Goal: Information Seeking & Learning: Learn about a topic

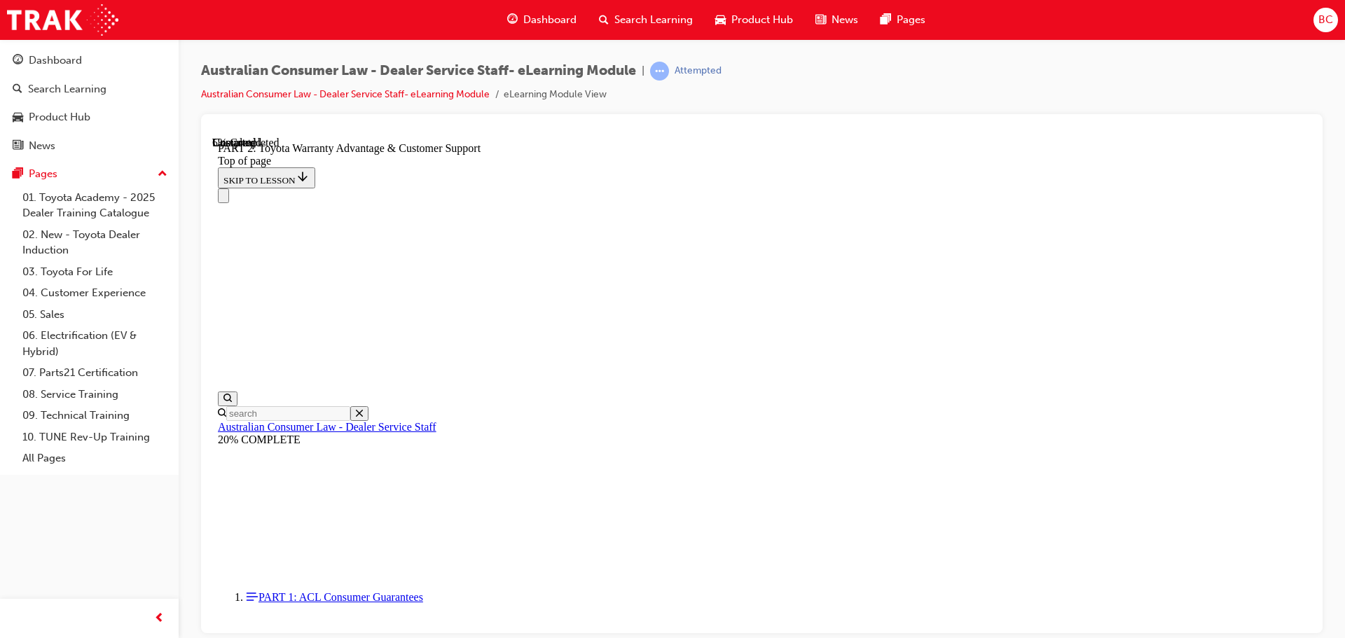
scroll to position [852, 0]
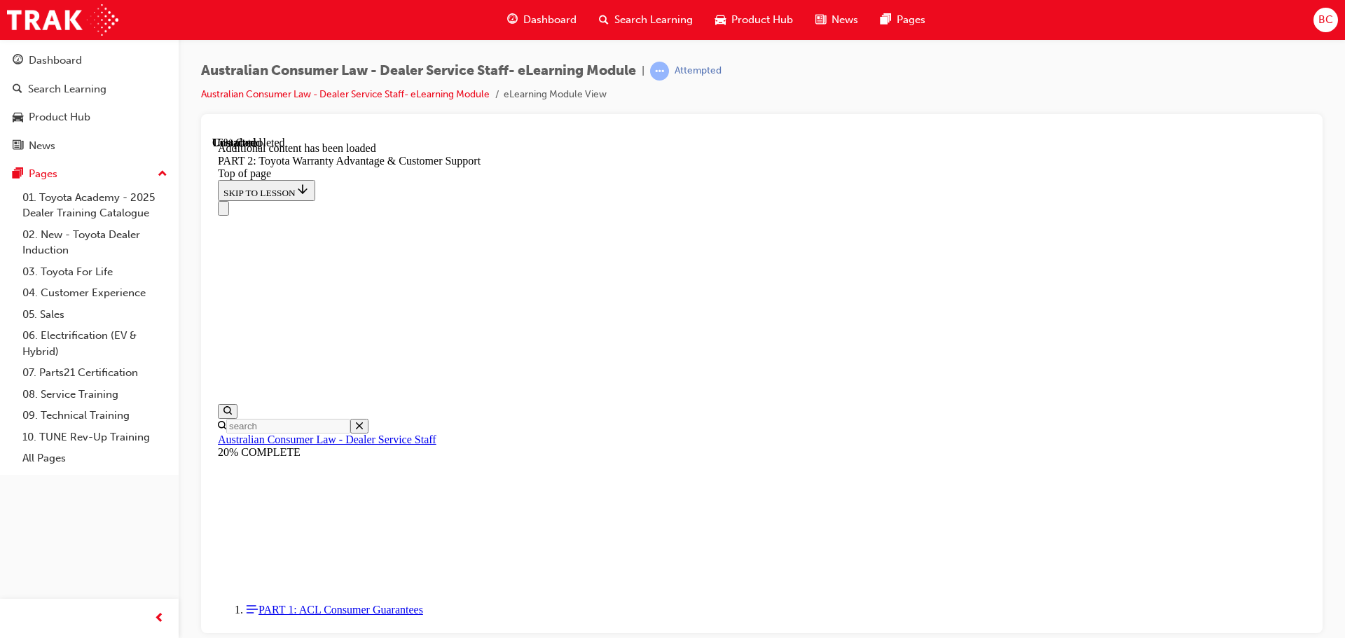
scroll to position [1478, 0]
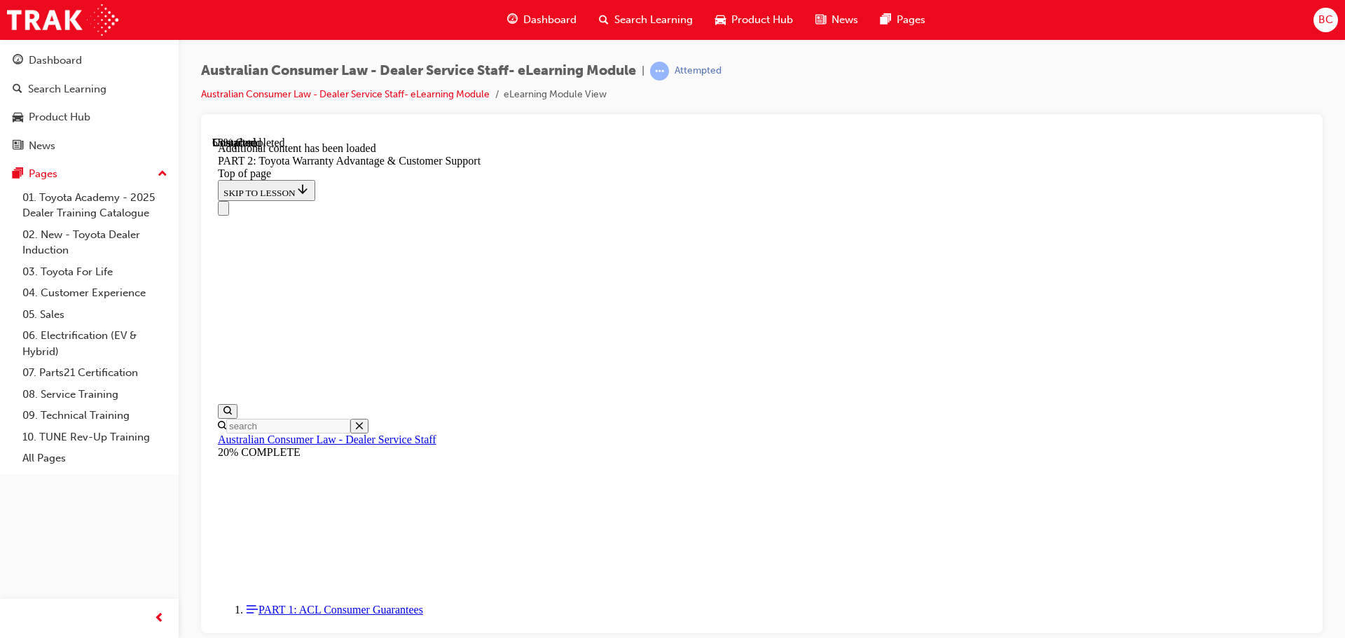
scroll to position [3166, 0]
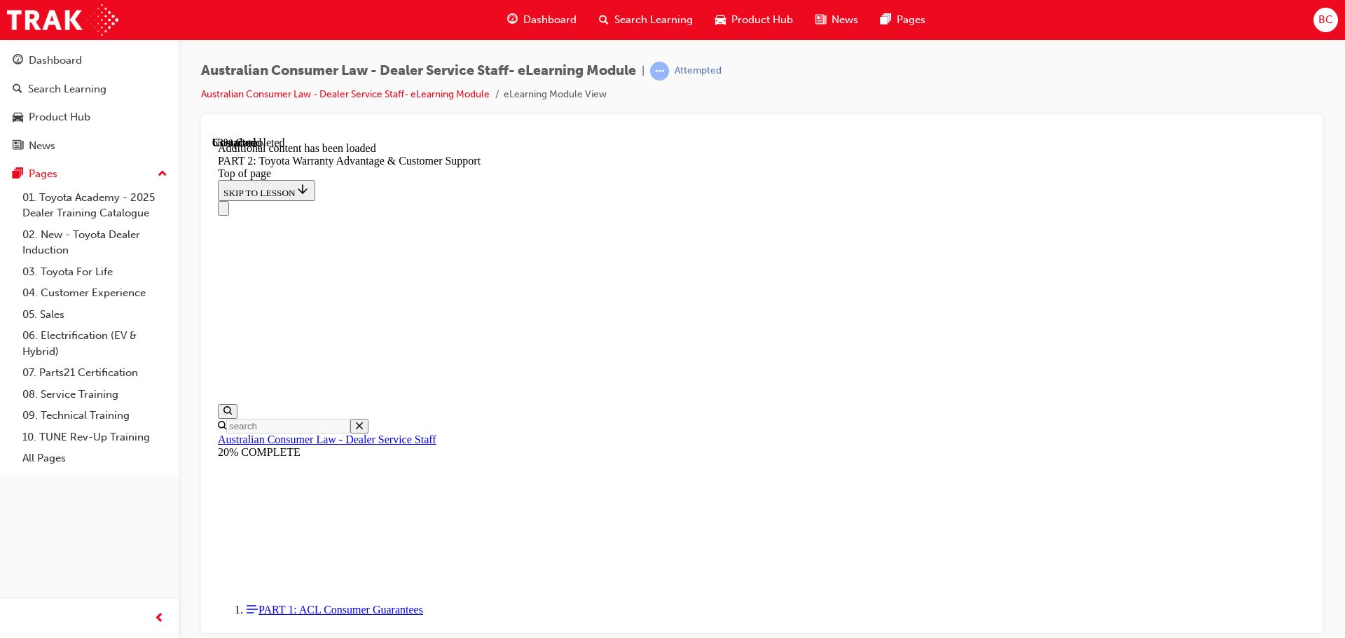
scroll to position [3279, 0]
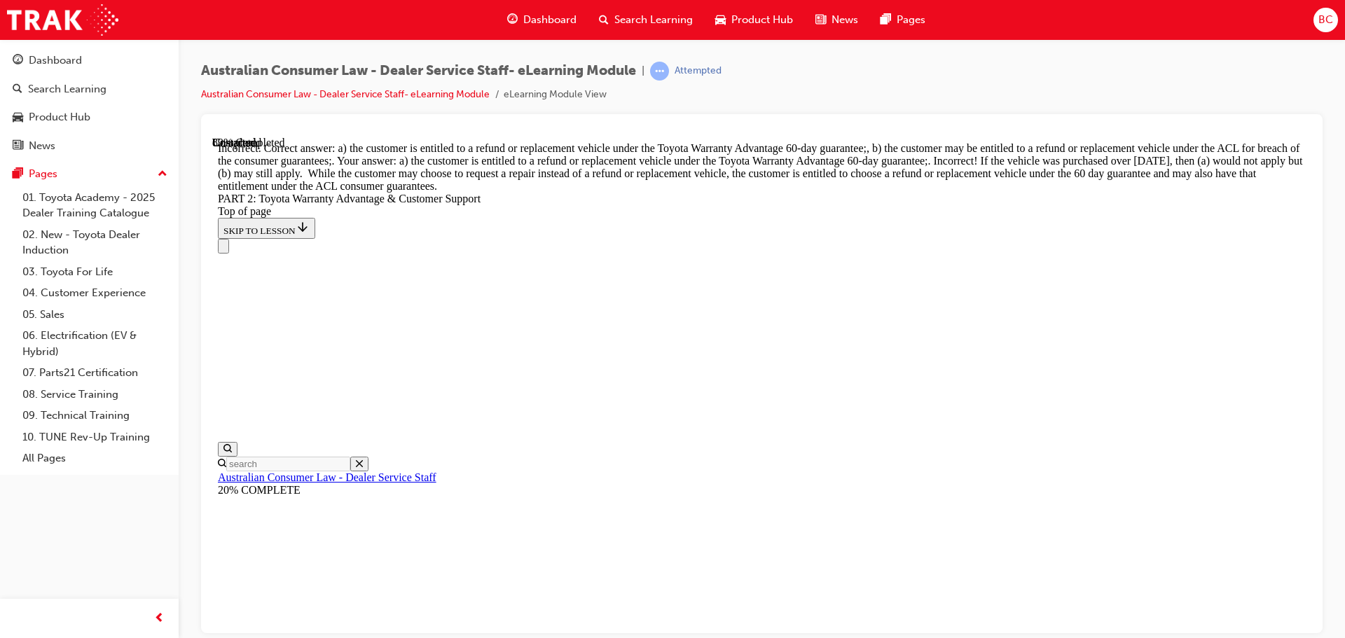
scroll to position [4593, 0]
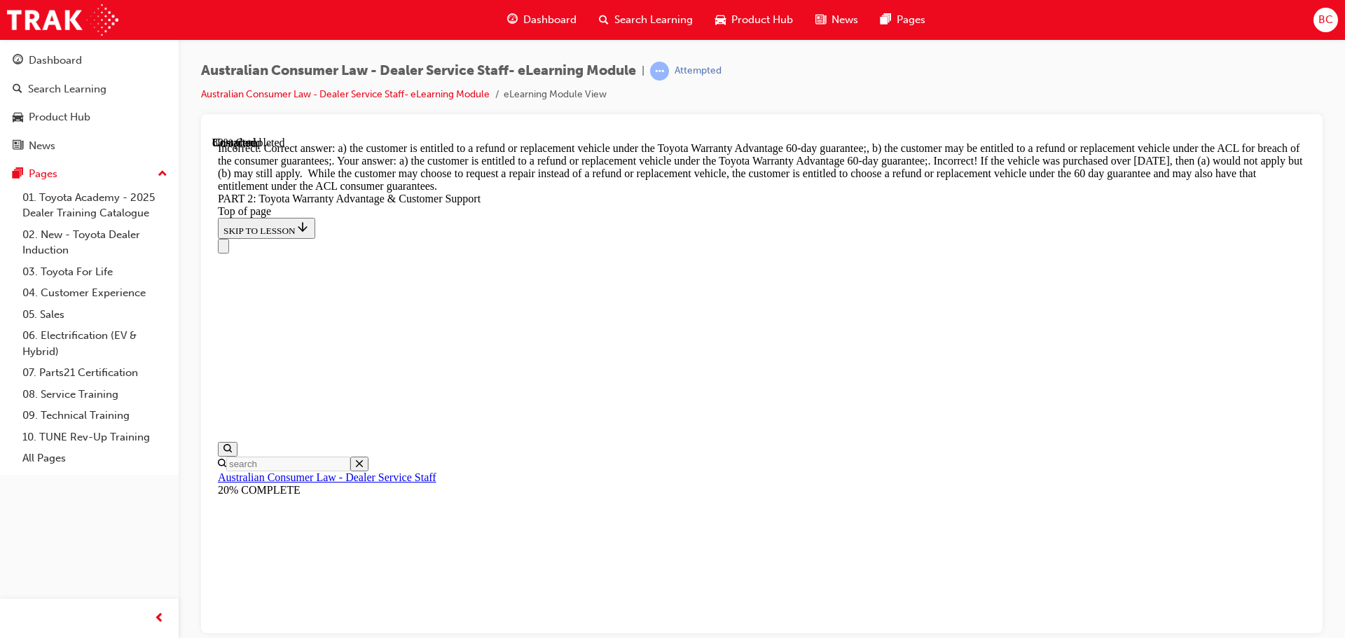
scroll to position [5363, 0]
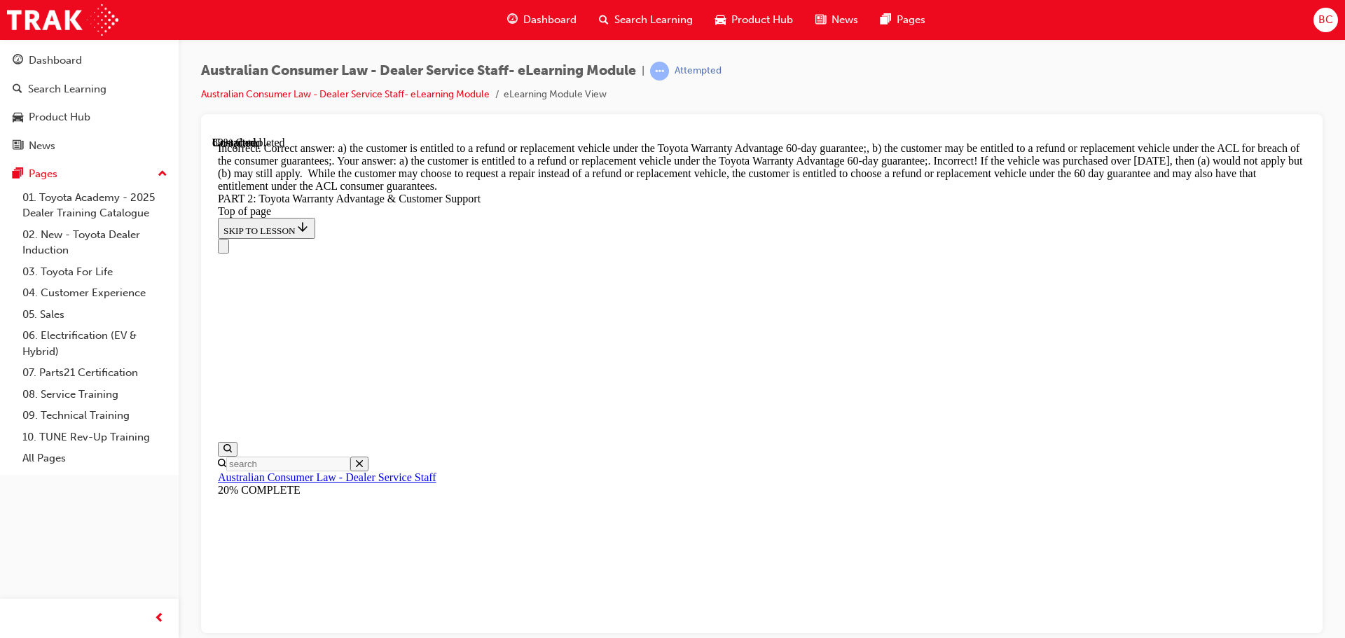
scroll to position [5233, 0]
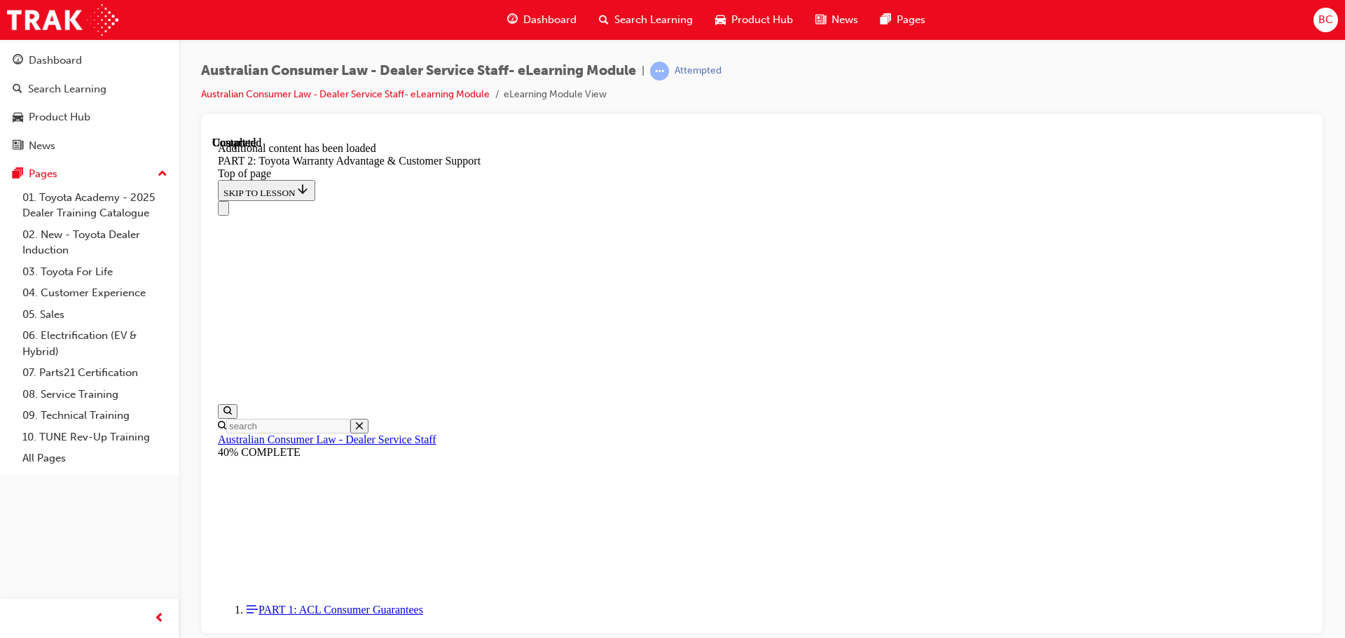
scroll to position [5839, 0]
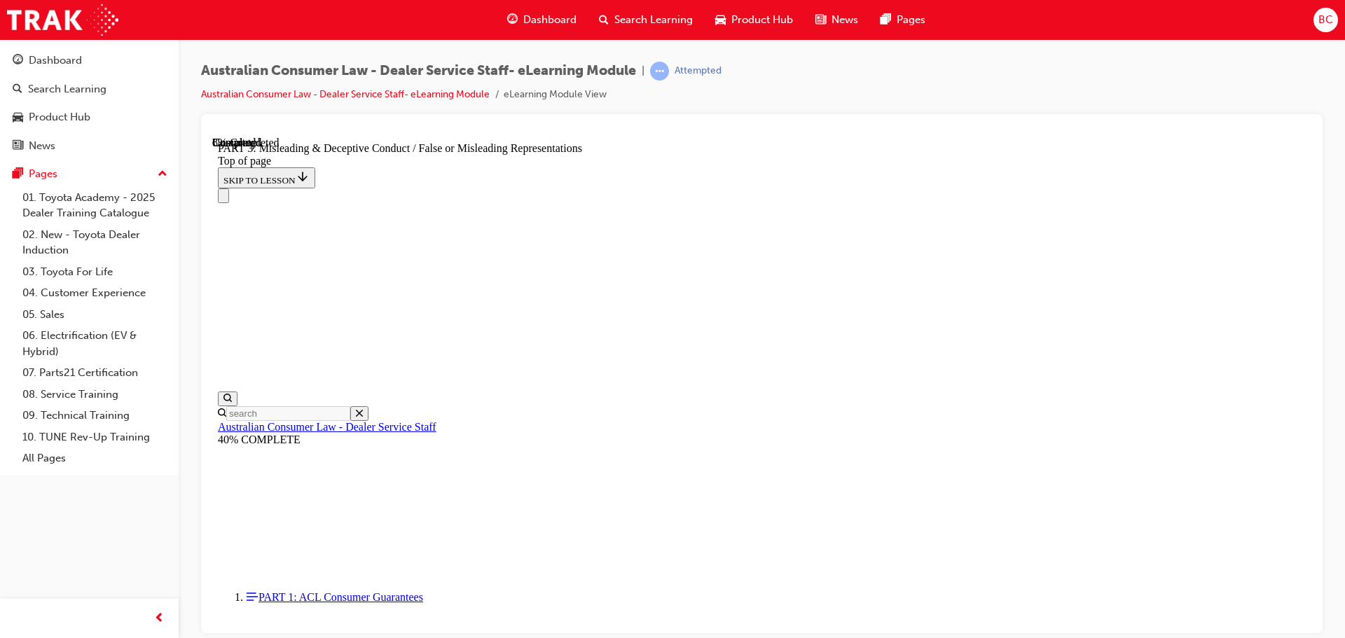
scroll to position [954, 0]
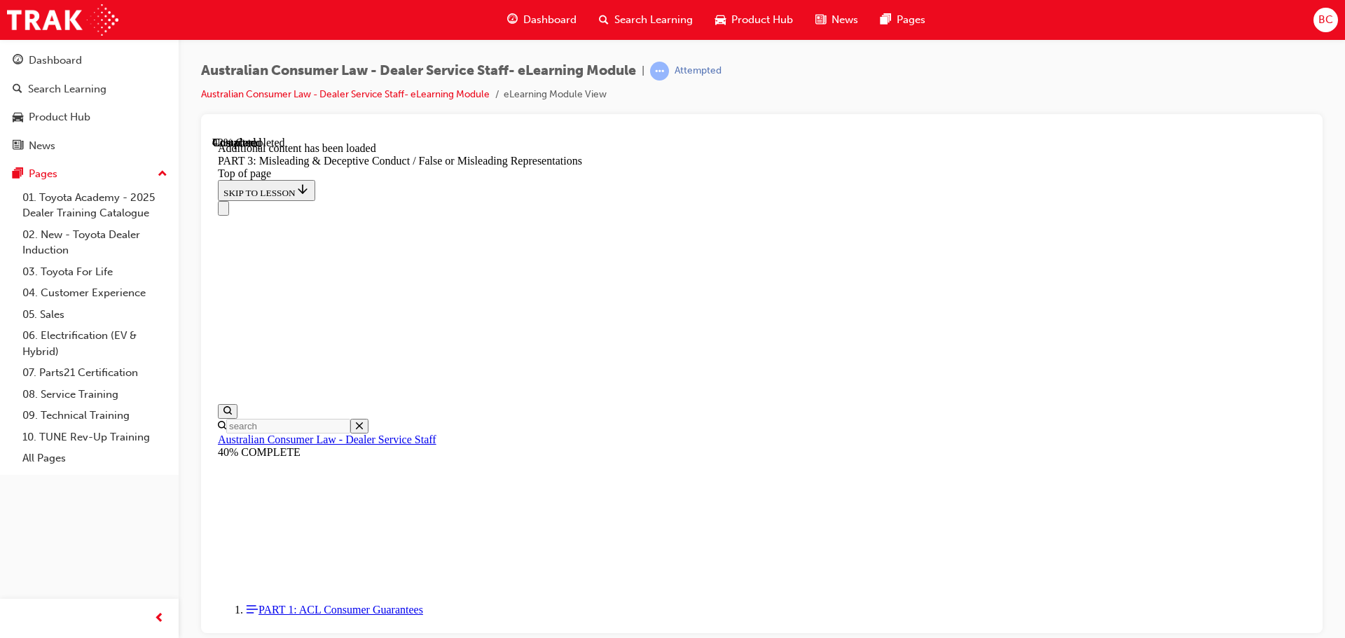
scroll to position [3333, 0]
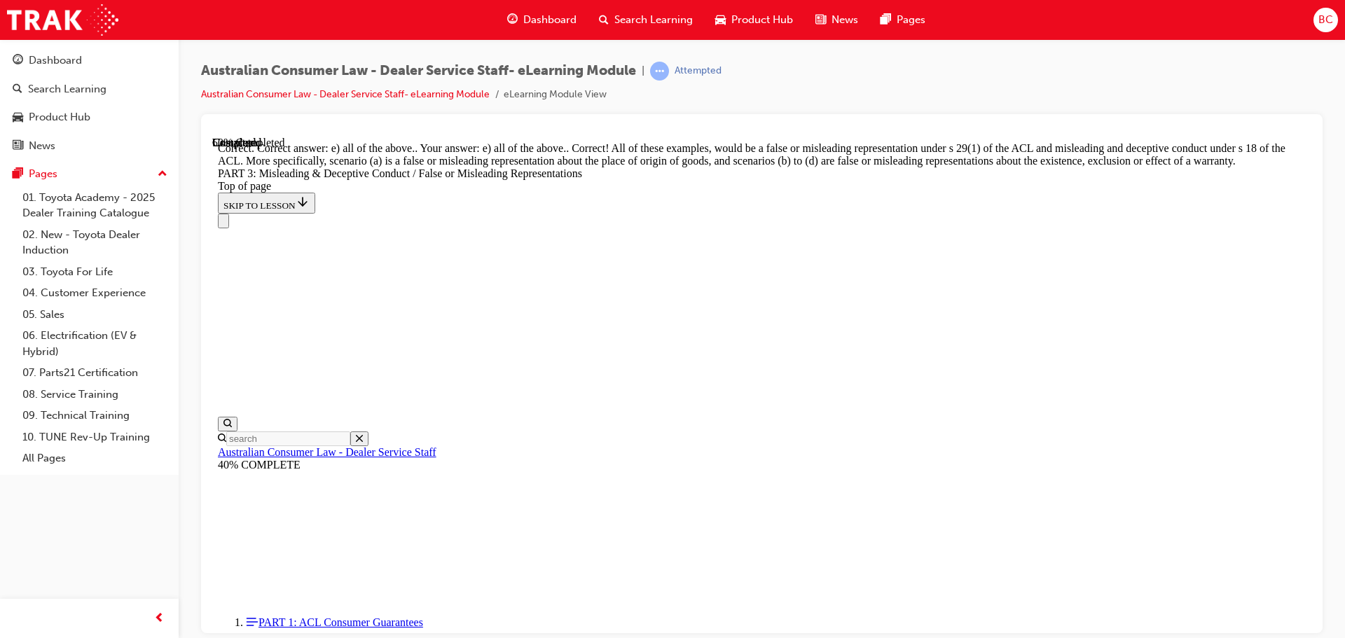
scroll to position [3712, 0]
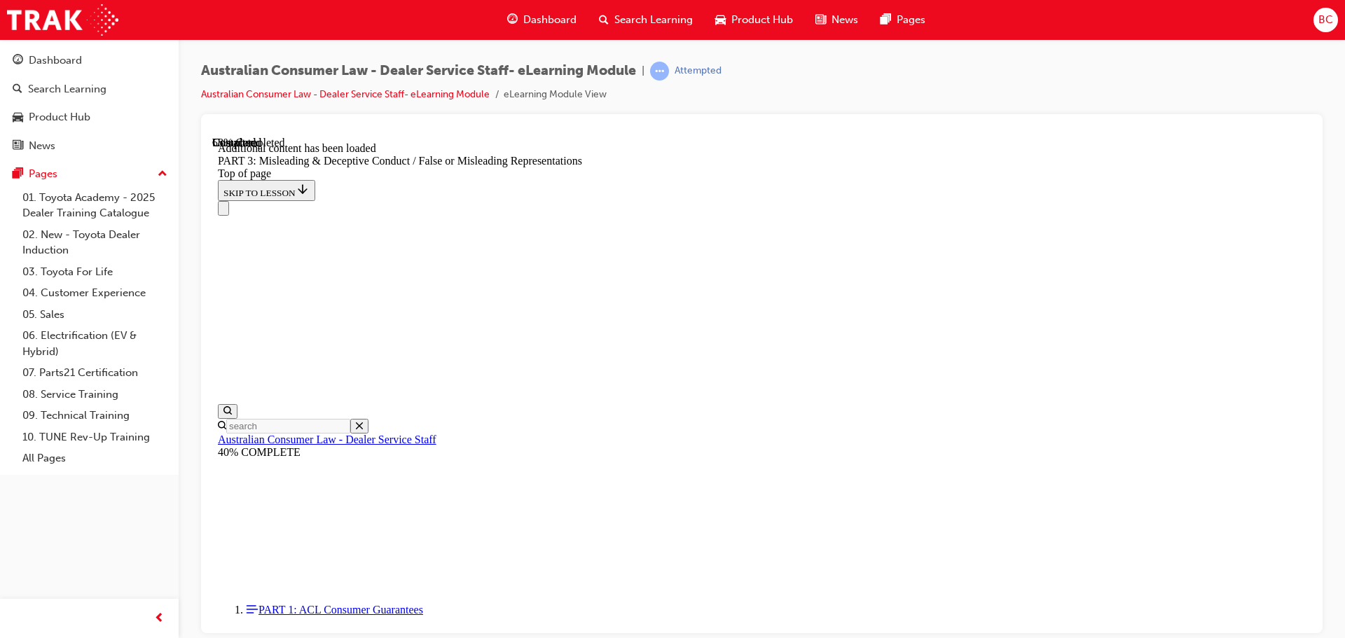
scroll to position [4060, 0]
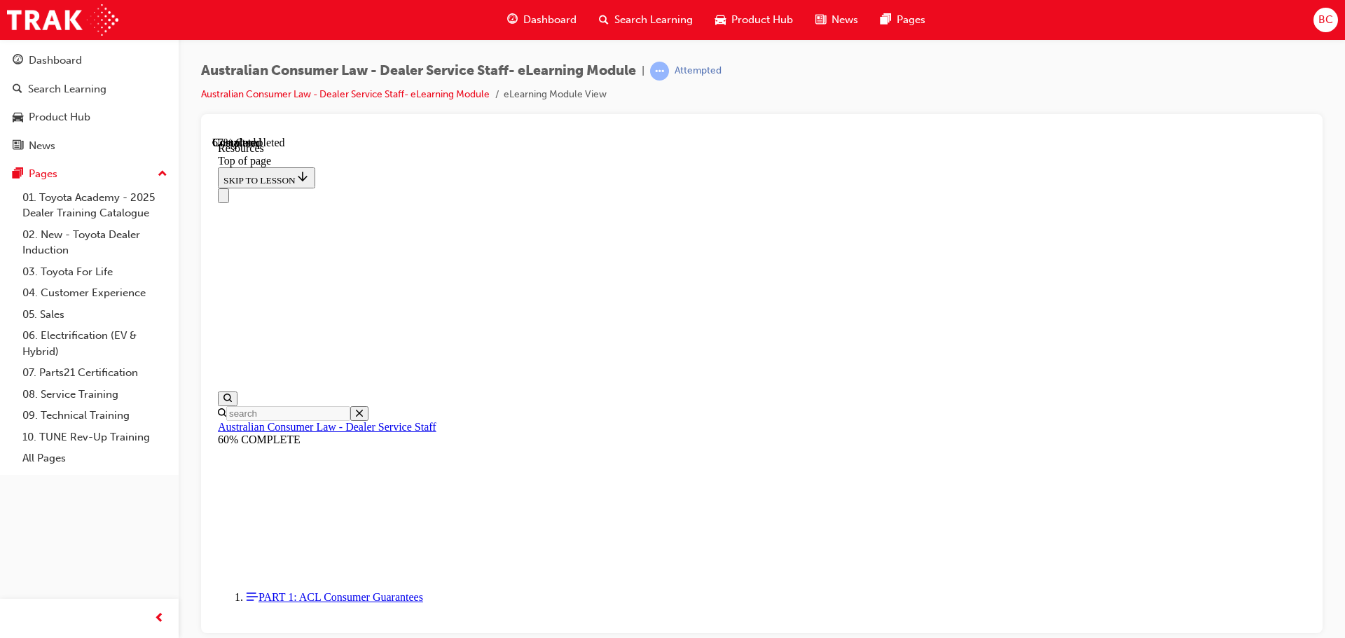
scroll to position [677, 0]
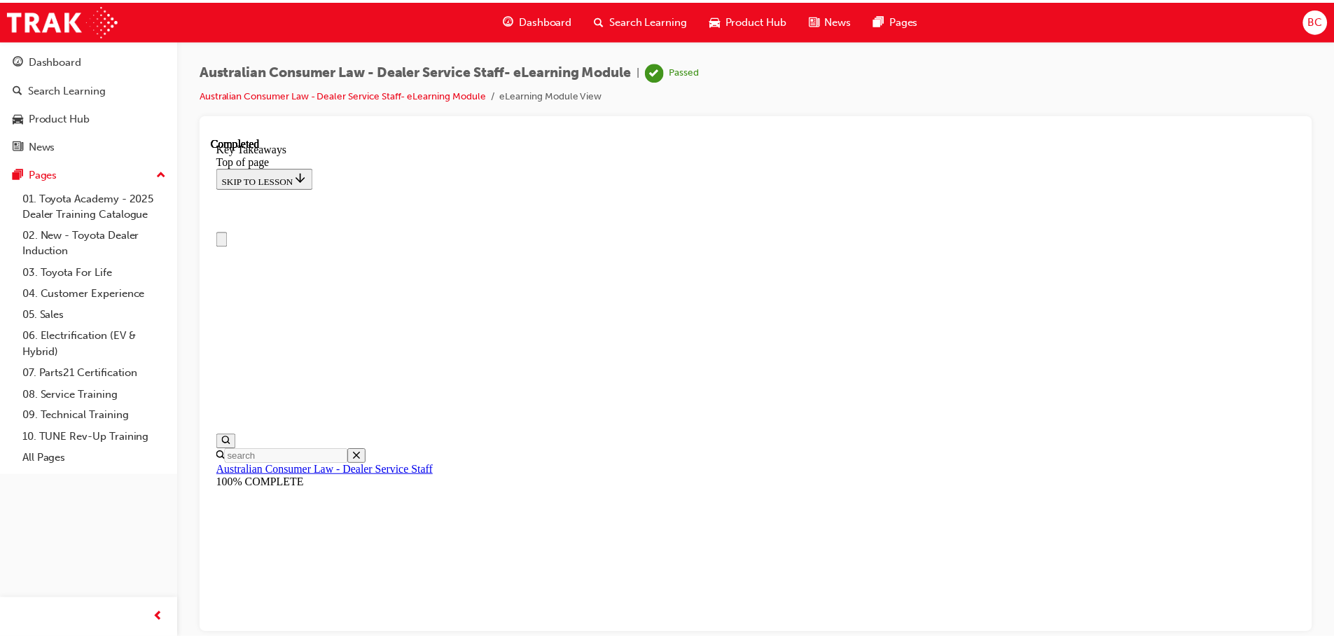
scroll to position [0, 0]
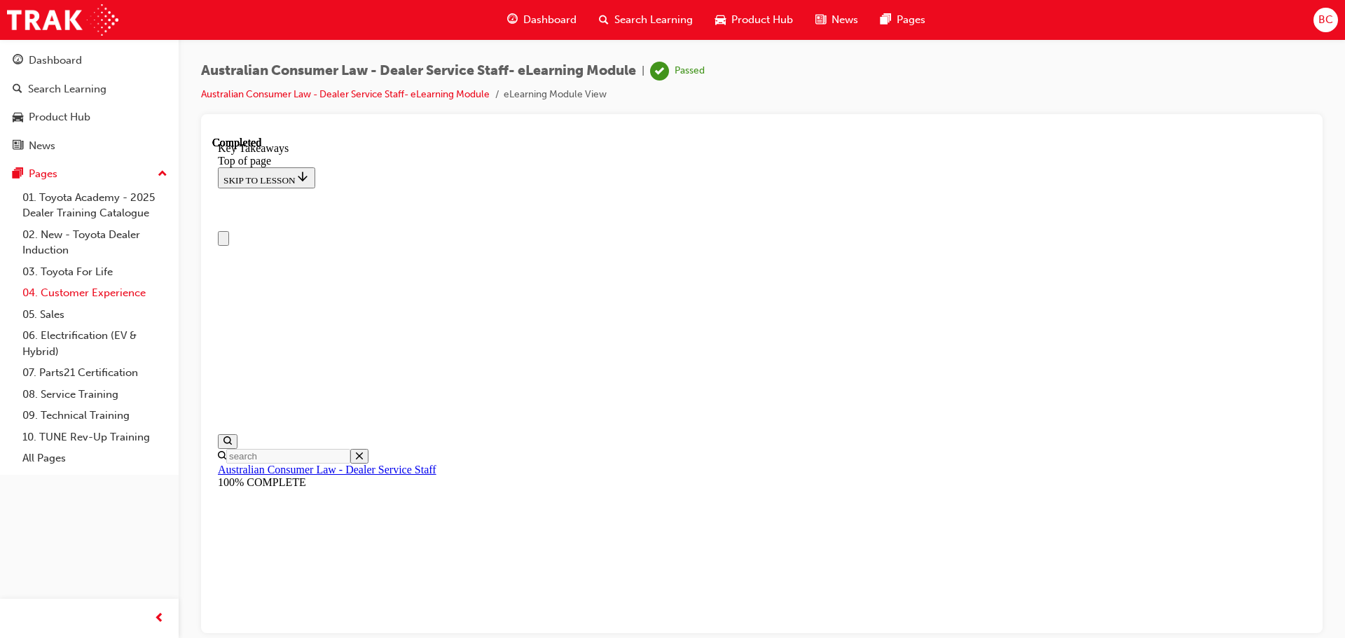
click at [83, 296] on link "04. Customer Experience" at bounding box center [95, 293] width 156 height 22
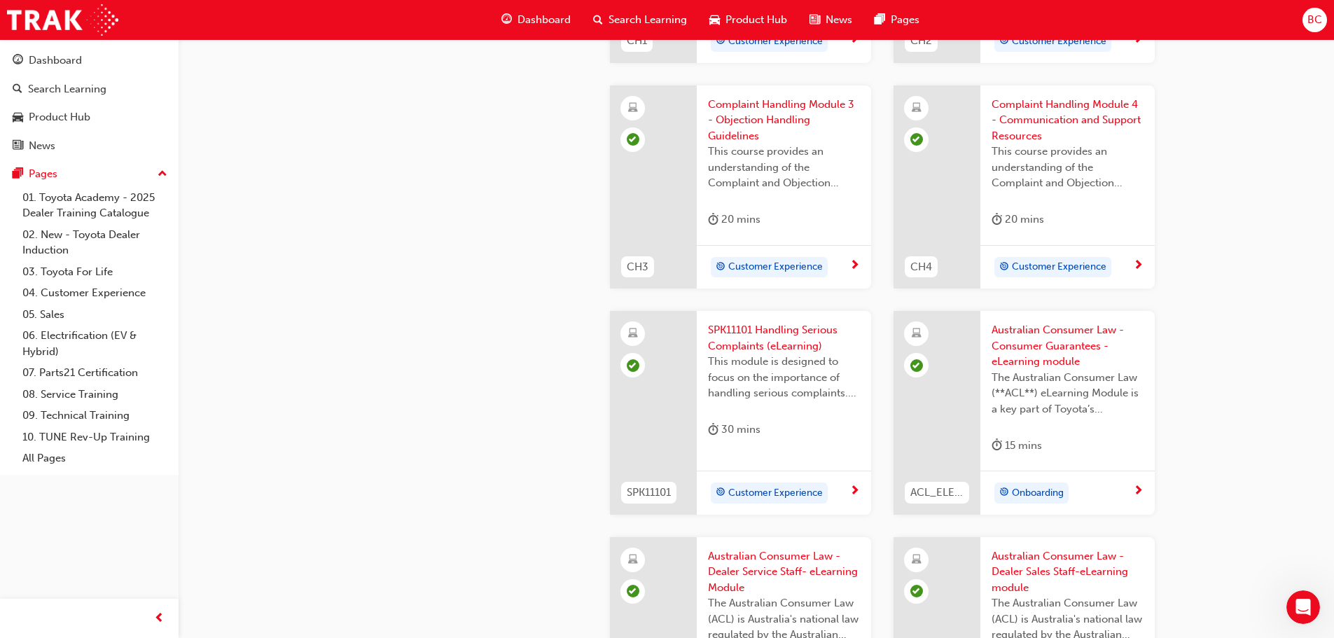
scroll to position [700, 0]
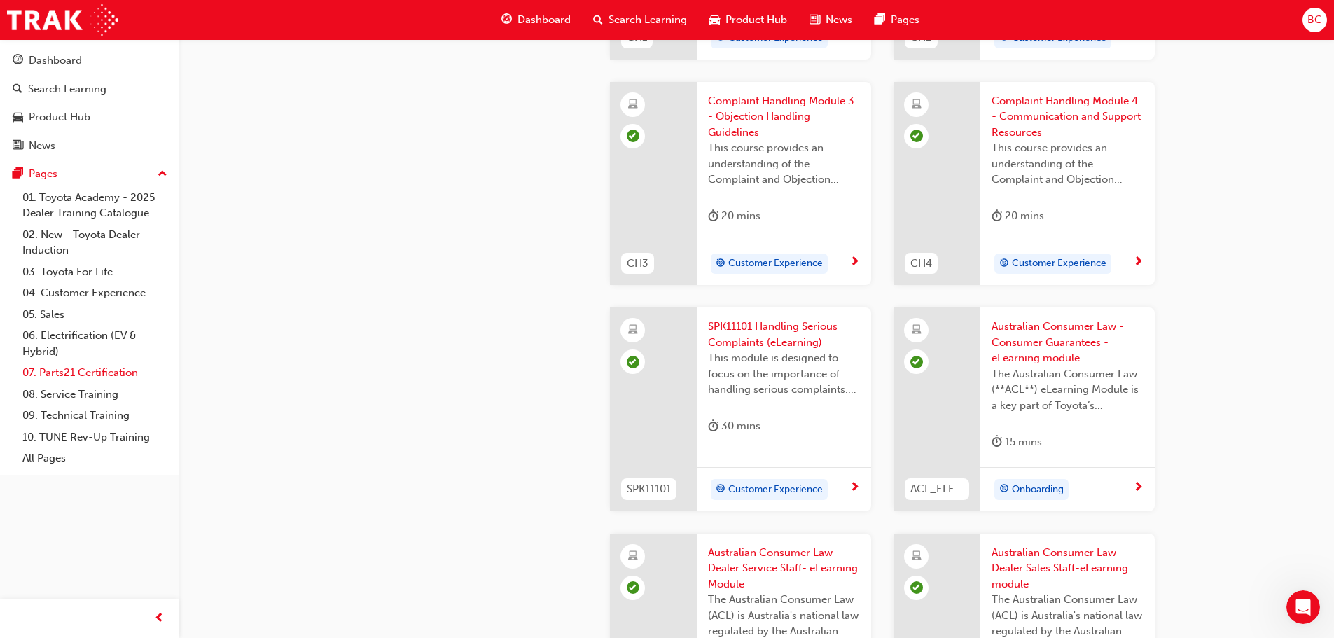
click at [95, 371] on link "07. Parts21 Certification" at bounding box center [95, 373] width 156 height 22
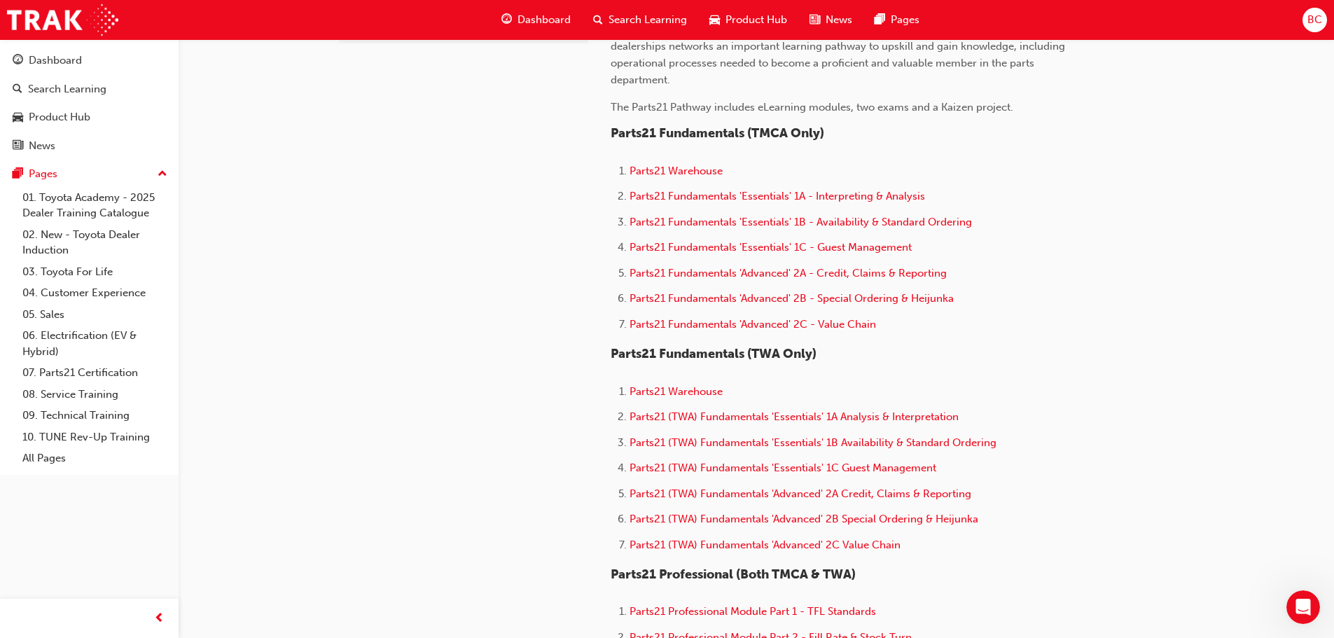
scroll to position [420, 0]
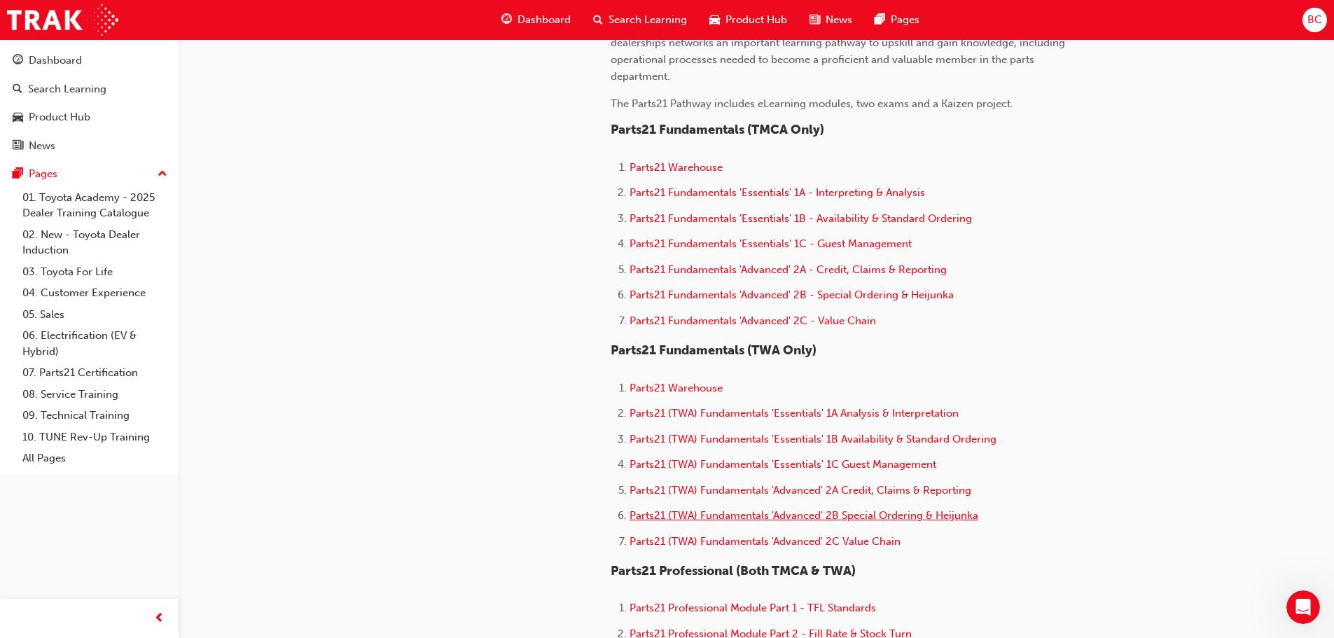
click at [821, 513] on span "Parts21 (TWA) Fundamentals 'Advanced' 2B Special Ordering & Heijunka" at bounding box center [804, 515] width 349 height 13
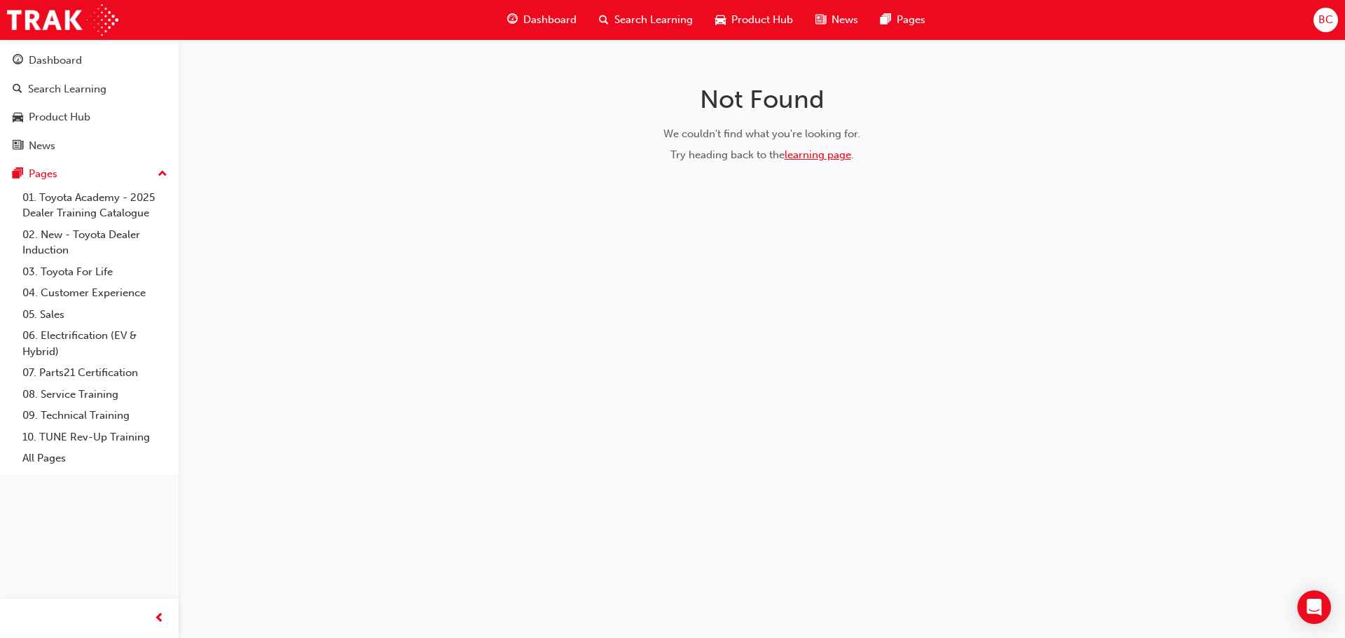
click at [830, 153] on link "learning page" at bounding box center [817, 154] width 67 height 13
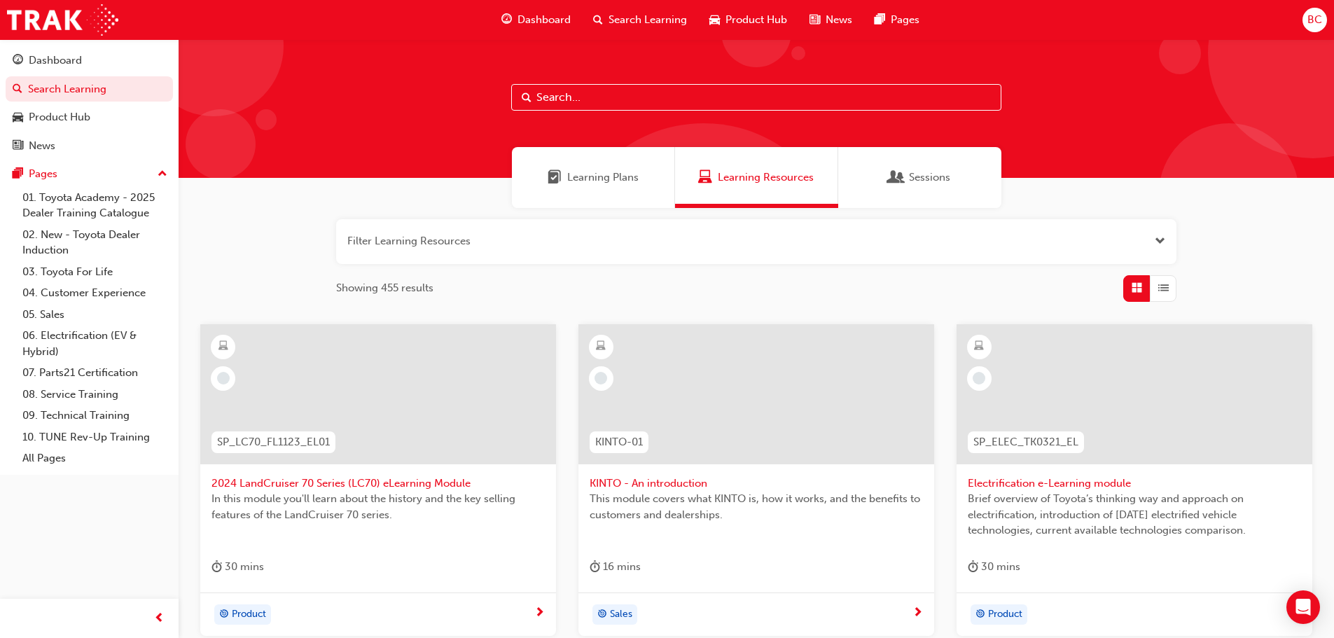
click at [598, 176] on span "Learning Plans" at bounding box center [602, 177] width 71 height 16
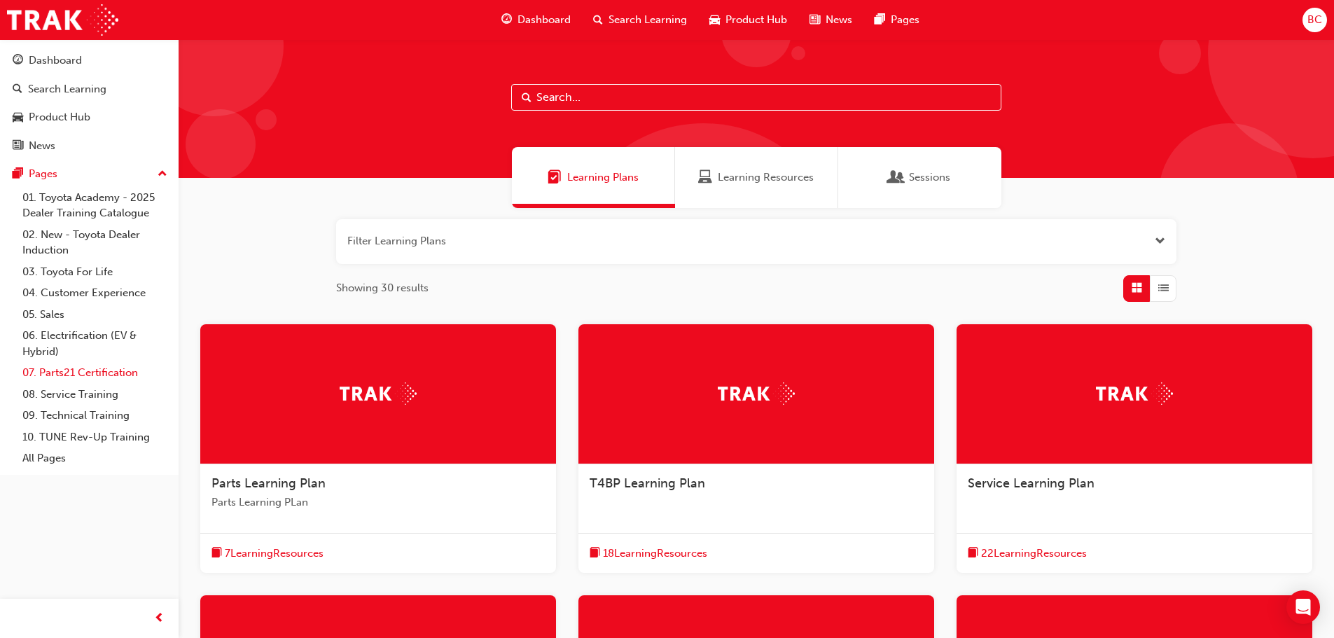
click at [88, 377] on link "07. Parts21 Certification" at bounding box center [95, 373] width 156 height 22
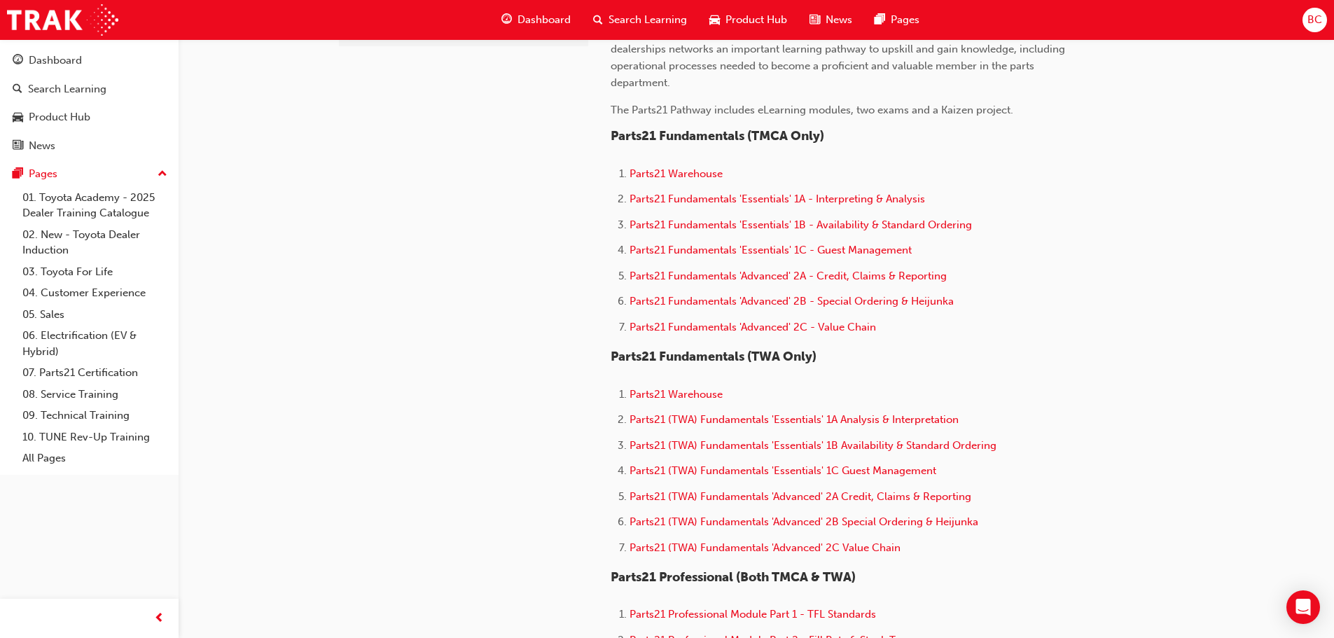
scroll to position [420, 0]
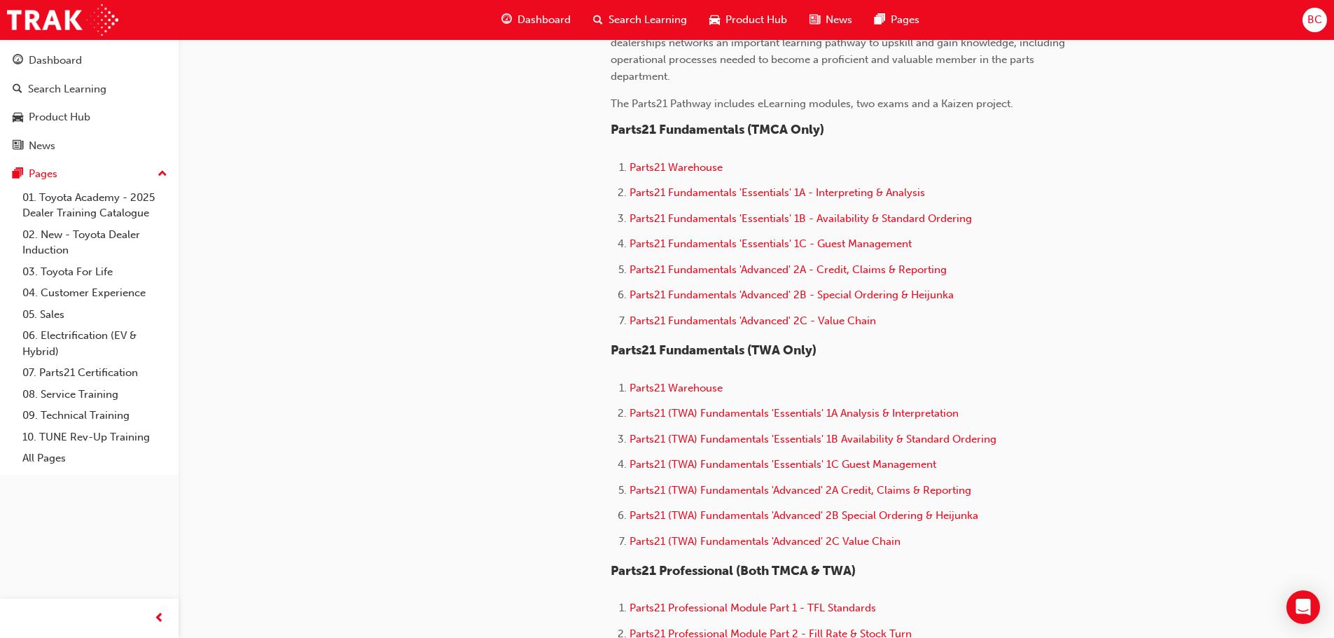
click at [724, 303] on li "Parts21 Fundamentals 'Advanced' 2B - Special Ordering & Heijunka" at bounding box center [848, 296] width 436 height 20
click at [721, 291] on span "Parts21 Fundamentals 'Advanced' 2B - Special Ordering & Heijunka" at bounding box center [792, 295] width 324 height 13
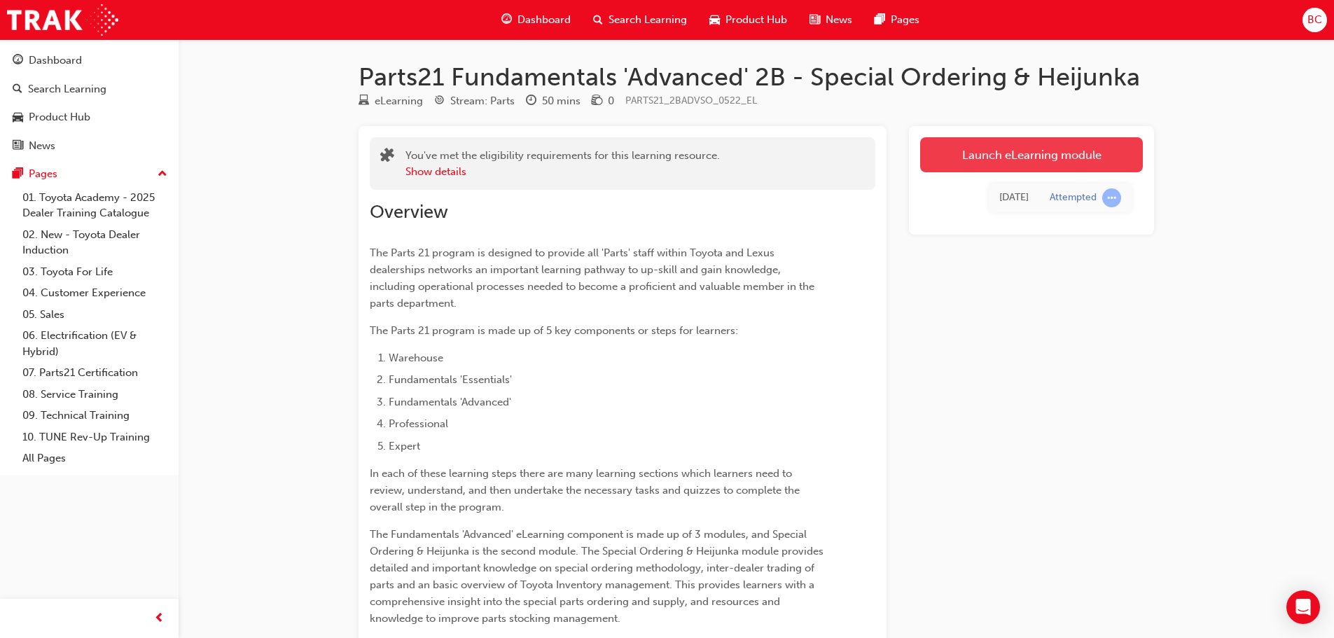
click at [990, 160] on link "Launch eLearning module" at bounding box center [1031, 154] width 223 height 35
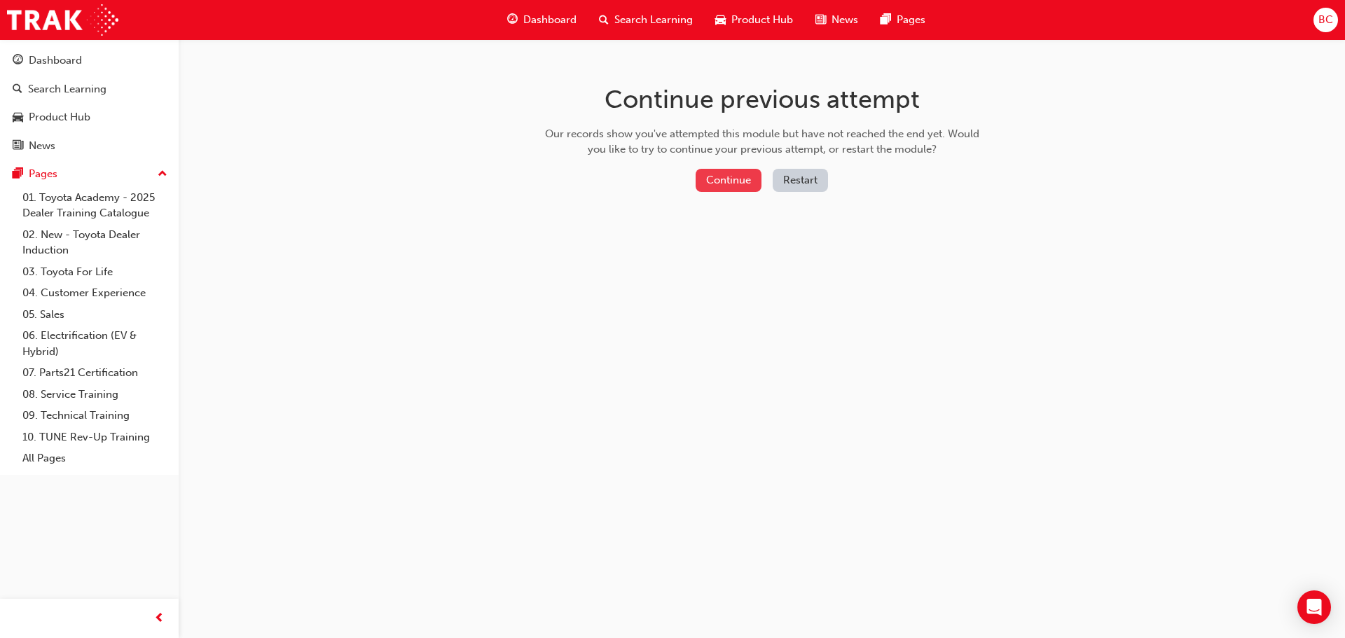
click at [717, 188] on button "Continue" at bounding box center [728, 180] width 66 height 23
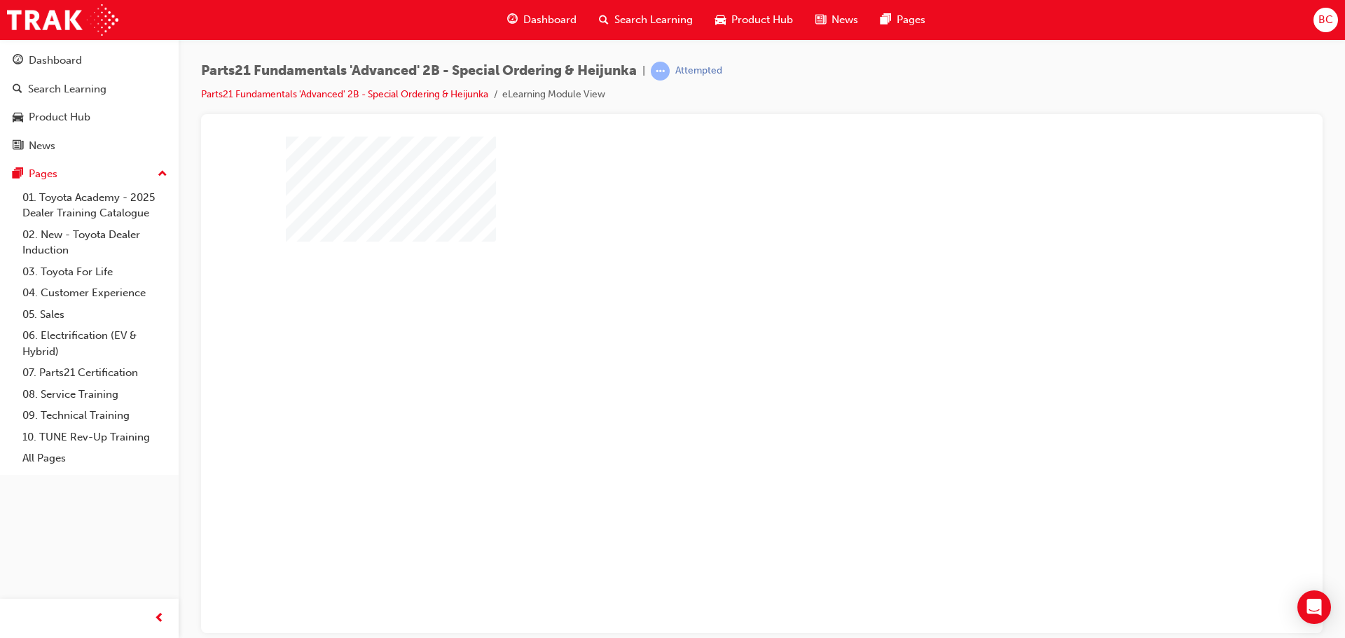
click at [721, 344] on div "play" at bounding box center [721, 344] width 0 height 0
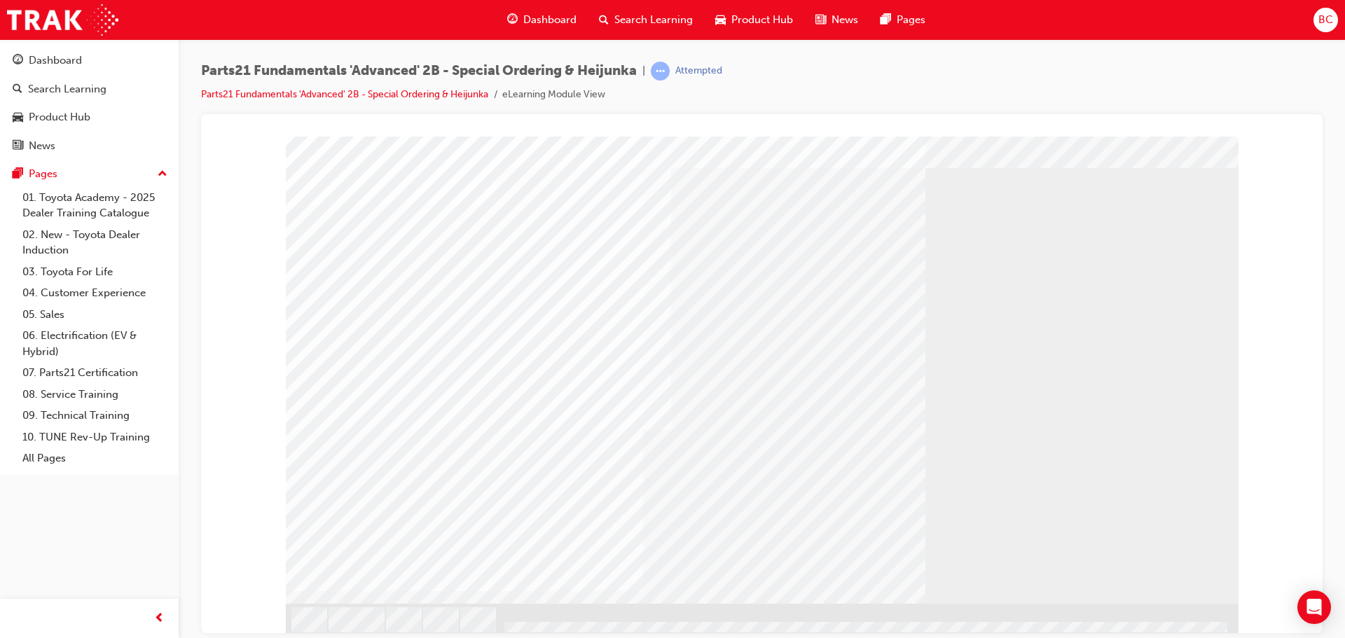
scroll to position [39, 0]
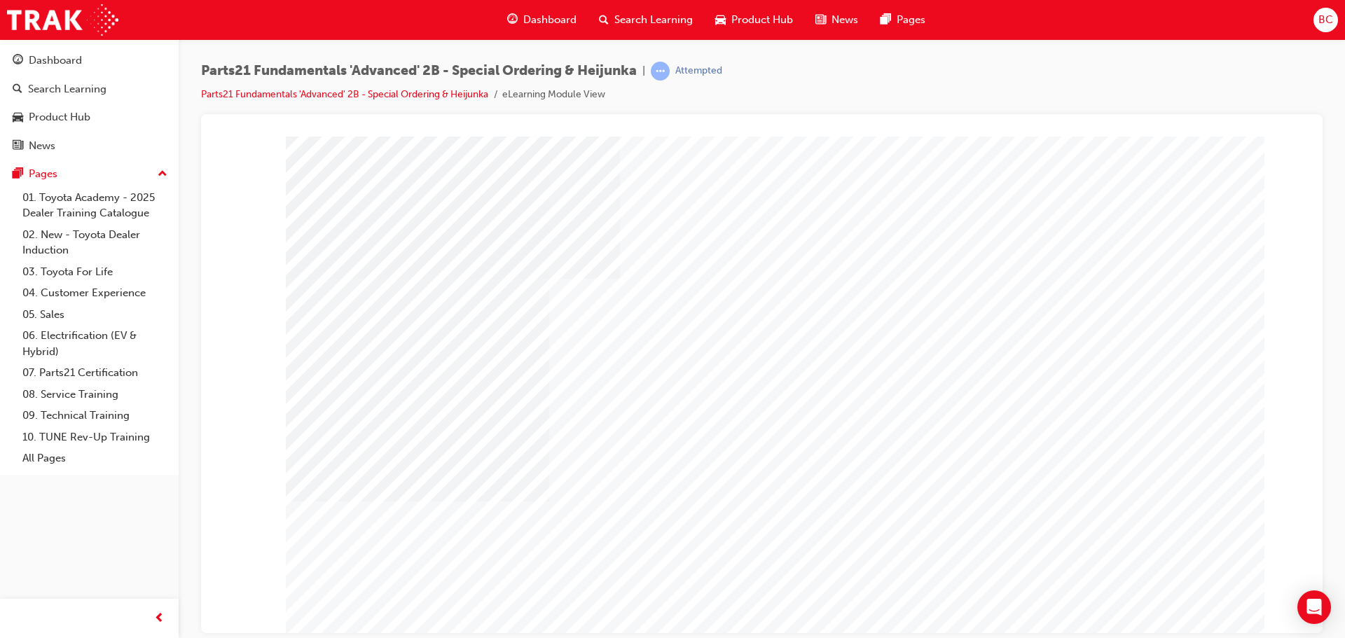
type input "Jack"
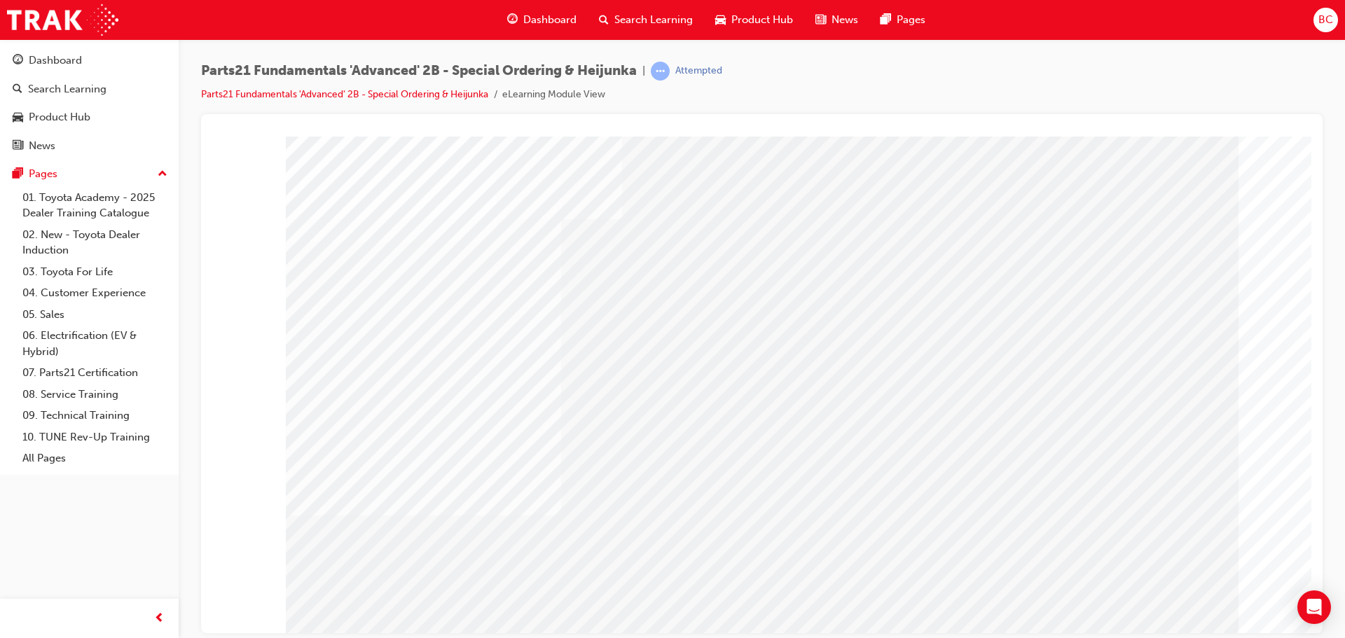
scroll to position [39, 0]
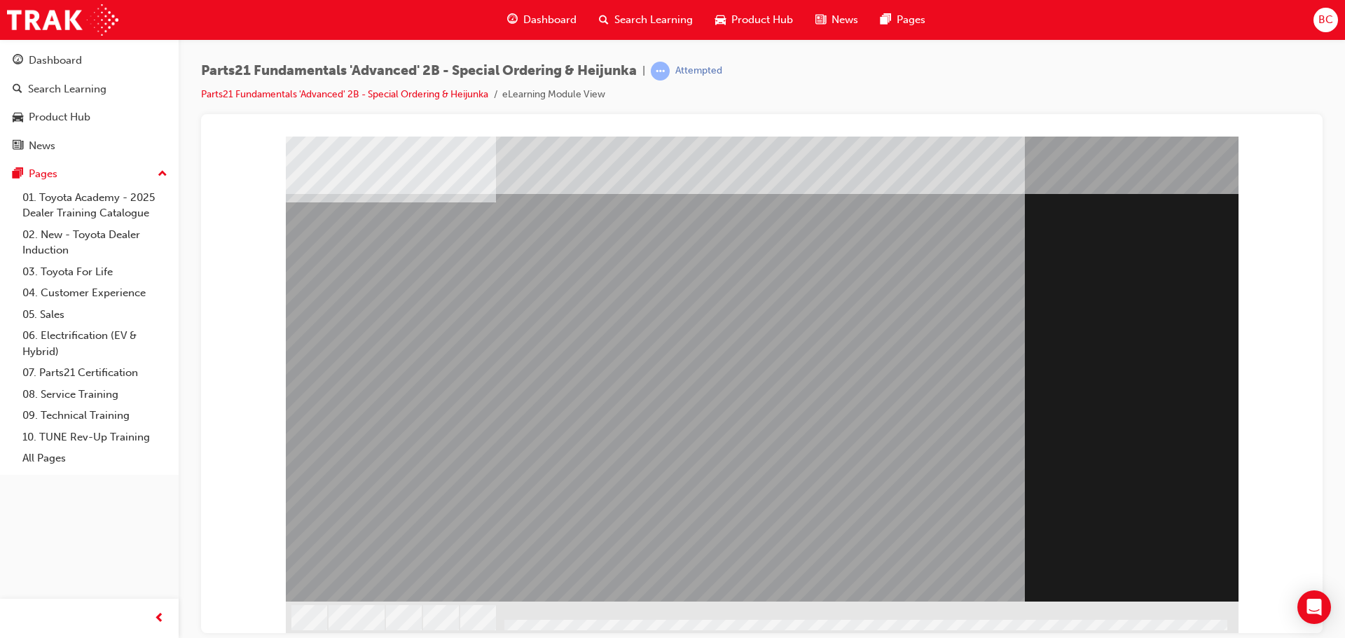
scroll to position [0, 0]
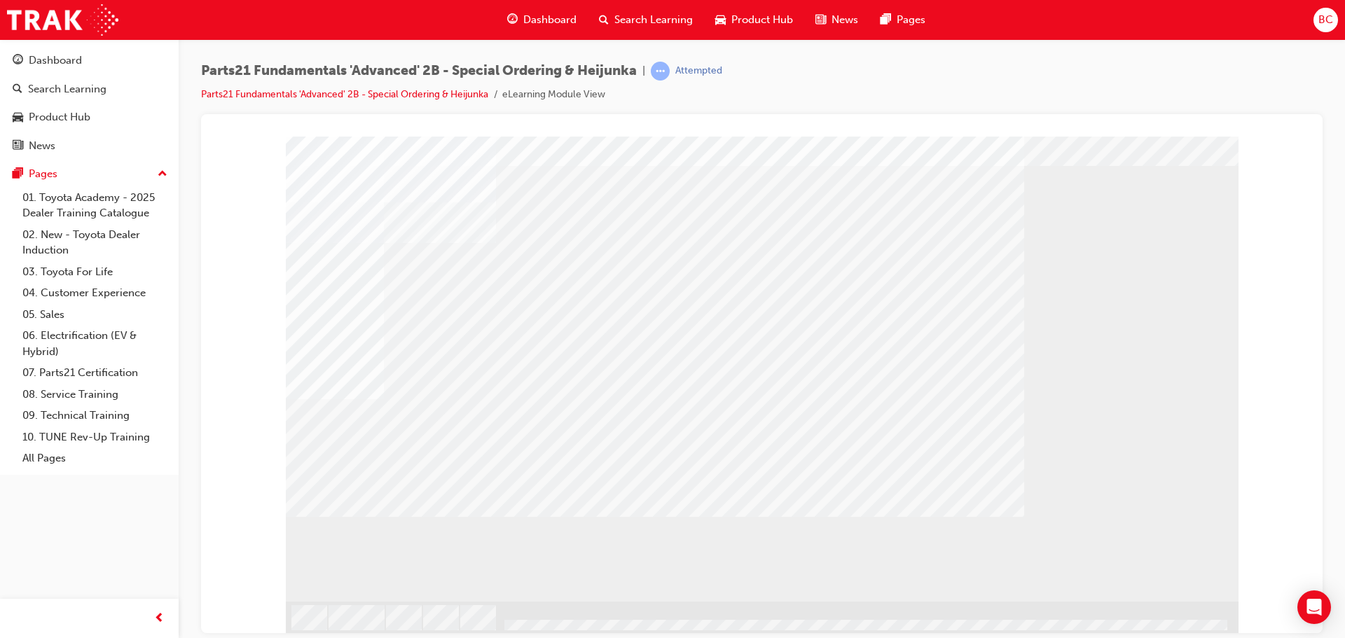
scroll to position [0, 0]
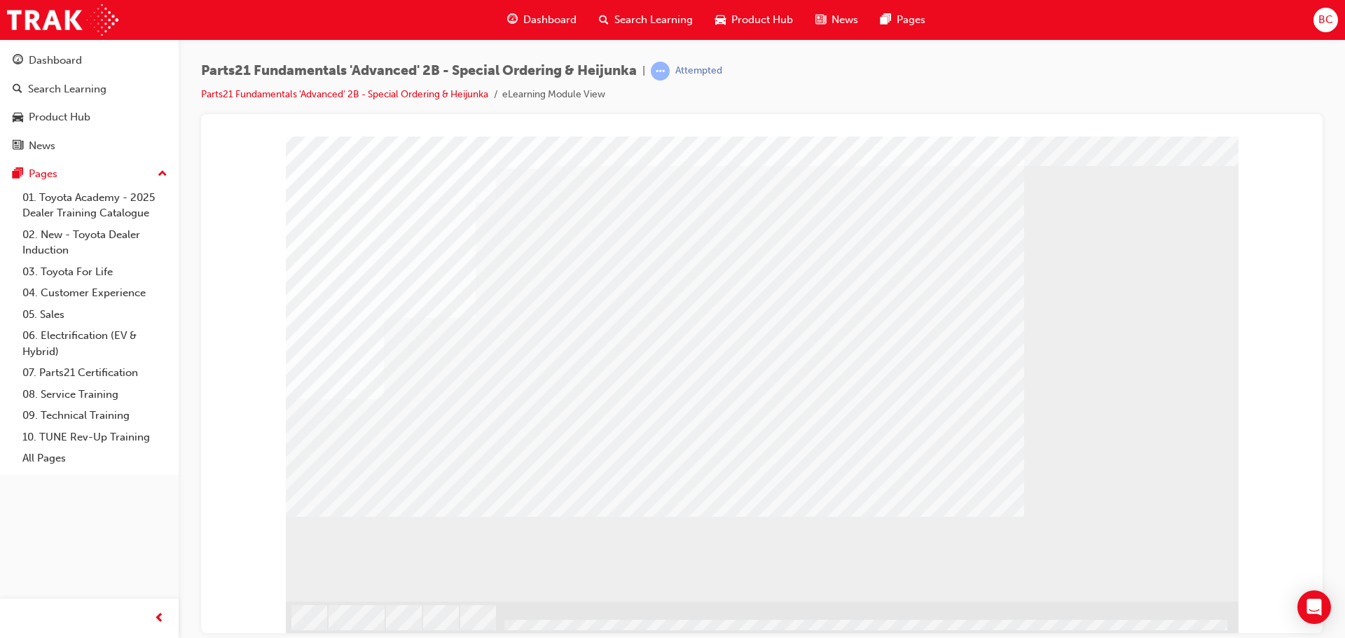
drag, startPoint x: 412, startPoint y: 480, endPoint x: 409, endPoint y: 457, distance: 24.0
drag, startPoint x: 664, startPoint y: 499, endPoint x: 850, endPoint y: 499, distance: 185.6
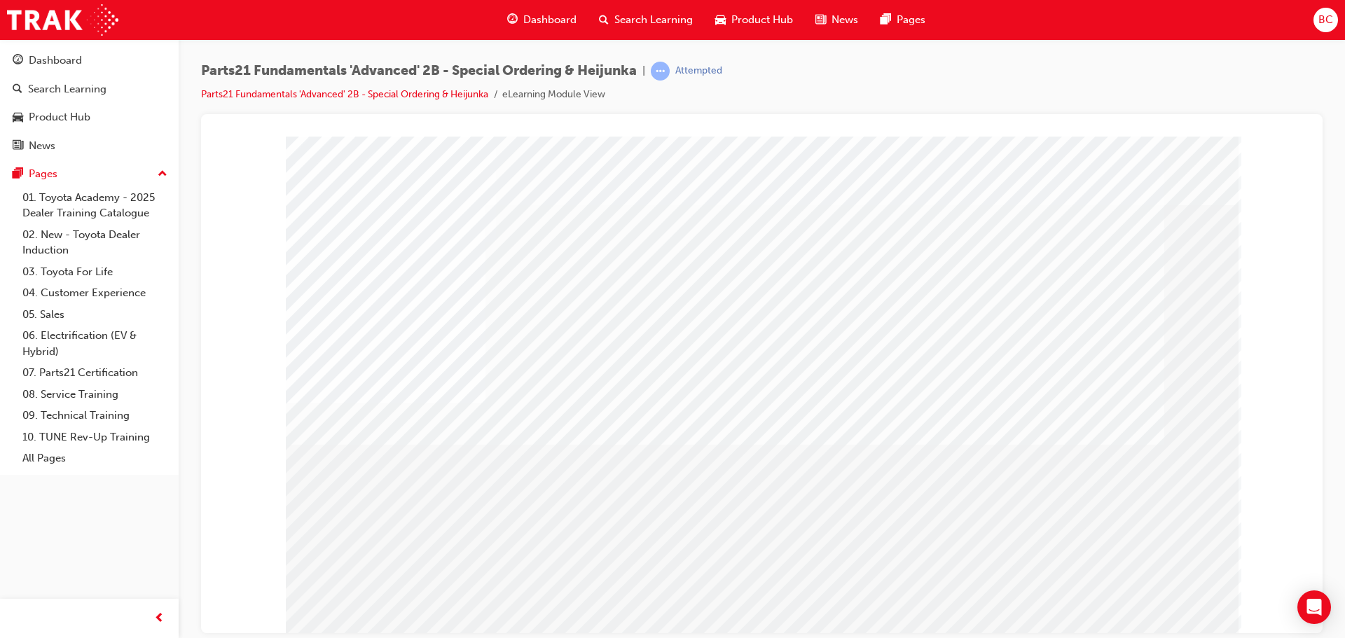
click at [368, 439] on div "" at bounding box center [762, 388] width 953 height 504
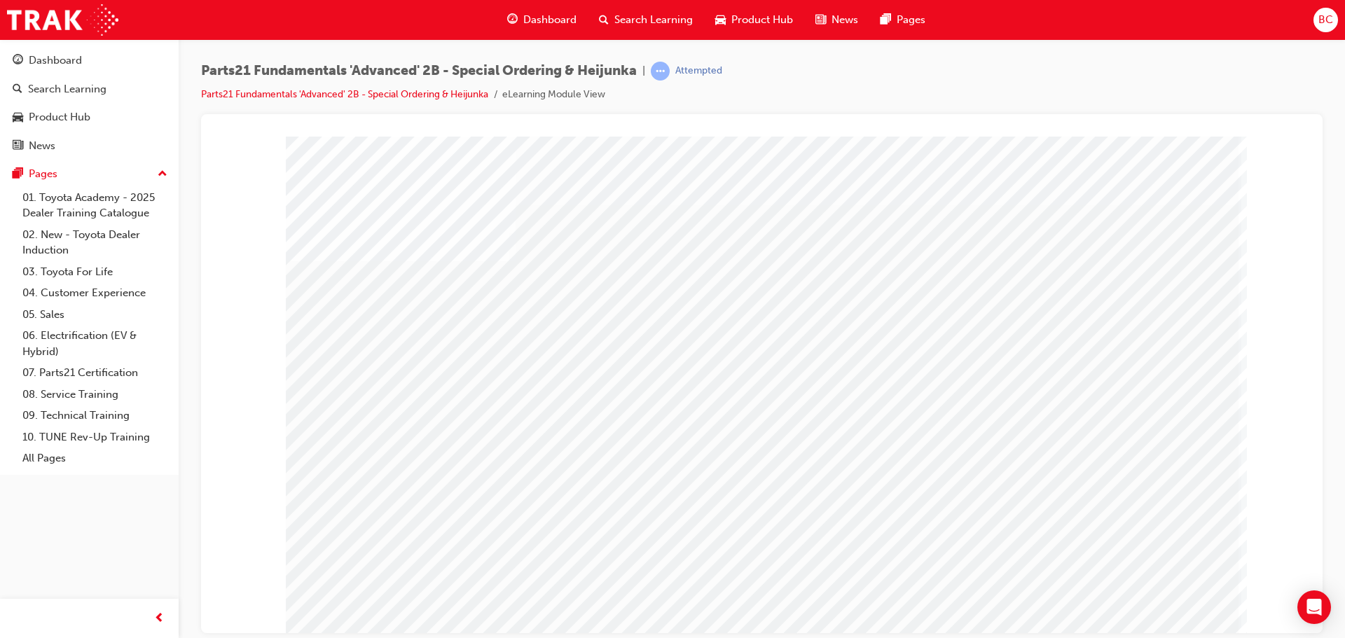
drag, startPoint x: 373, startPoint y: 449, endPoint x: 374, endPoint y: 506, distance: 57.4
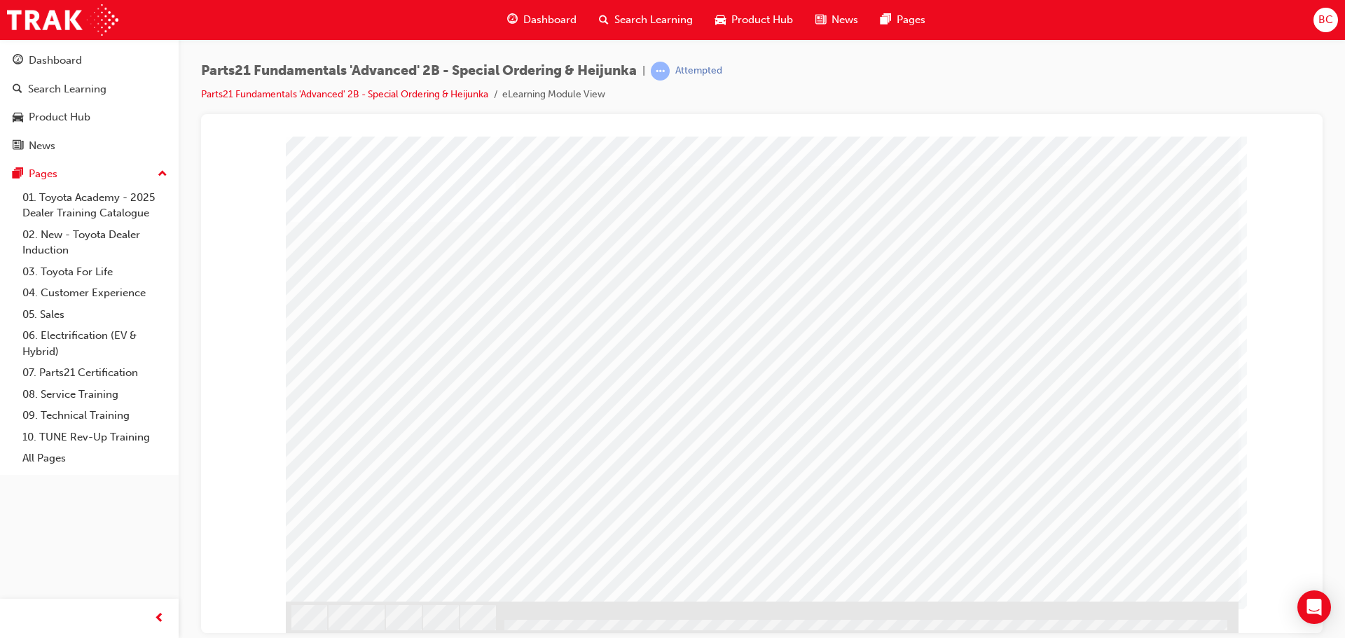
drag, startPoint x: 855, startPoint y: 525, endPoint x: 952, endPoint y: 521, distance: 96.7
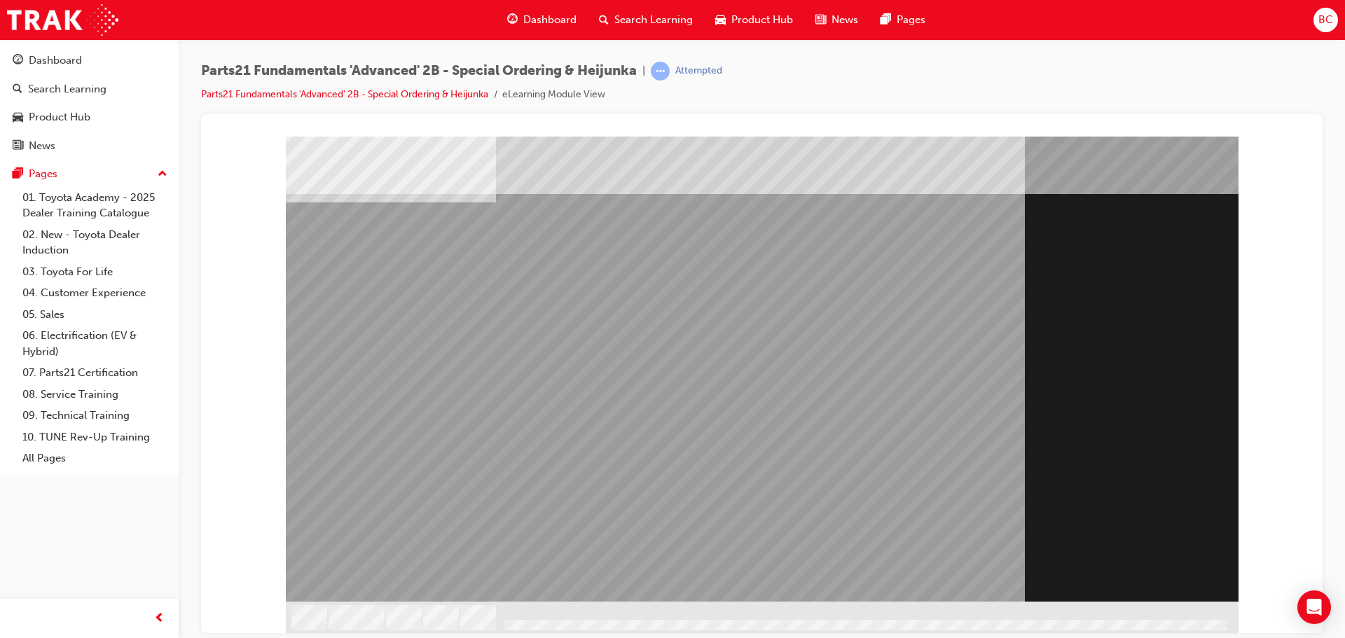
scroll to position [0, 0]
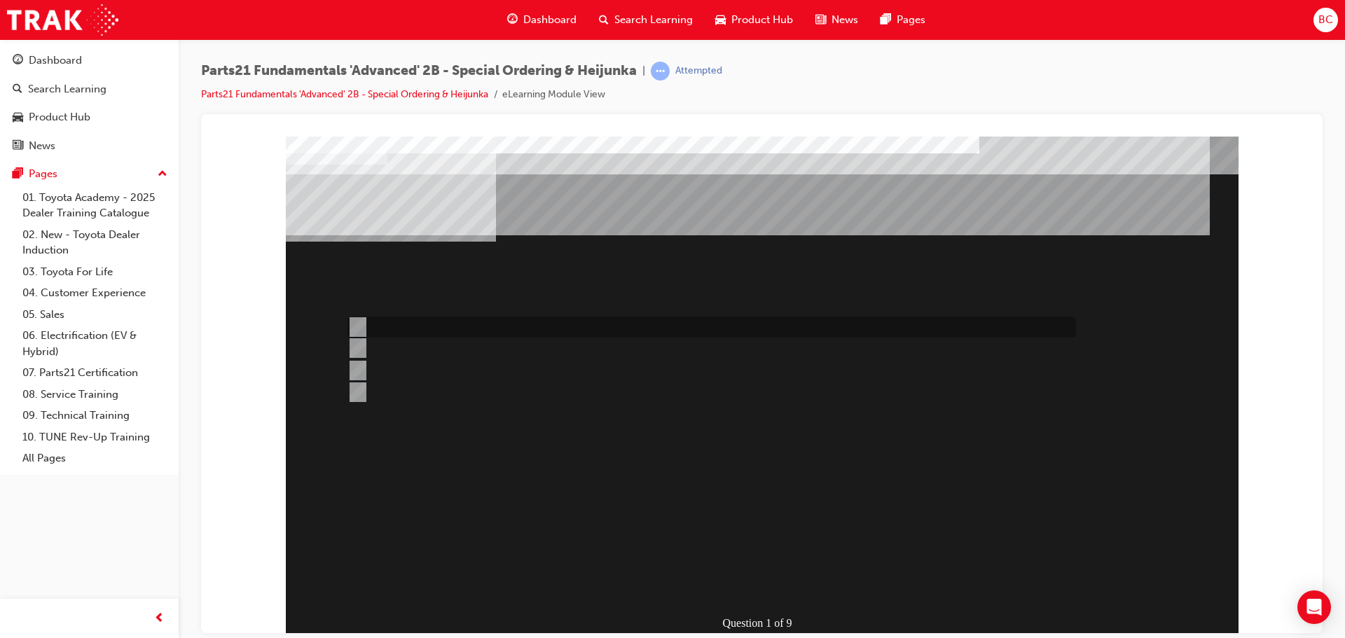
click at [351, 328] on input "Place an Emergency order first" at bounding box center [354, 326] width 15 height 15
radio input "true"
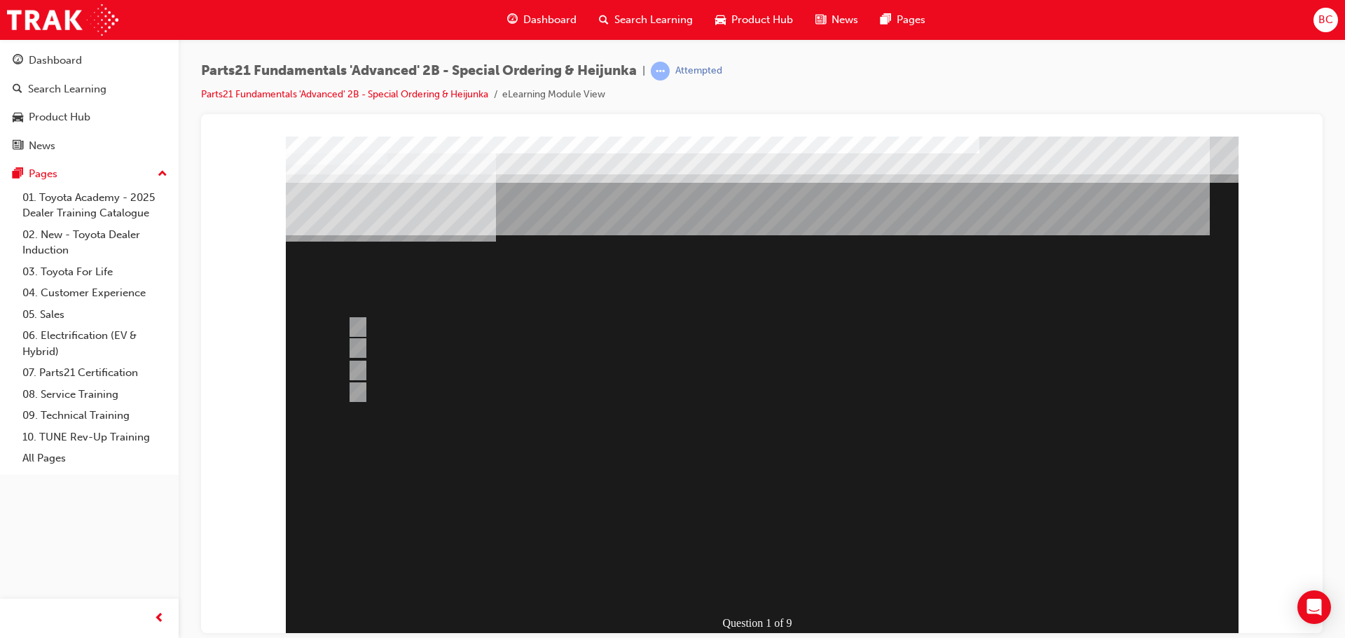
click at [365, 368] on div at bounding box center [762, 404] width 953 height 536
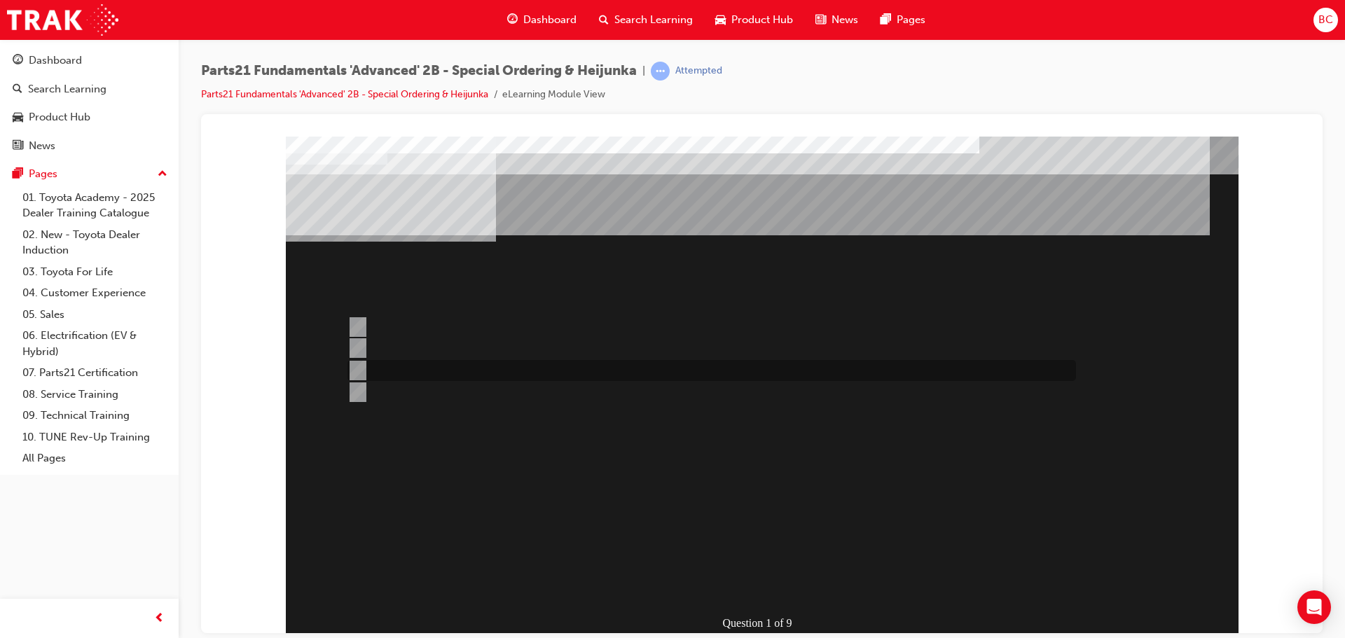
click at [362, 368] on input "Must be for Dealer Workshop repair orders requiring parts urgently" at bounding box center [354, 370] width 15 height 15
radio input "true"
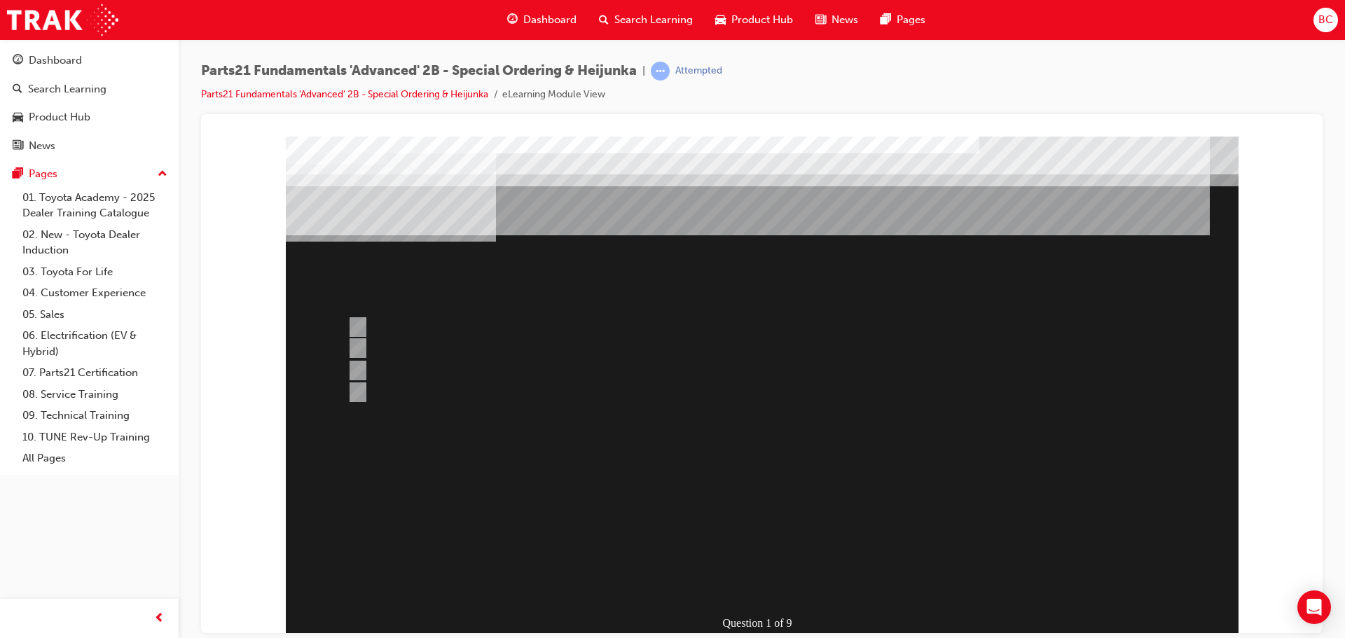
click at [789, 591] on div at bounding box center [762, 404] width 953 height 536
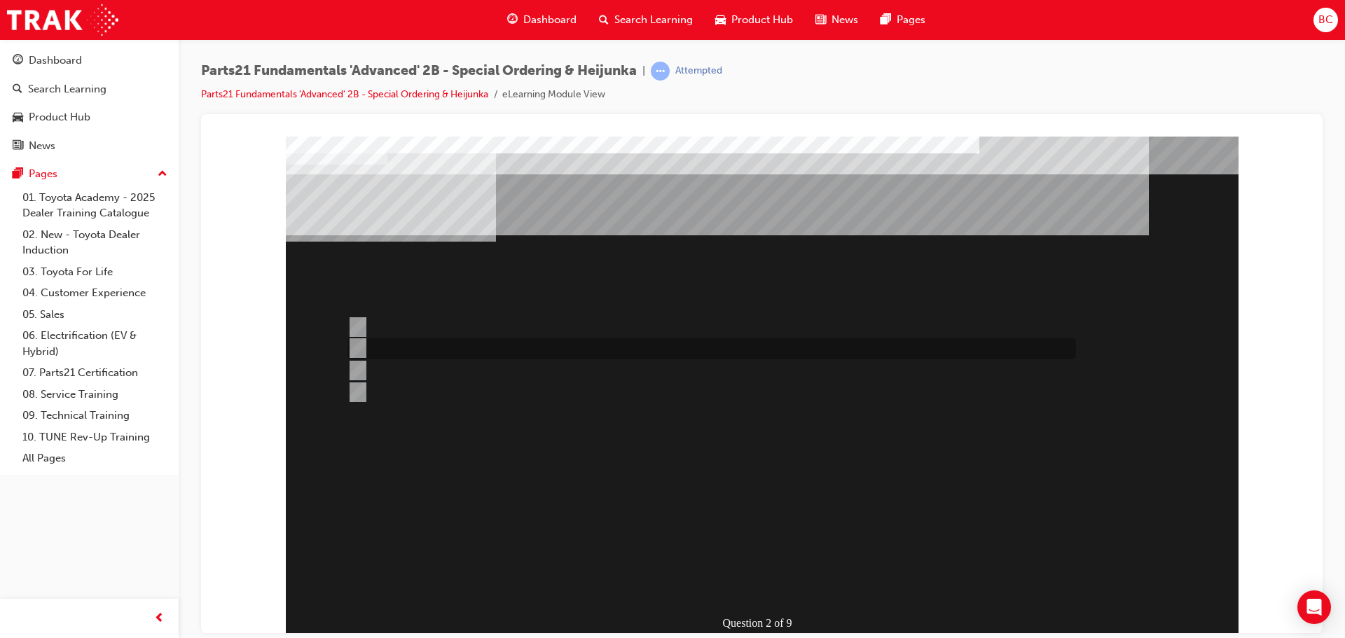
click at [356, 347] on input "Dealer Facing Depot" at bounding box center [354, 347] width 15 height 15
radio input "true"
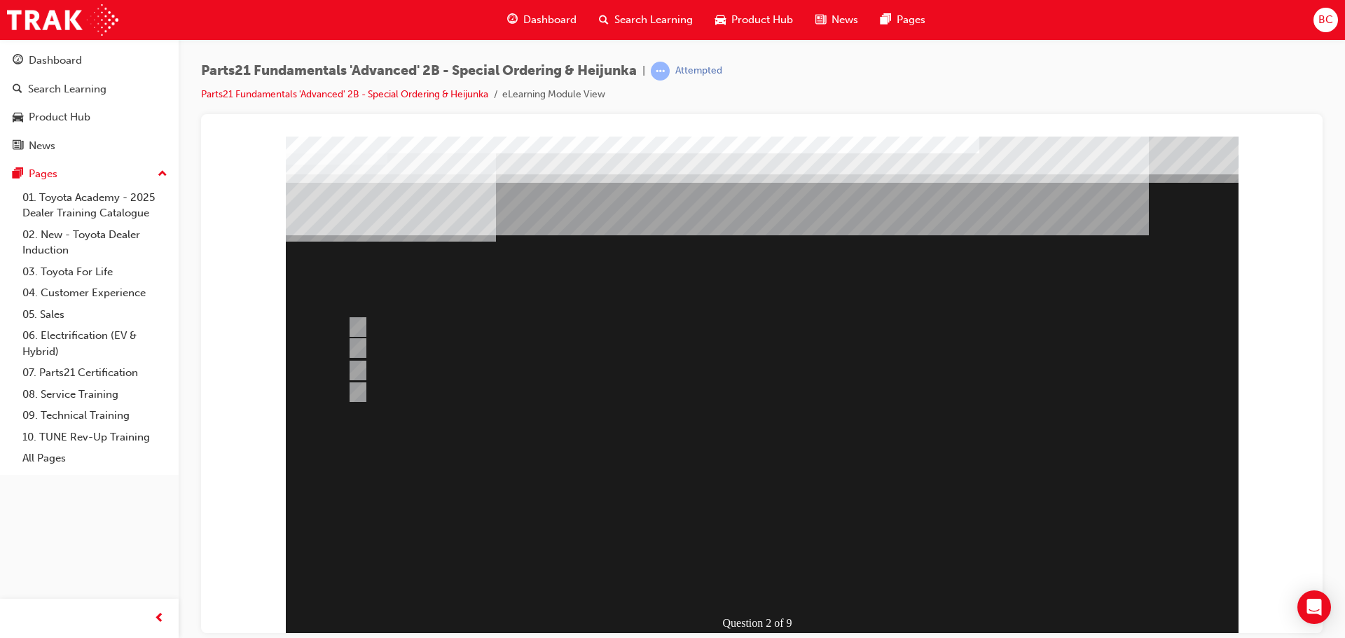
click at [358, 367] on div at bounding box center [762, 404] width 953 height 536
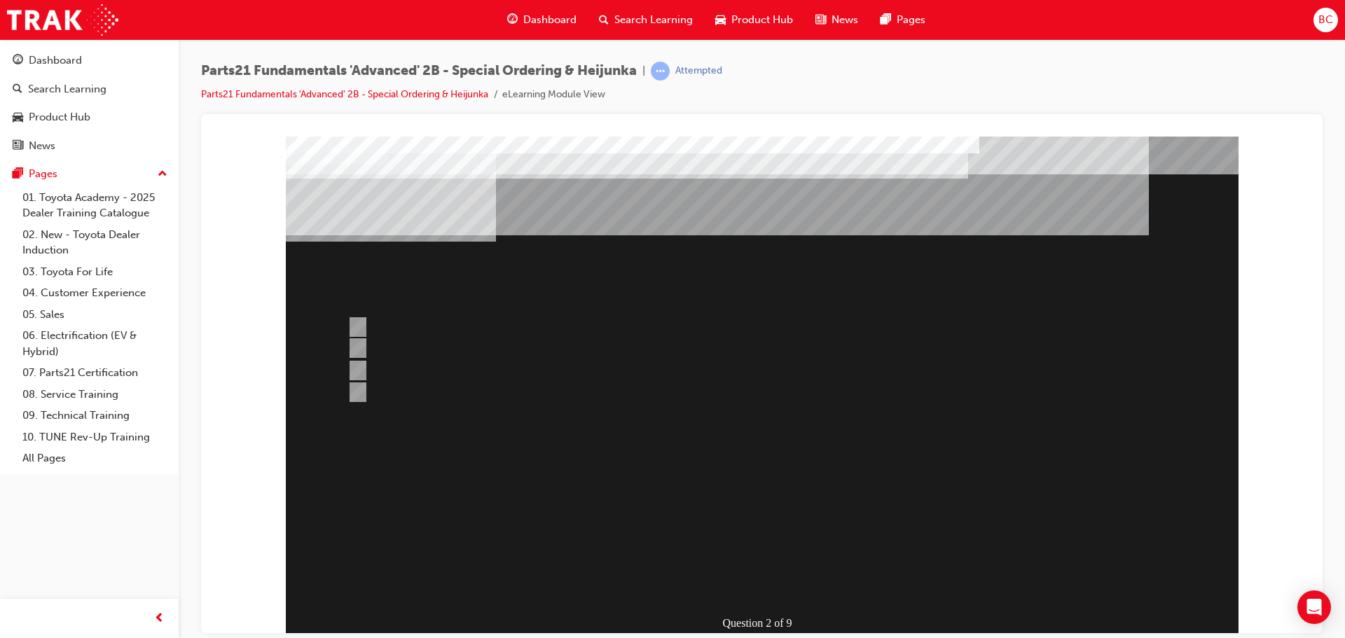
click at [363, 319] on div at bounding box center [762, 404] width 953 height 536
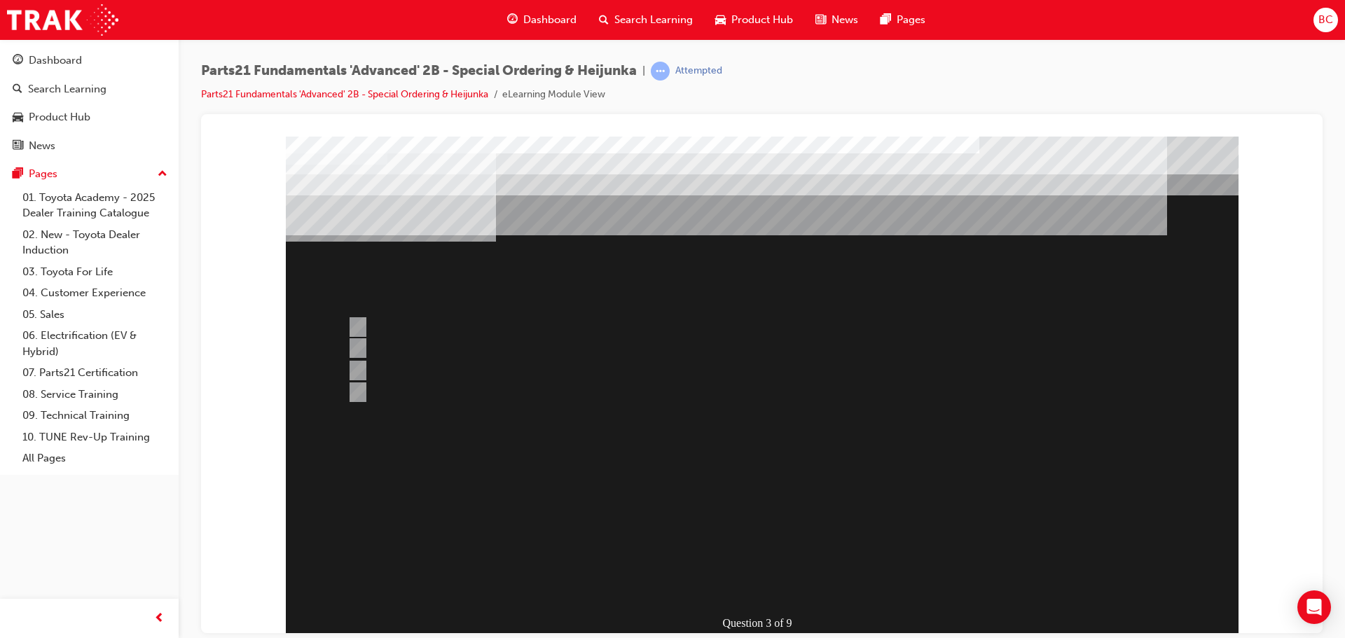
click at [352, 325] on div at bounding box center [762, 404] width 953 height 536
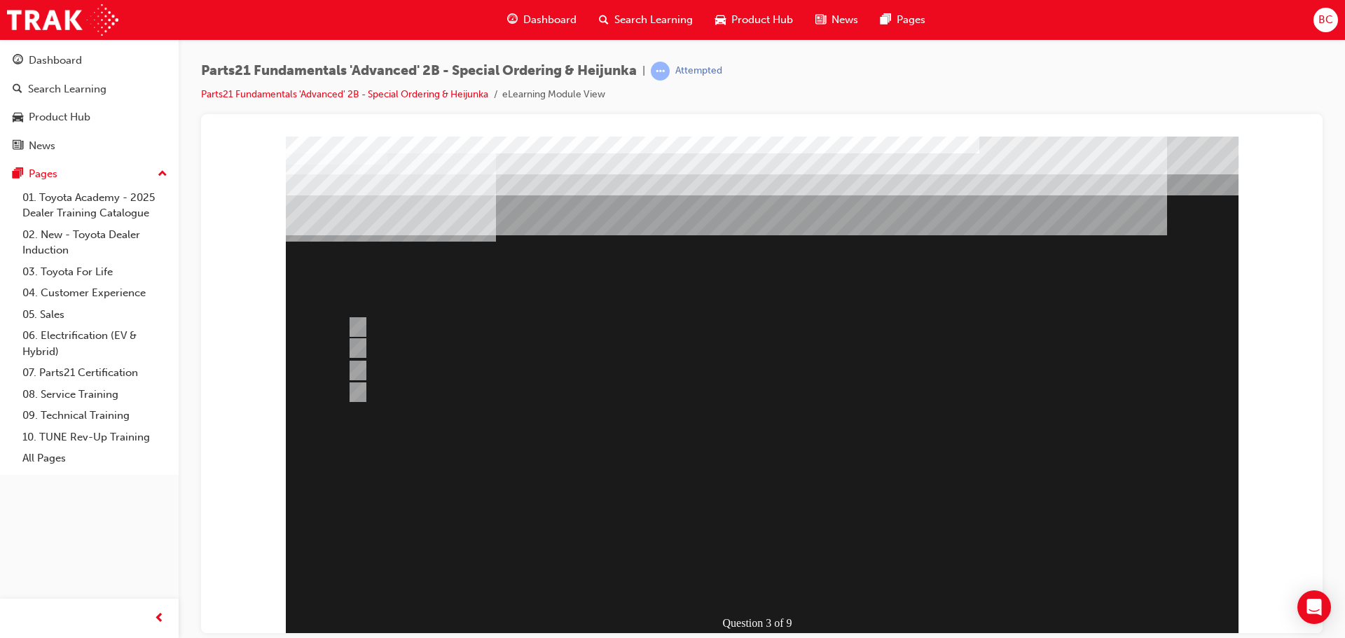
click at [352, 331] on div at bounding box center [762, 404] width 953 height 536
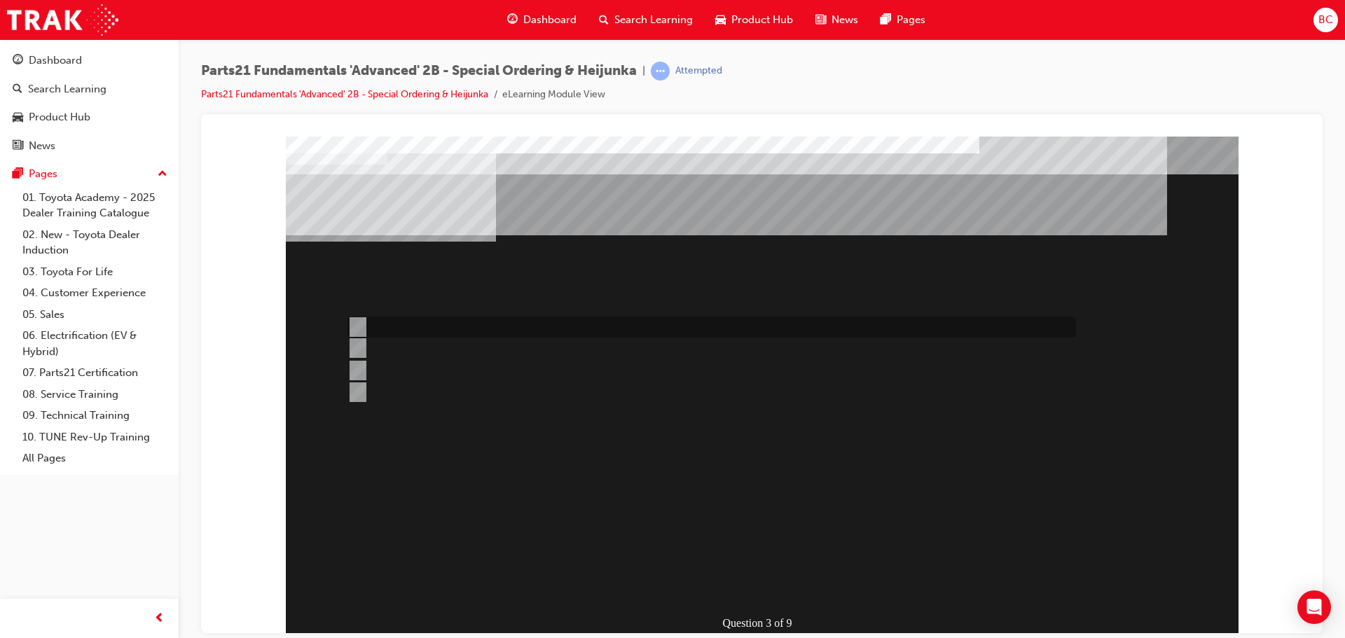
click at [356, 327] on input "Japan" at bounding box center [354, 326] width 15 height 15
radio input "true"
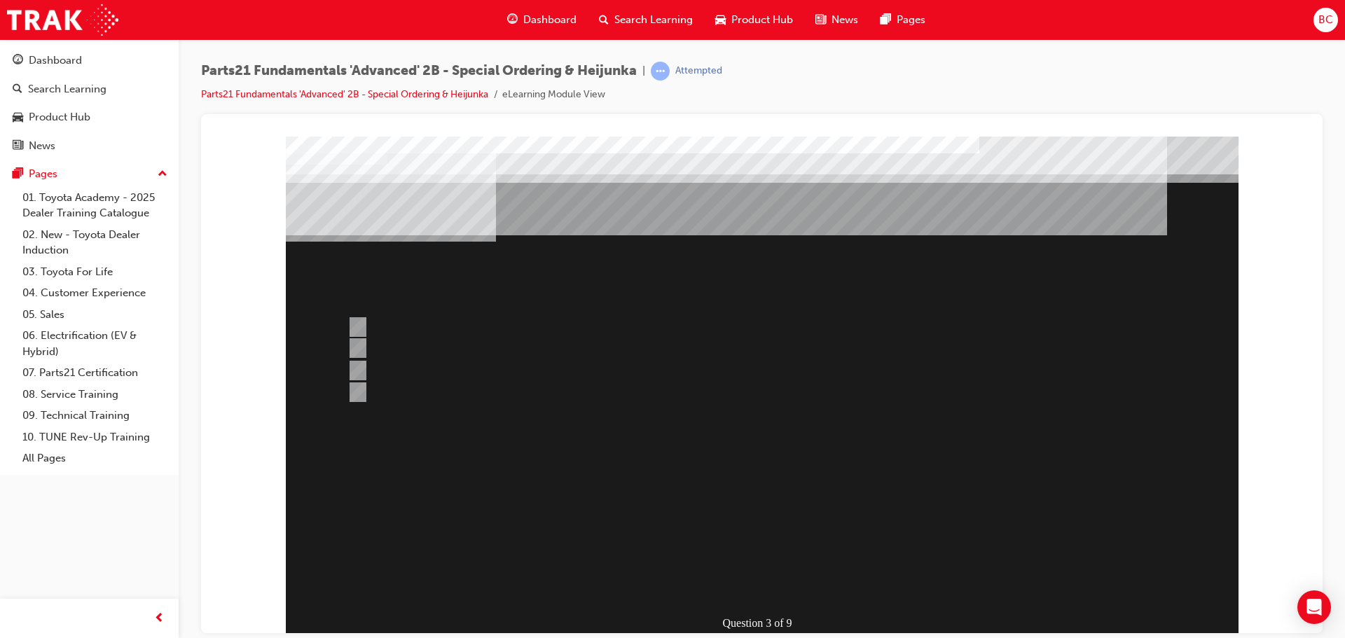
click at [353, 392] on div at bounding box center [762, 404] width 953 height 536
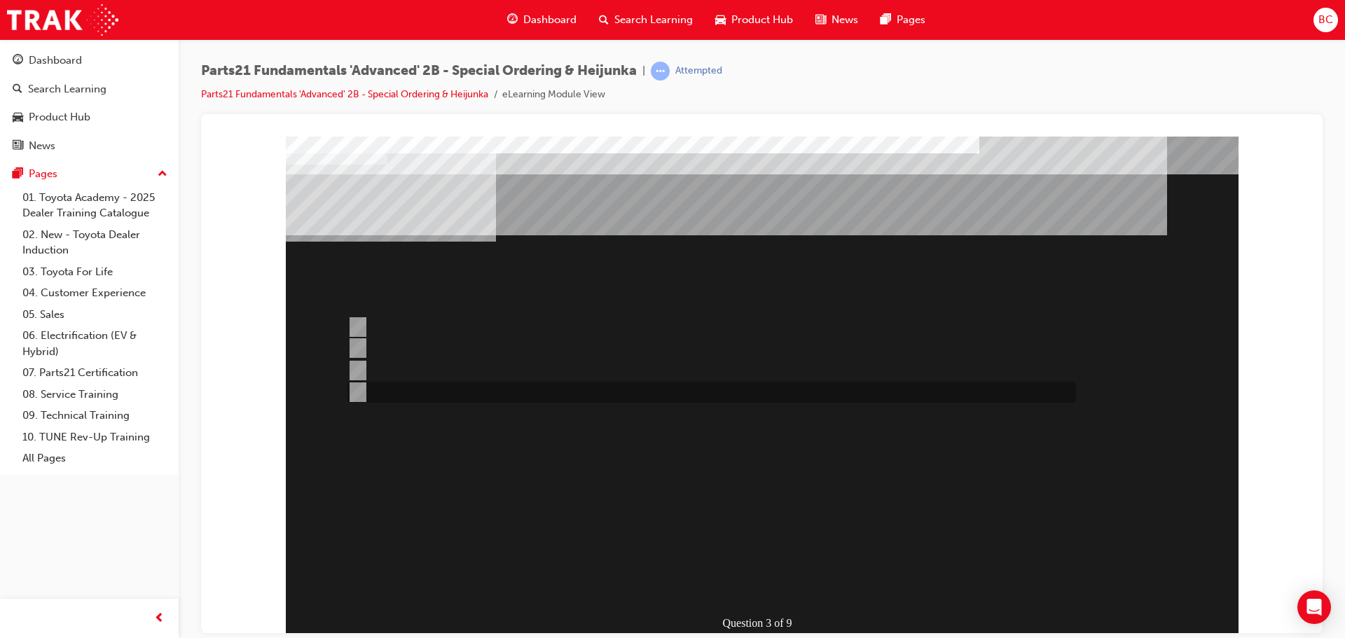
click at [356, 394] on input "None of the Above" at bounding box center [354, 392] width 15 height 15
radio input "true"
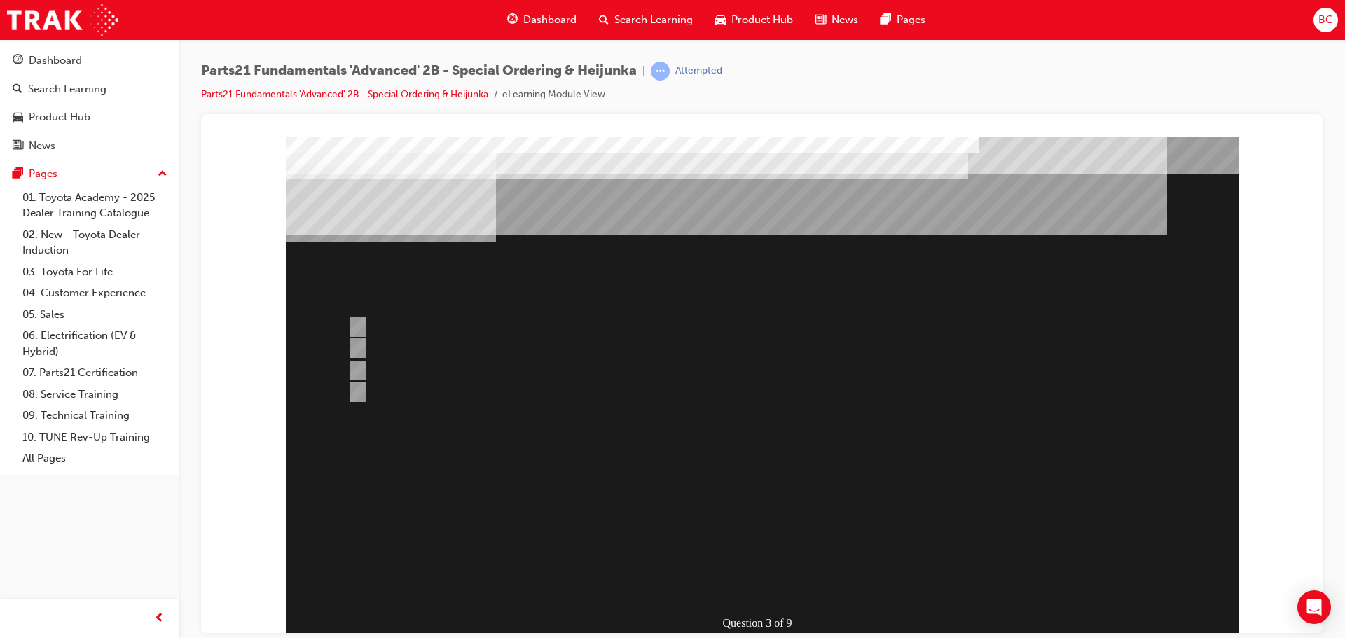
click at [802, 591] on div at bounding box center [762, 404] width 953 height 536
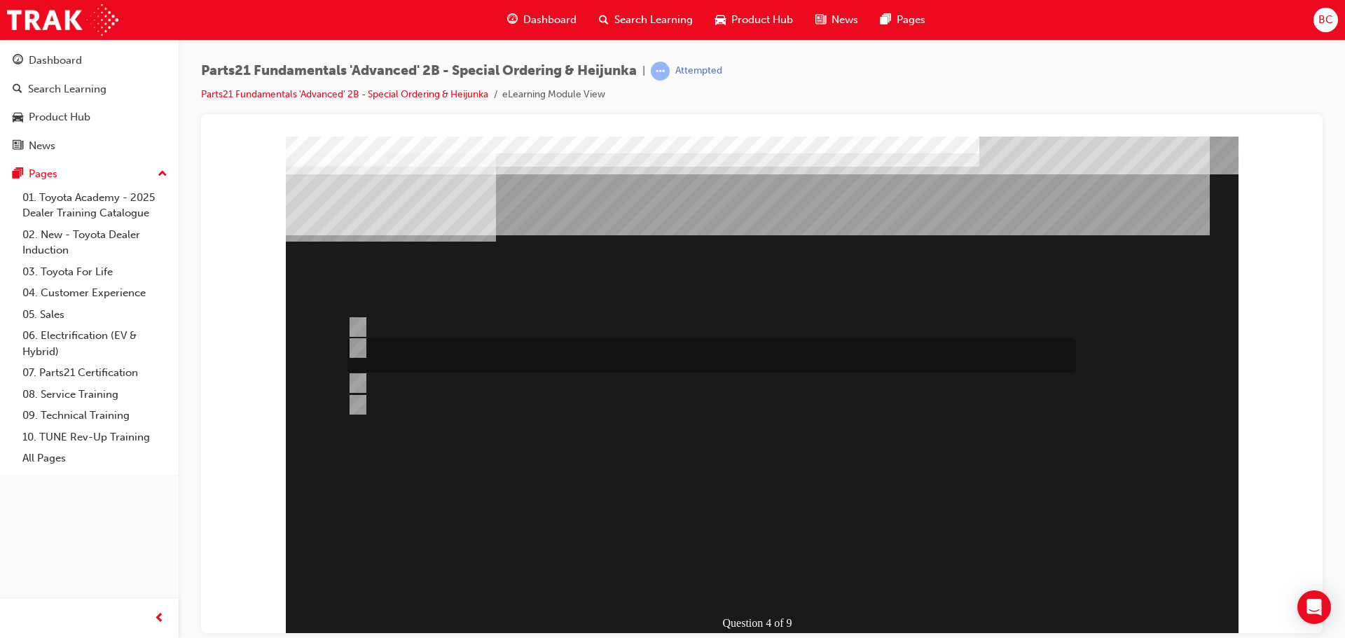
click at [356, 345] on input "Ability to procure urgently required parts from non-facing and central parts de…" at bounding box center [354, 347] width 15 height 15
radio input "true"
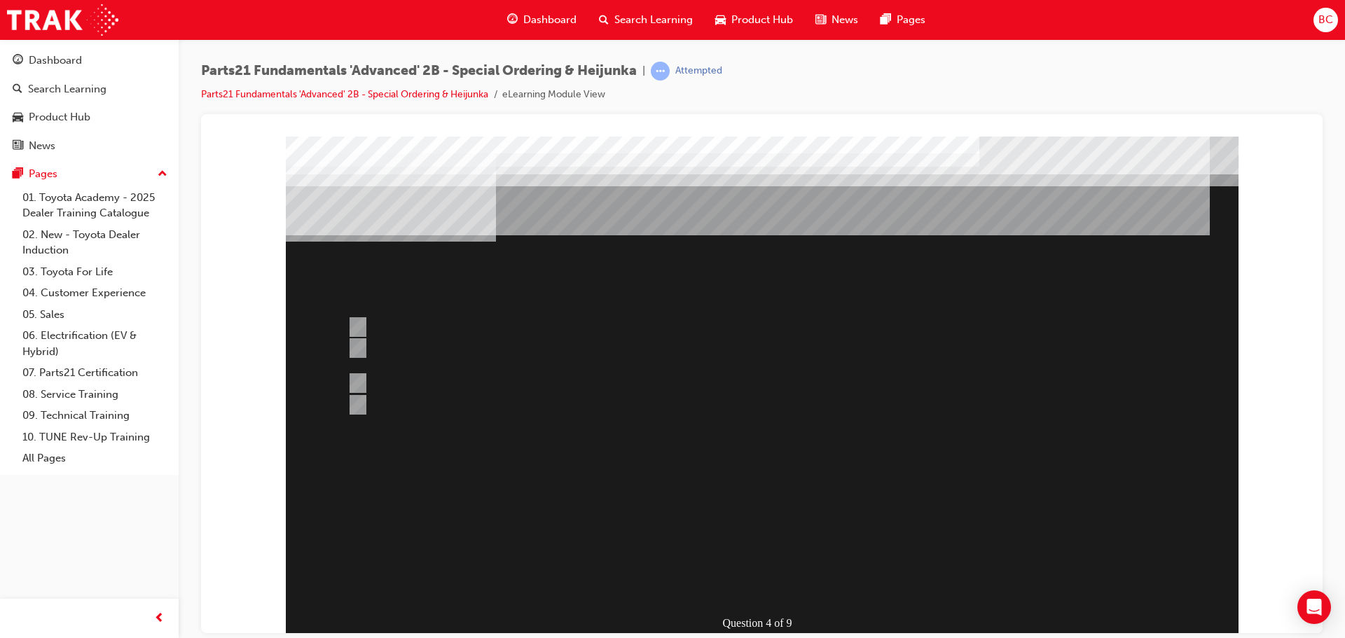
click at [800, 585] on div at bounding box center [762, 404] width 953 height 536
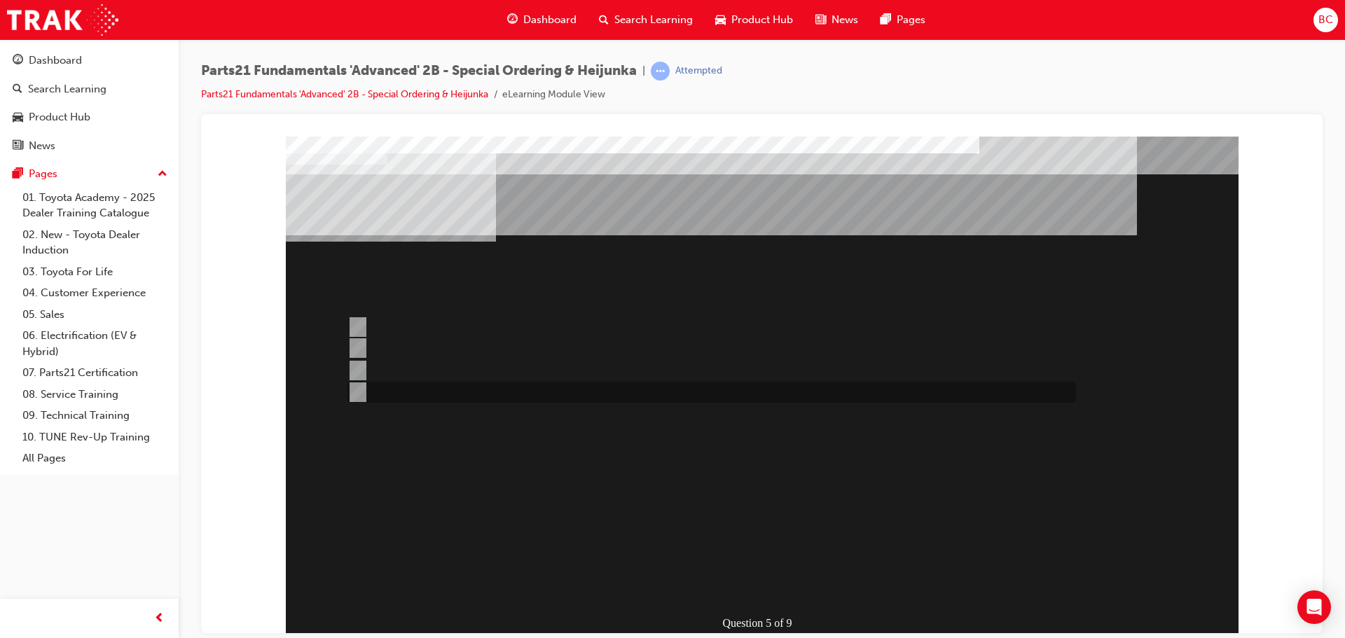
click at [360, 385] on input "Dealer Support Hubs Domestic VOR freight estimator" at bounding box center [354, 392] width 15 height 15
radio input "true"
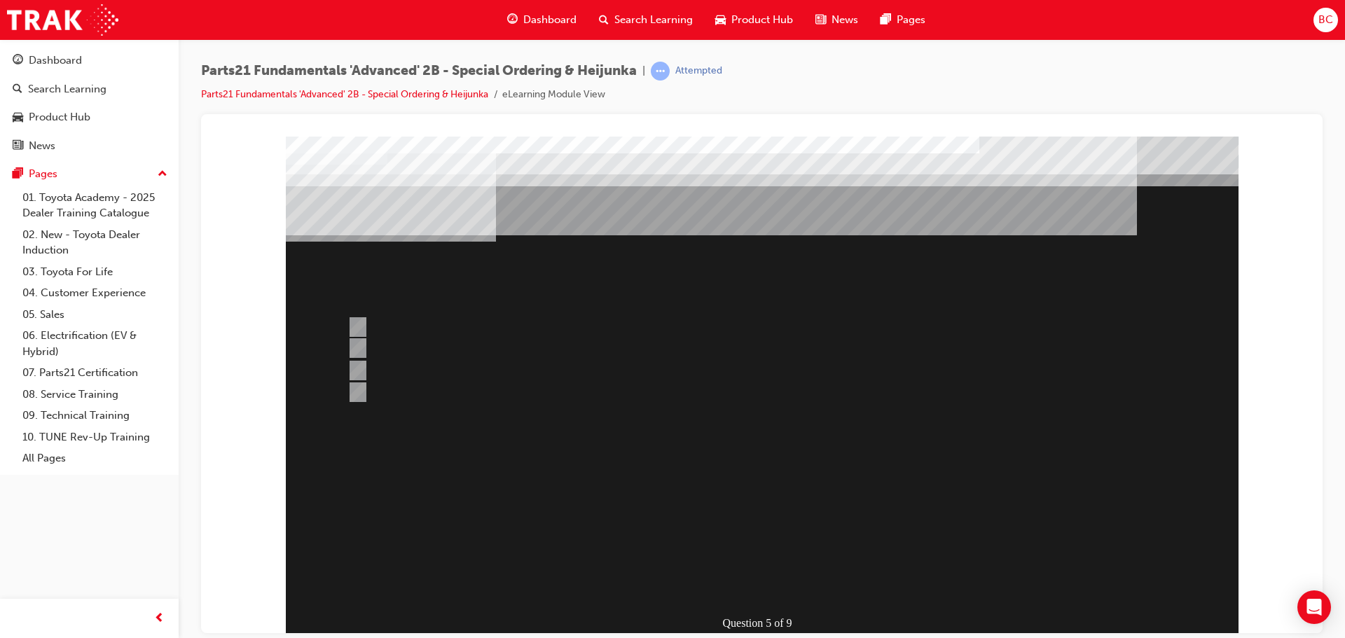
click at [740, 585] on div at bounding box center [762, 404] width 953 height 536
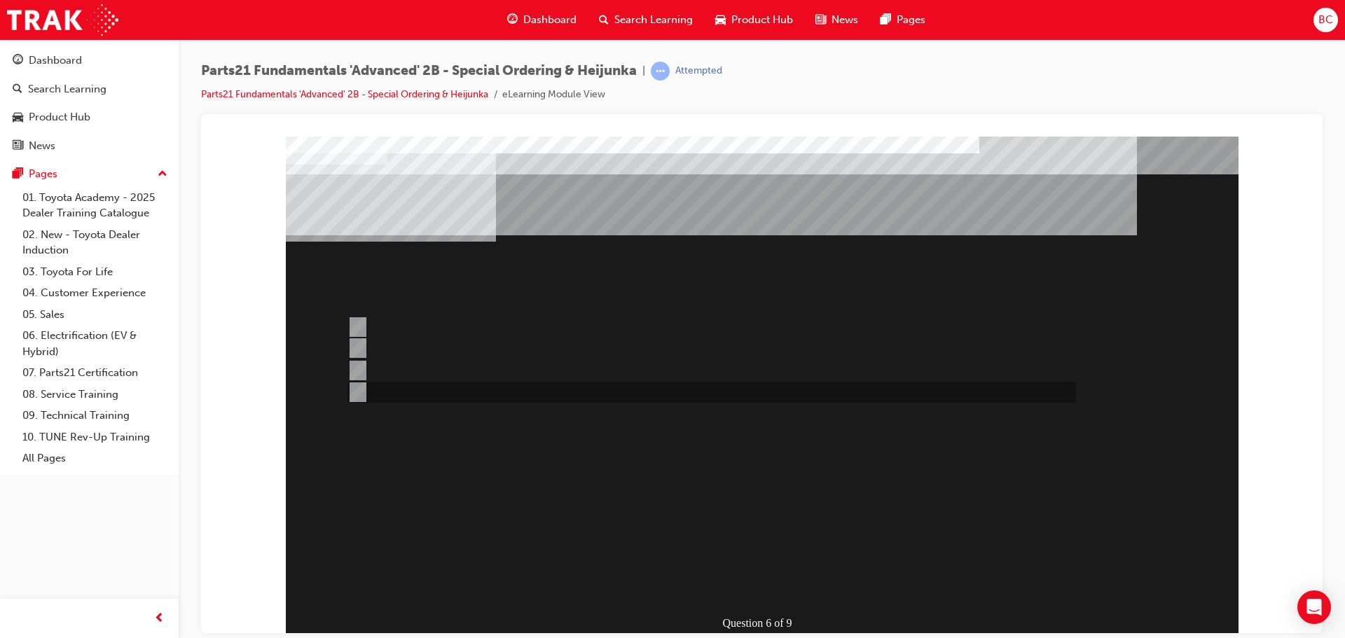
click at [359, 392] on input "All of the above" at bounding box center [354, 392] width 15 height 15
radio input "true"
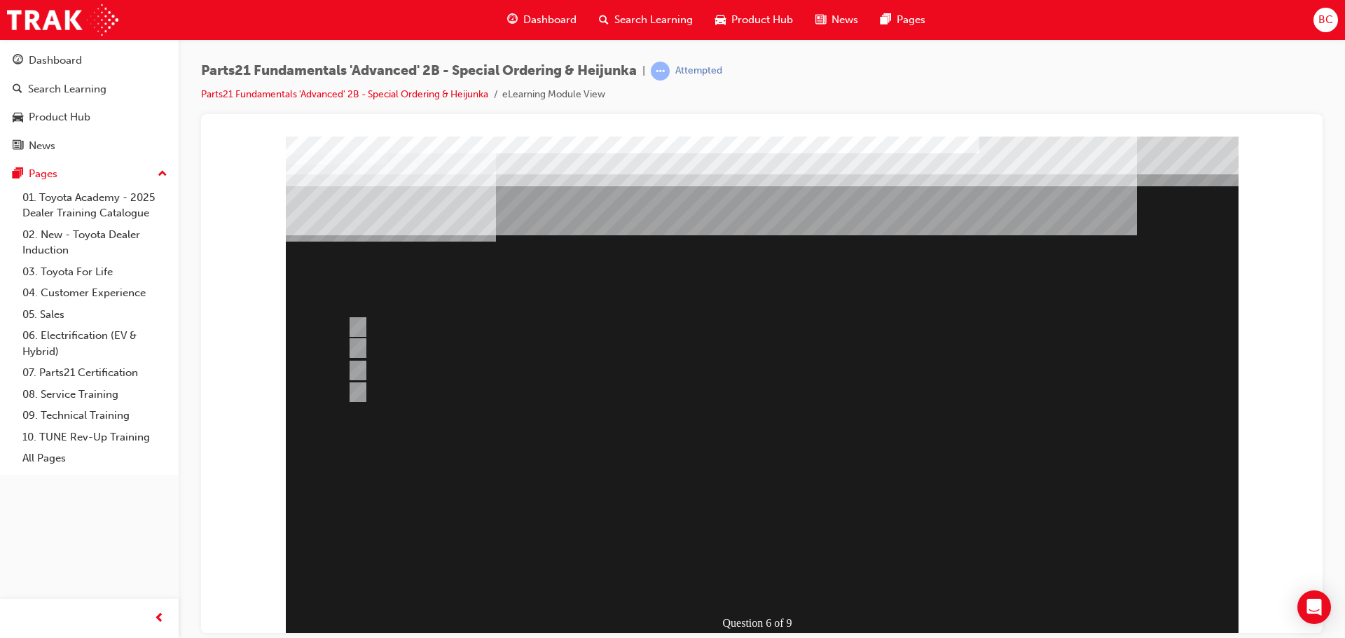
click at [725, 578] on div at bounding box center [762, 404] width 953 height 536
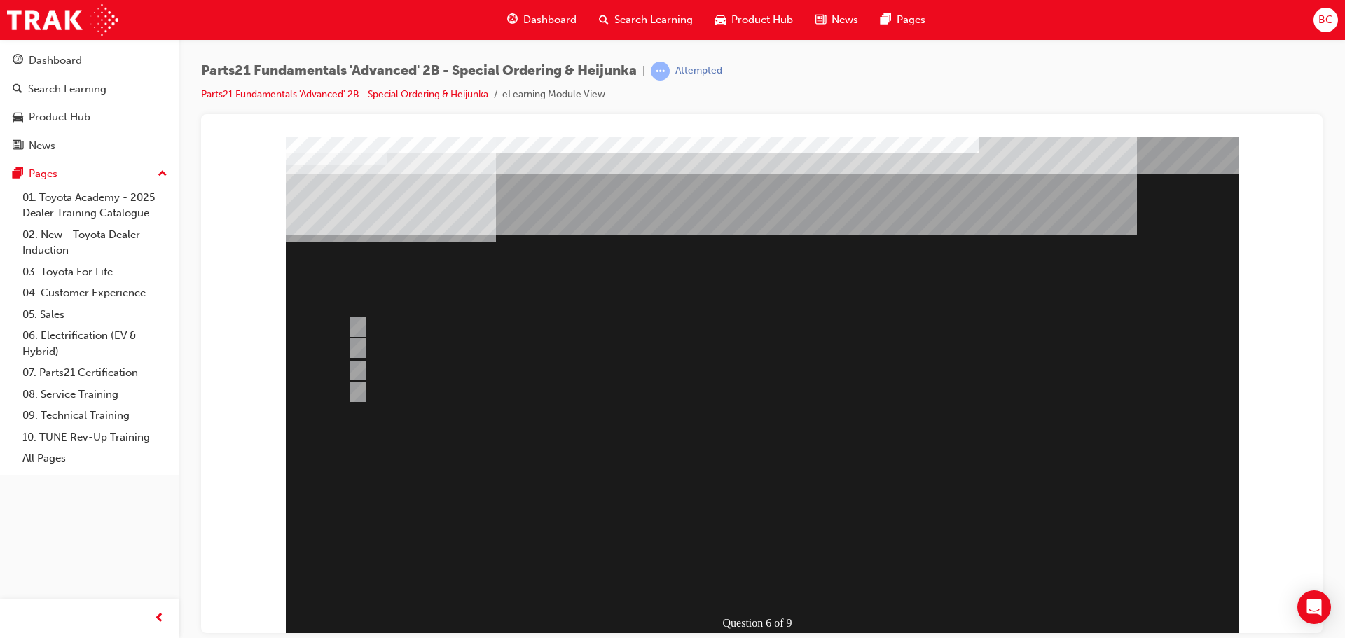
click at [743, 484] on div "" at bounding box center [627, 463] width 682 height 42
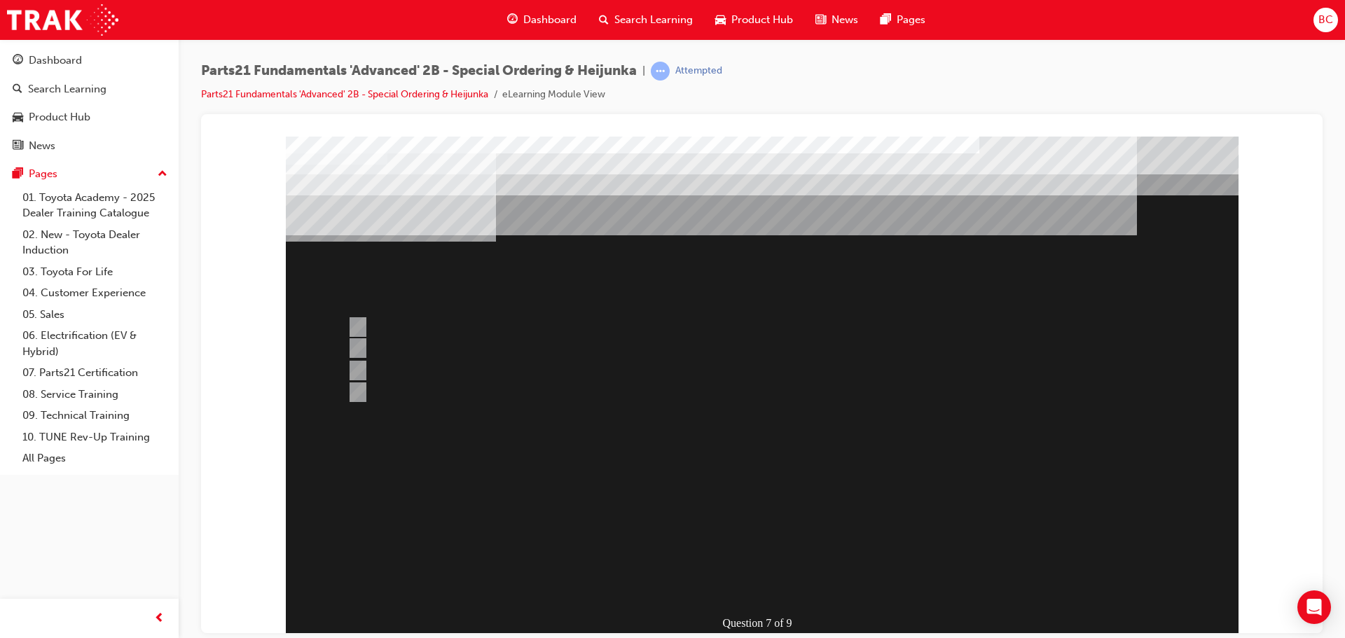
click at [357, 321] on div at bounding box center [762, 404] width 953 height 536
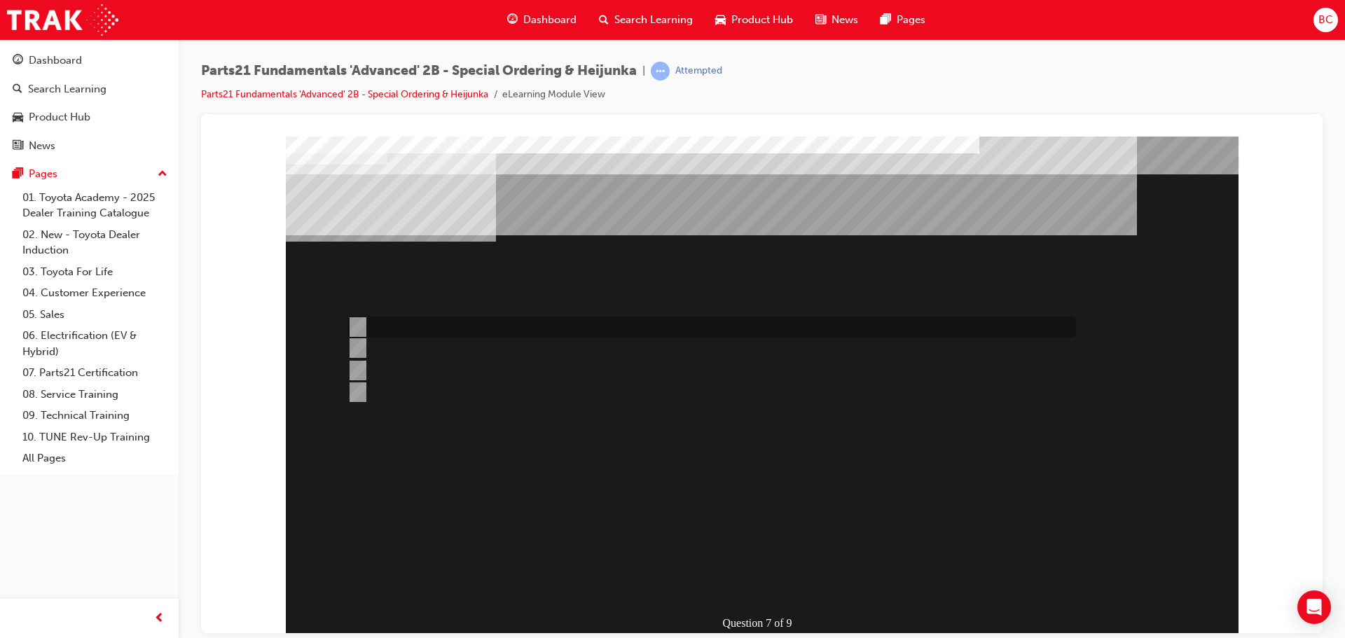
click at [354, 329] on input "Read the parts ordering method within the Bulletin related to the Recall" at bounding box center [354, 326] width 15 height 15
radio input "true"
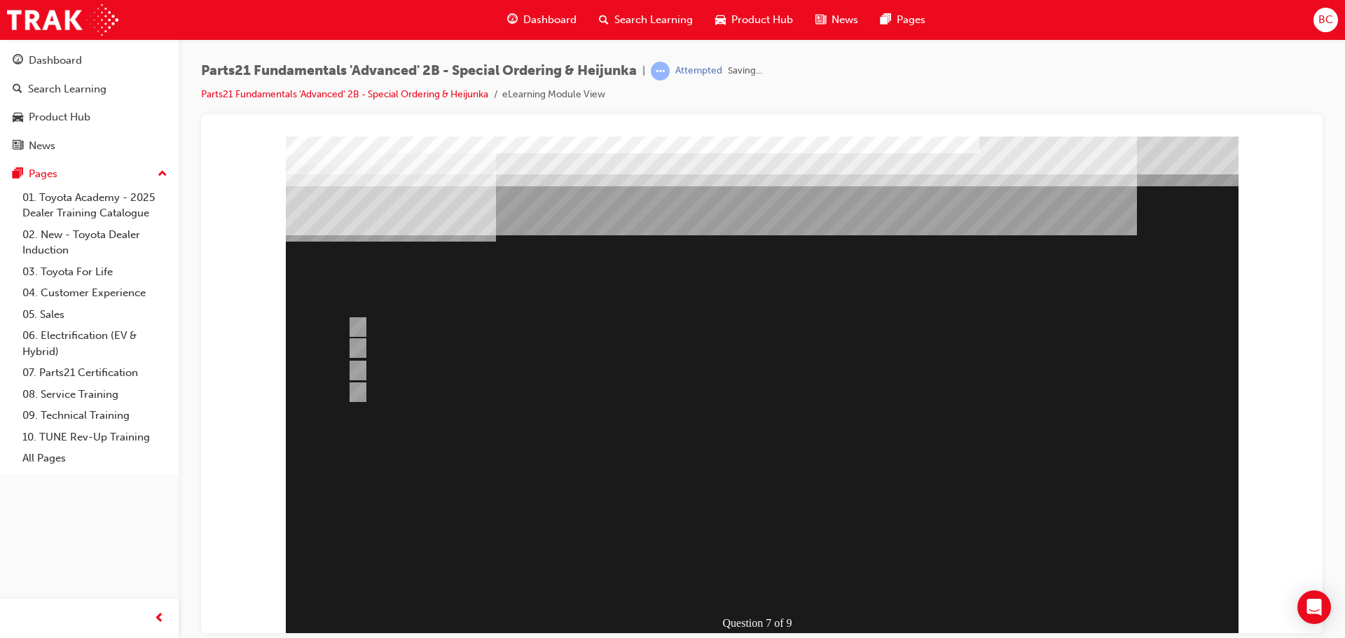
click at [784, 587] on div at bounding box center [762, 404] width 953 height 536
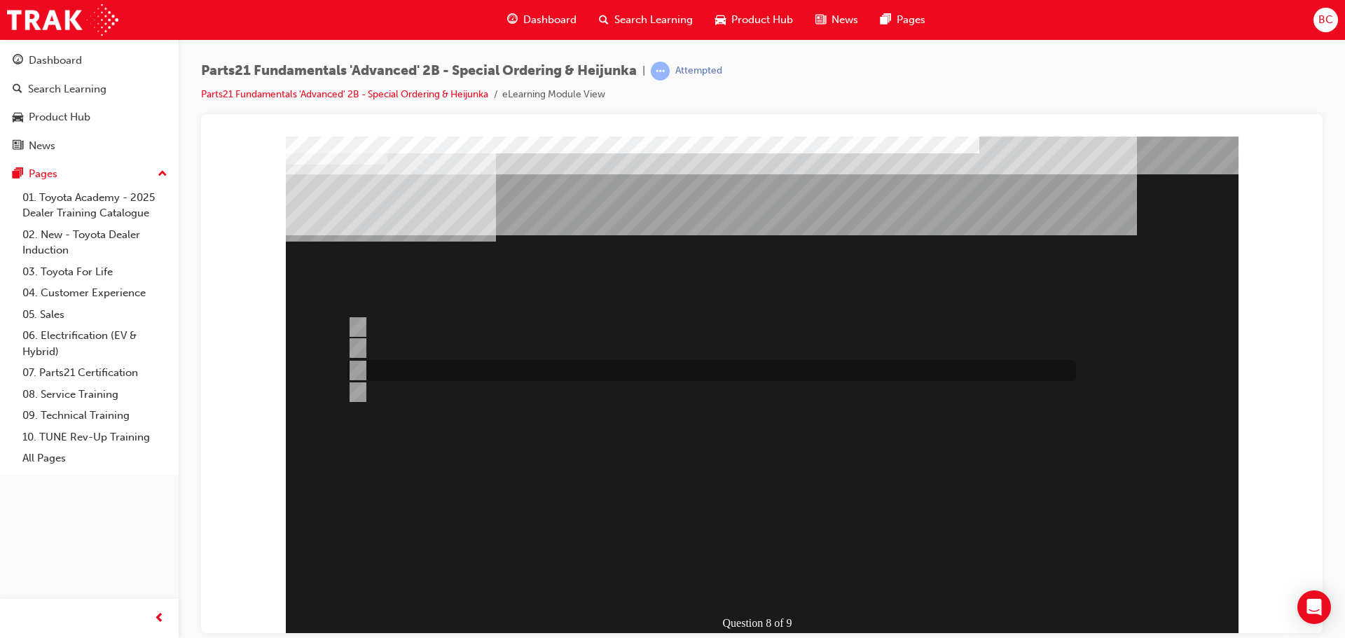
click at [359, 365] on input "Contact the Dealer in question and order directly" at bounding box center [354, 370] width 15 height 15
radio input "true"
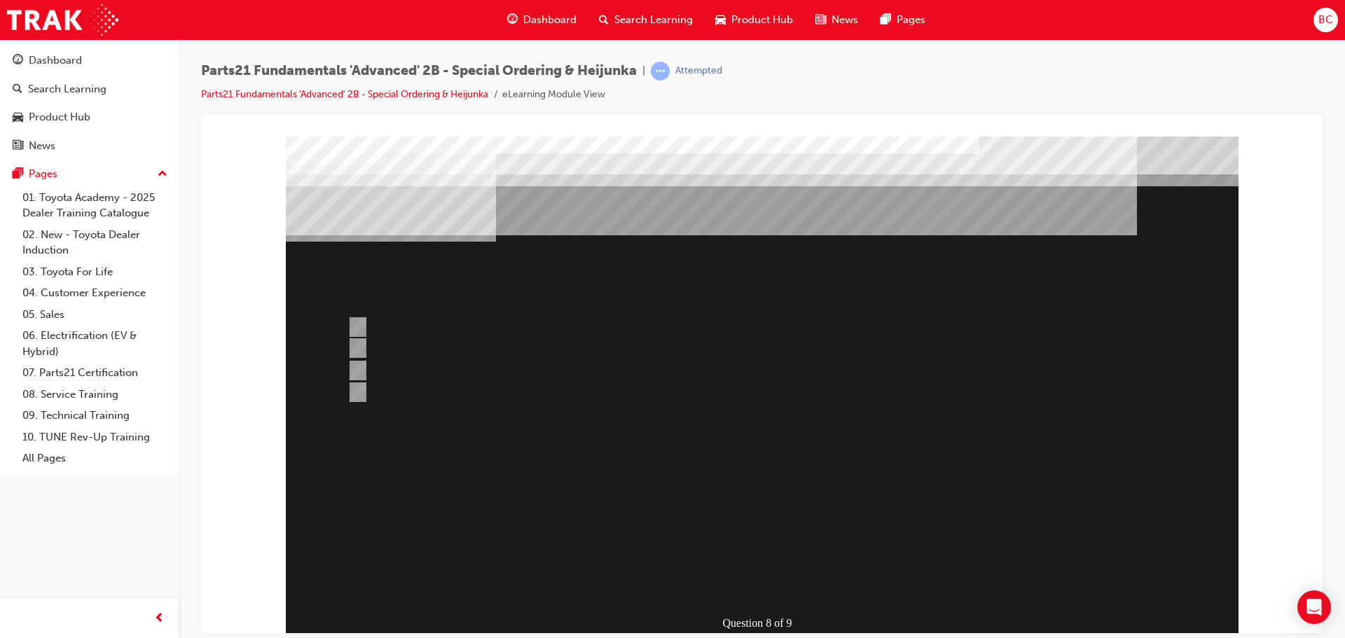
click at [755, 583] on div at bounding box center [762, 404] width 953 height 536
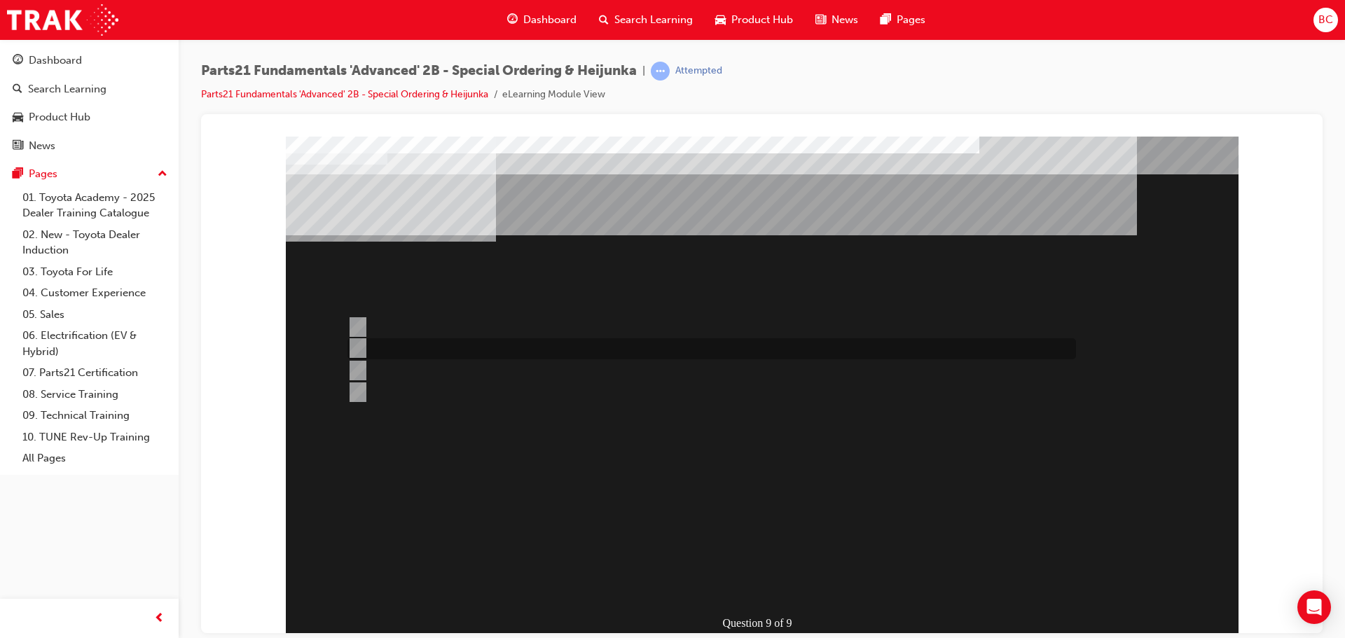
click at [366, 345] on div at bounding box center [708, 348] width 728 height 21
radio input "true"
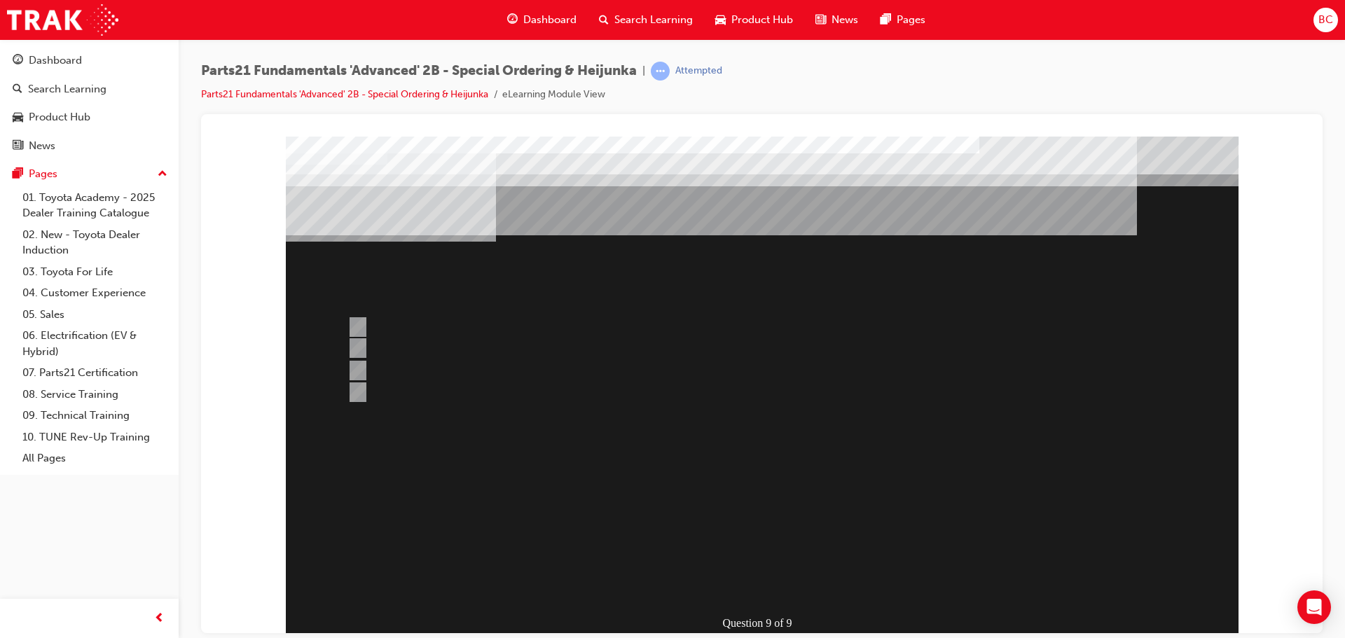
click at [756, 587] on div at bounding box center [762, 404] width 953 height 536
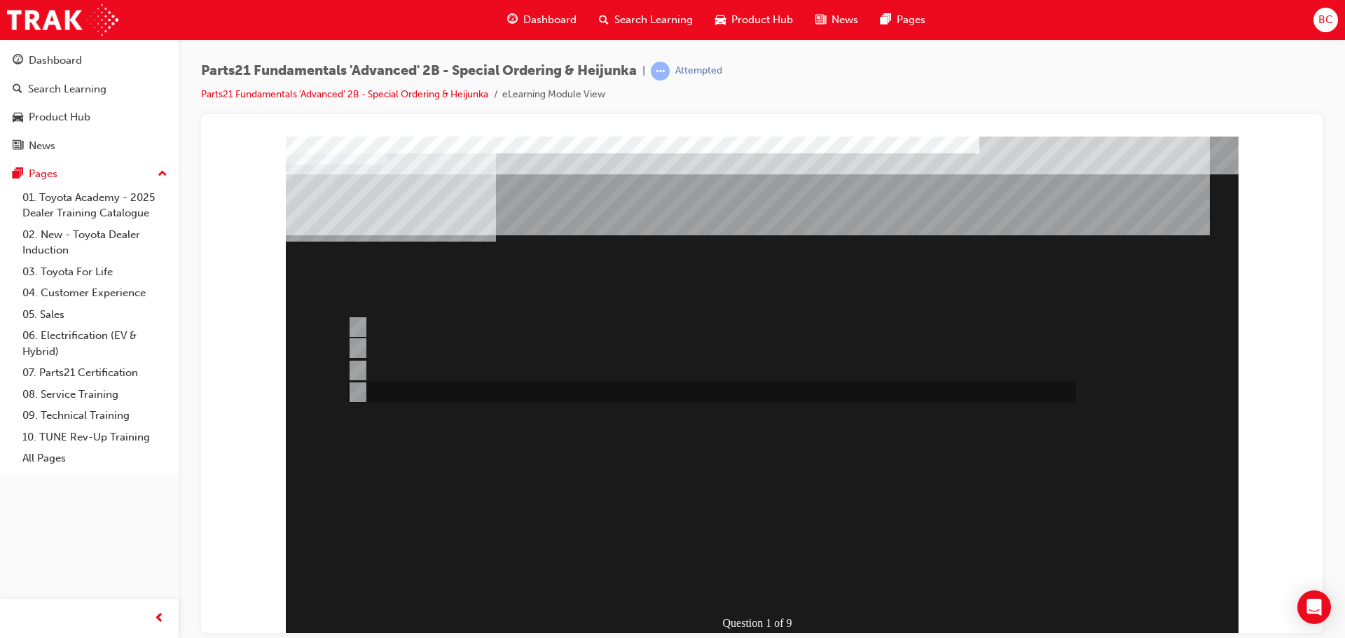
click at [360, 392] on input "Submit a case to the PCHD" at bounding box center [354, 392] width 15 height 15
radio input "true"
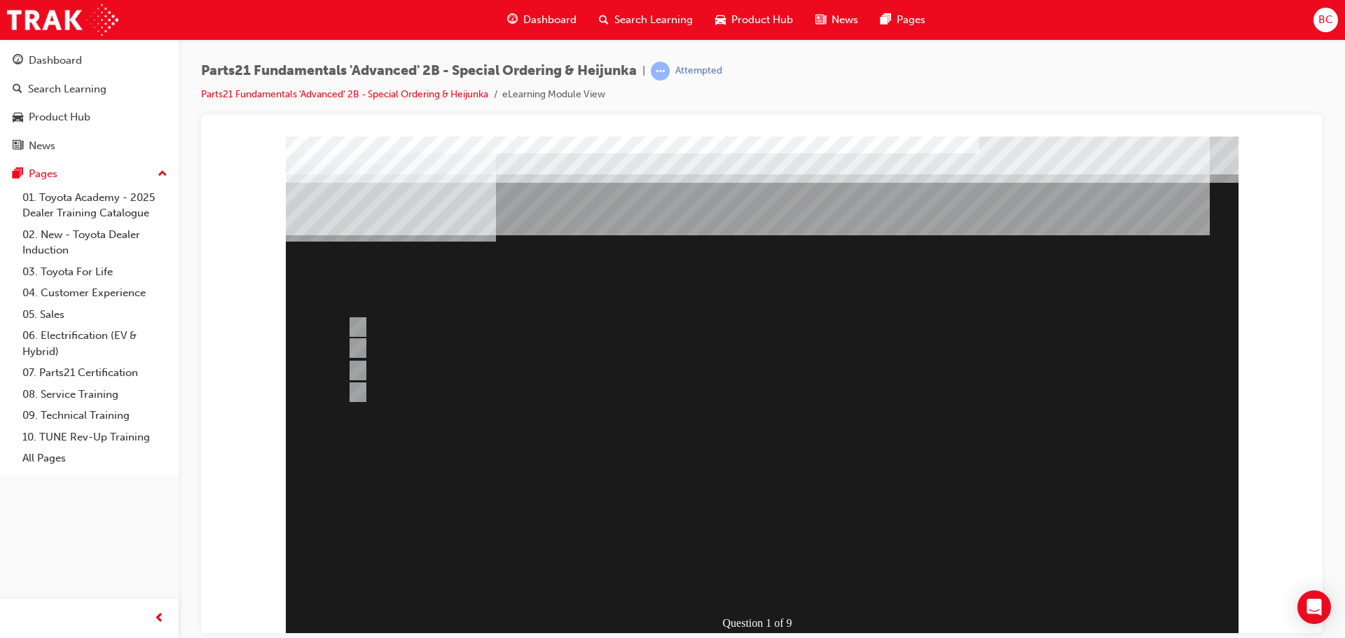
click at [360, 350] on div at bounding box center [762, 404] width 953 height 536
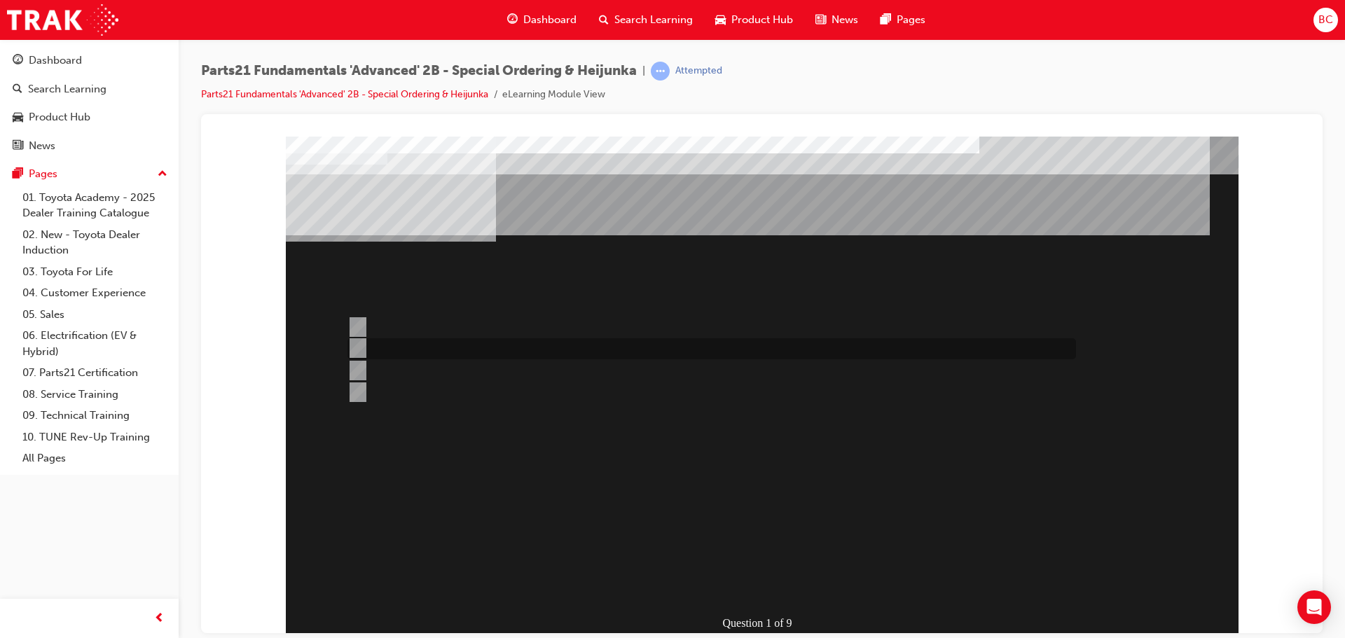
click at [356, 347] on input "Check for Bulletins" at bounding box center [354, 347] width 15 height 15
radio input "true"
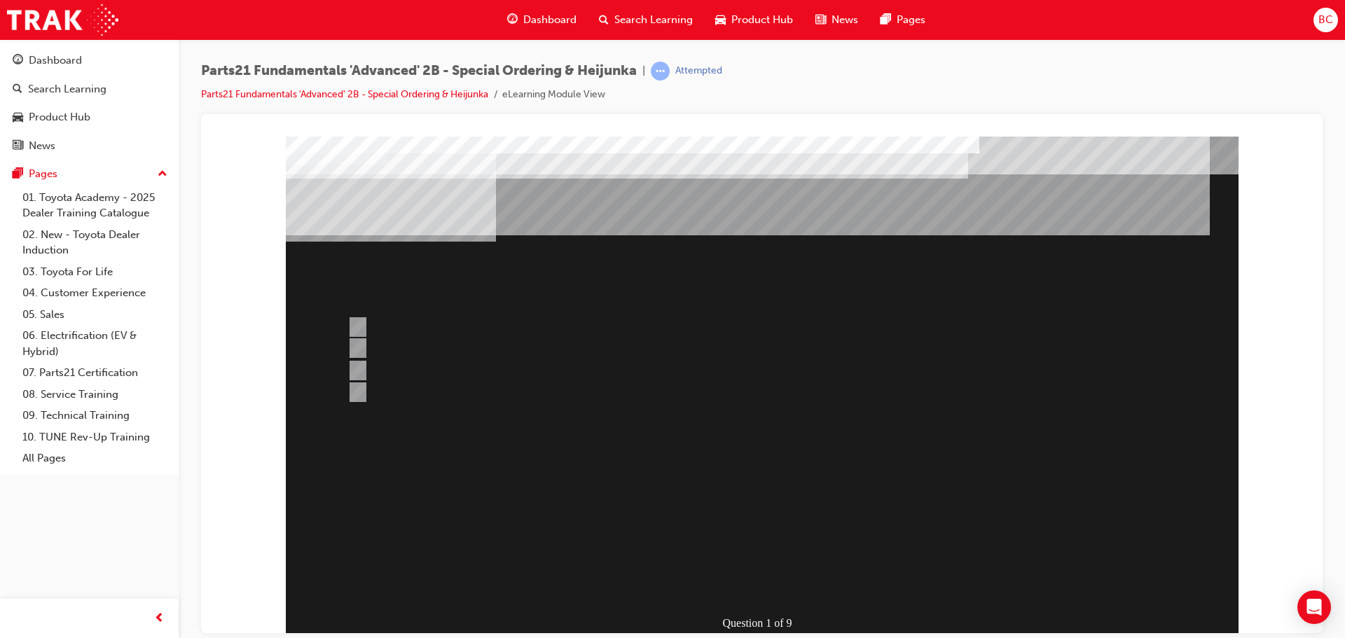
click at [715, 581] on div at bounding box center [762, 404] width 953 height 536
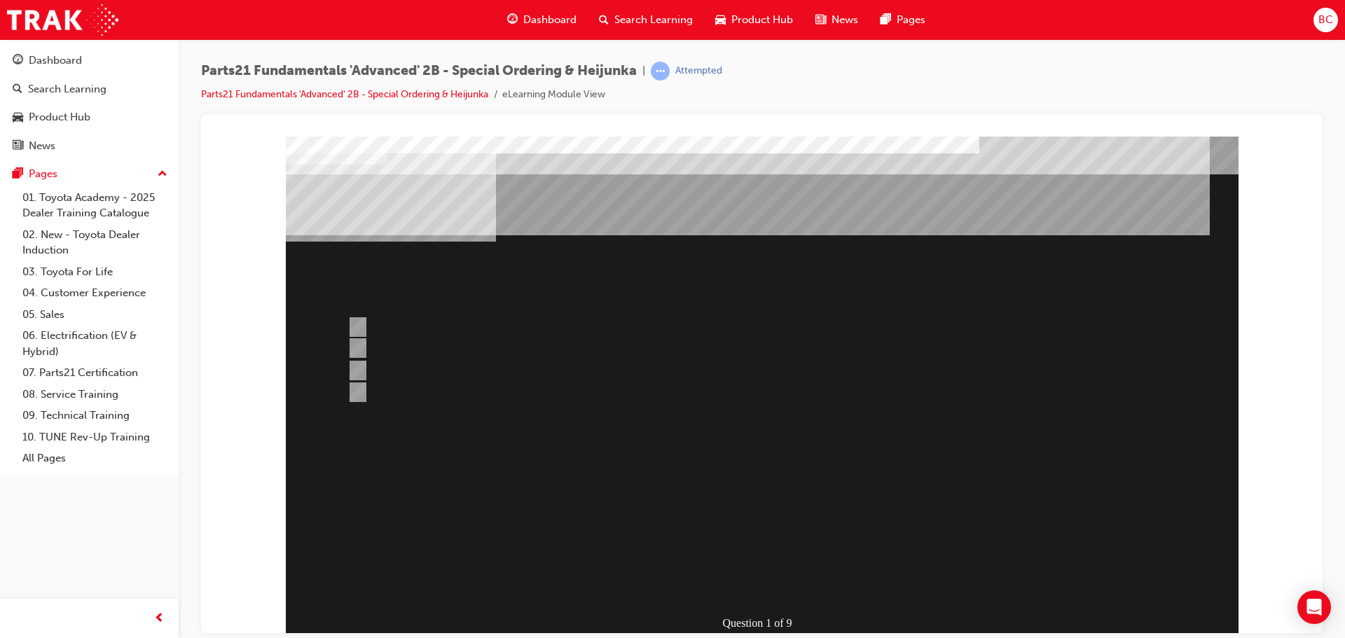
click at [359, 325] on input "Japan" at bounding box center [354, 326] width 15 height 15
radio input "true"
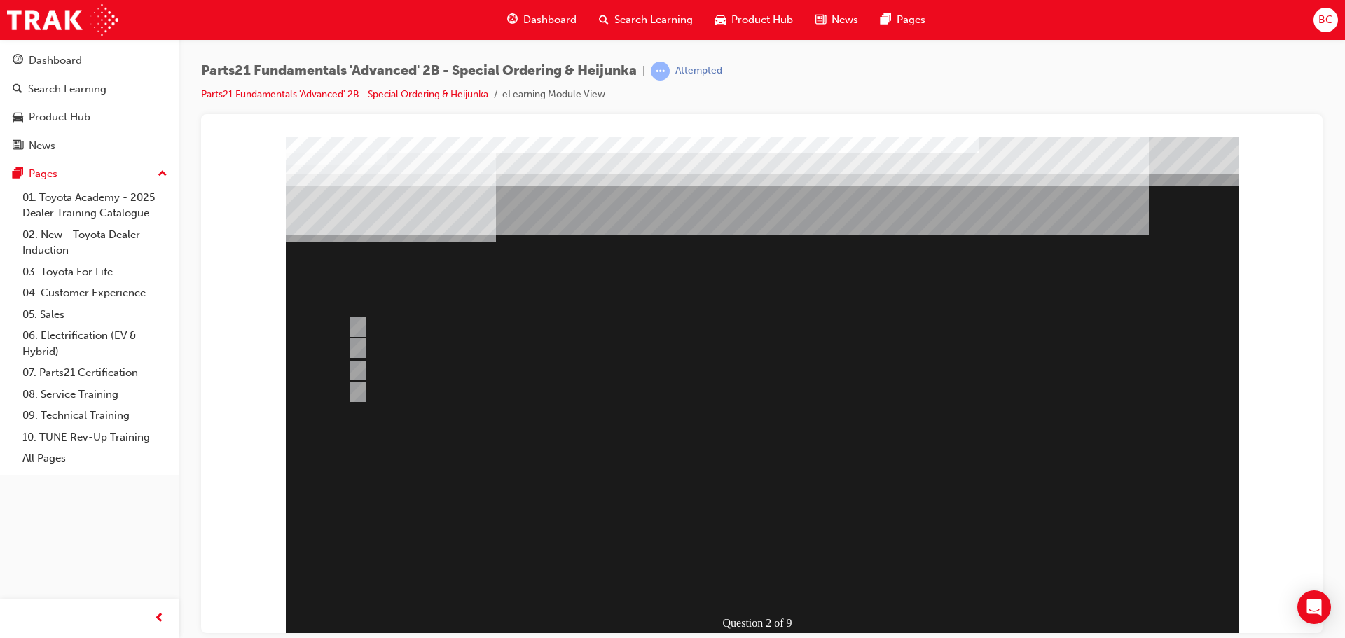
click at [754, 582] on div at bounding box center [762, 404] width 953 height 536
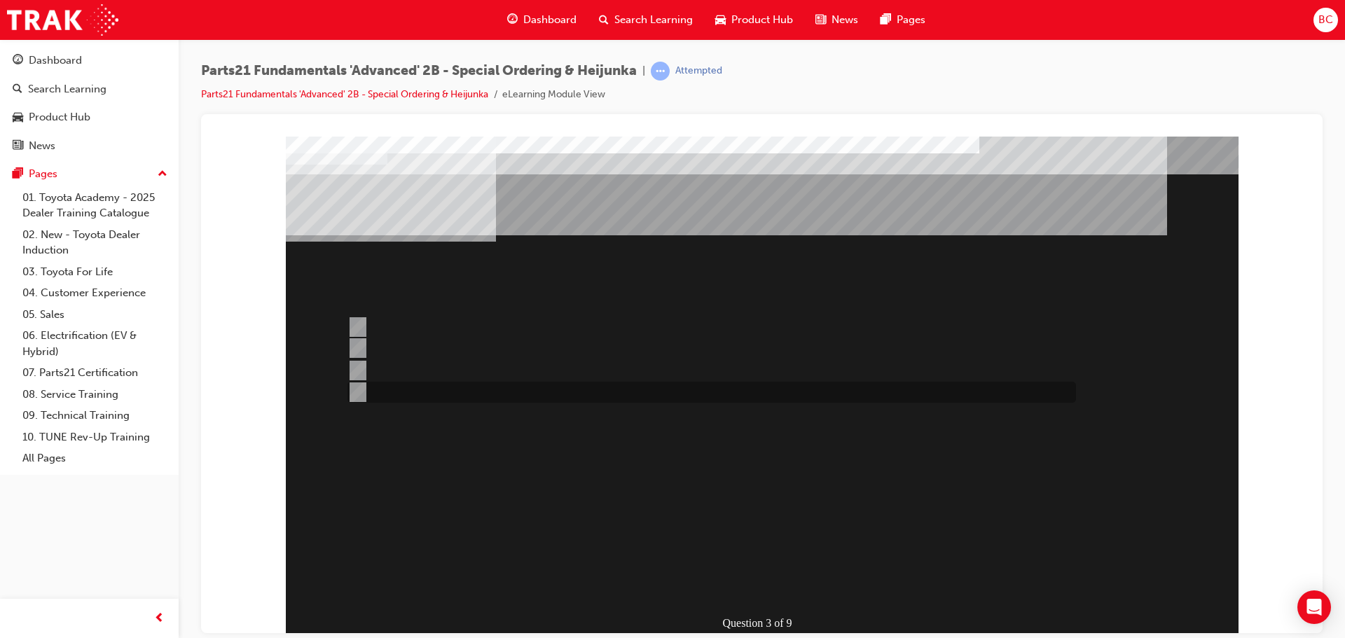
click at [359, 389] on input "None of the Above" at bounding box center [354, 392] width 15 height 15
radio input "true"
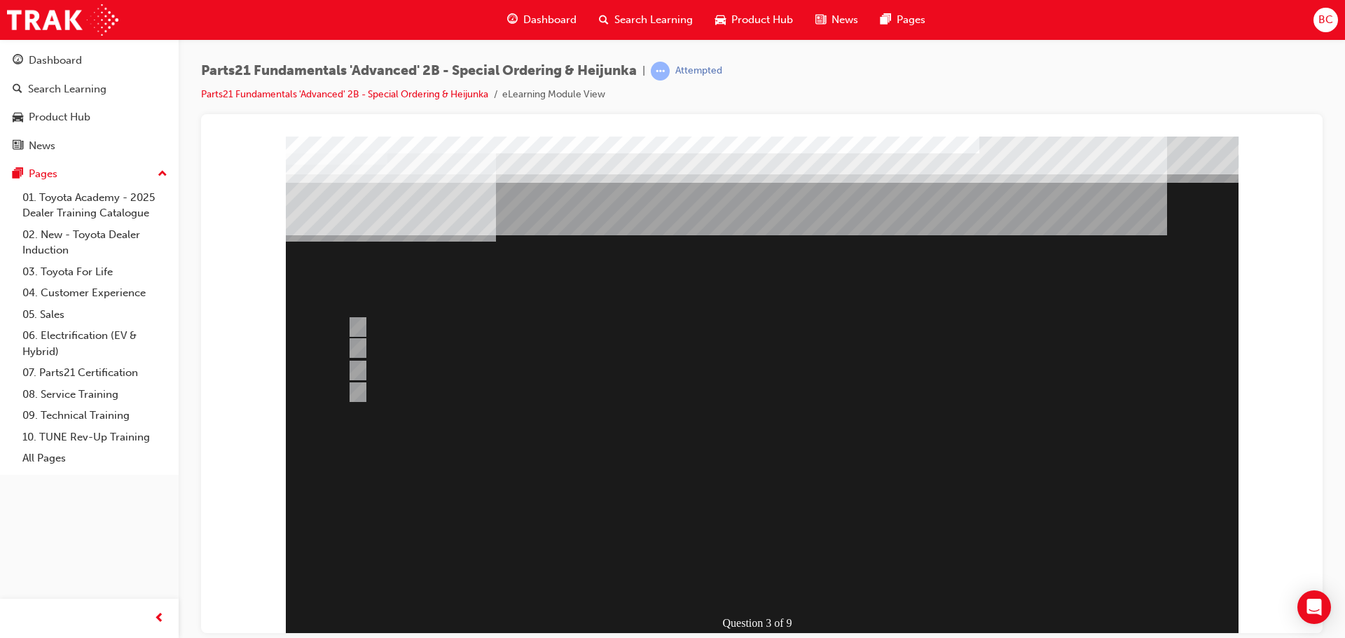
click at [360, 318] on div at bounding box center [762, 404] width 953 height 536
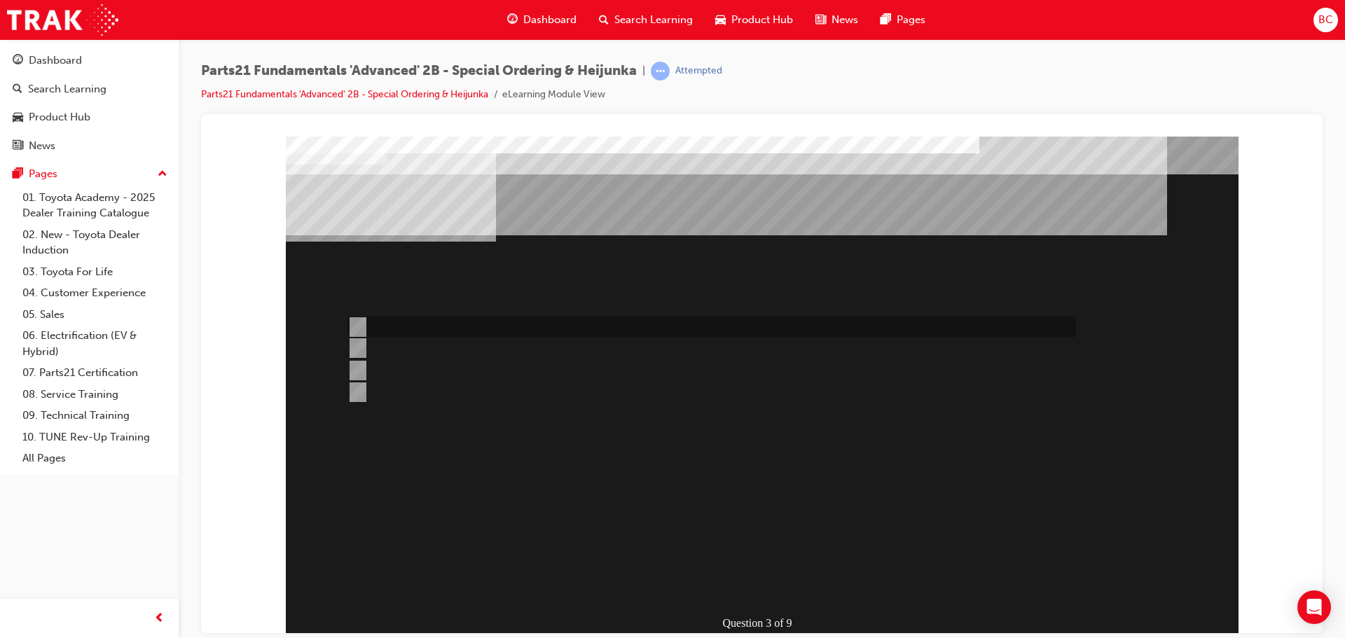
click at [360, 319] on input "Japan" at bounding box center [354, 326] width 15 height 15
radio input "true"
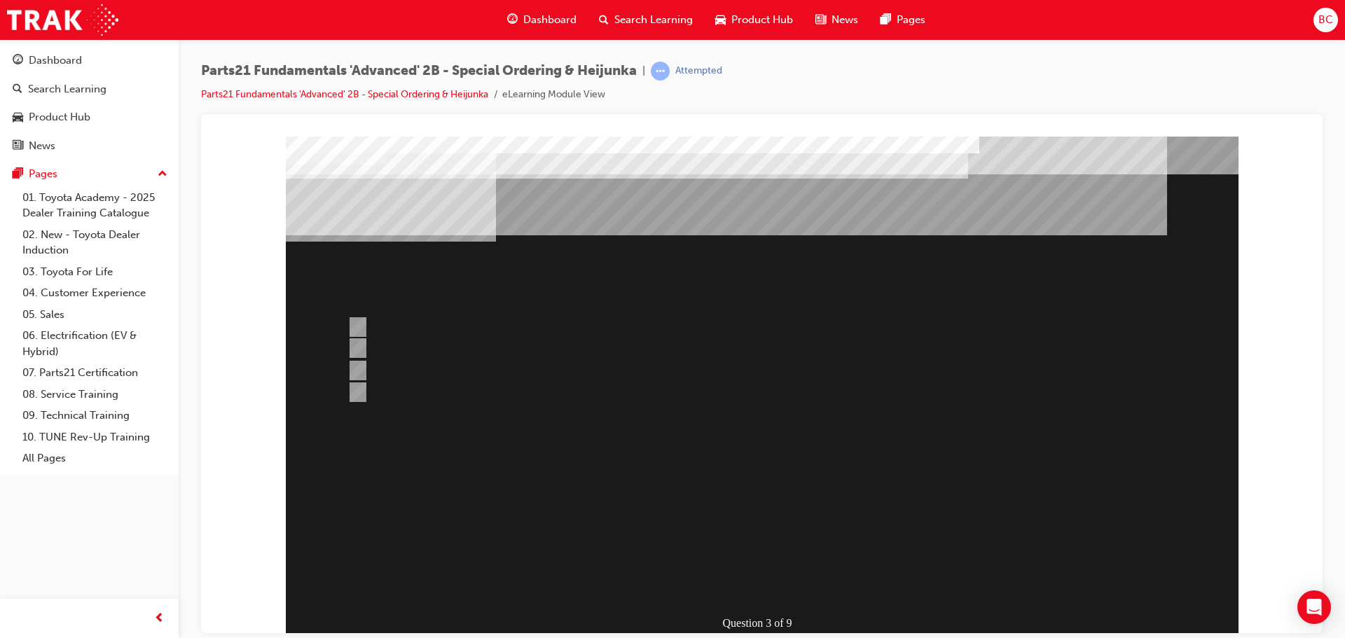
click at [740, 585] on div at bounding box center [762, 404] width 953 height 536
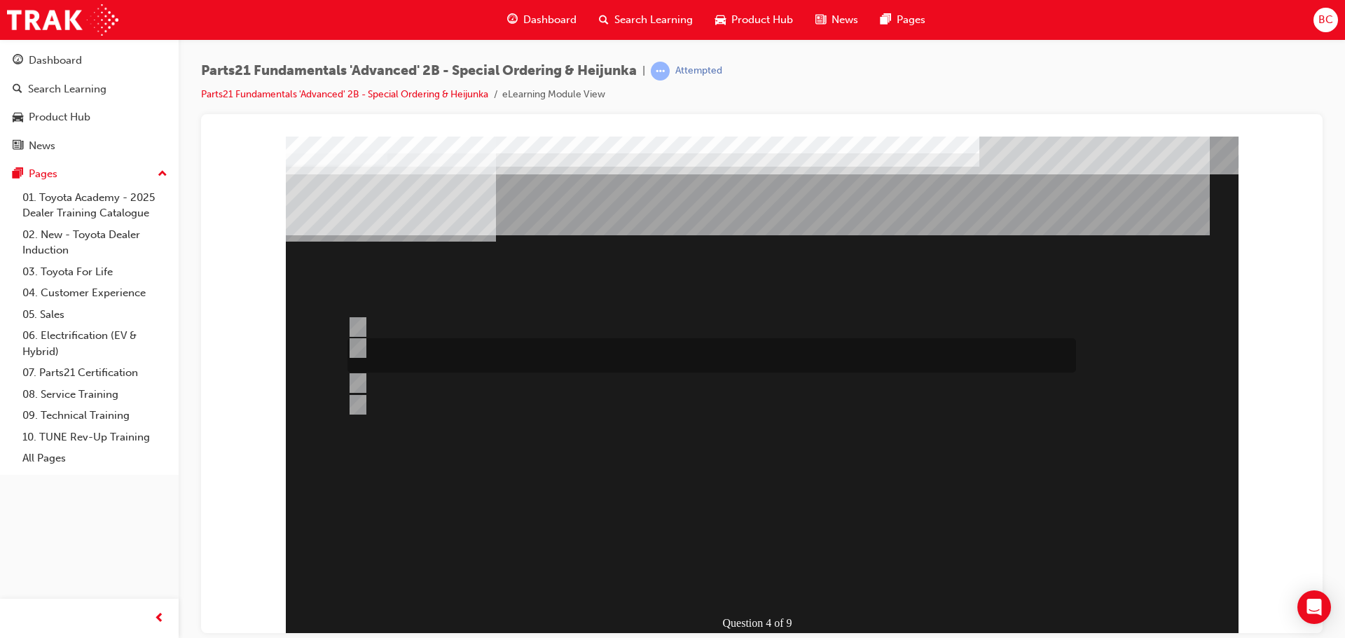
click at [352, 341] on input "Ability to procure urgently required parts from non-facing and central parts de…" at bounding box center [354, 347] width 15 height 15
radio input "true"
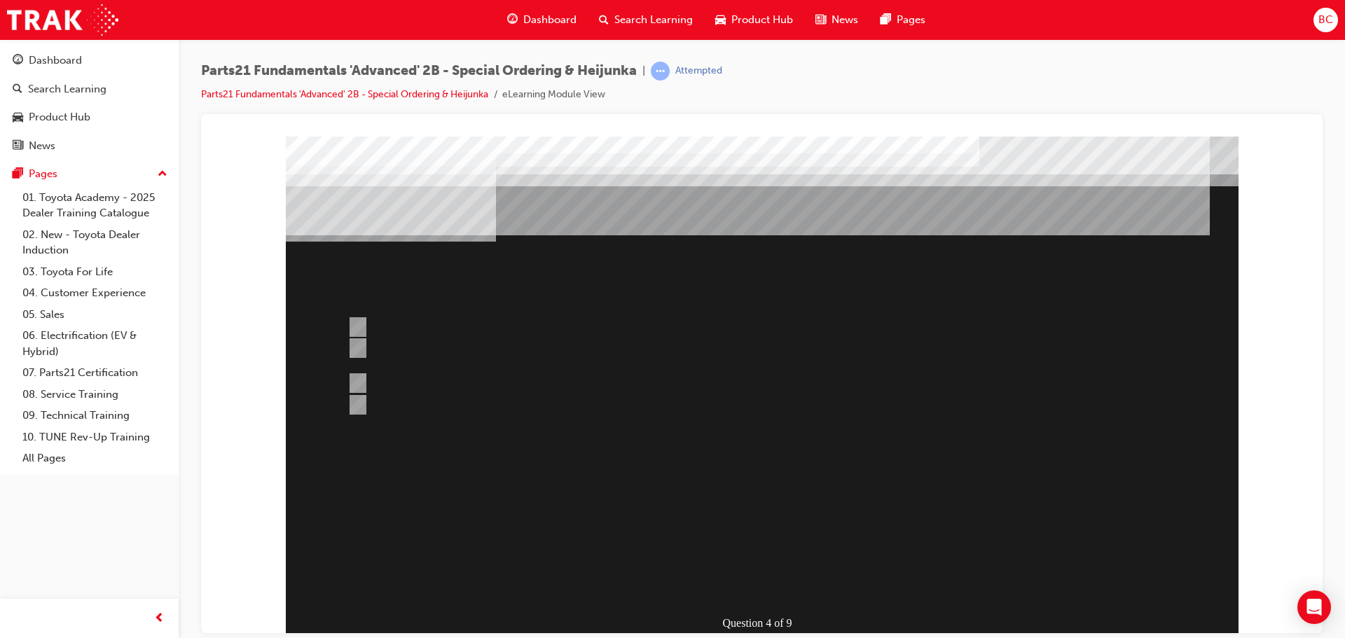
click at [755, 588] on div at bounding box center [762, 404] width 953 height 536
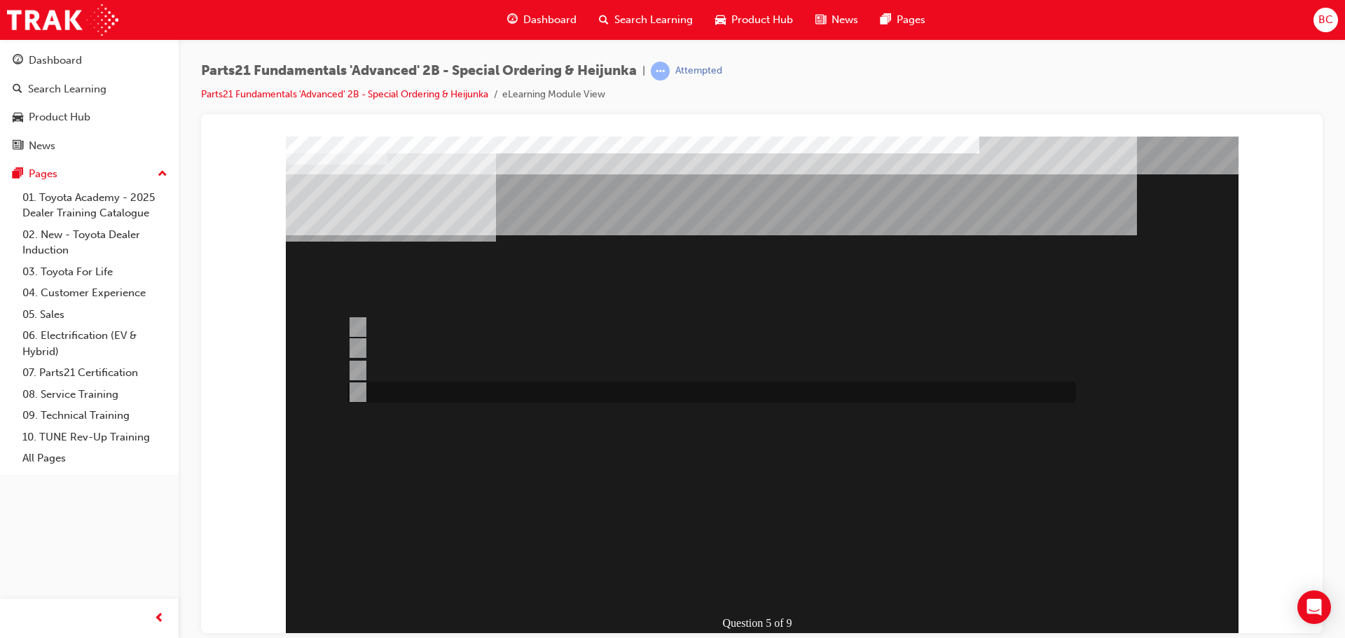
click at [360, 392] on input "Dealer Support Hubs Domestic VOR freight estimator" at bounding box center [354, 392] width 15 height 15
radio input "true"
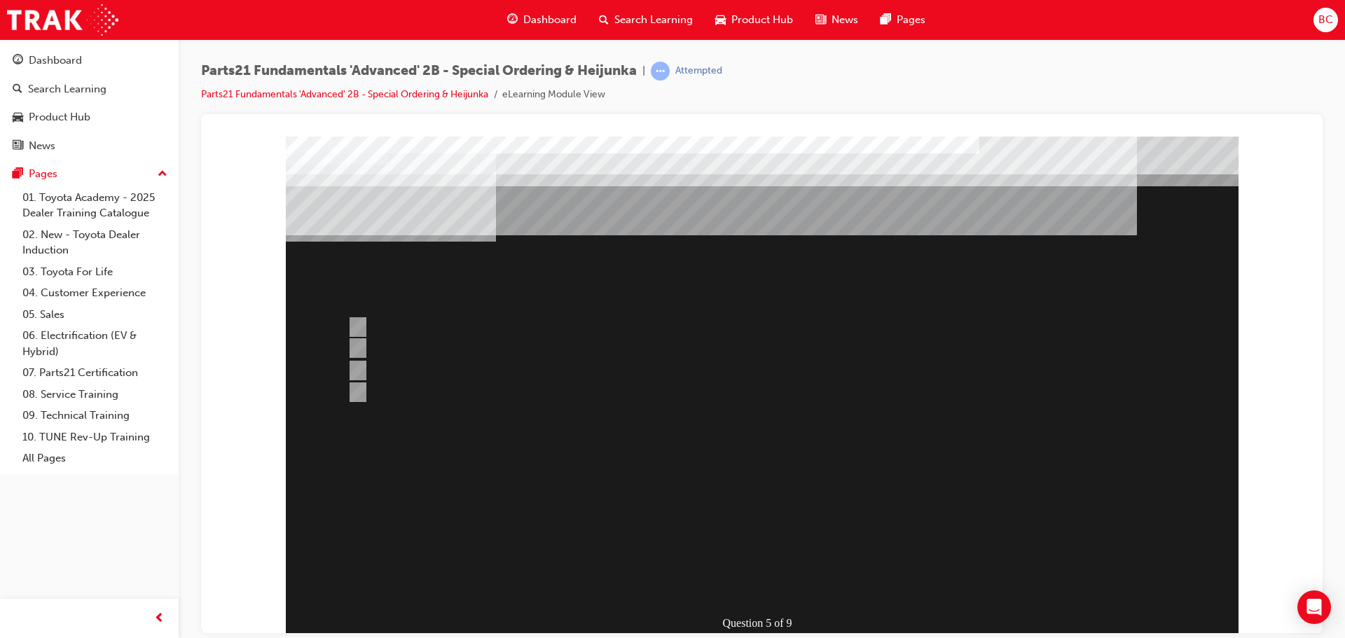
click at [796, 576] on div at bounding box center [762, 404] width 953 height 536
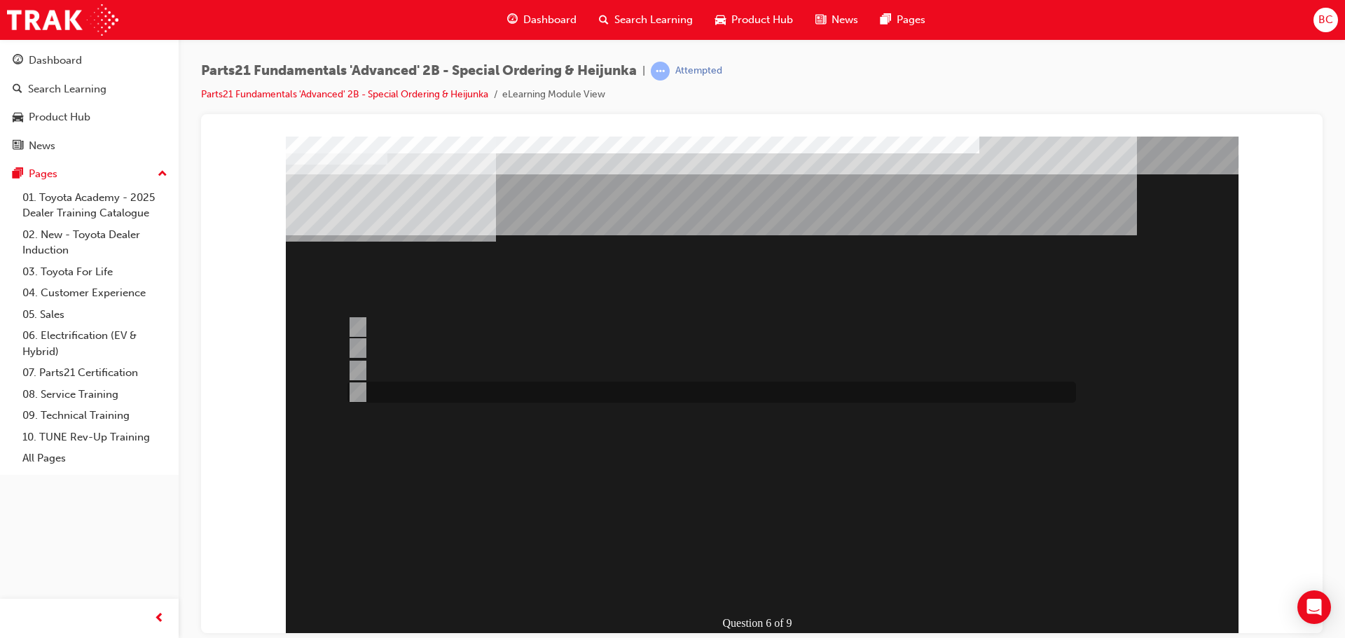
click at [357, 392] on input "All of the above" at bounding box center [354, 392] width 15 height 15
radio input "true"
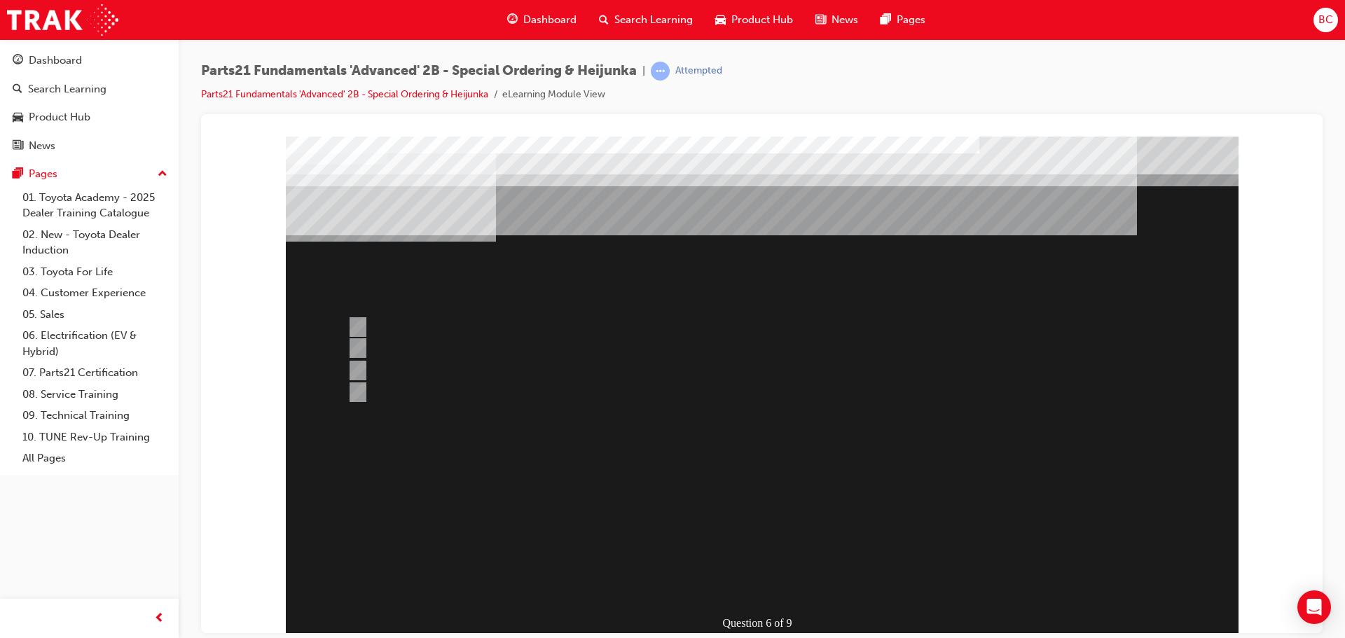
click at [771, 589] on div at bounding box center [762, 404] width 953 height 536
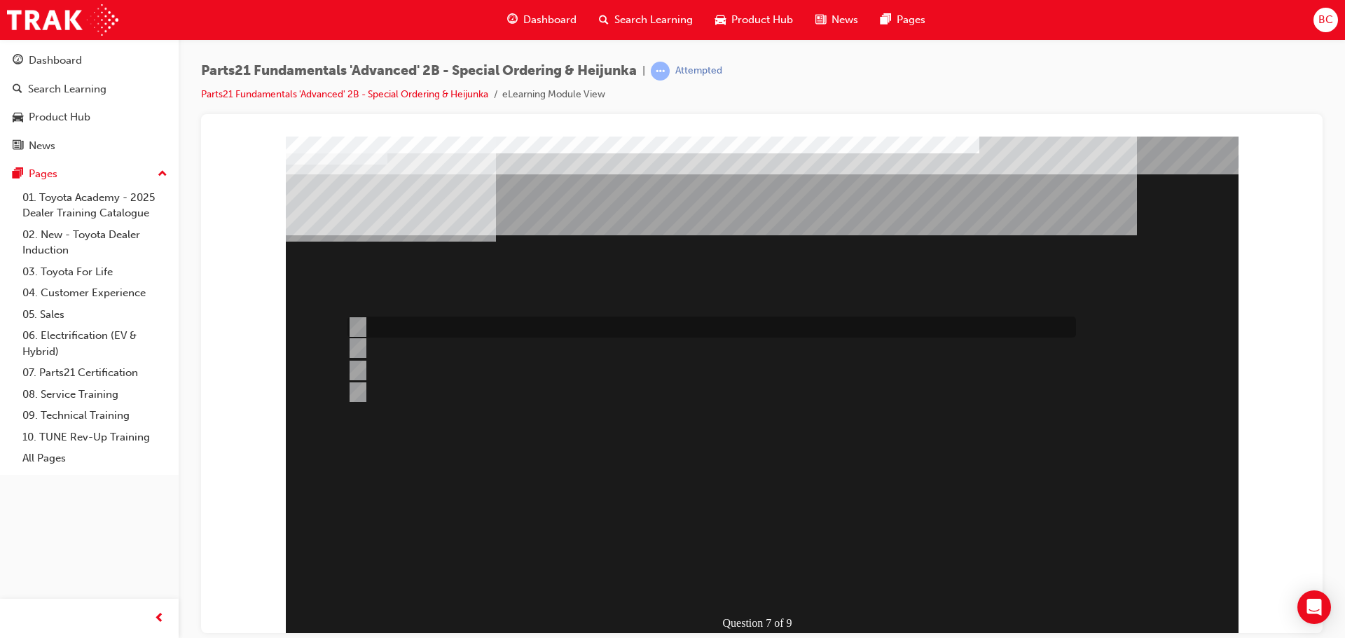
click at [352, 324] on input "Read the parts ordering method within the Bulletin related to the Recall" at bounding box center [354, 326] width 15 height 15
radio input "true"
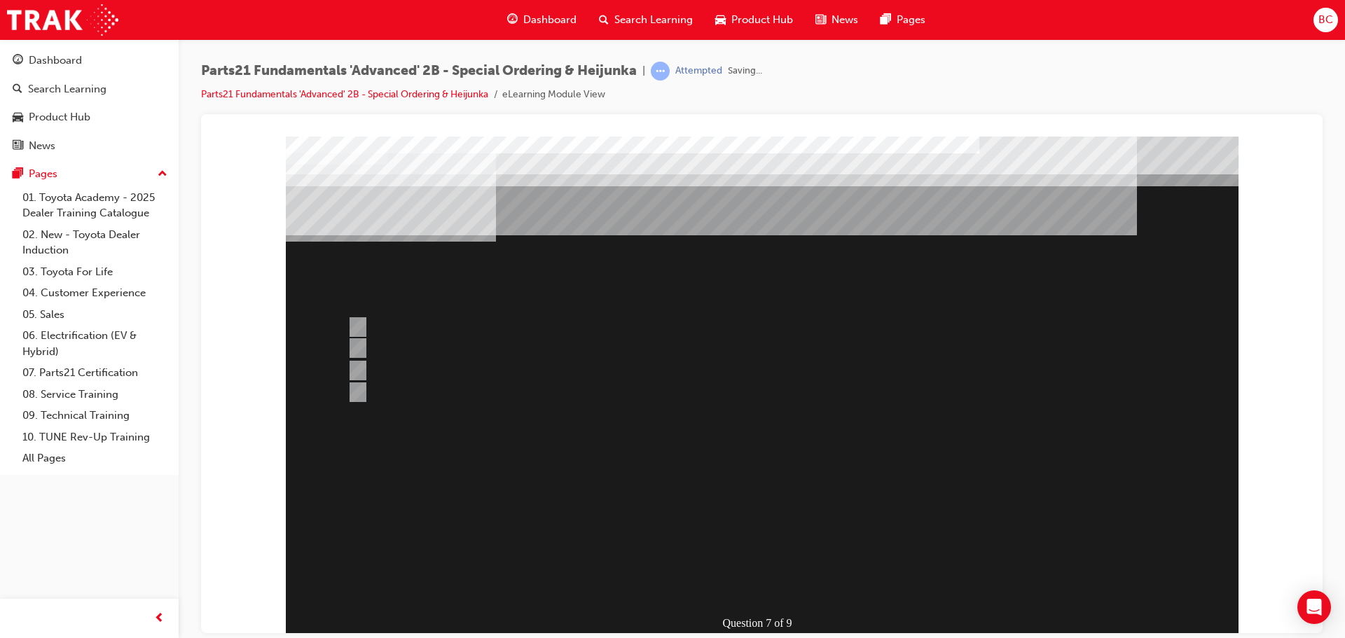
click at [754, 583] on div at bounding box center [762, 404] width 953 height 536
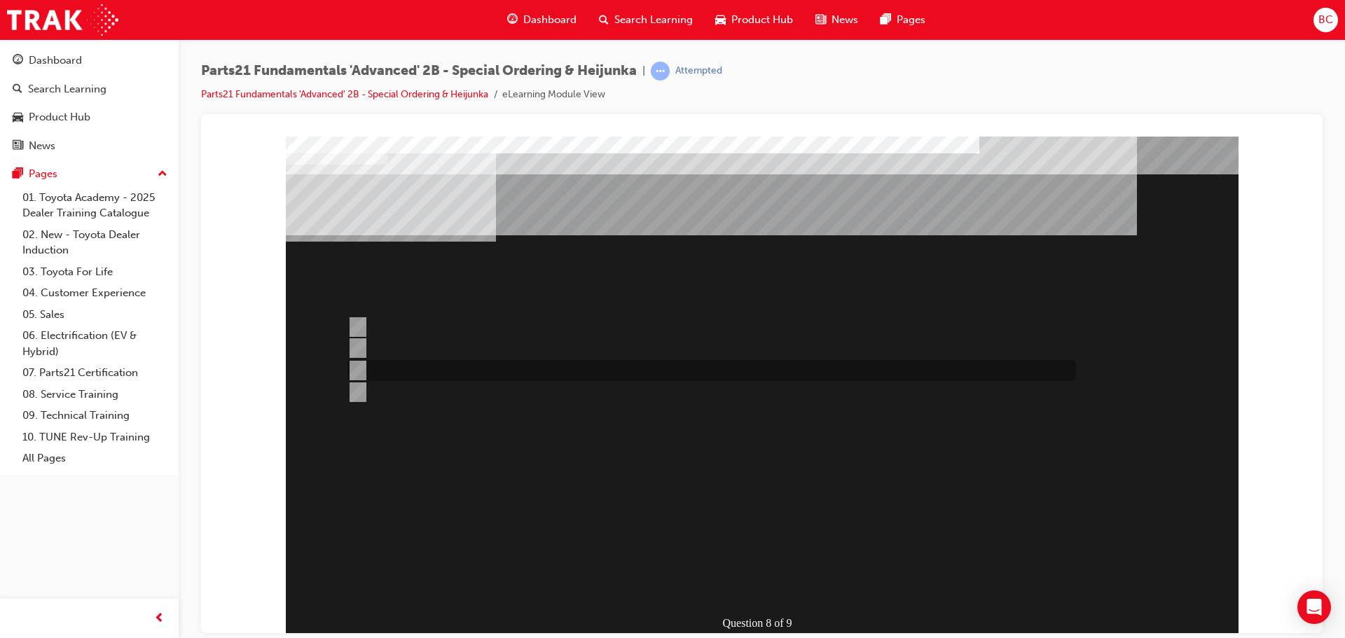
click at [359, 368] on input "Contact the Dealer in question and order directly" at bounding box center [354, 370] width 15 height 15
radio input "true"
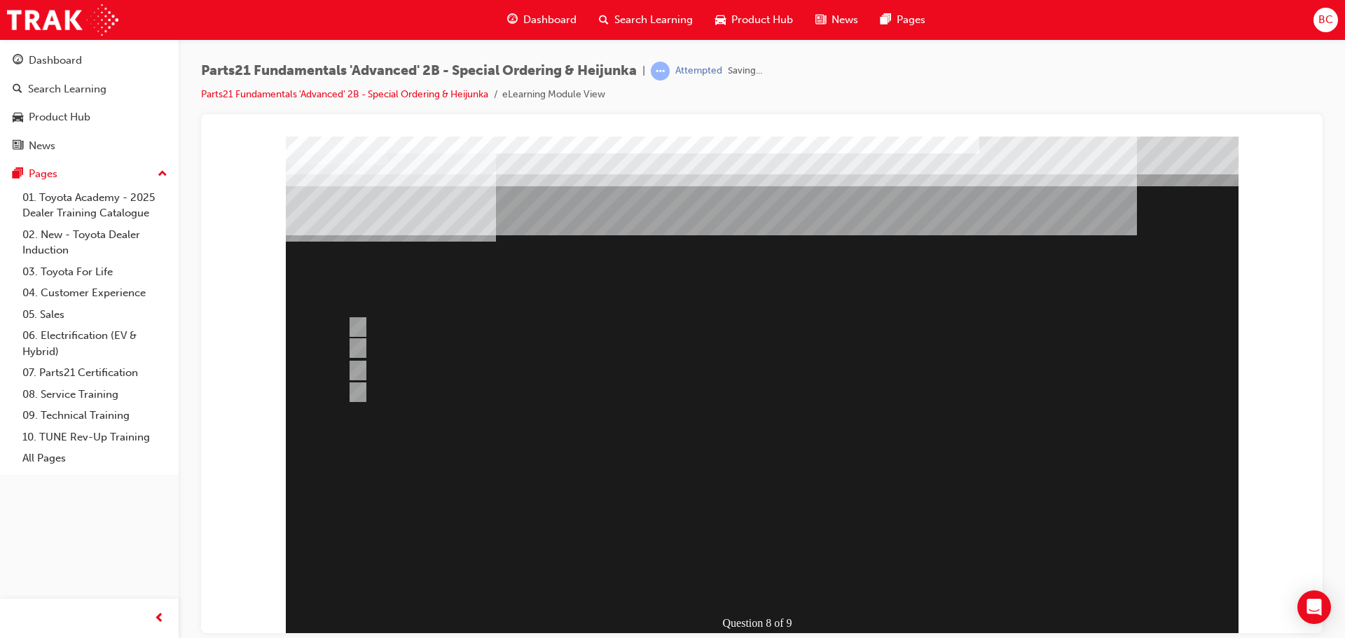
click at [783, 581] on div at bounding box center [762, 404] width 953 height 536
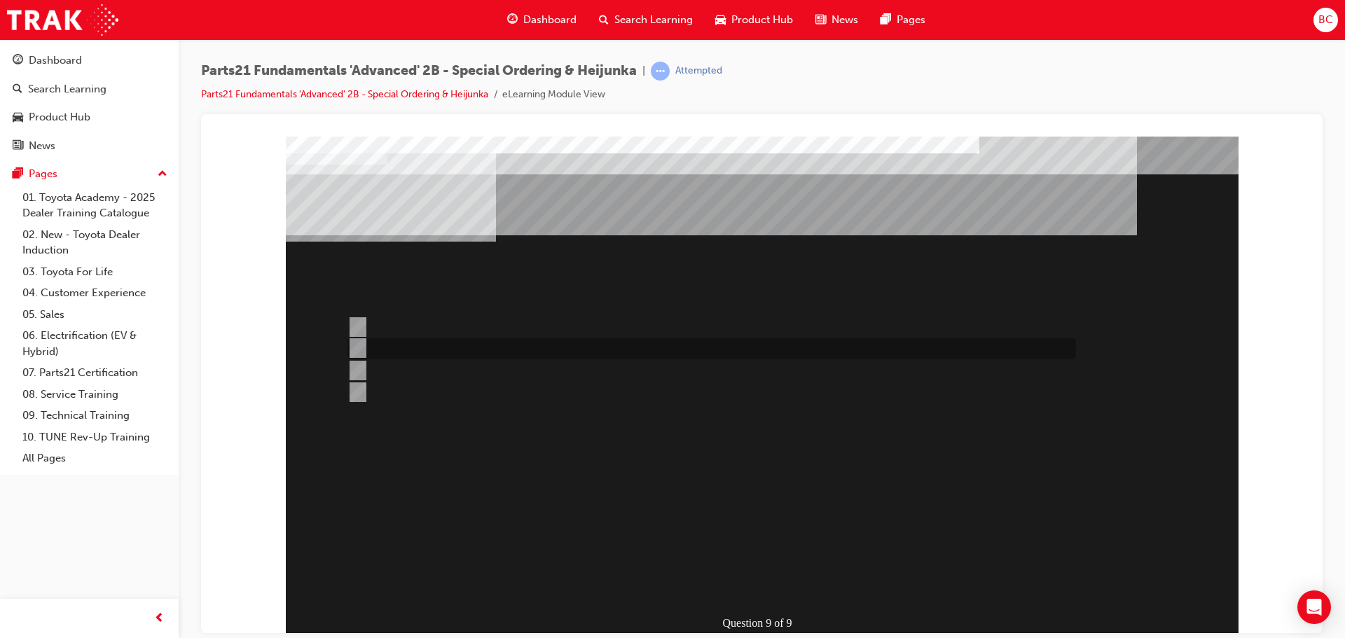
click at [361, 344] on input "Production Smoothing" at bounding box center [354, 347] width 15 height 15
radio input "true"
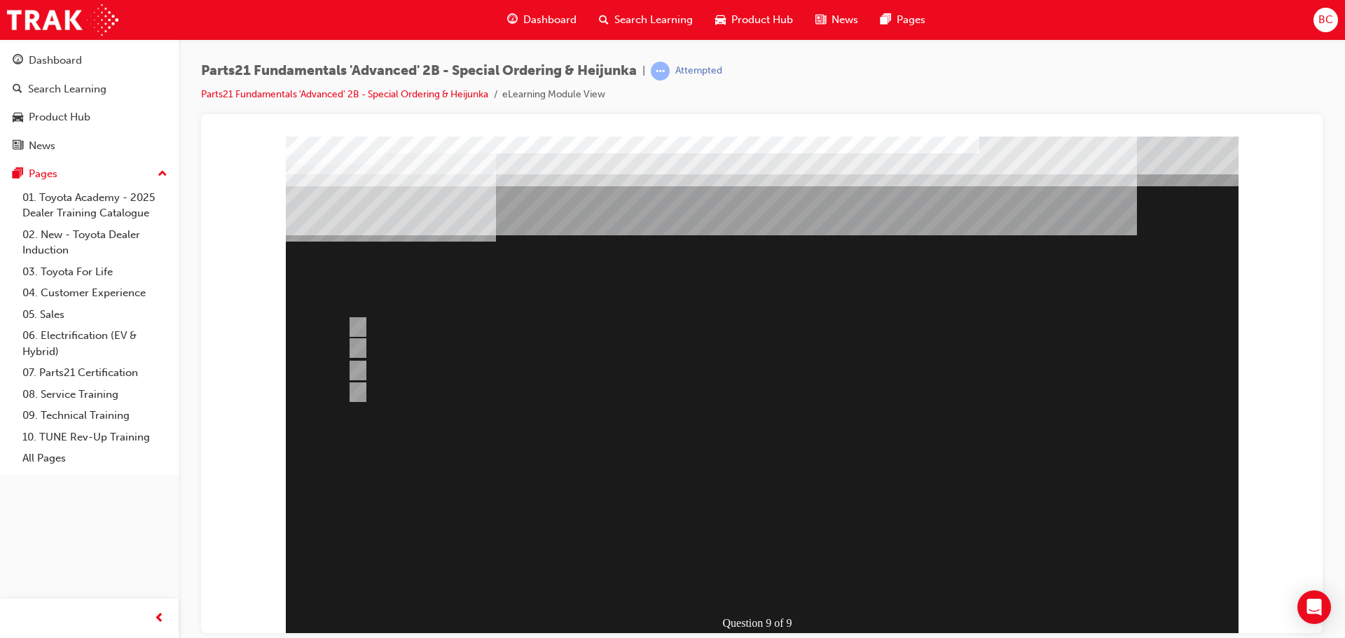
click at [734, 579] on div at bounding box center [762, 404] width 953 height 536
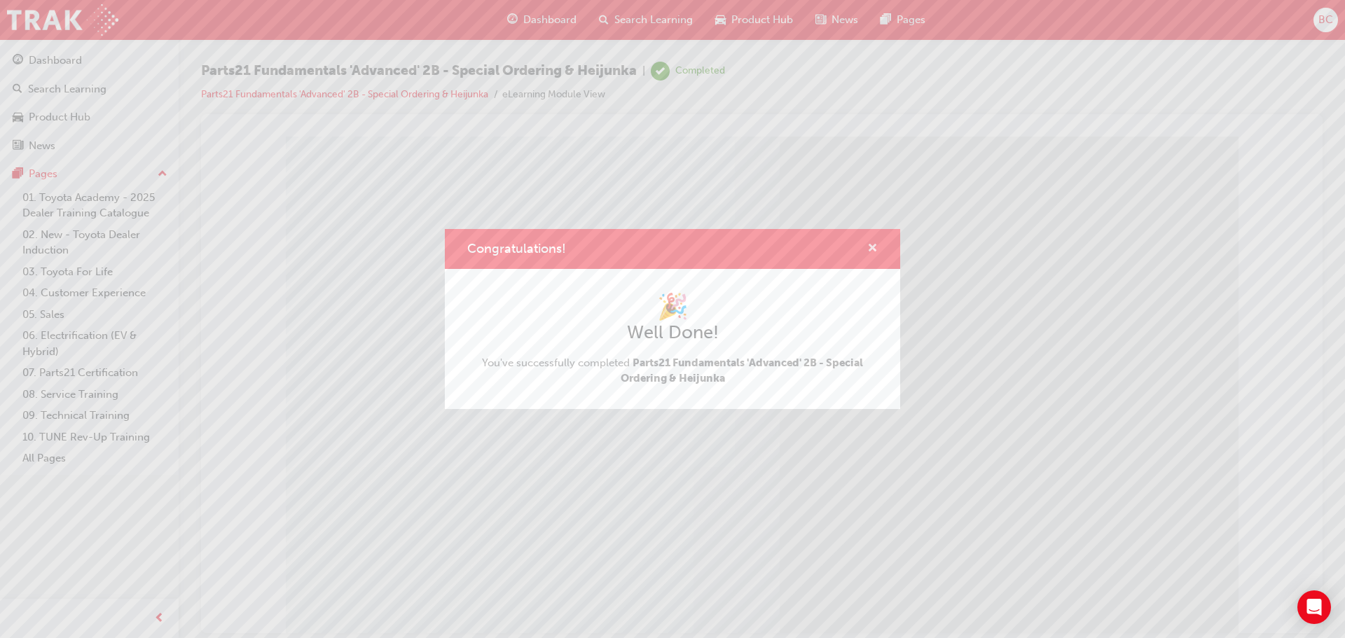
click at [874, 248] on span "cross-icon" at bounding box center [872, 249] width 11 height 13
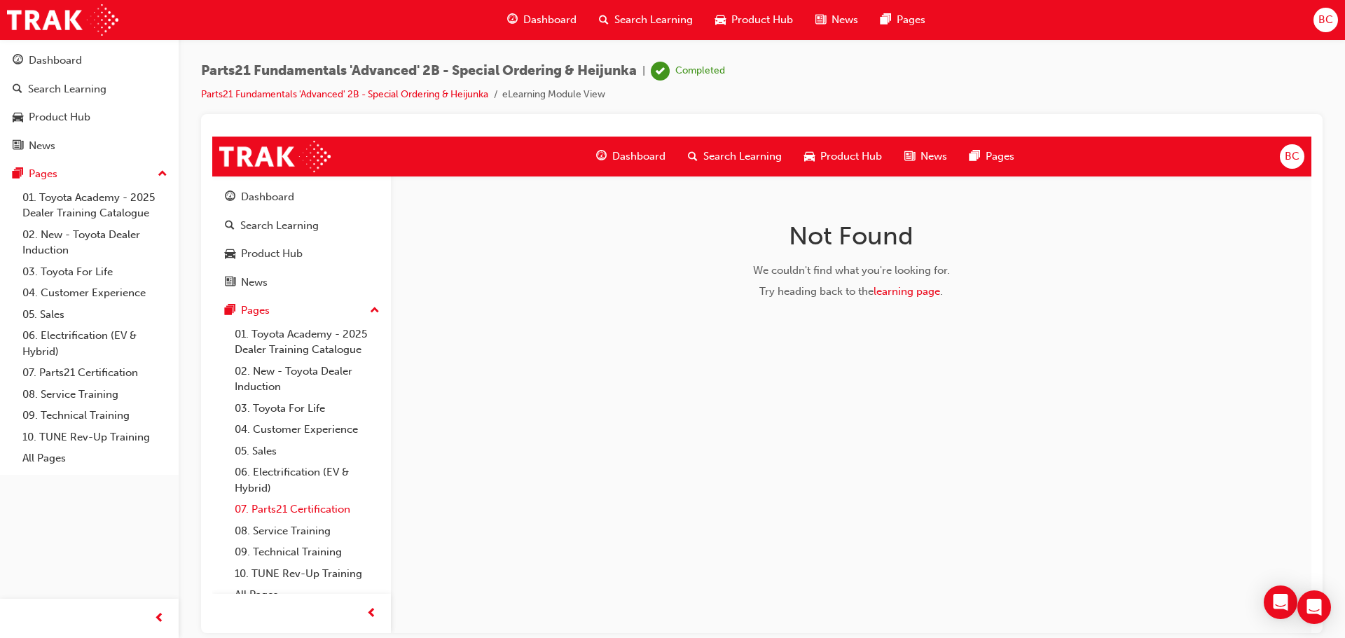
click at [281, 510] on link "07. Parts21 Certification" at bounding box center [307, 509] width 156 height 22
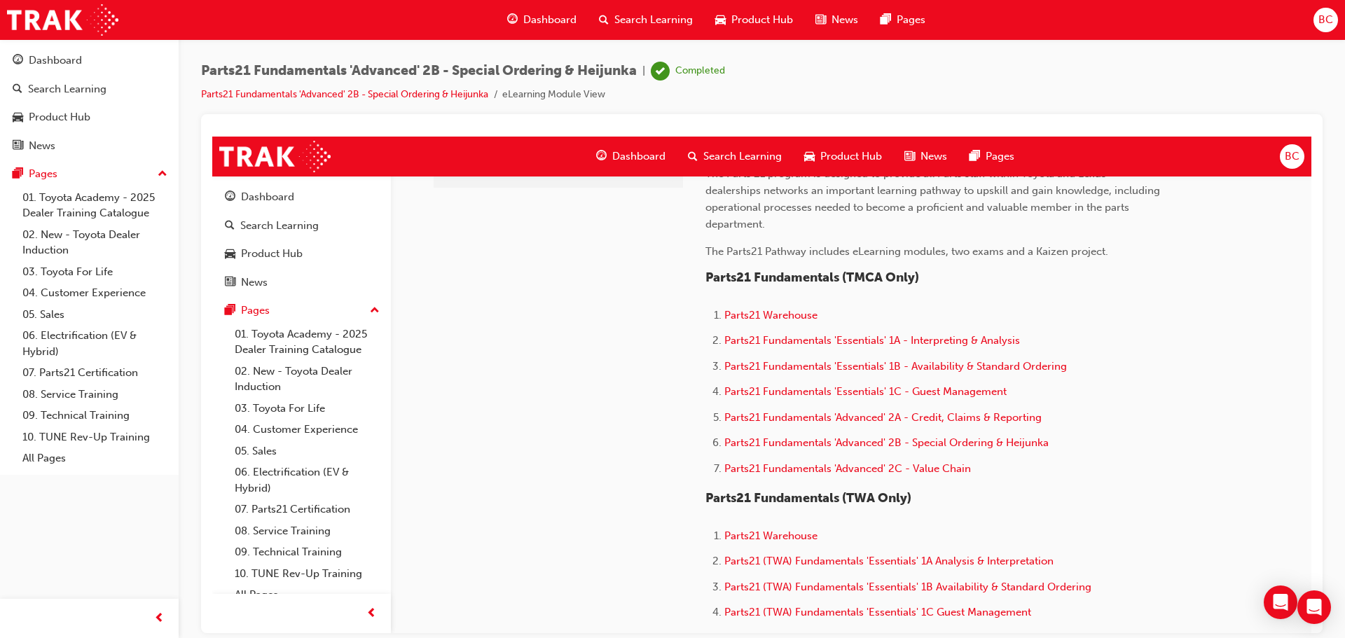
scroll to position [420, 0]
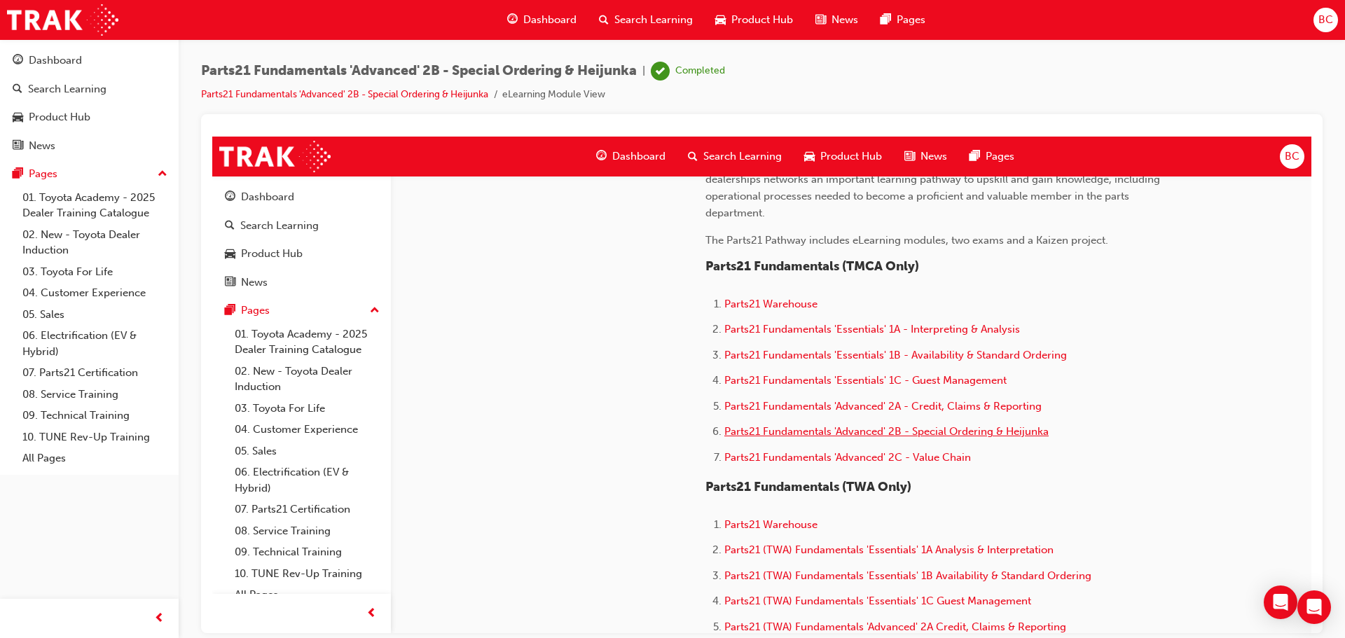
click at [881, 427] on span "Parts21 Fundamentals 'Advanced' 2B - Special Ordering & Heijunka" at bounding box center [886, 430] width 324 height 13
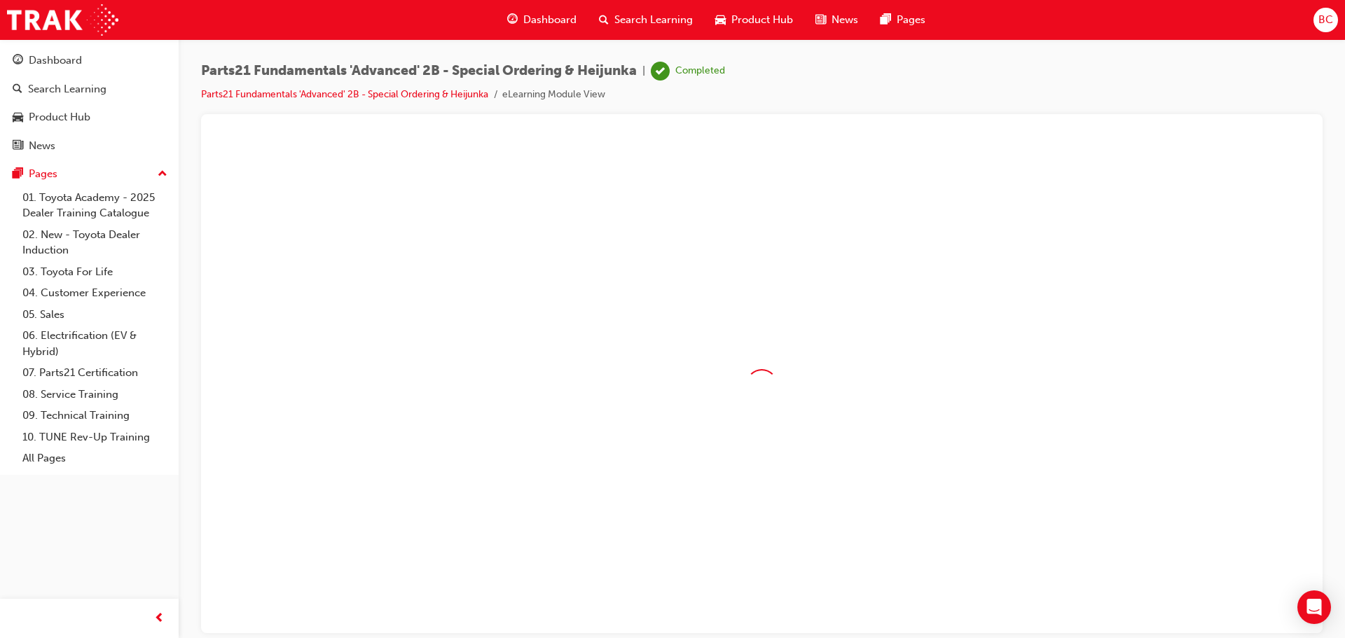
scroll to position [0, 0]
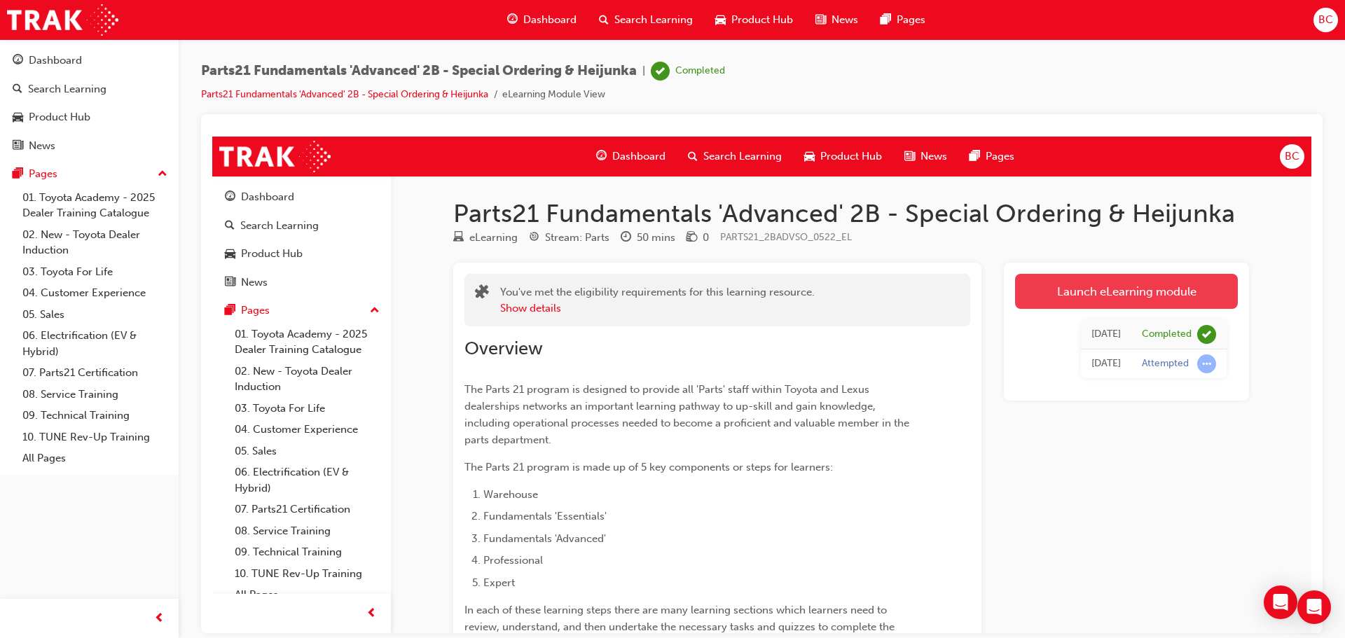
click at [1110, 289] on link "Launch eLearning module" at bounding box center [1126, 290] width 223 height 35
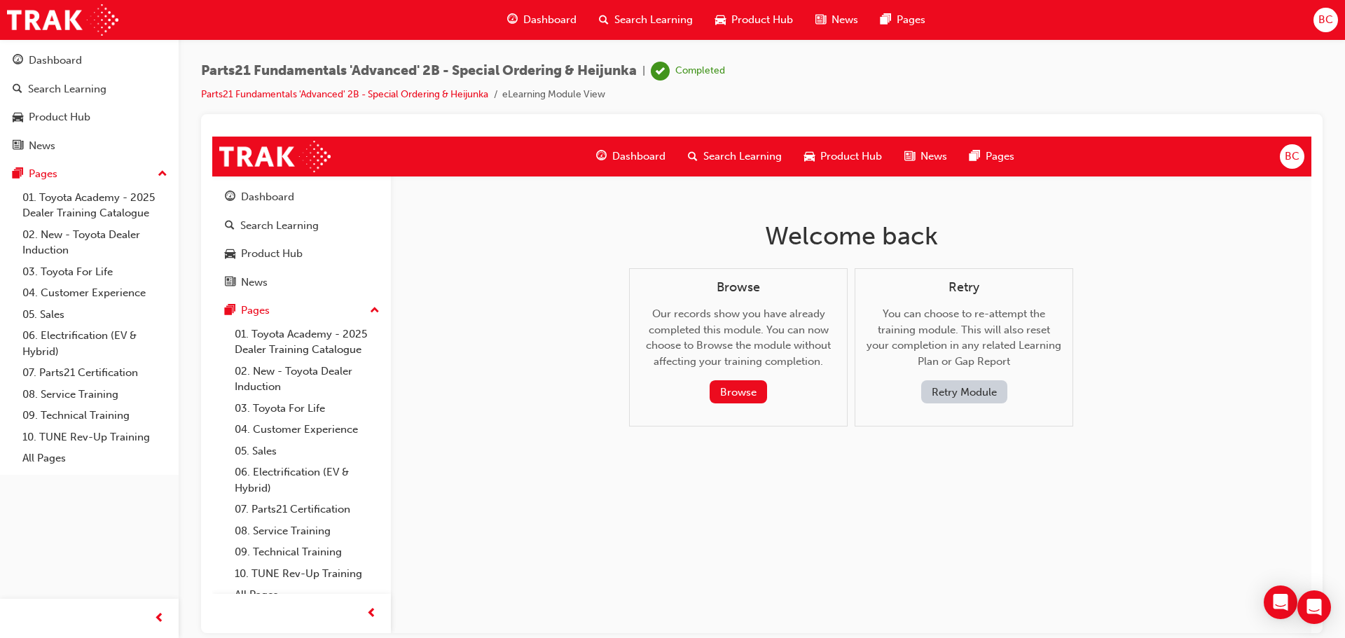
click at [953, 392] on button "Retry Module" at bounding box center [964, 391] width 86 height 23
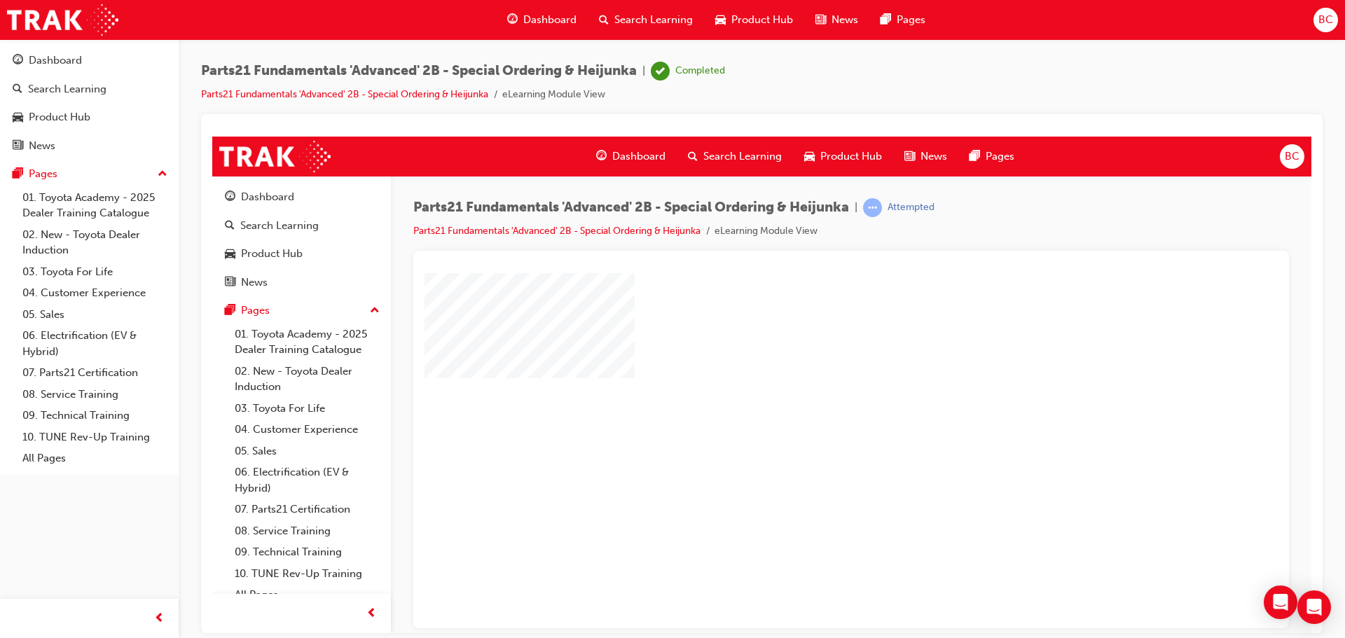
click at [861, 373] on div at bounding box center [900, 524] width 953 height 504
click at [810, 410] on div "play" at bounding box center [810, 410] width 0 height 0
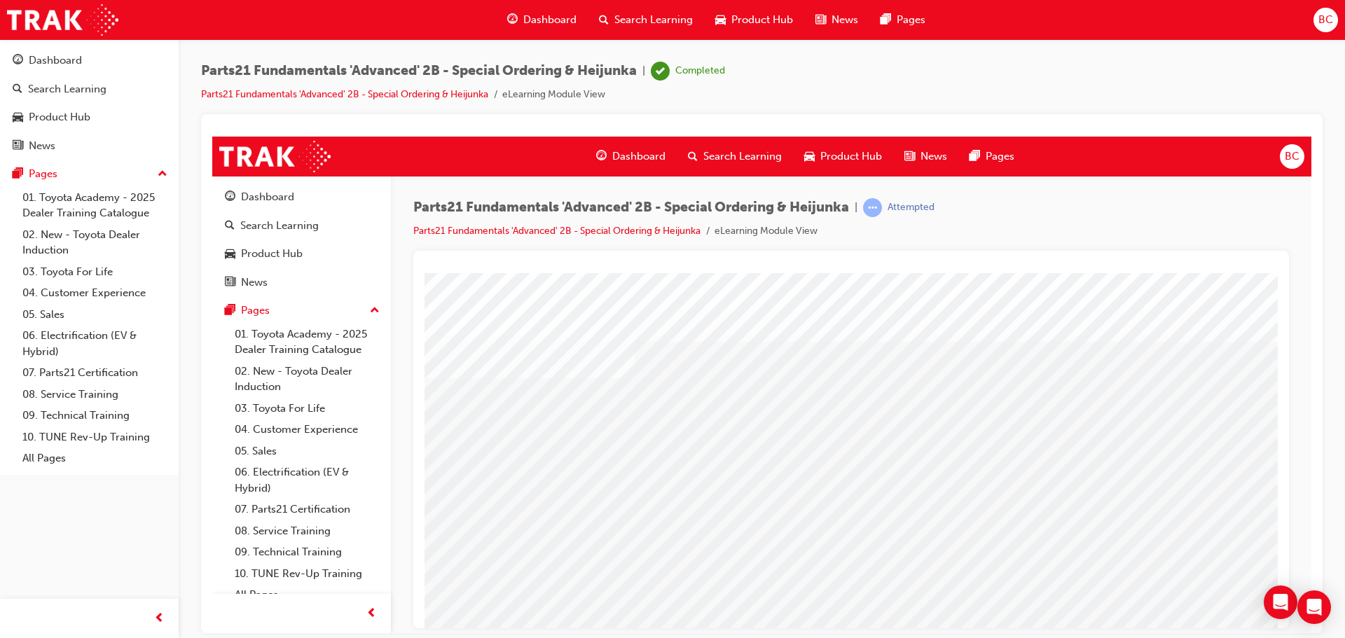
drag, startPoint x: 648, startPoint y: 612, endPoint x: 1259, endPoint y: 626, distance: 610.9
click at [1259, 278] on html "a16 Loading..." at bounding box center [850, 275] width 853 height 6
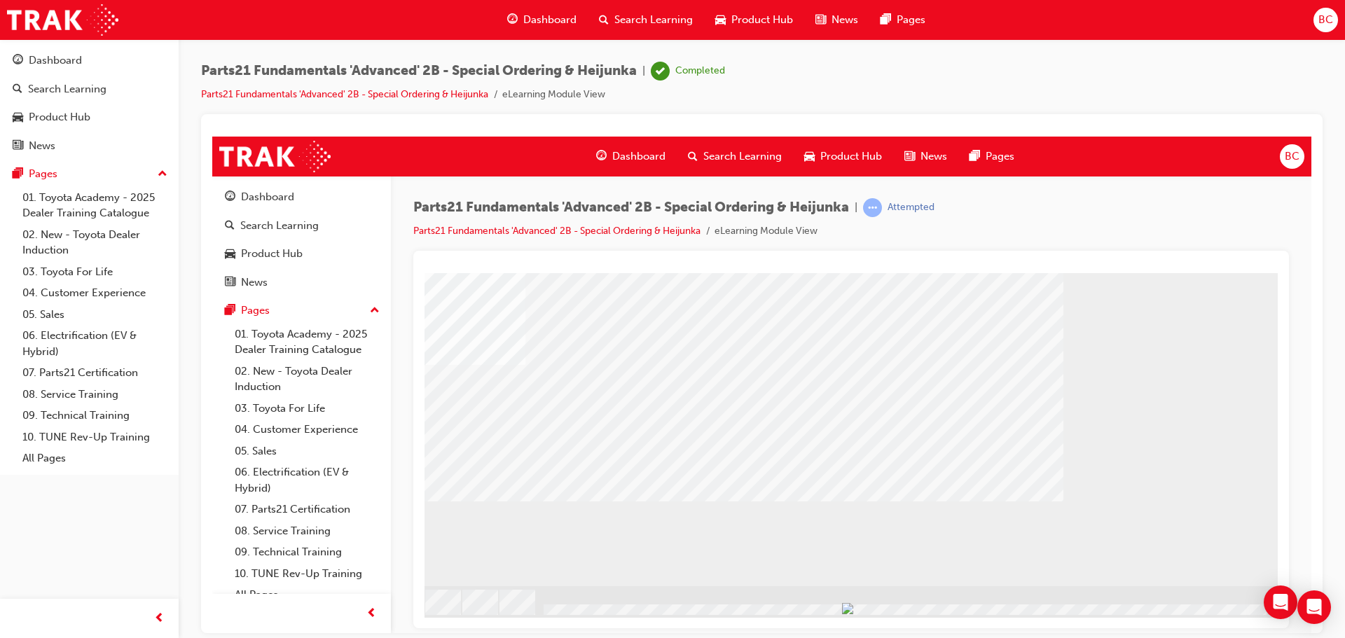
scroll to position [0, 0]
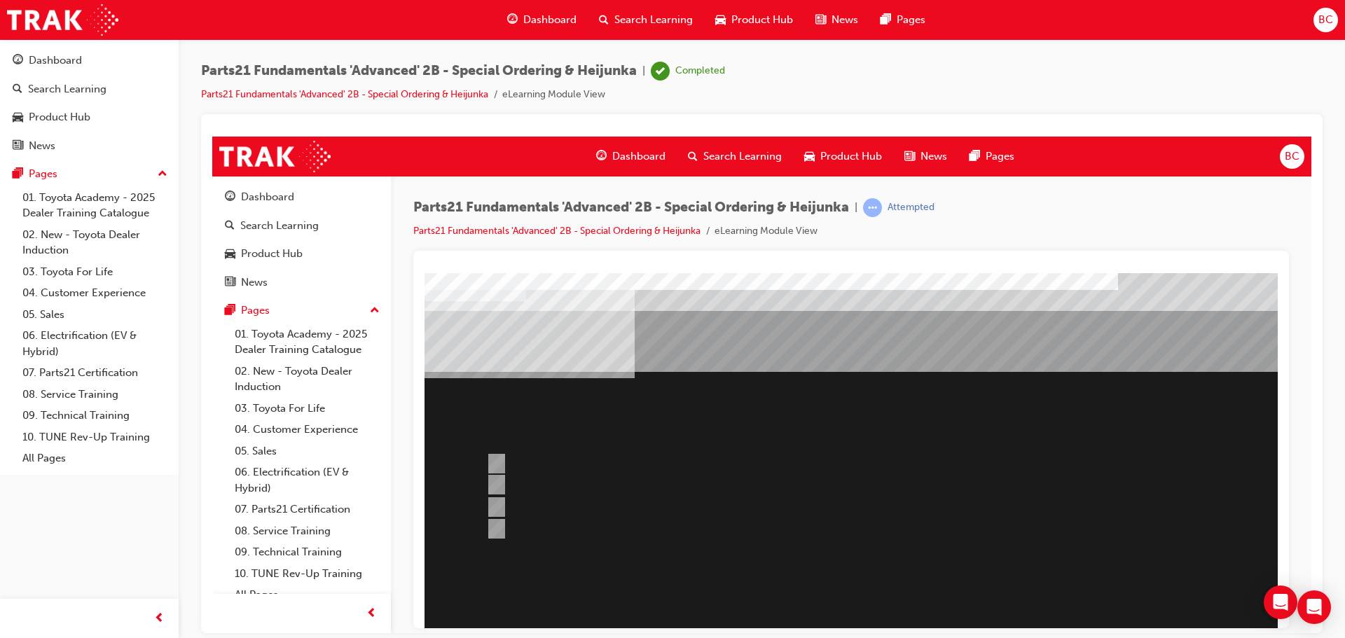
drag, startPoint x: 1048, startPoint y: 609, endPoint x: 1205, endPoint y: 611, distance: 156.2
click at [1205, 611] on div "Question 2 of 9" at bounding box center [900, 540] width 953 height 536
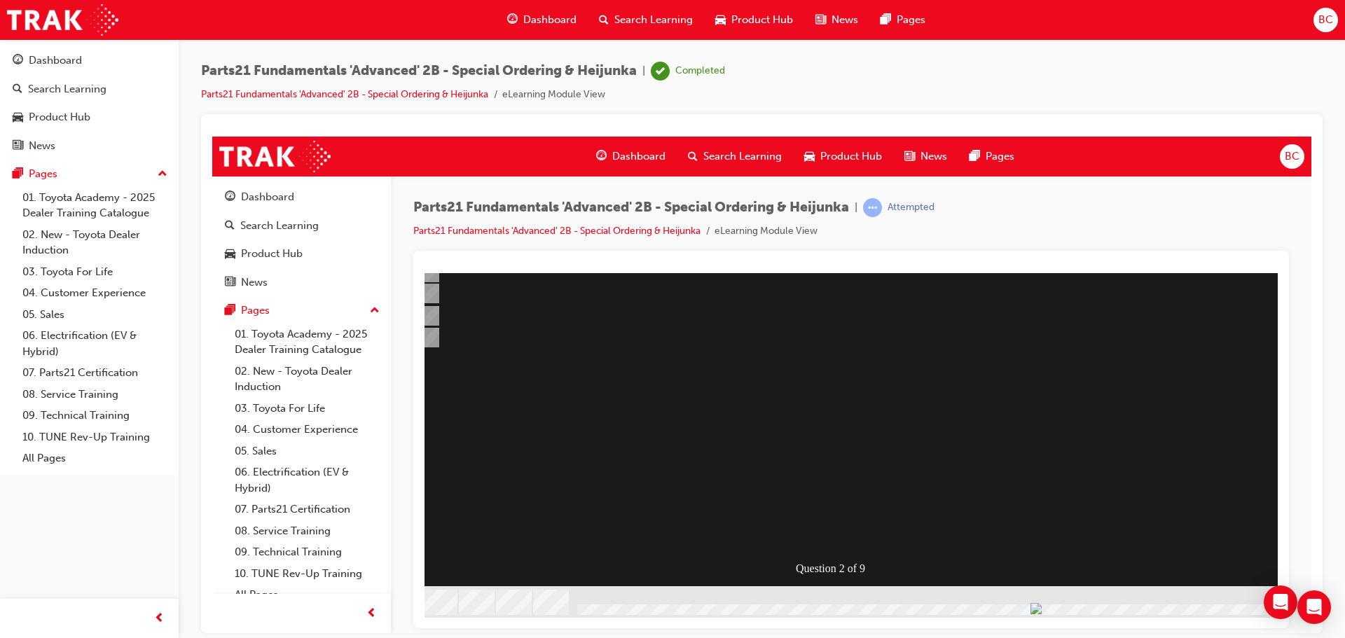
scroll to position [191, 0]
click at [988, 422] on div "Question 2 of 9" at bounding box center [900, 333] width 953 height 504
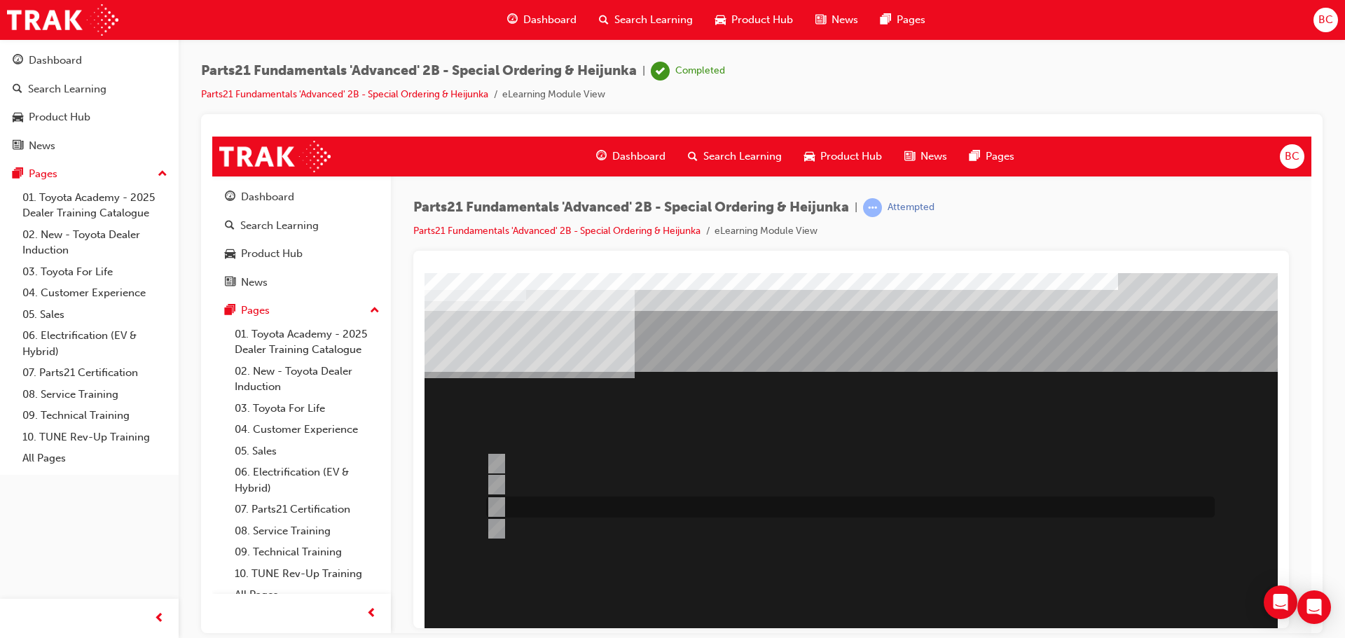
click at [499, 502] on input "Must be for Dealer Workshop repair orders requiring parts urgently" at bounding box center [493, 506] width 15 height 15
radio input "true"
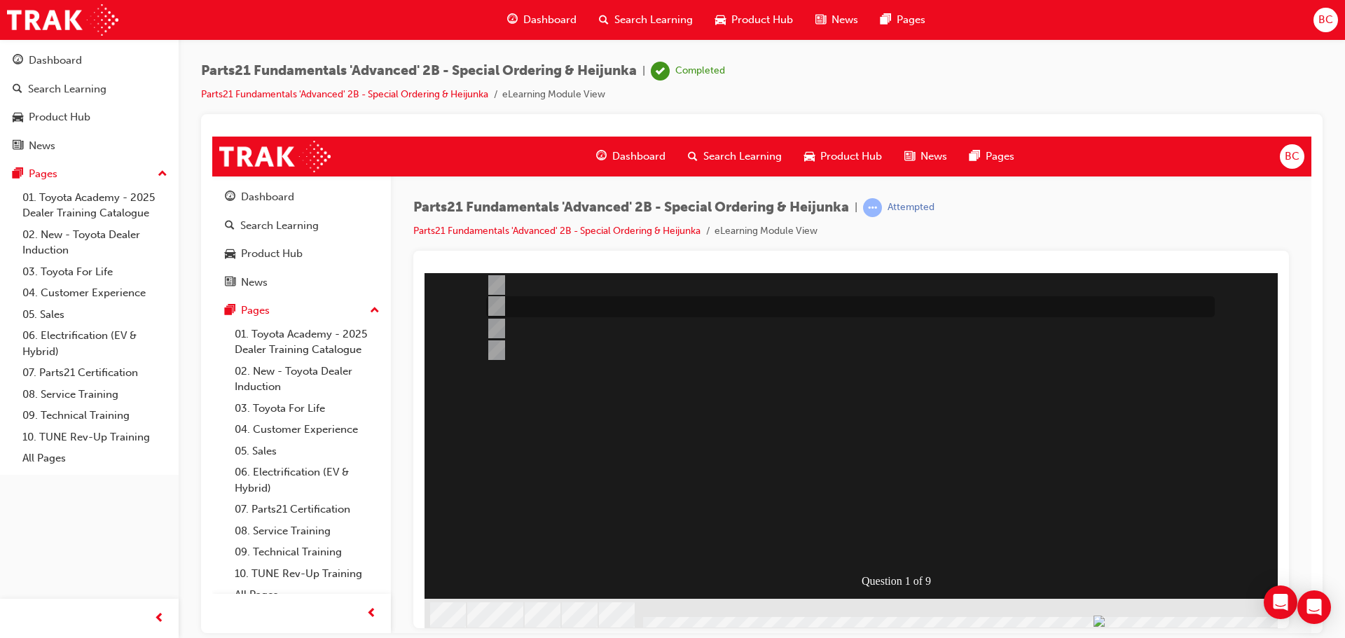
scroll to position [191, 0]
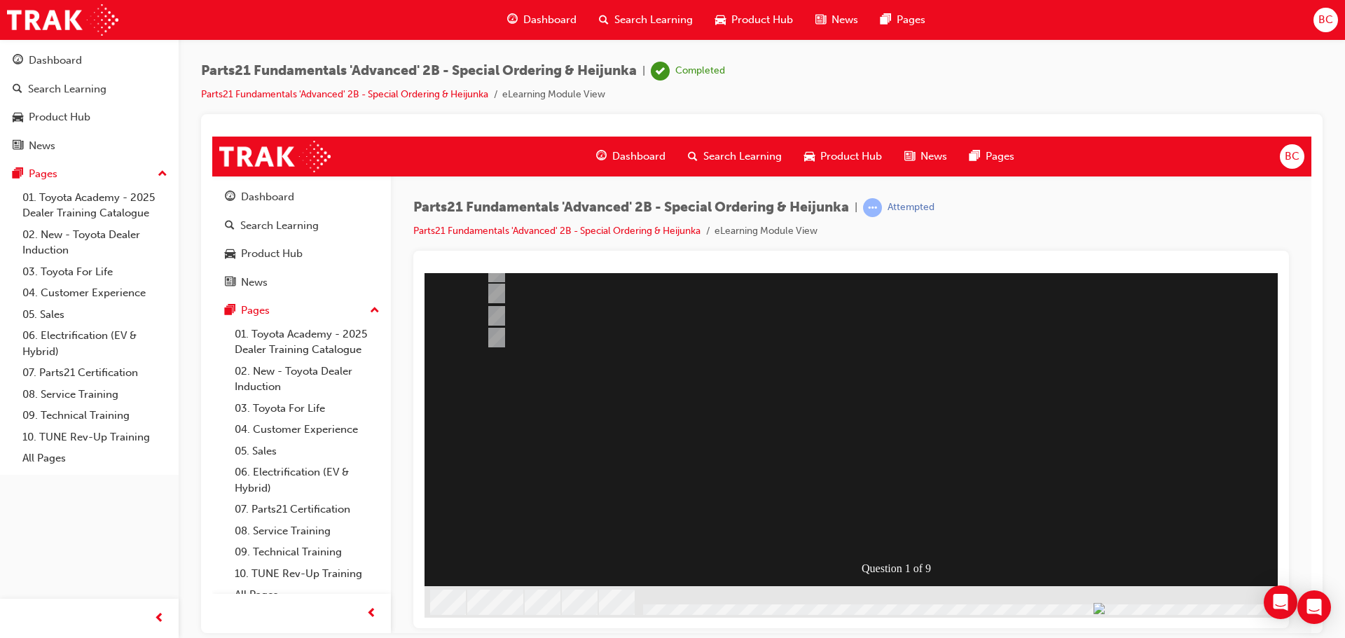
click at [909, 538] on div at bounding box center [900, 349] width 953 height 536
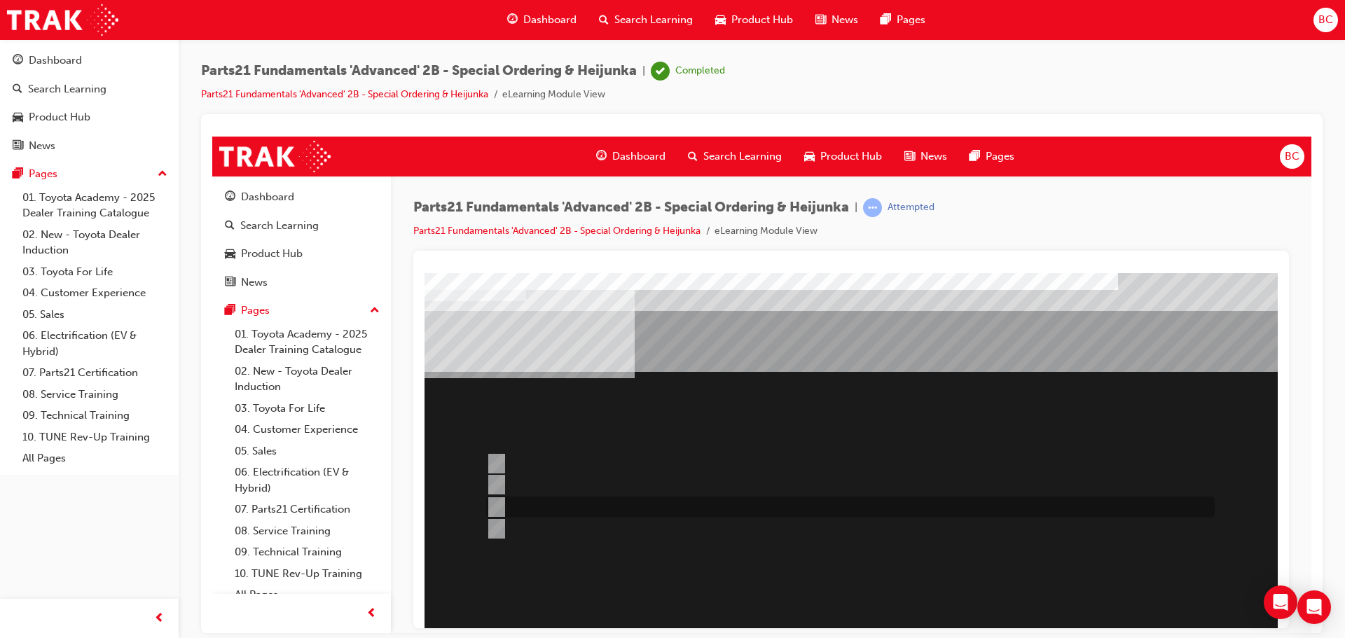
click at [616, 513] on div at bounding box center [847, 507] width 728 height 21
radio input "true"
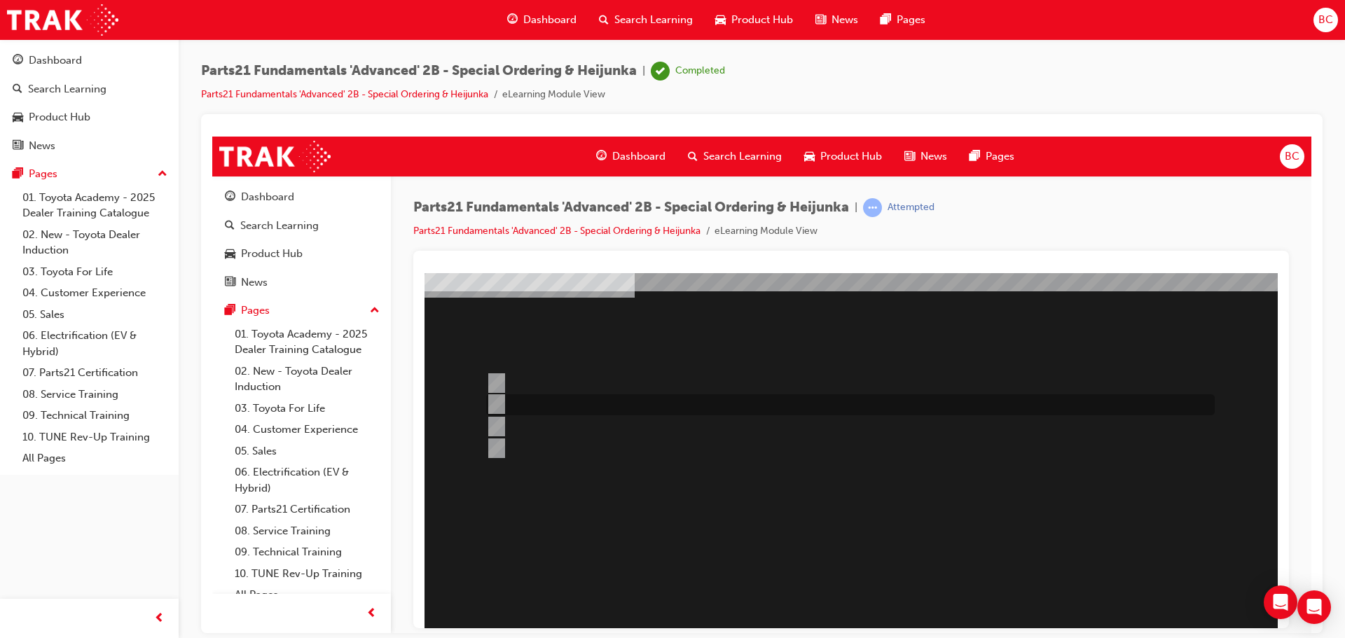
scroll to position [191, 0]
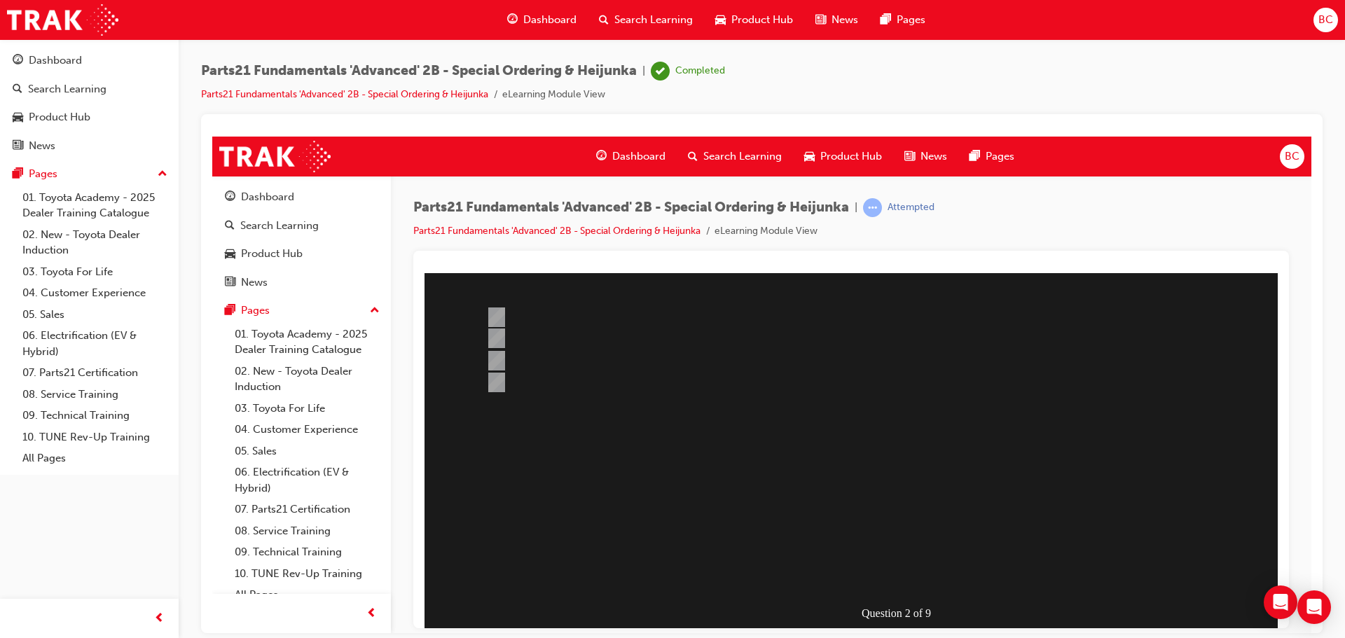
scroll to position [121, 0]
click at [589, 366] on div at bounding box center [900, 419] width 953 height 536
click at [580, 364] on div at bounding box center [847, 364] width 728 height 21
radio input "true"
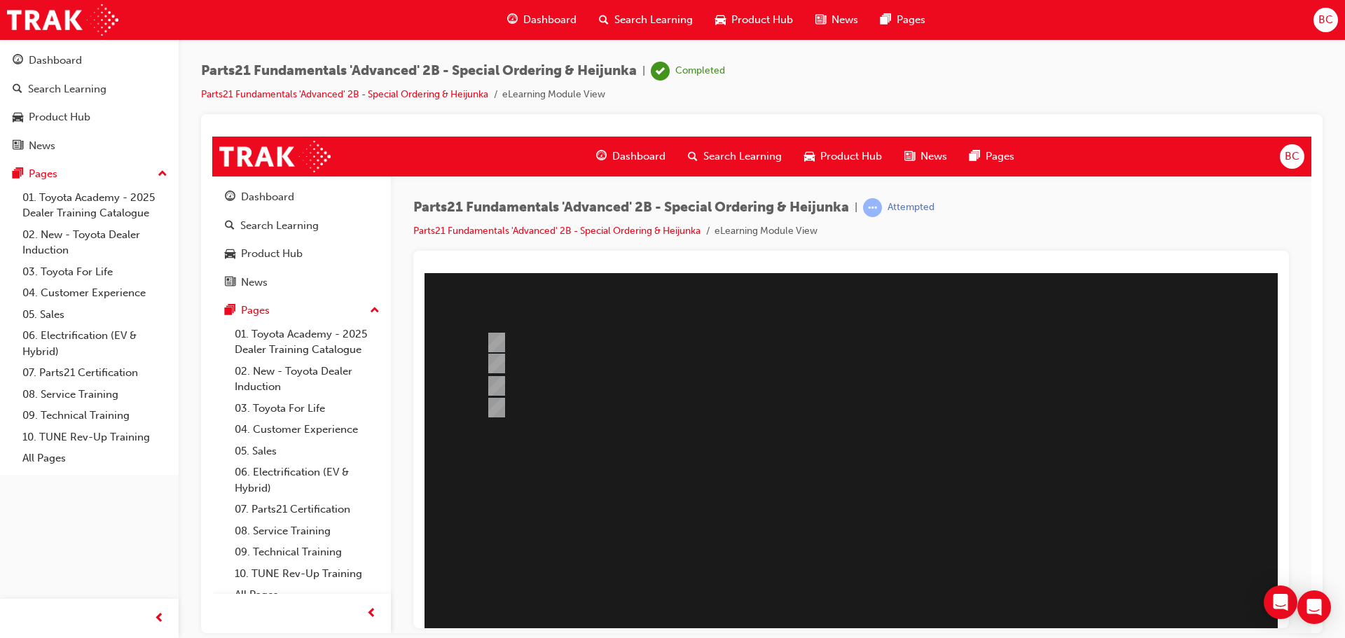
click at [560, 409] on div at bounding box center [900, 419] width 953 height 536
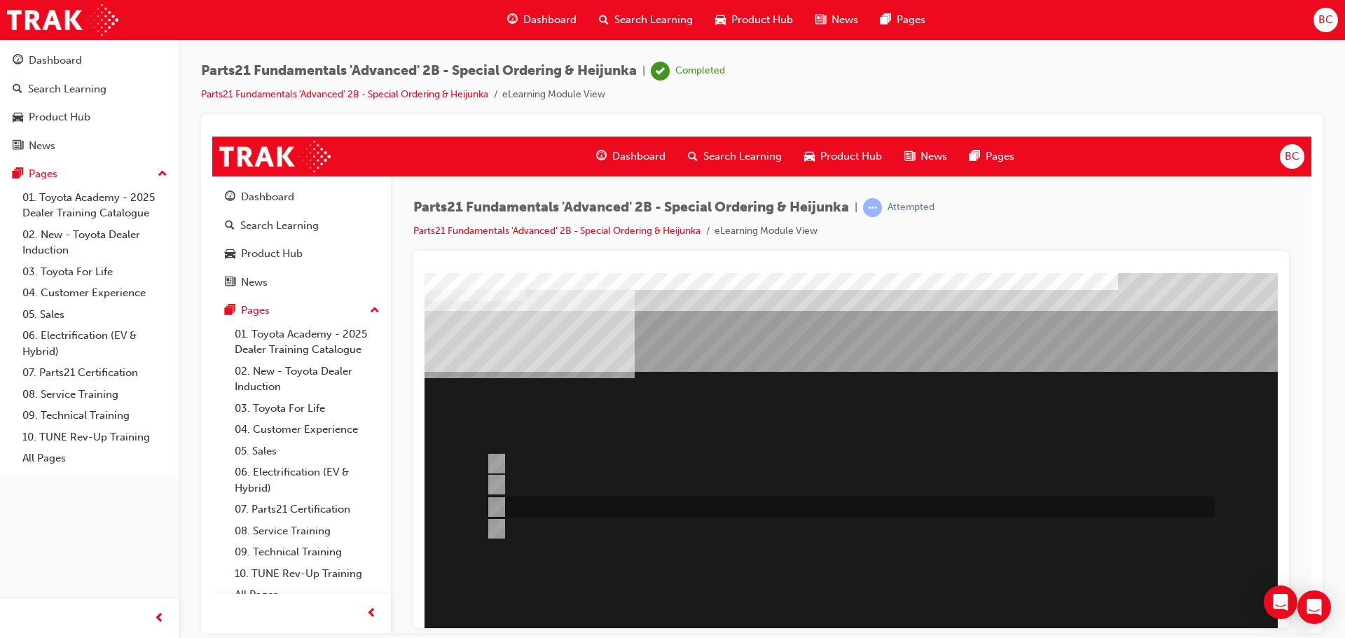
click at [865, 511] on div at bounding box center [847, 507] width 728 height 21
radio input "true"
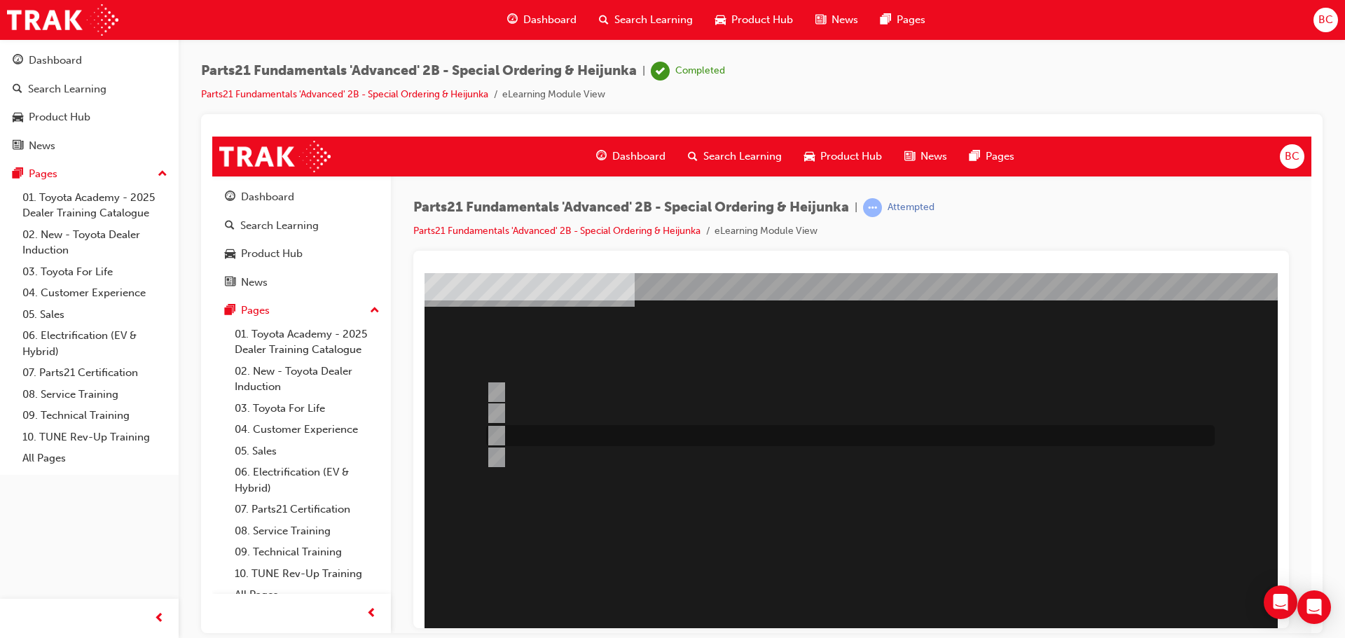
scroll to position [140, 0]
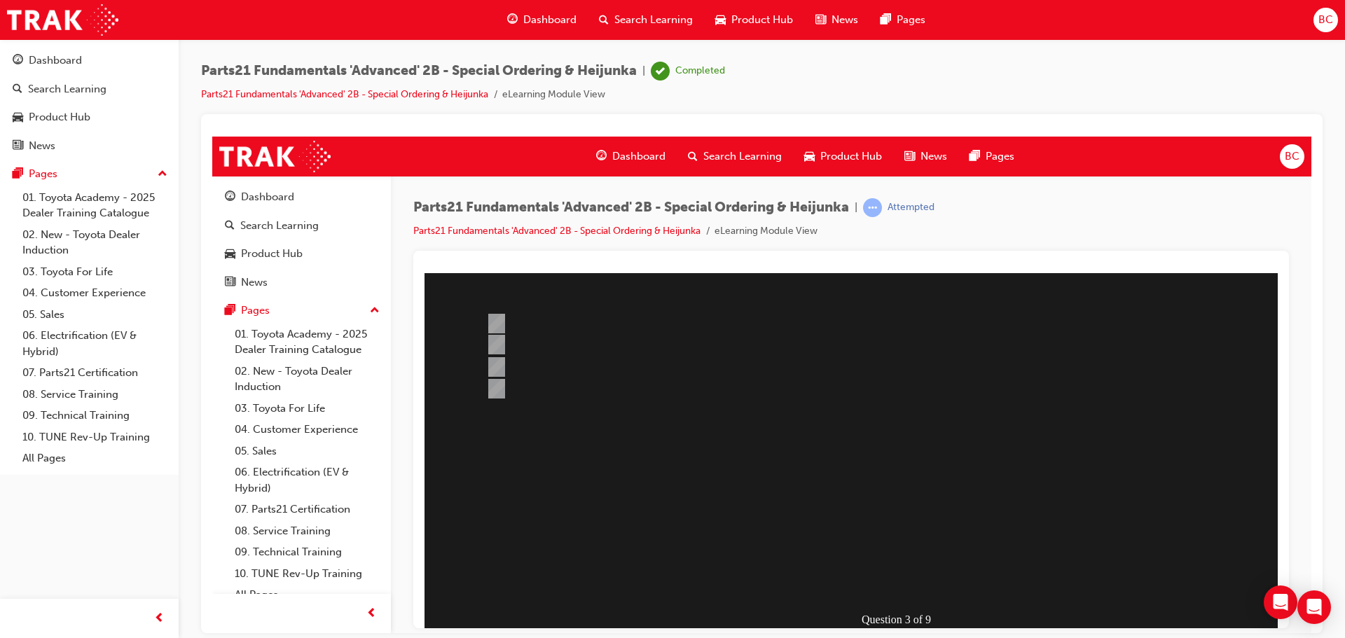
click at [560, 342] on div at bounding box center [900, 400] width 953 height 536
click at [560, 342] on div at bounding box center [847, 345] width 728 height 21
radio input "true"
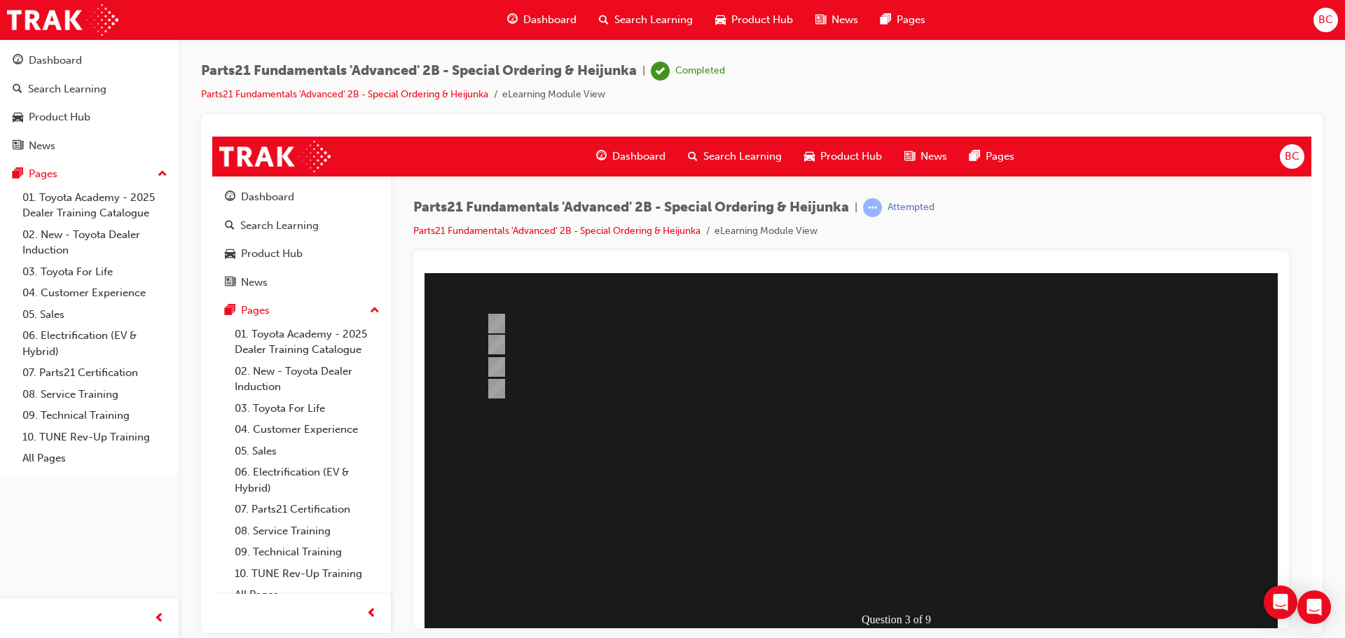
click at [880, 590] on div at bounding box center [900, 400] width 953 height 536
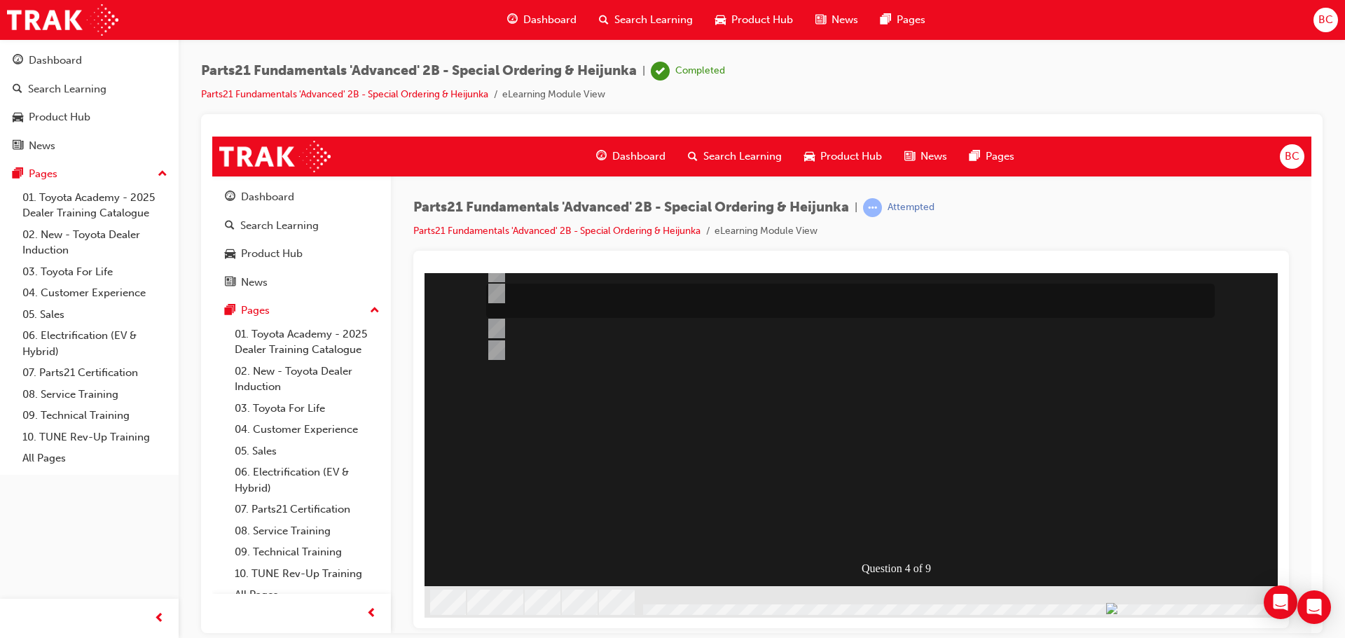
scroll to position [0, 0]
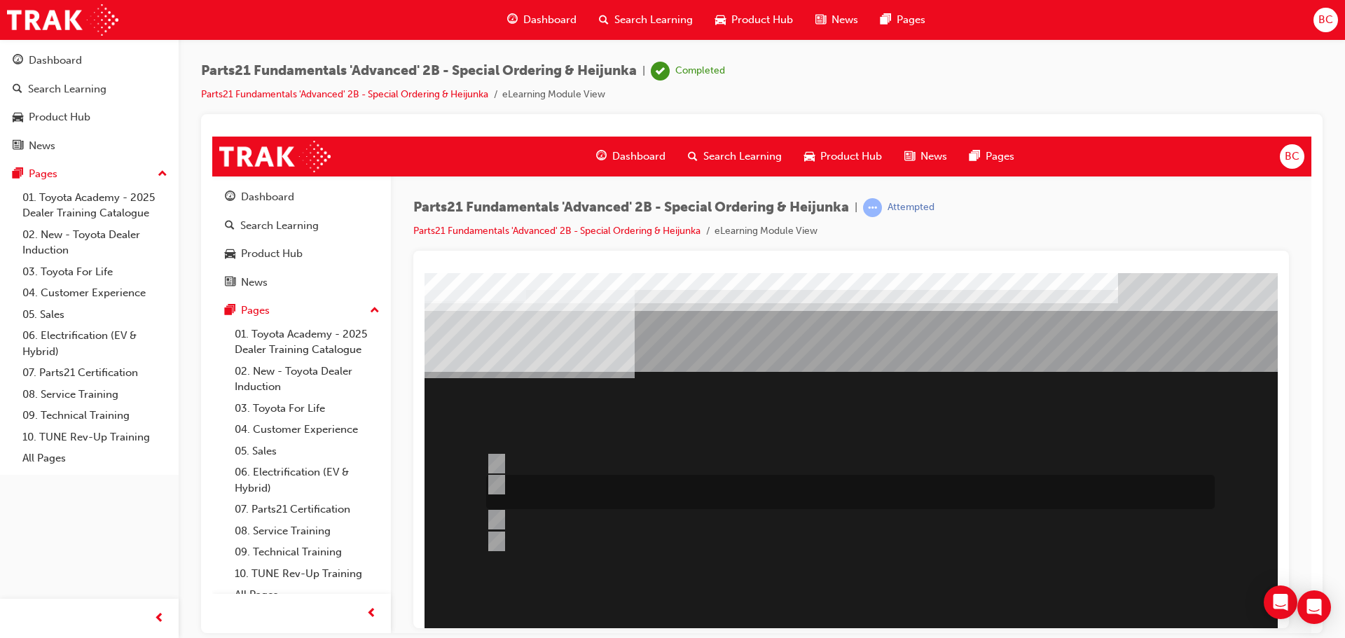
click at [492, 482] on input "Ability to procure urgently required parts from non-facing and central parts de…" at bounding box center [493, 484] width 15 height 15
radio input "true"
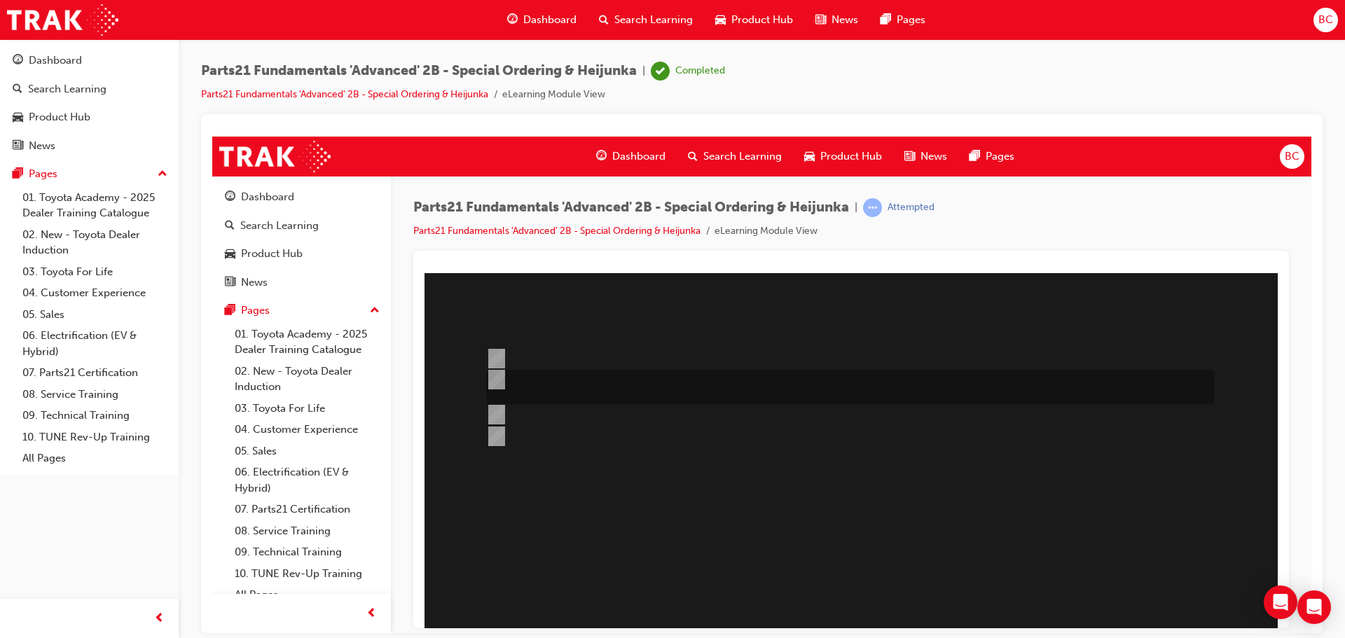
scroll to position [140, 0]
click at [933, 572] on div at bounding box center [900, 400] width 953 height 536
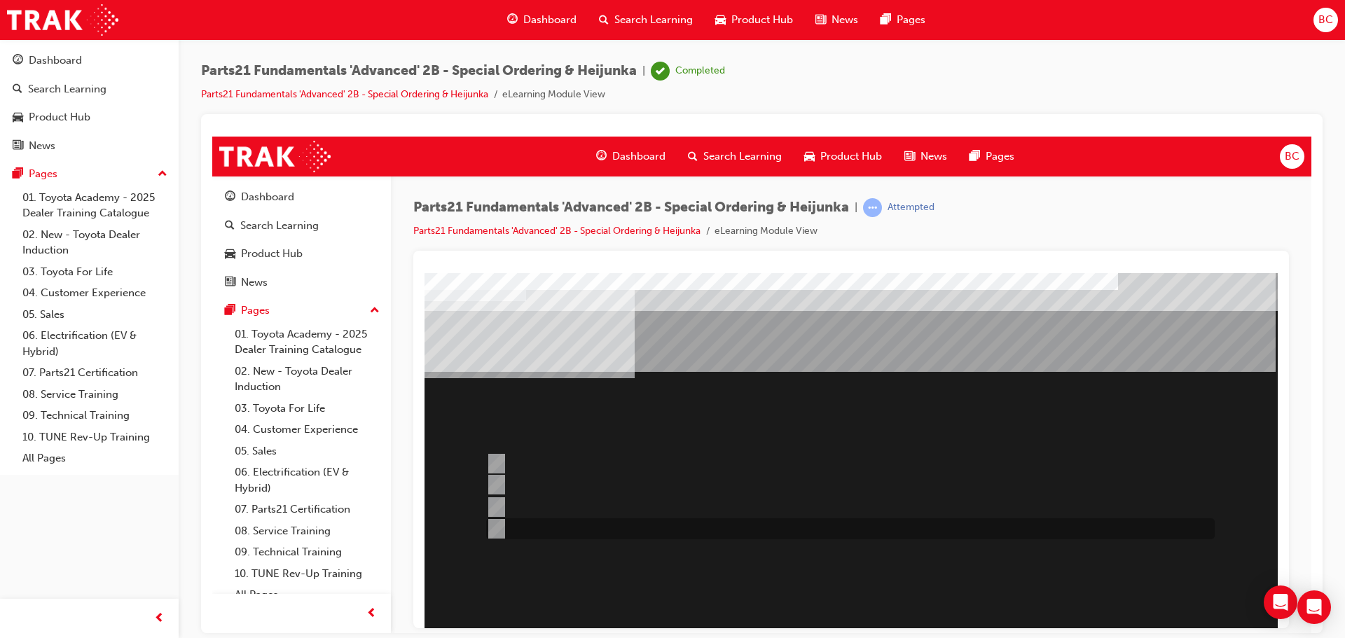
click at [542, 522] on div at bounding box center [847, 528] width 728 height 21
radio input "true"
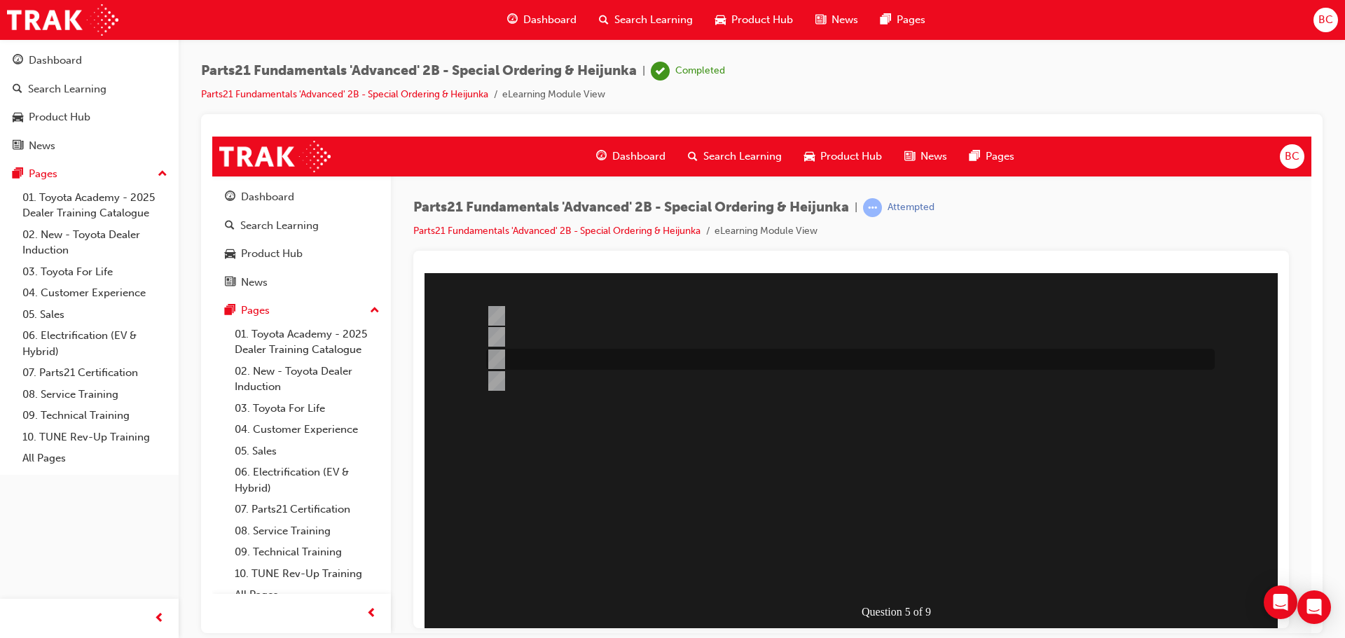
scroll to position [191, 0]
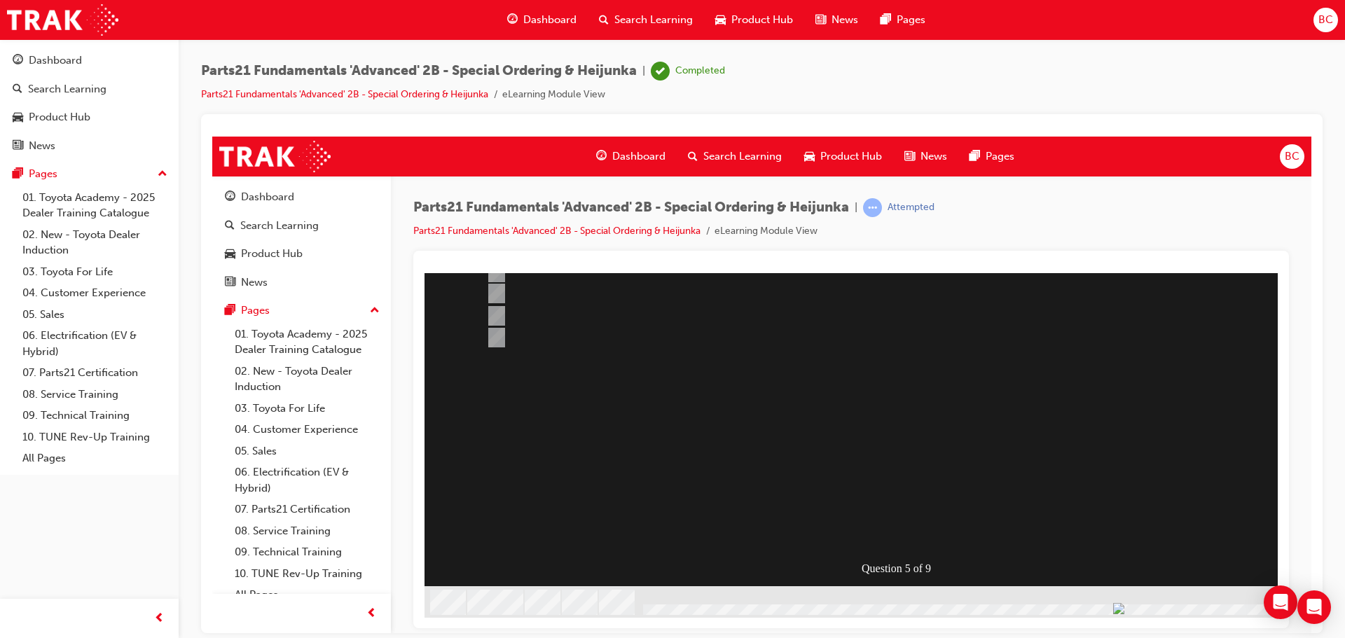
click at [924, 530] on div at bounding box center [900, 349] width 953 height 536
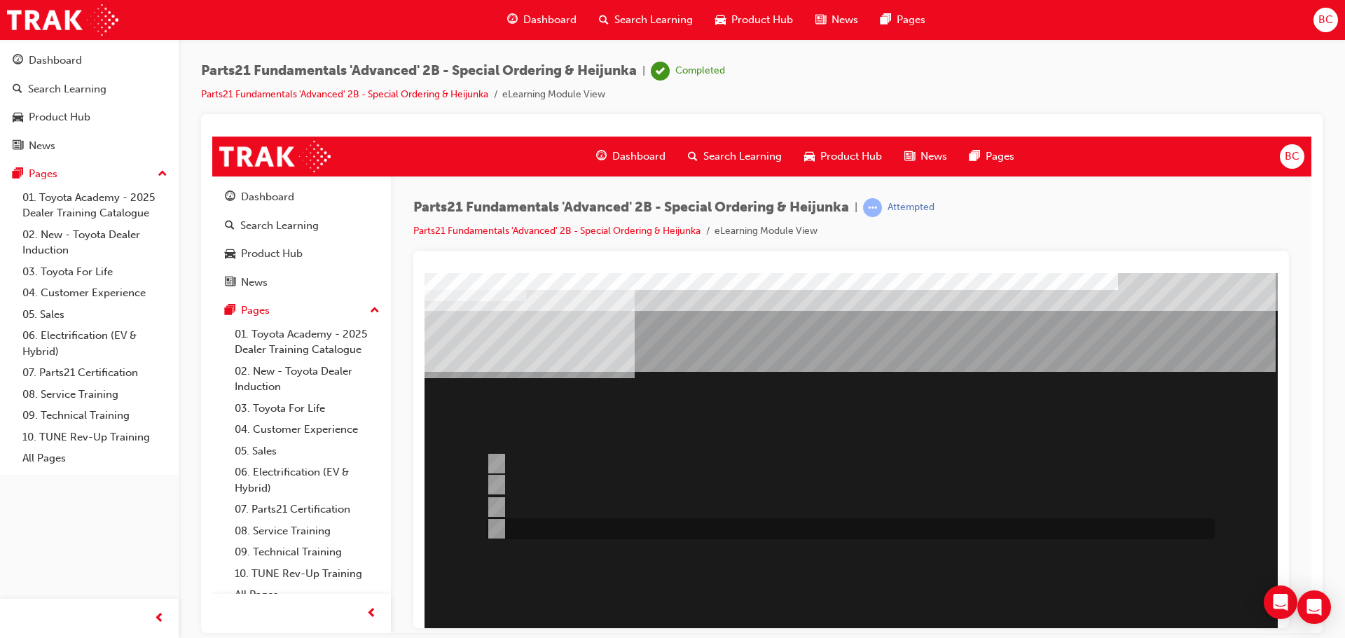
click at [544, 531] on div at bounding box center [847, 528] width 728 height 21
radio input "true"
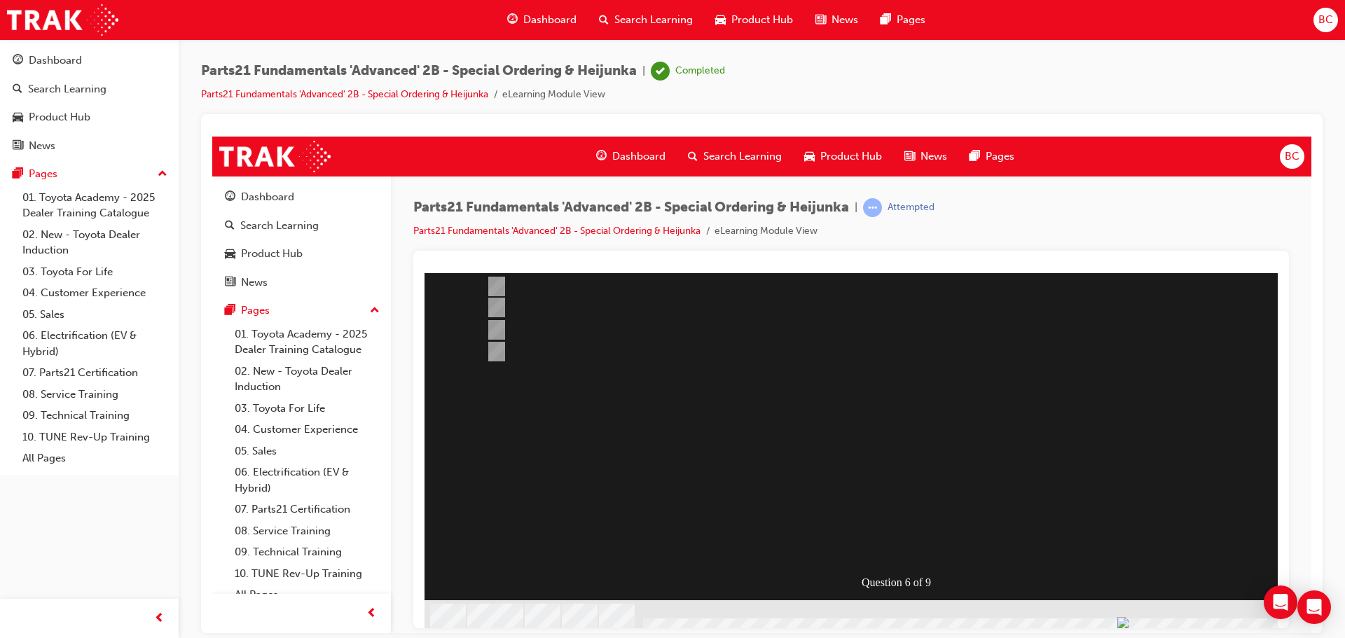
scroll to position [191, 0]
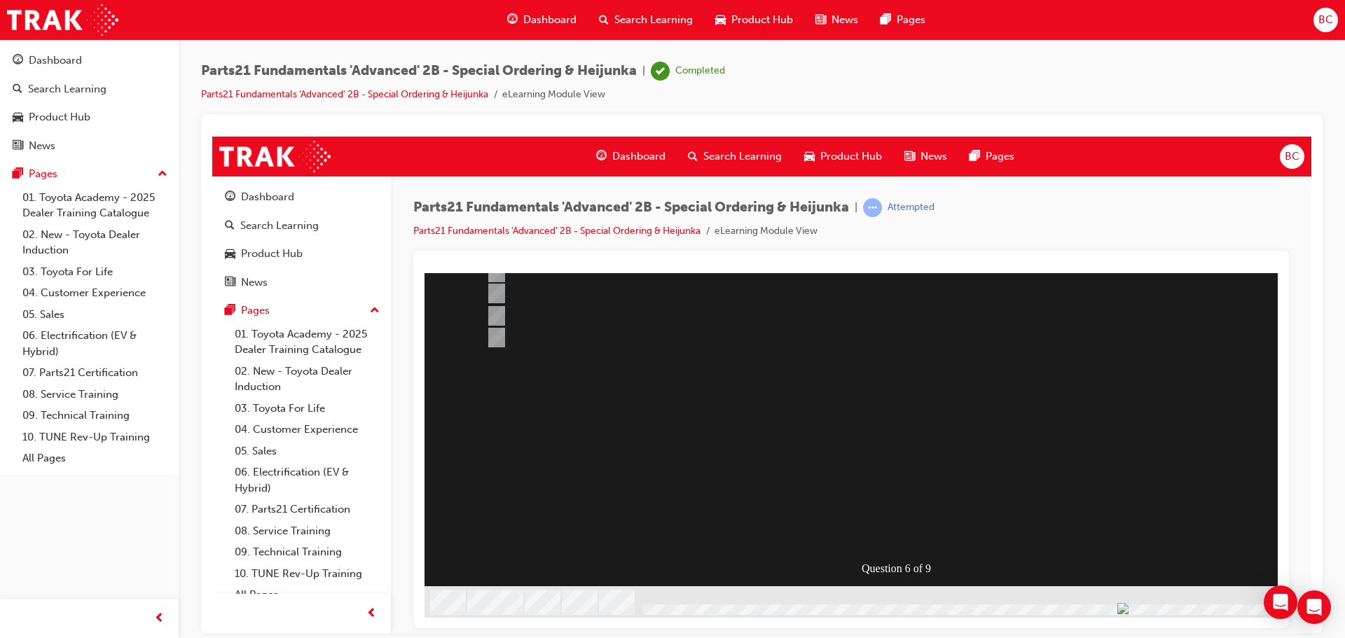
click at [954, 528] on div "Question 6 of 9" at bounding box center [900, 333] width 953 height 504
click at [904, 534] on div at bounding box center [900, 349] width 953 height 536
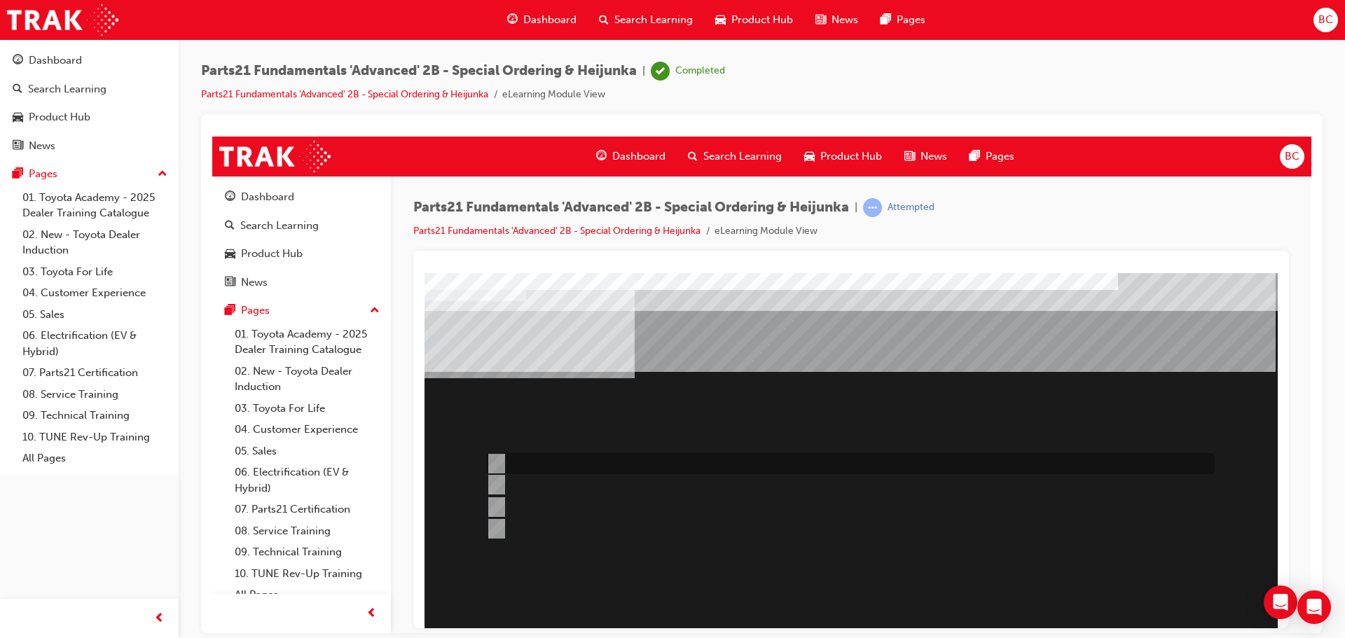
click at [569, 465] on div at bounding box center [847, 463] width 728 height 21
radio input "true"
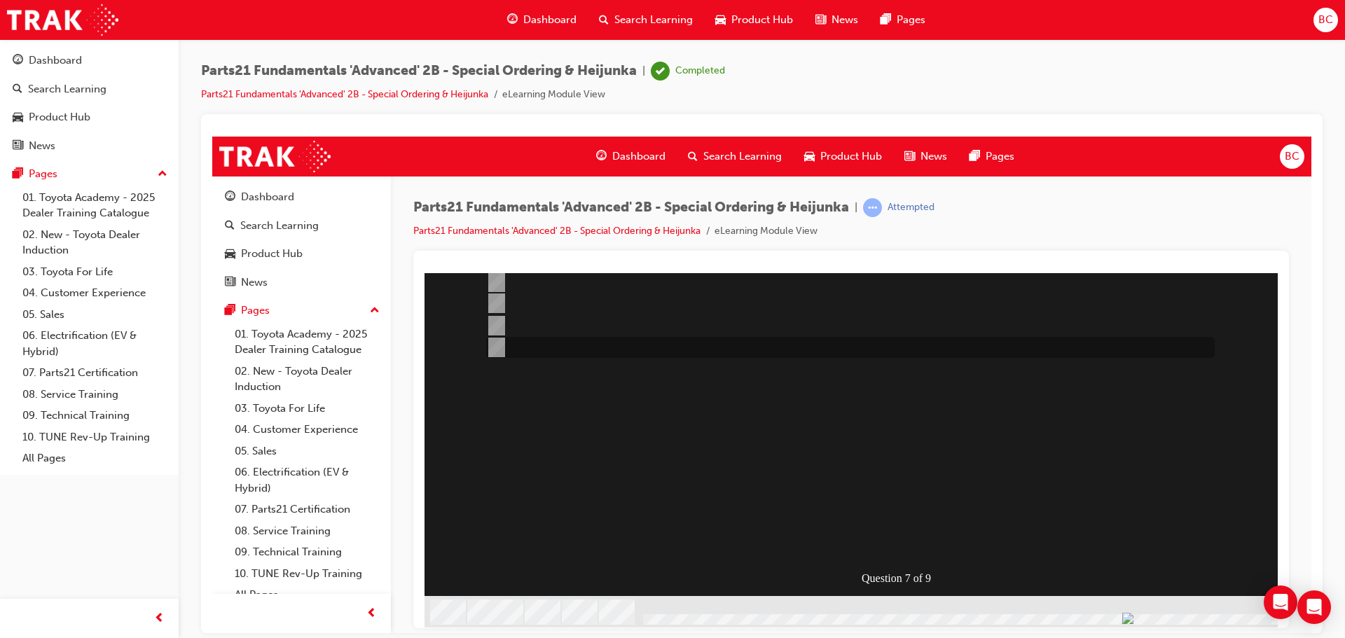
scroll to position [191, 0]
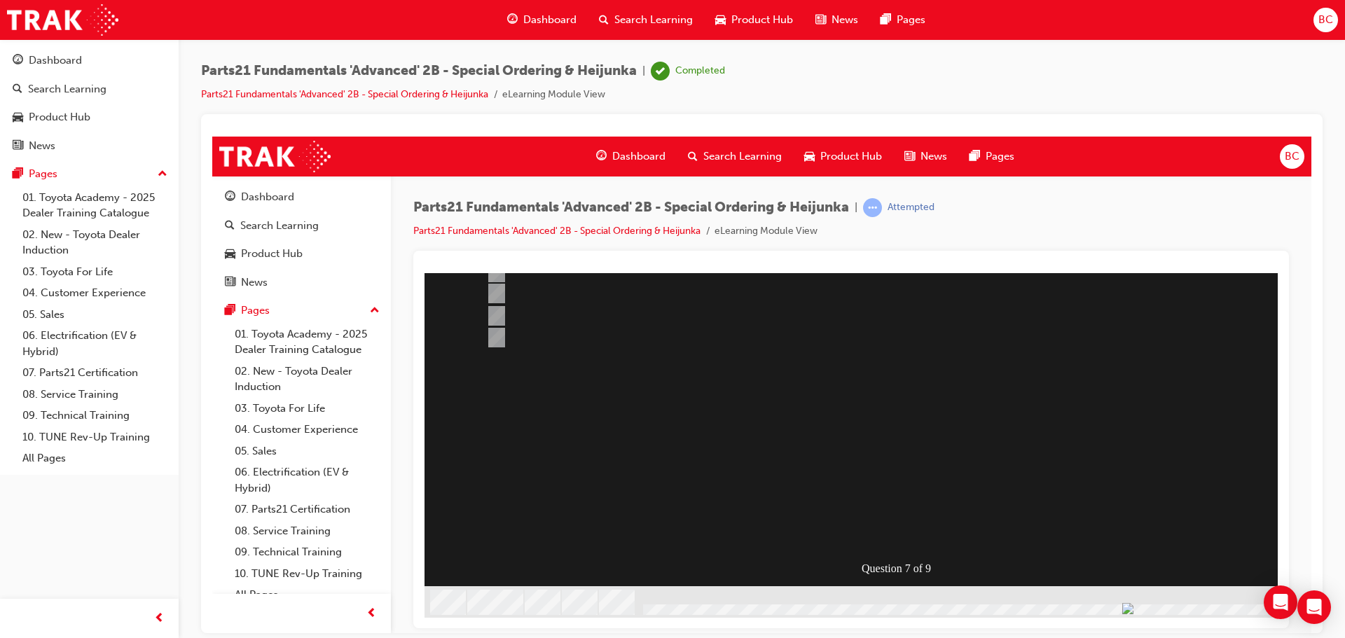
click at [889, 529] on div at bounding box center [900, 349] width 953 height 536
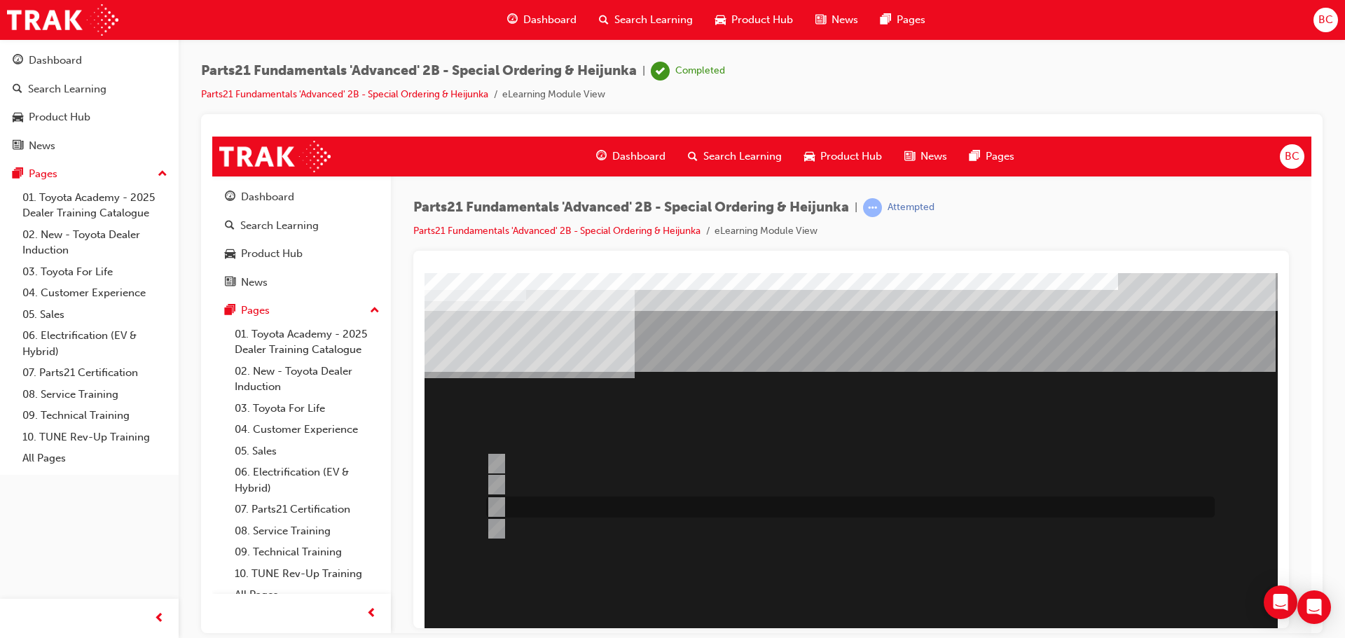
click at [885, 505] on div at bounding box center [847, 507] width 728 height 21
radio input "true"
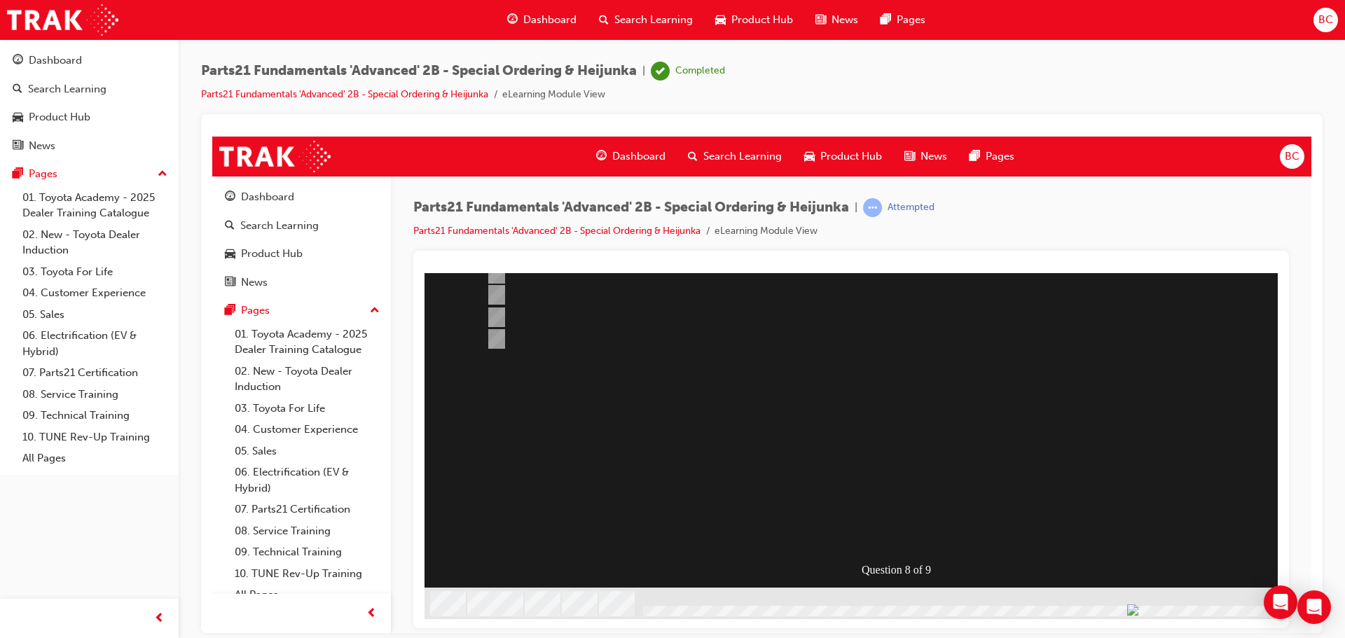
scroll to position [191, 0]
click at [918, 521] on div at bounding box center [900, 349] width 953 height 536
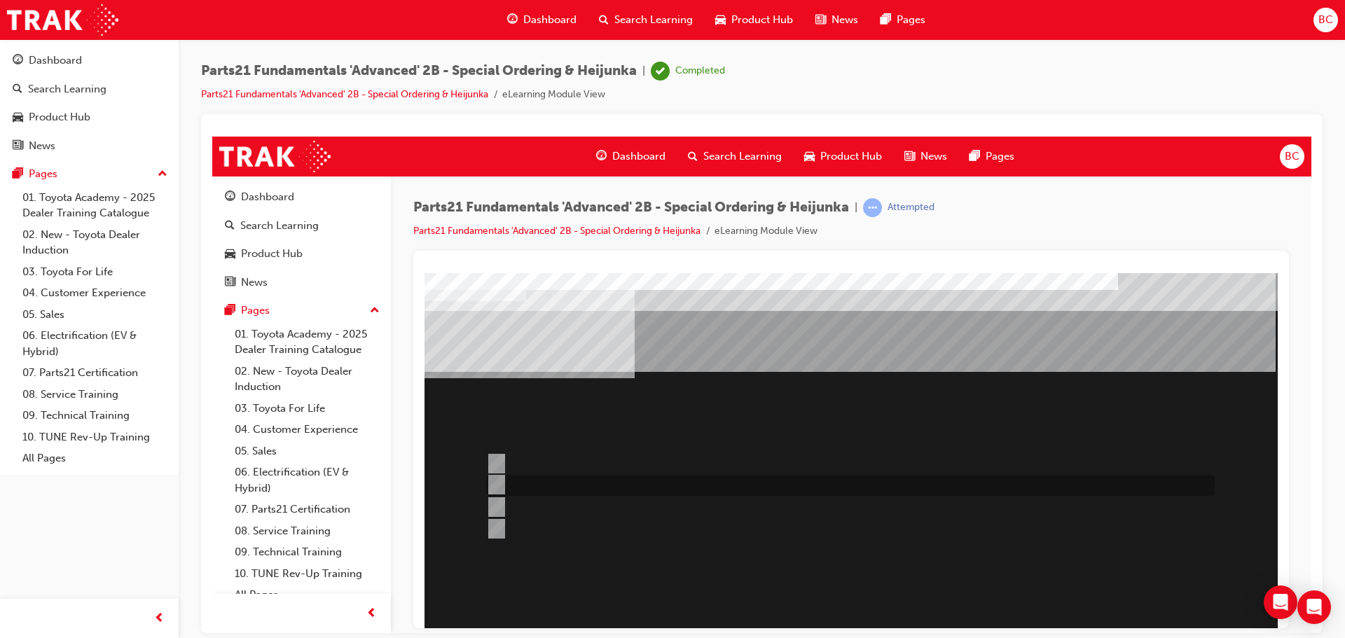
click at [632, 479] on div at bounding box center [847, 485] width 728 height 21
radio input "true"
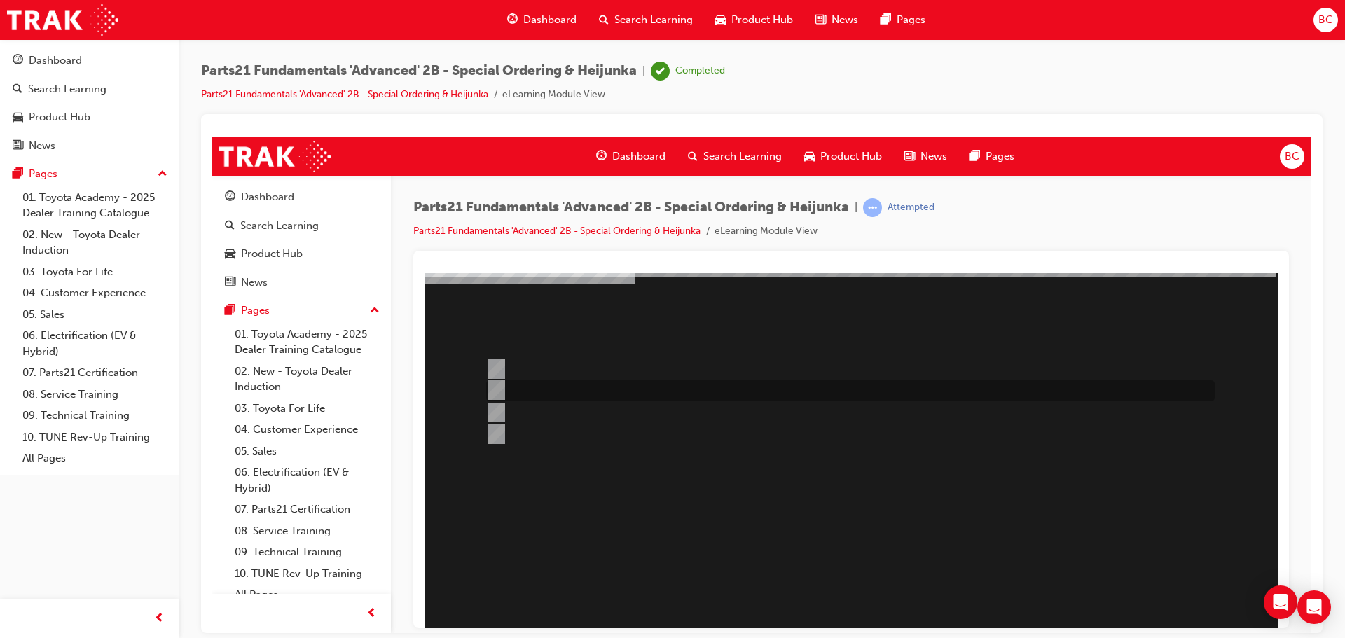
scroll to position [191, 0]
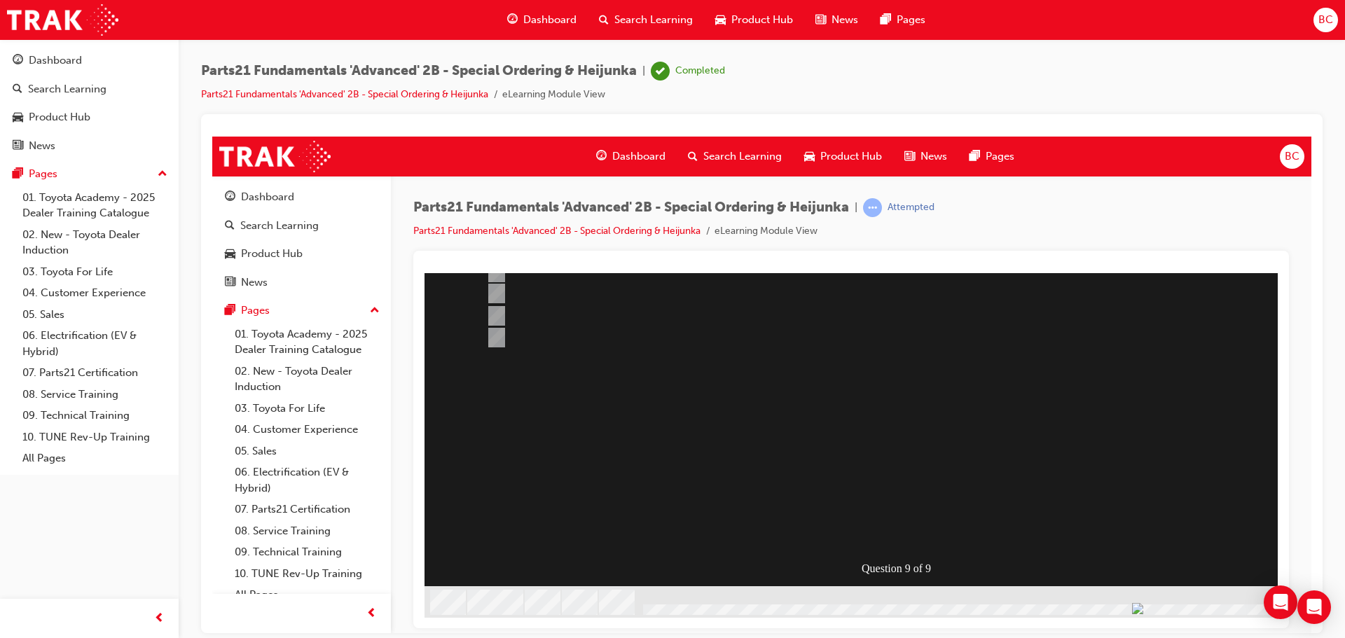
click at [922, 521] on div at bounding box center [900, 349] width 953 height 536
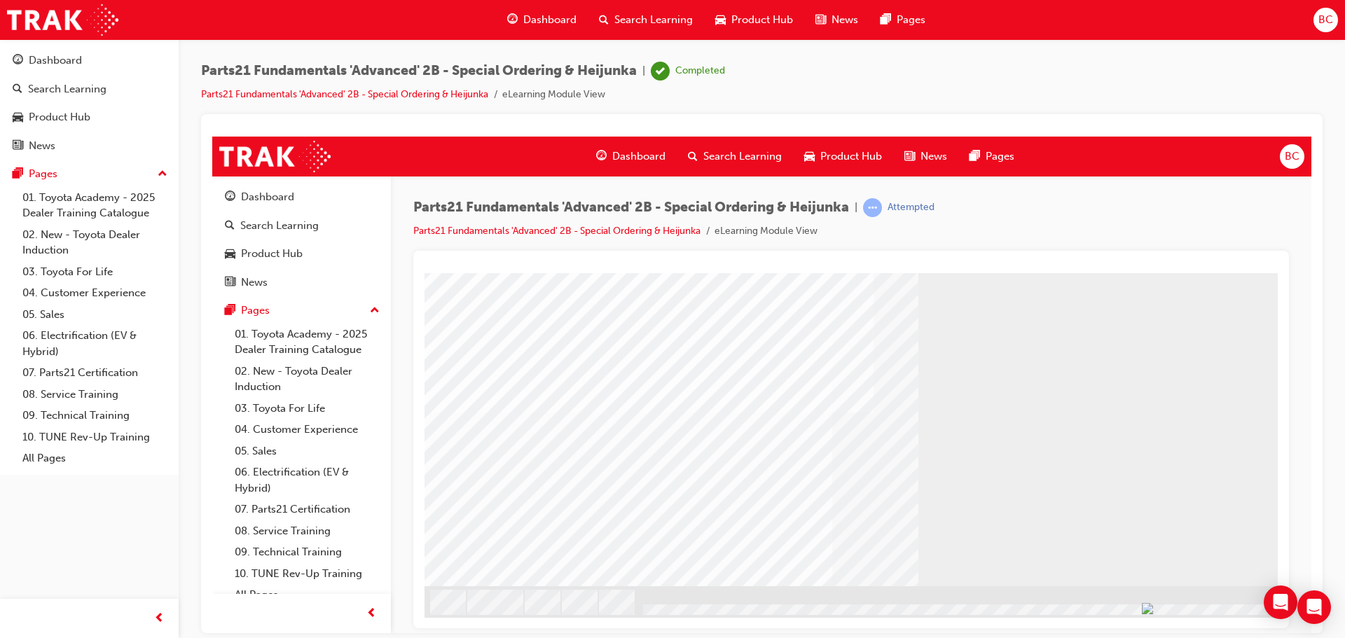
click at [79, 371] on link "07. Parts21 Certification" at bounding box center [95, 373] width 156 height 22
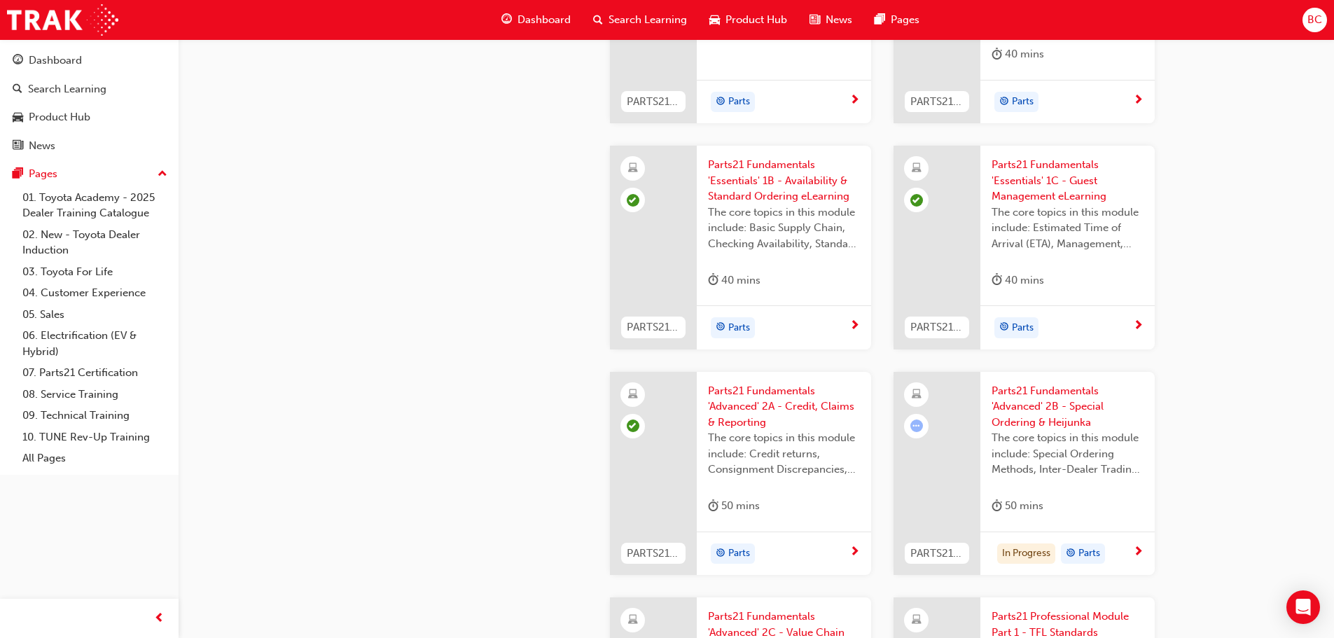
scroll to position [1681, 0]
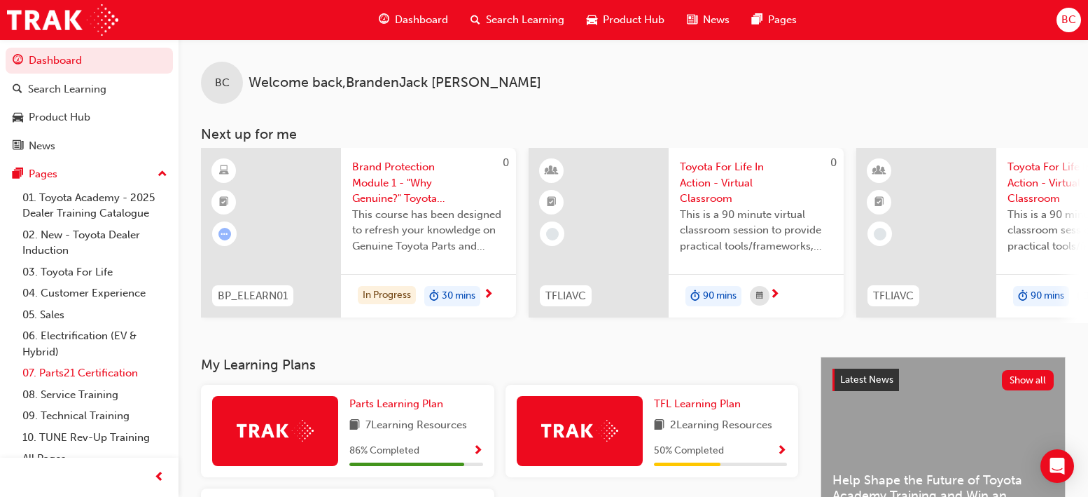
click at [80, 372] on link "07. Parts21 Certification" at bounding box center [95, 373] width 156 height 22
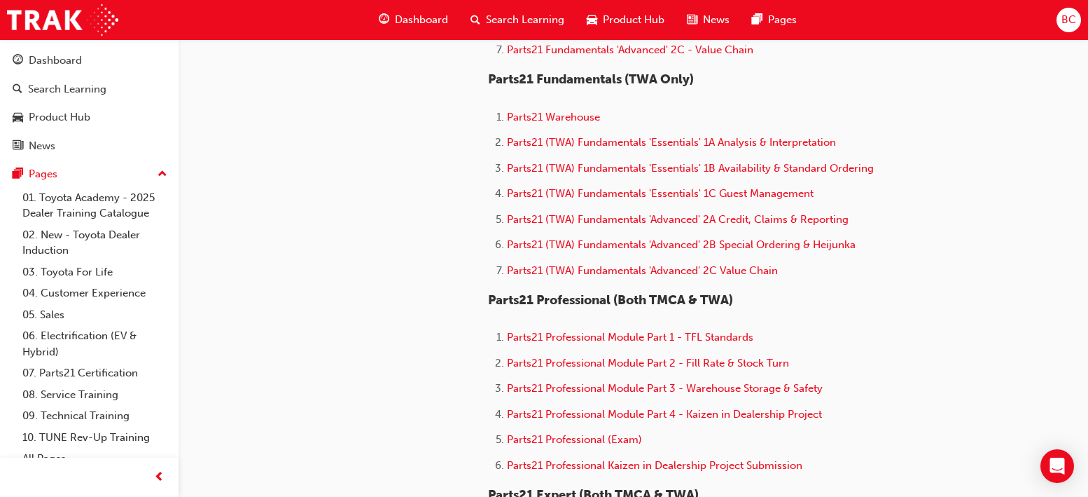
scroll to position [700, 0]
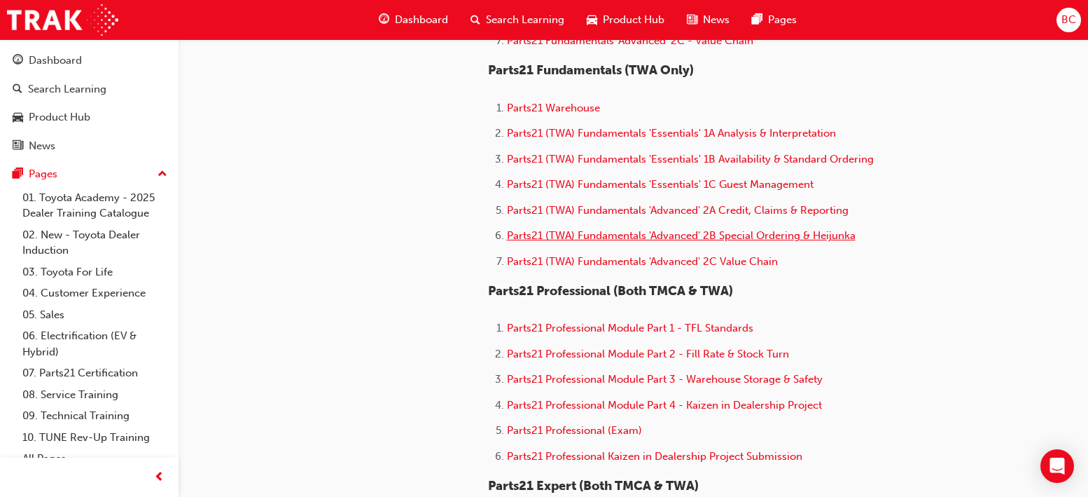
click at [700, 236] on span "Parts21 (TWA) Fundamentals 'Advanced' 2B Special Ordering & Heijunka" at bounding box center [681, 235] width 349 height 13
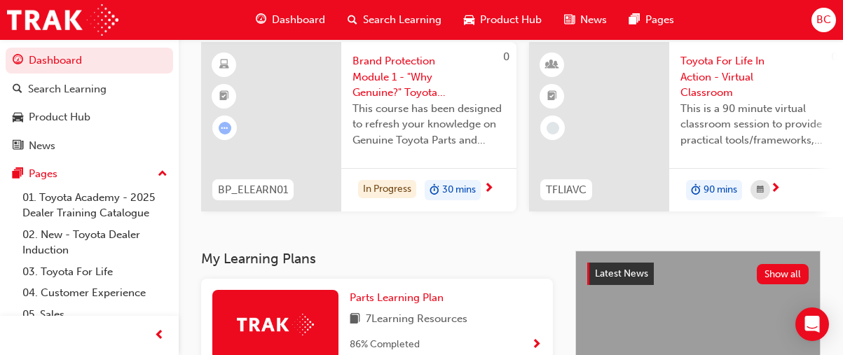
scroll to position [280, 0]
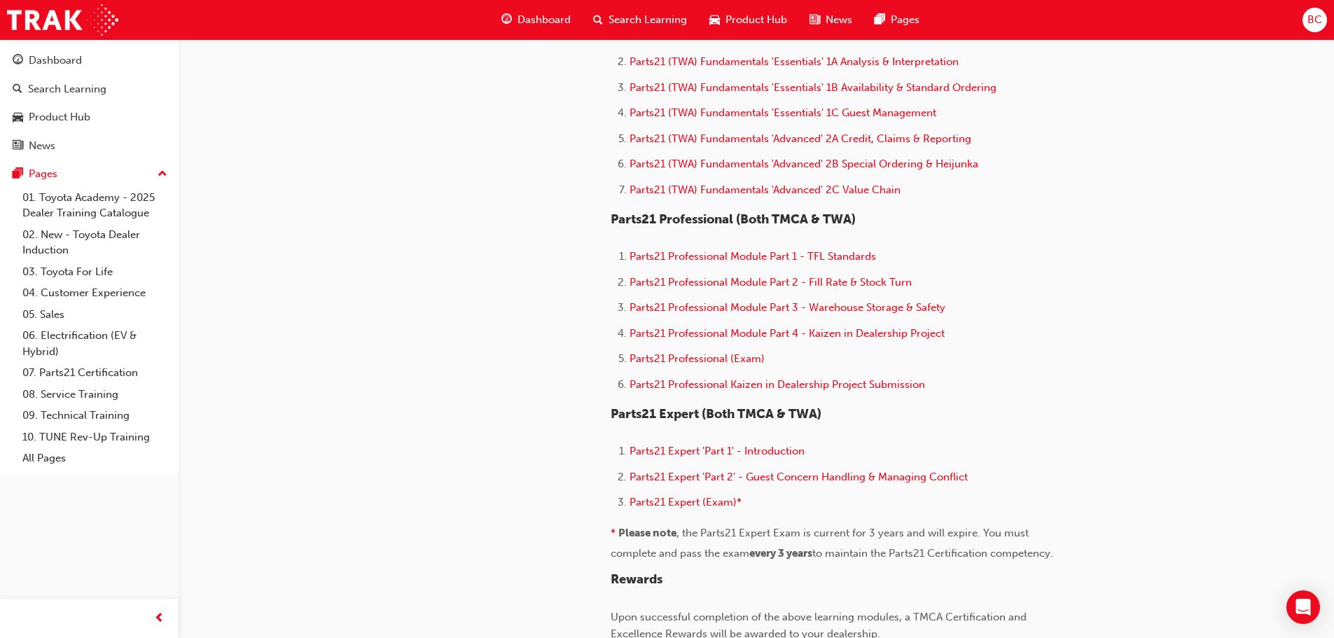
scroll to position [770, 0]
click at [819, 189] on span "Parts21 (TWA) Fundamentals 'Advanced' 2C Value Chain" at bounding box center [765, 191] width 271 height 13
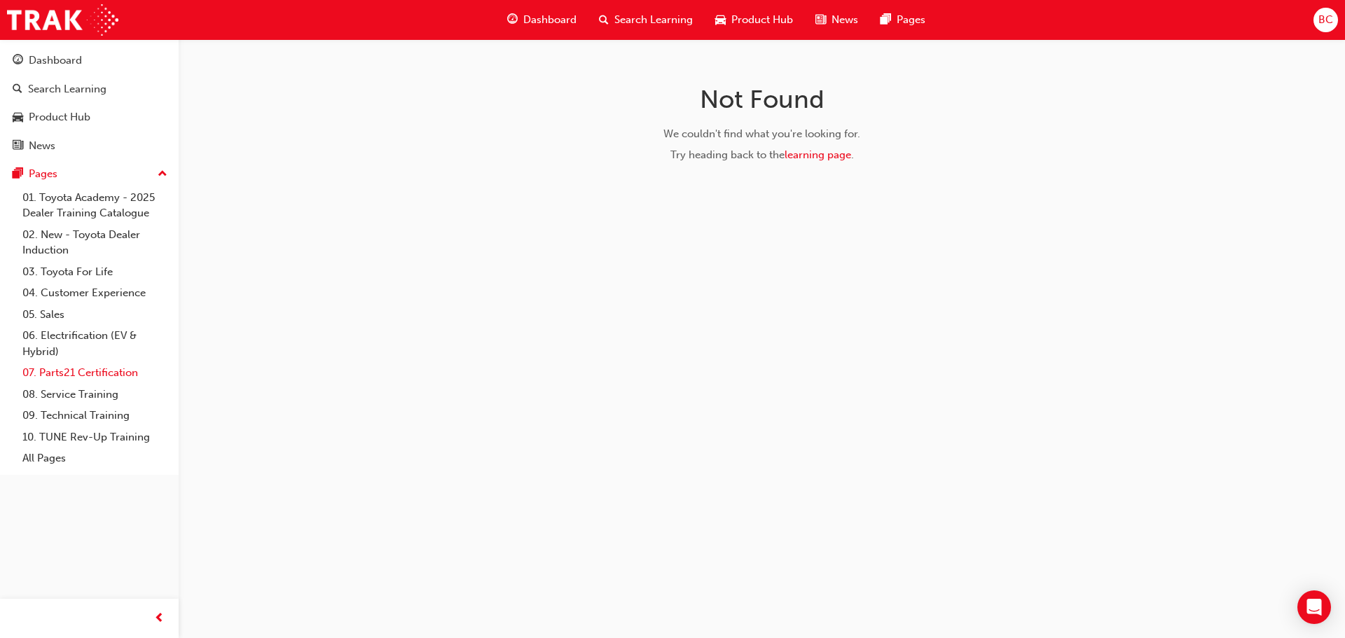
click at [95, 373] on link "07. Parts21 Certification" at bounding box center [95, 373] width 156 height 22
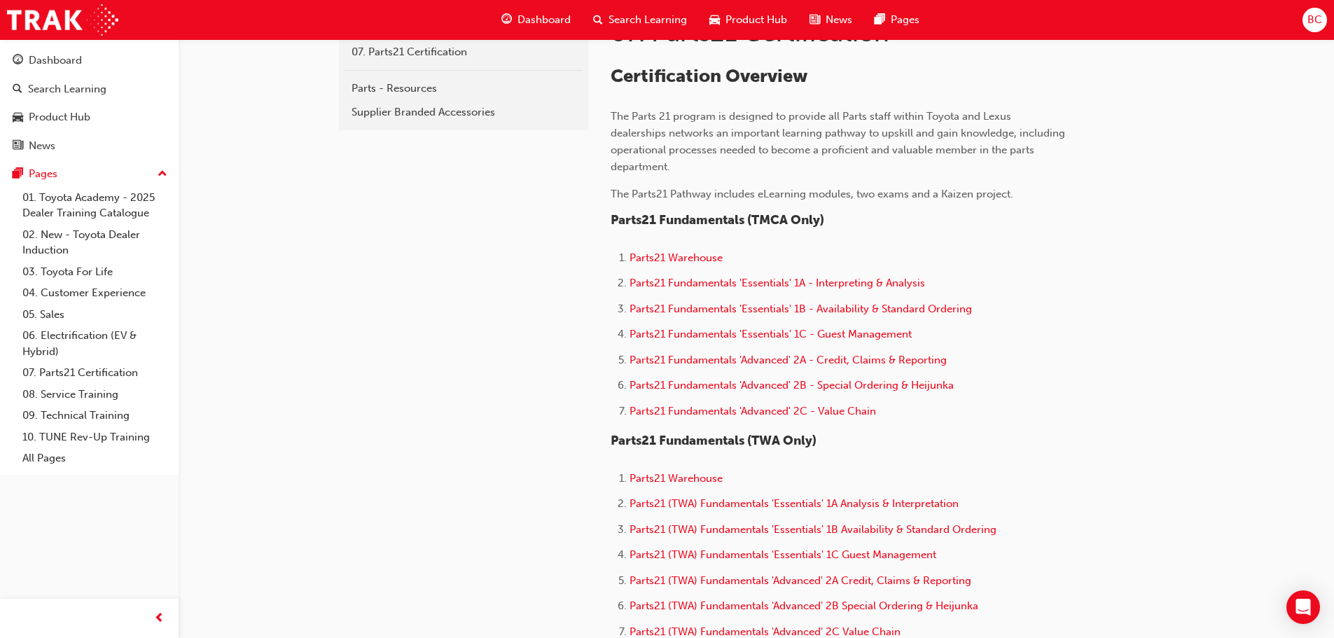
scroll to position [420, 0]
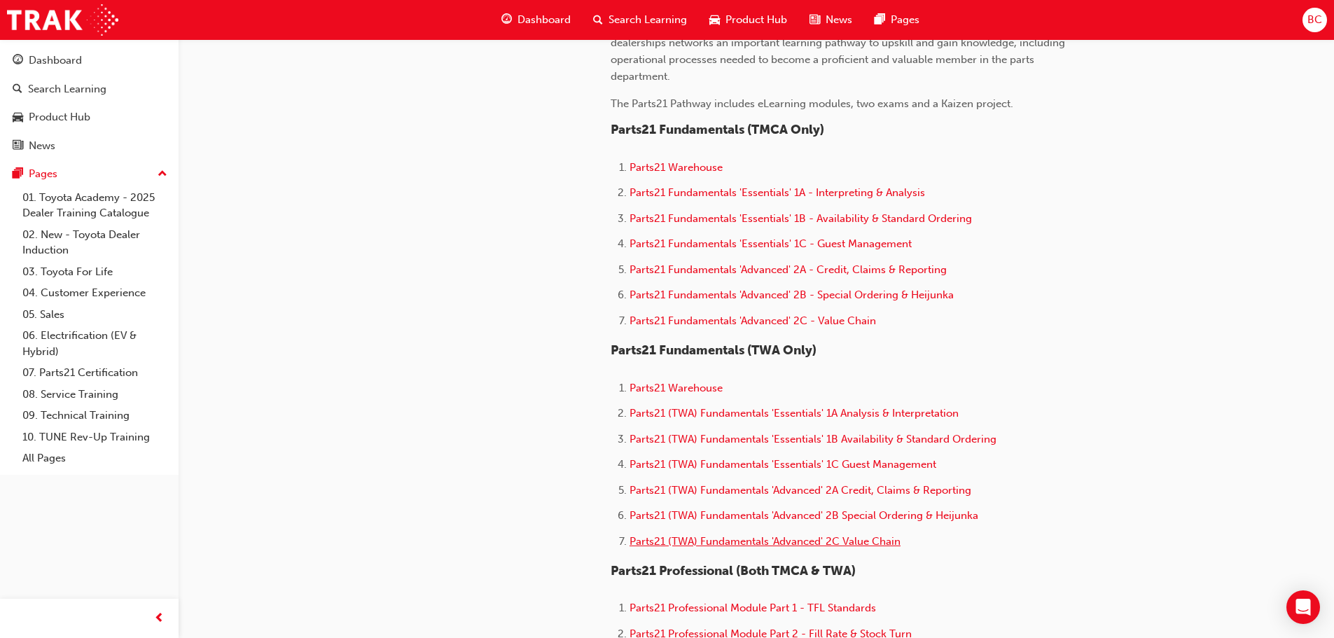
click at [773, 535] on span "Parts21 (TWA) Fundamentals 'Advanced' 2C Value Chain" at bounding box center [765, 541] width 271 height 13
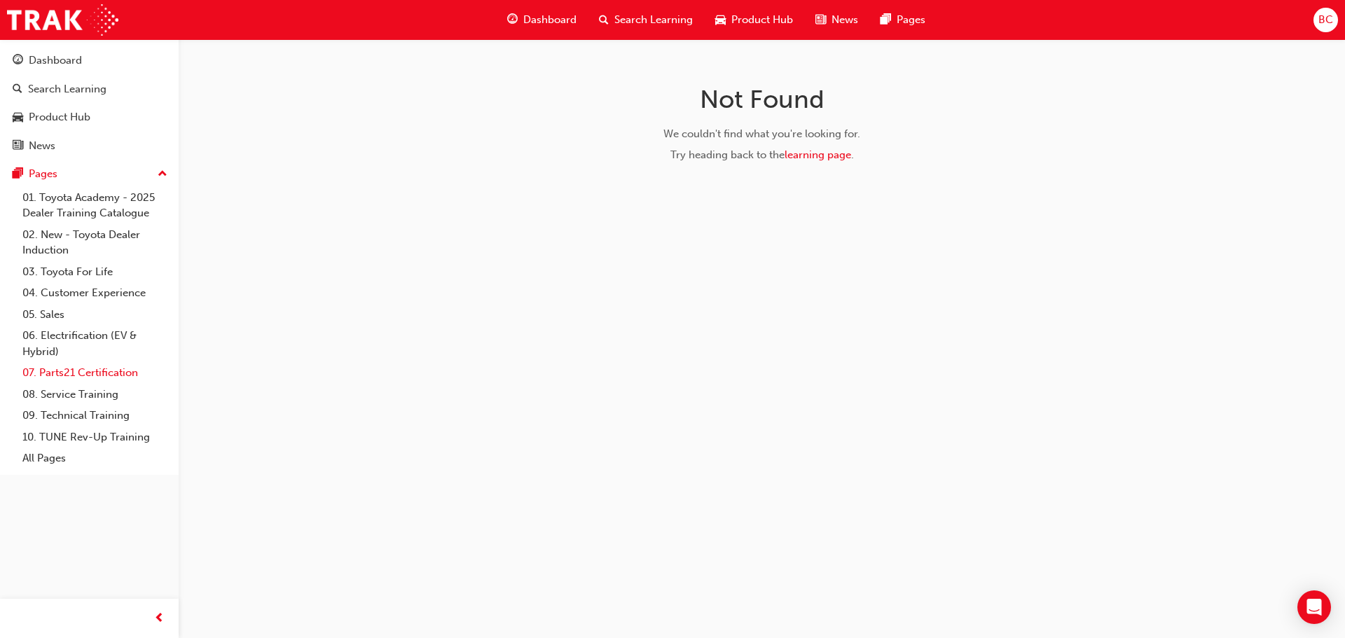
click at [94, 380] on link "07. Parts21 Certification" at bounding box center [95, 373] width 156 height 22
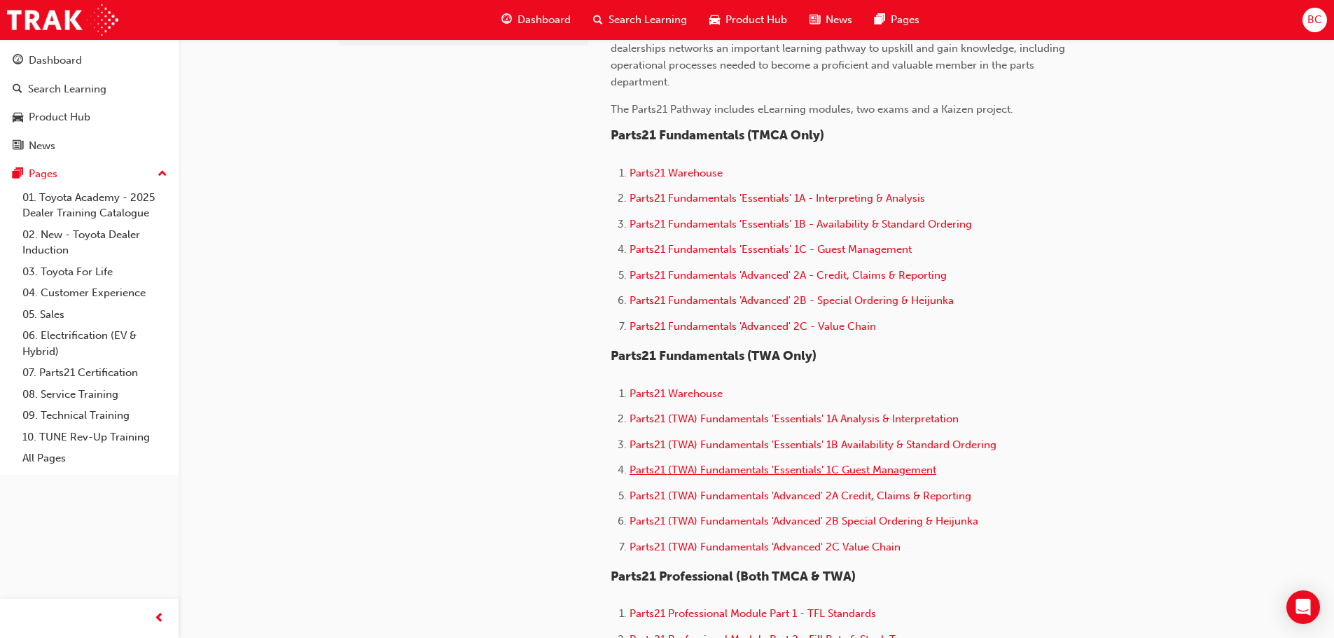
scroll to position [420, 0]
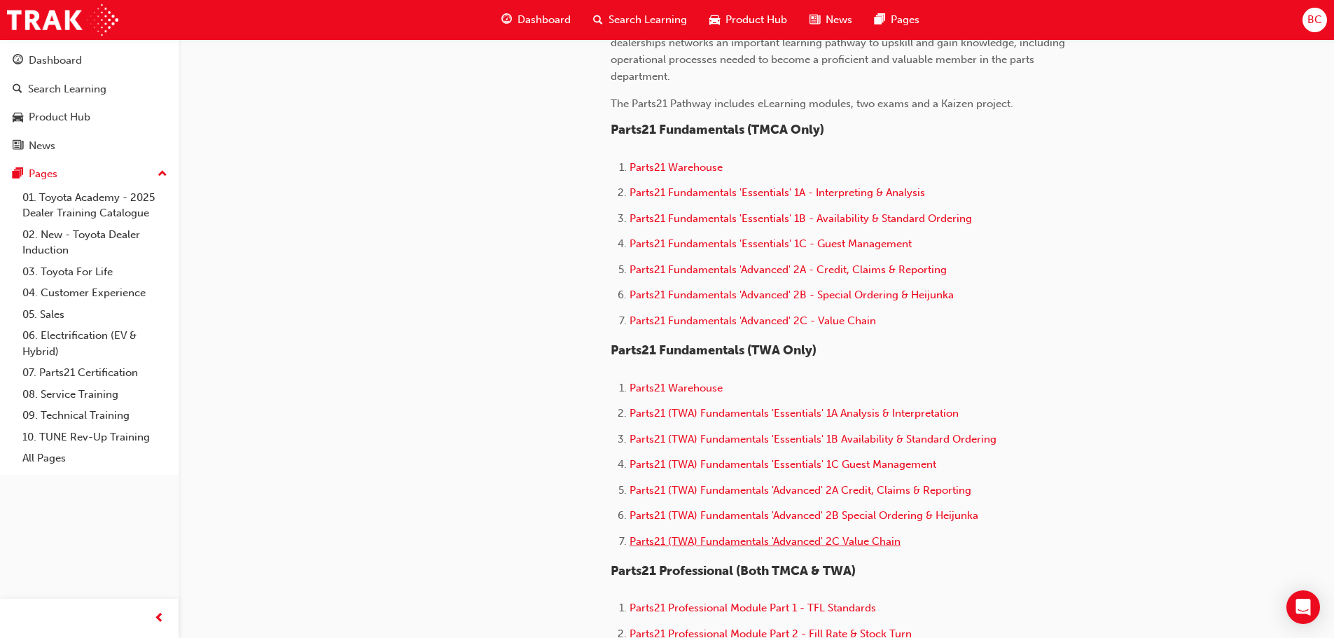
click at [719, 541] on span "Parts21 (TWA) Fundamentals 'Advanced' 2C Value Chain" at bounding box center [765, 541] width 271 height 13
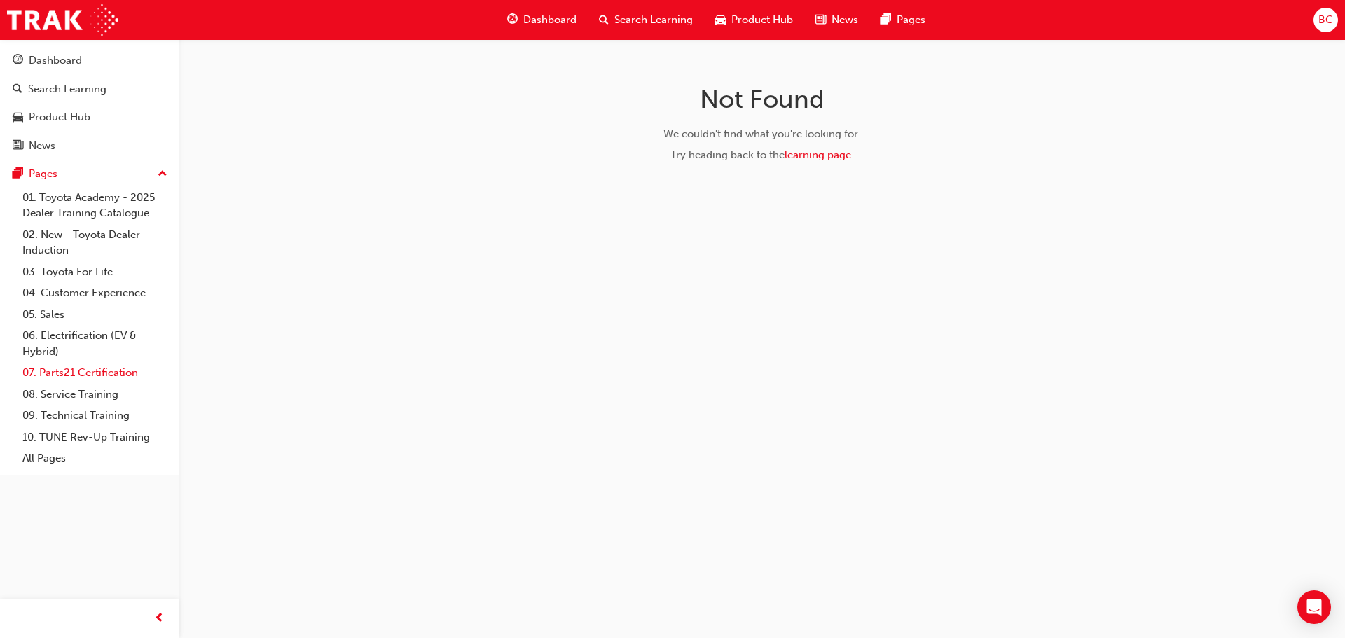
click at [103, 365] on link "07. Parts21 Certification" at bounding box center [95, 373] width 156 height 22
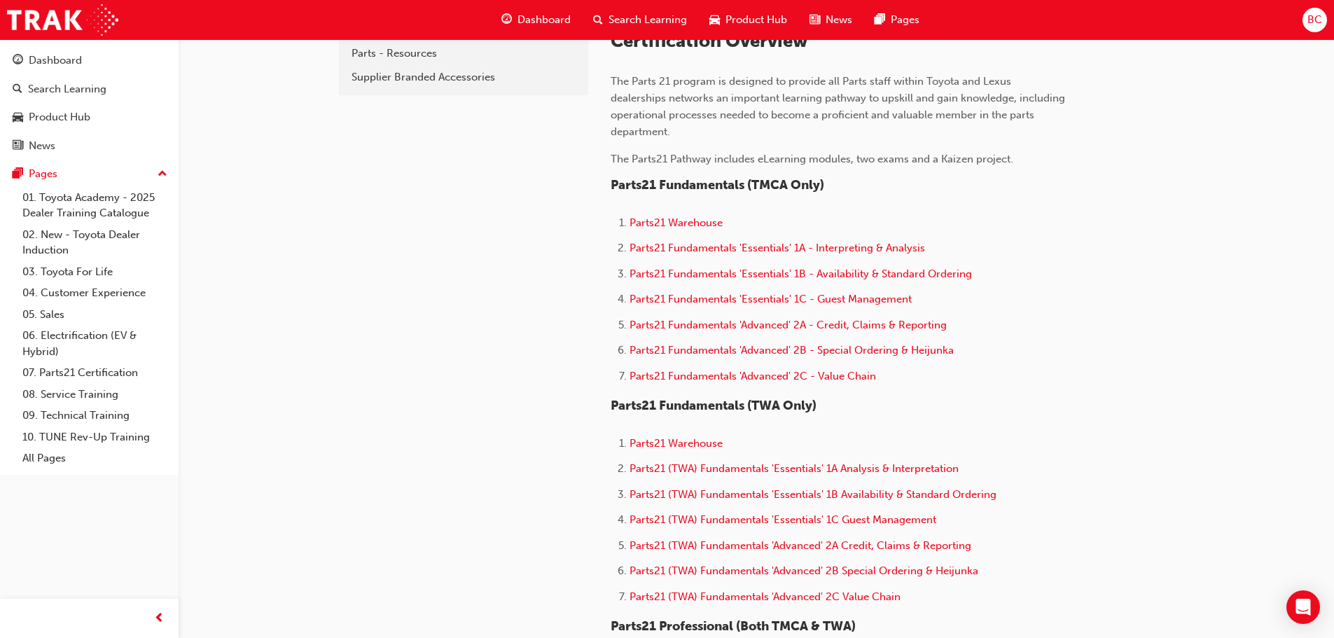
scroll to position [420, 0]
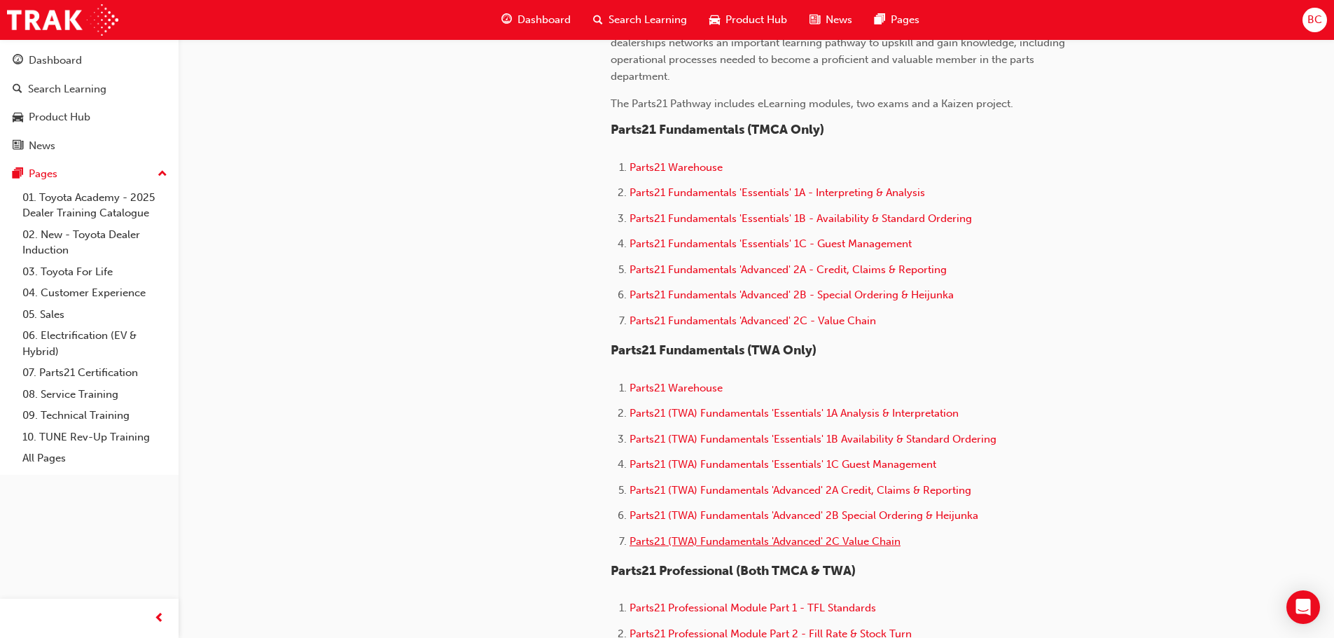
click at [826, 543] on span "Parts21 (TWA) Fundamentals 'Advanced' 2C Value Chain" at bounding box center [765, 541] width 271 height 13
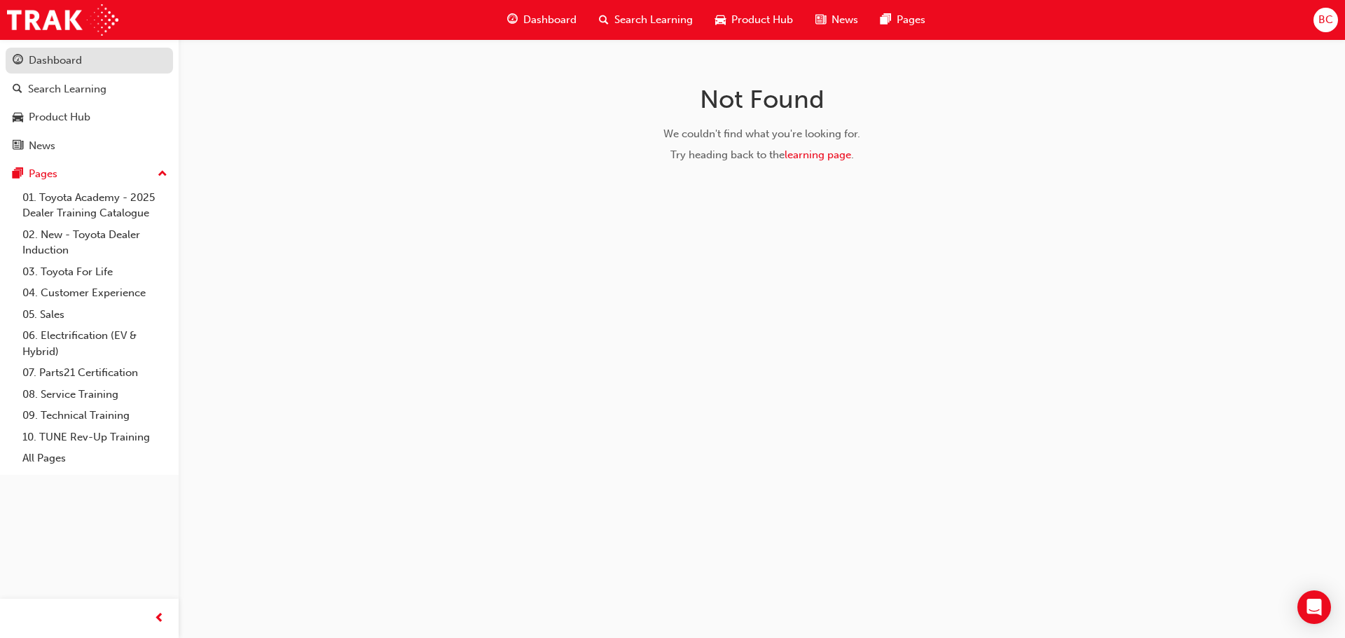
click at [110, 57] on div "Dashboard" at bounding box center [89, 61] width 153 height 18
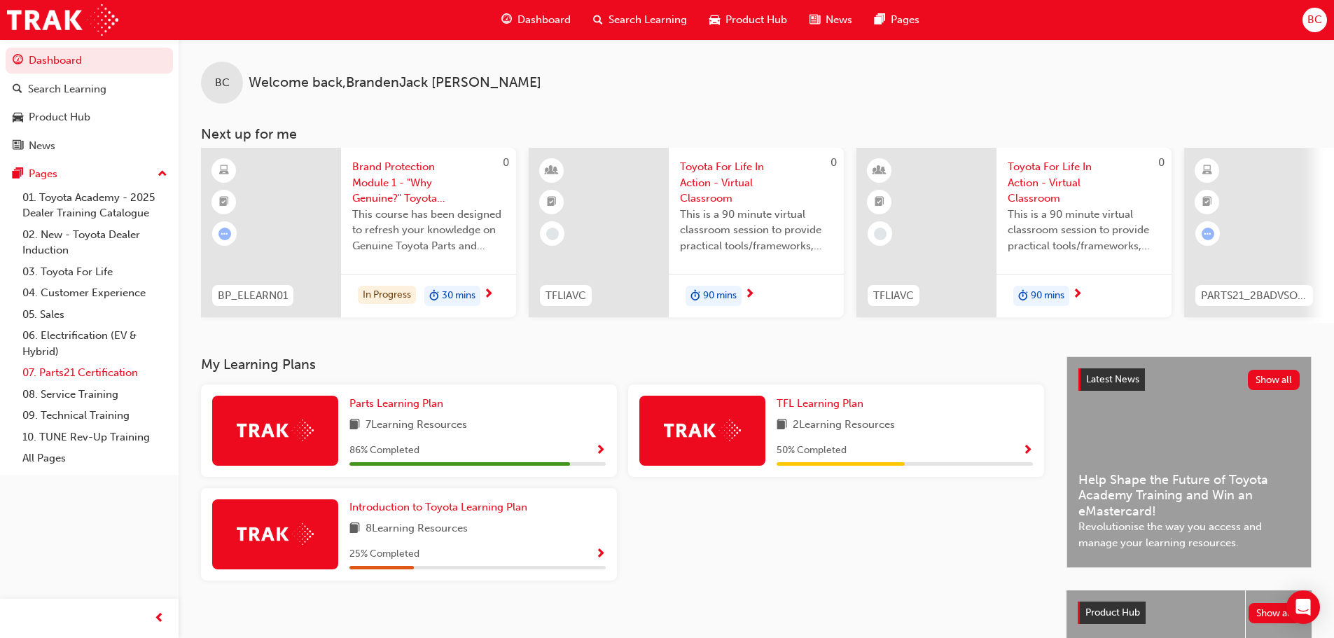
click at [85, 371] on link "07. Parts21 Certification" at bounding box center [95, 373] width 156 height 22
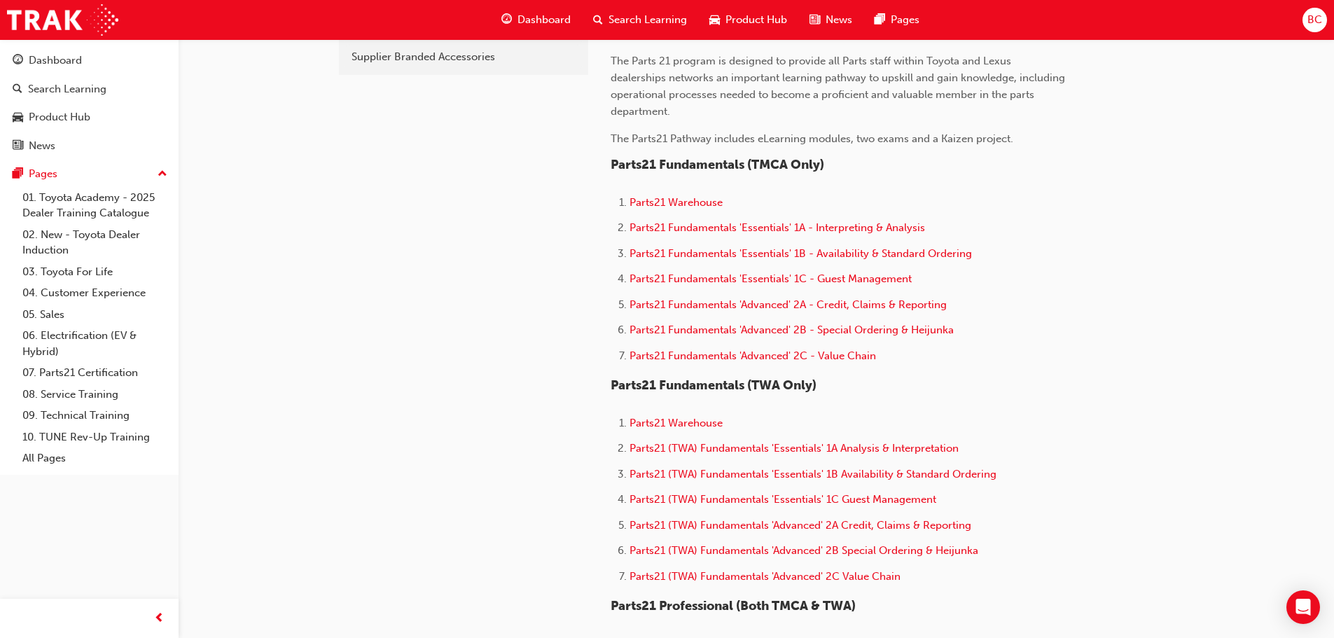
scroll to position [490, 0]
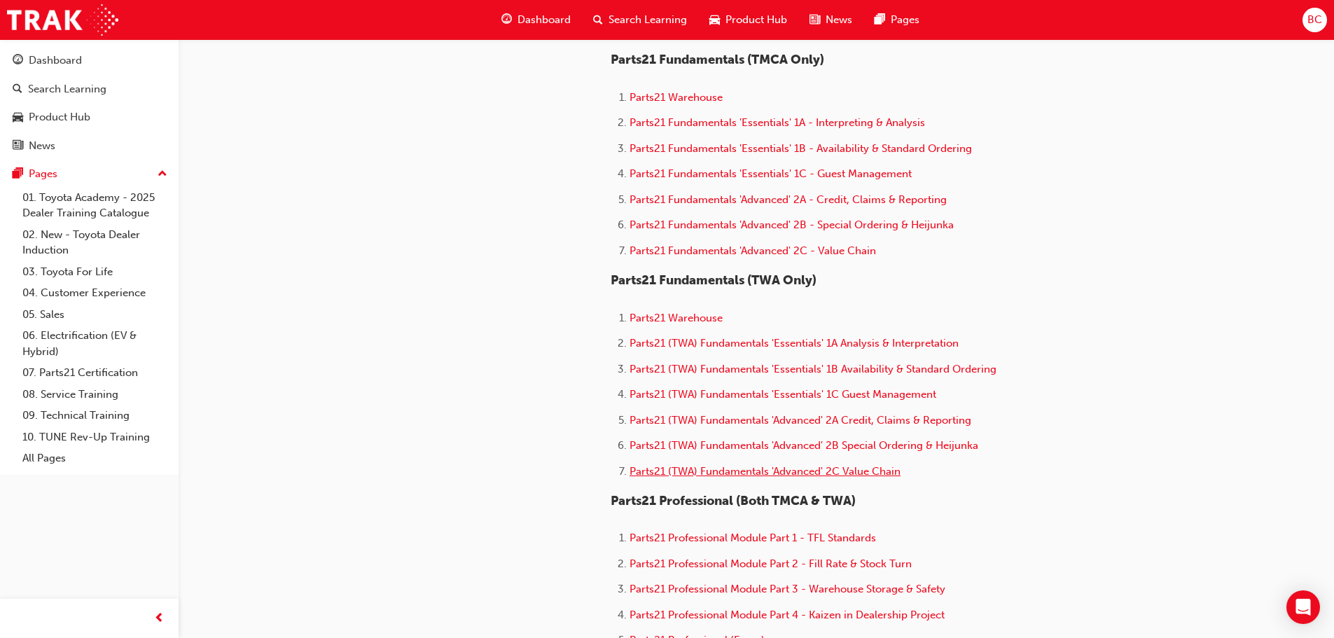
click at [812, 474] on span "Parts21 (TWA) Fundamentals 'Advanced' 2C Value Chain" at bounding box center [765, 471] width 271 height 13
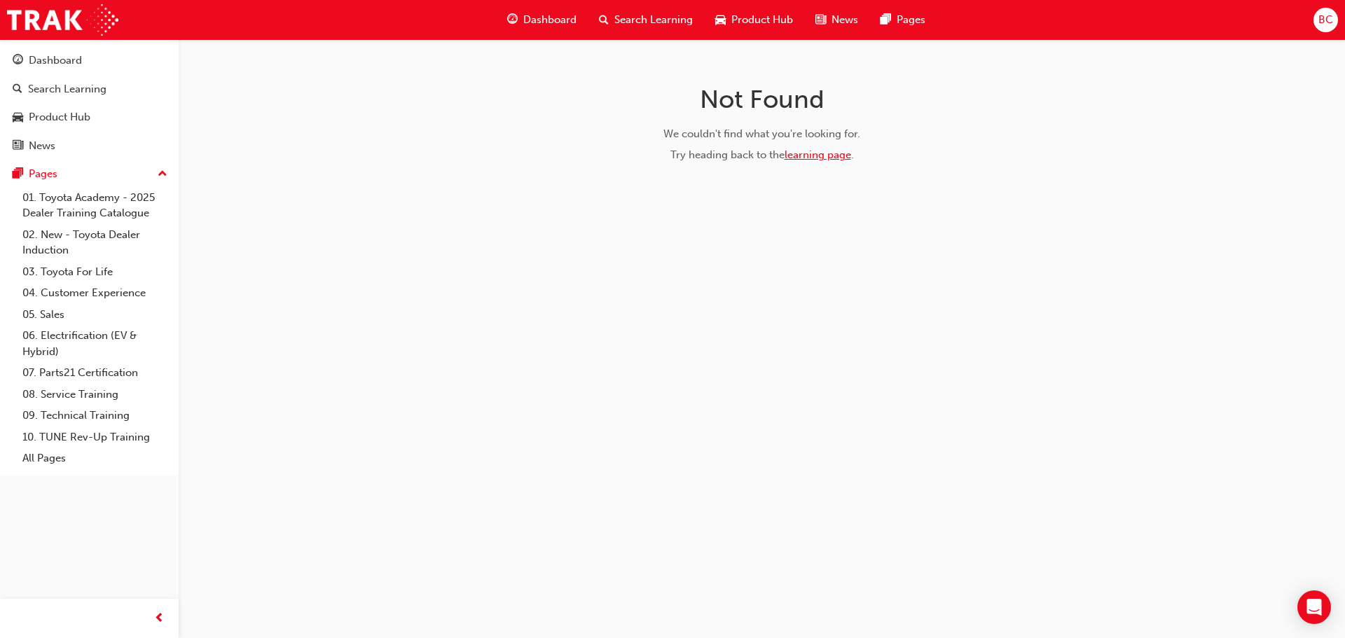
click at [809, 153] on link "learning page" at bounding box center [817, 154] width 67 height 13
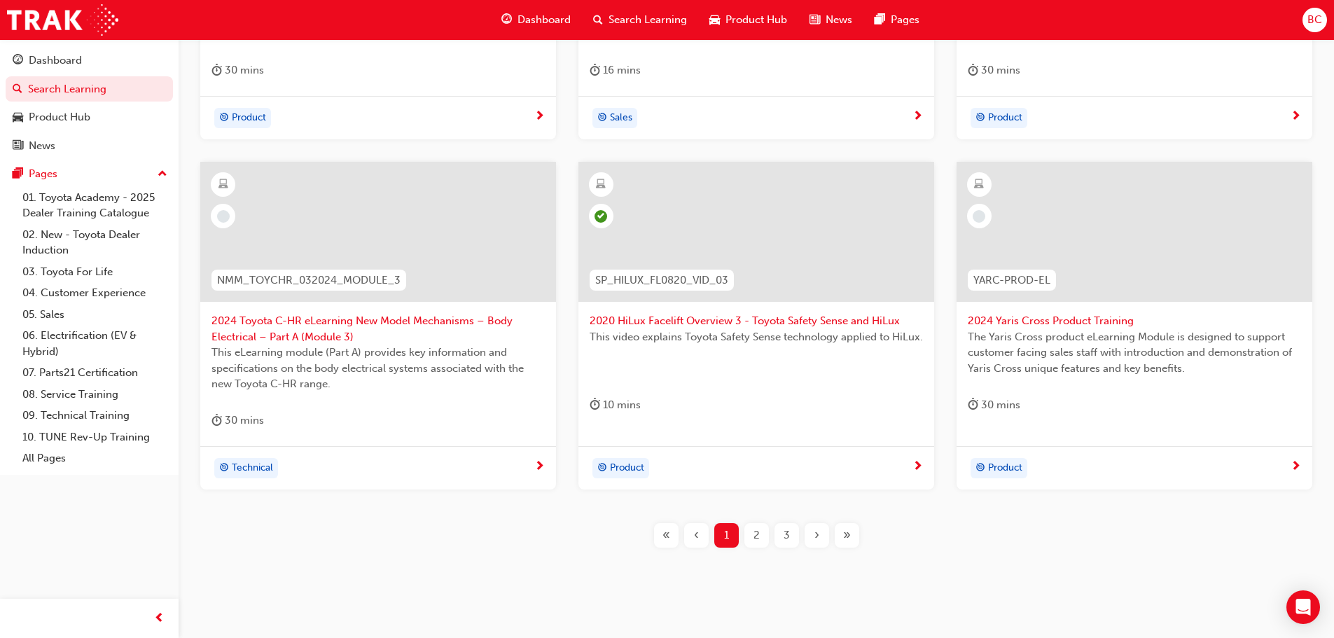
scroll to position [520, 0]
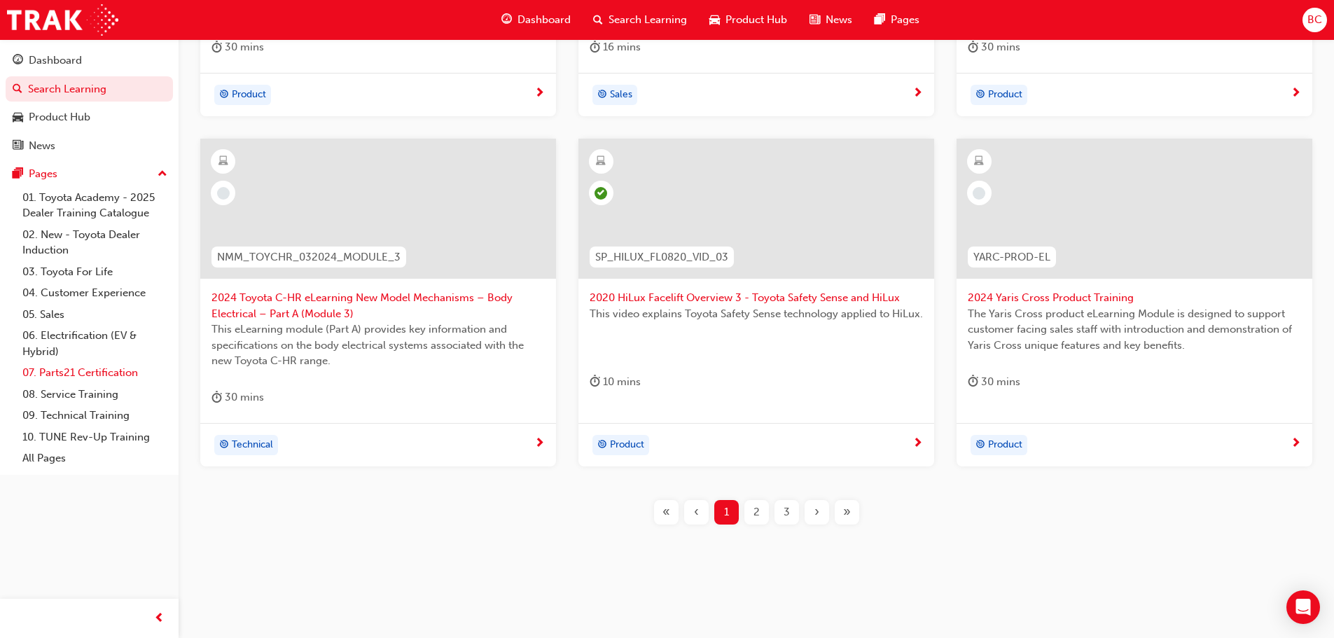
click at [53, 376] on link "07. Parts21 Certification" at bounding box center [95, 373] width 156 height 22
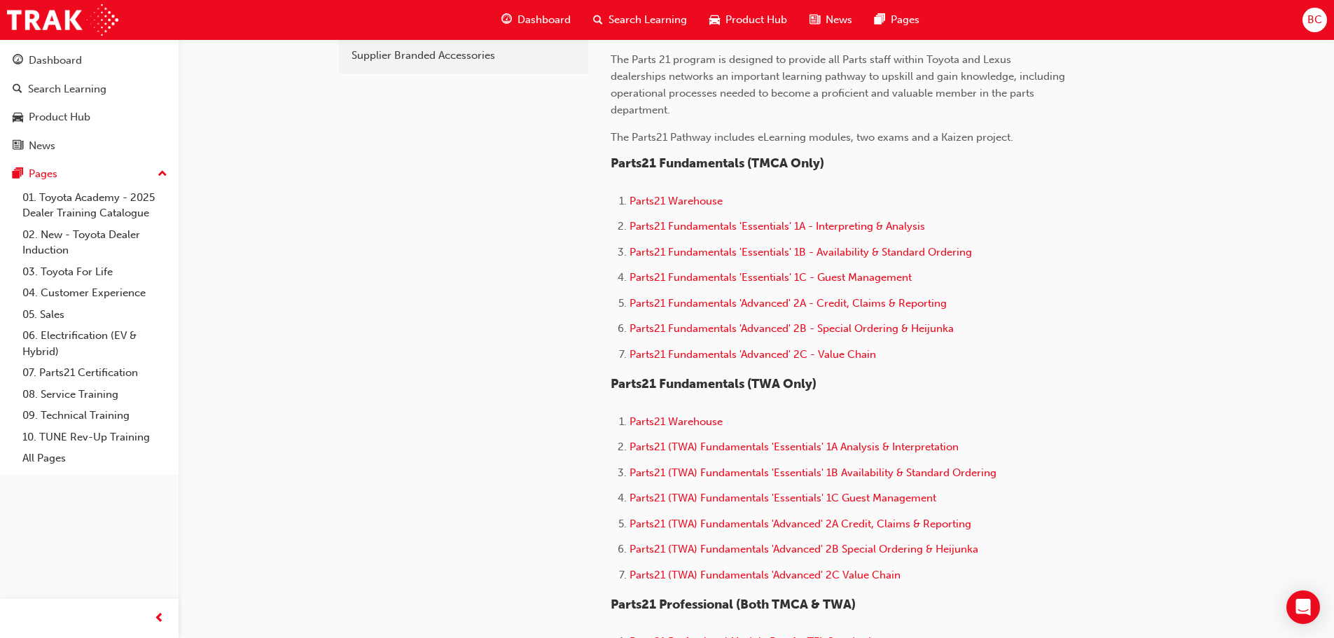
scroll to position [420, 0]
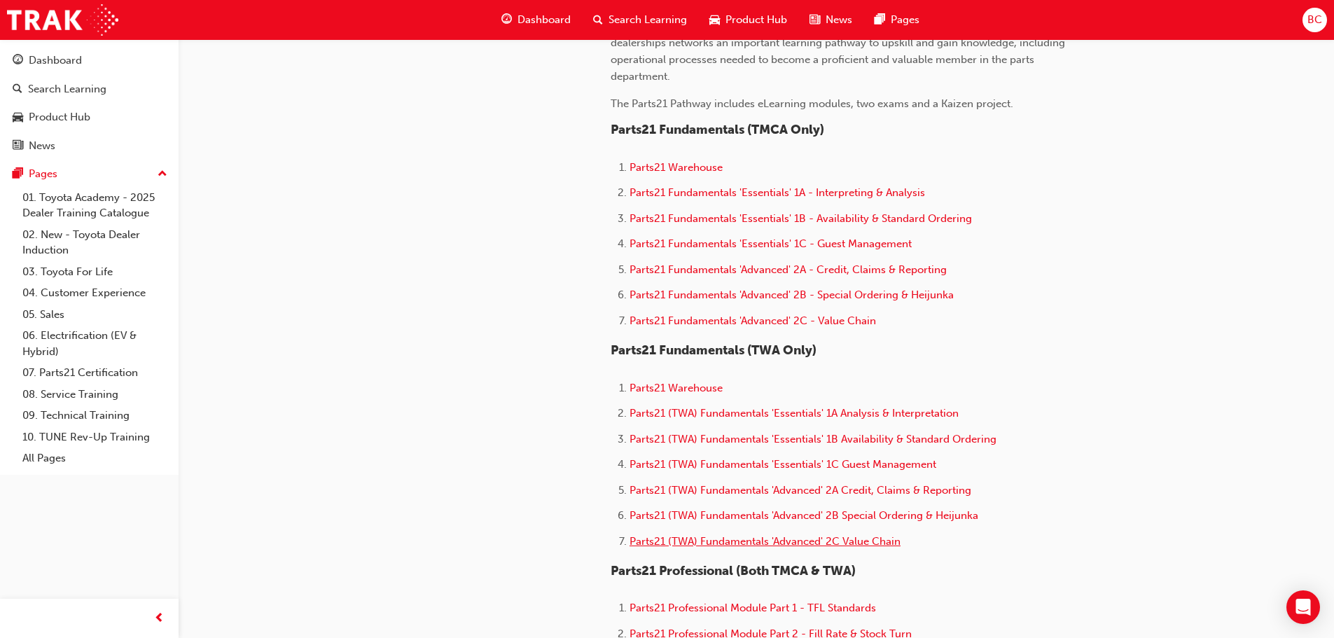
click at [734, 540] on span "Parts21 (TWA) Fundamentals 'Advanced' 2C Value Chain" at bounding box center [765, 541] width 271 height 13
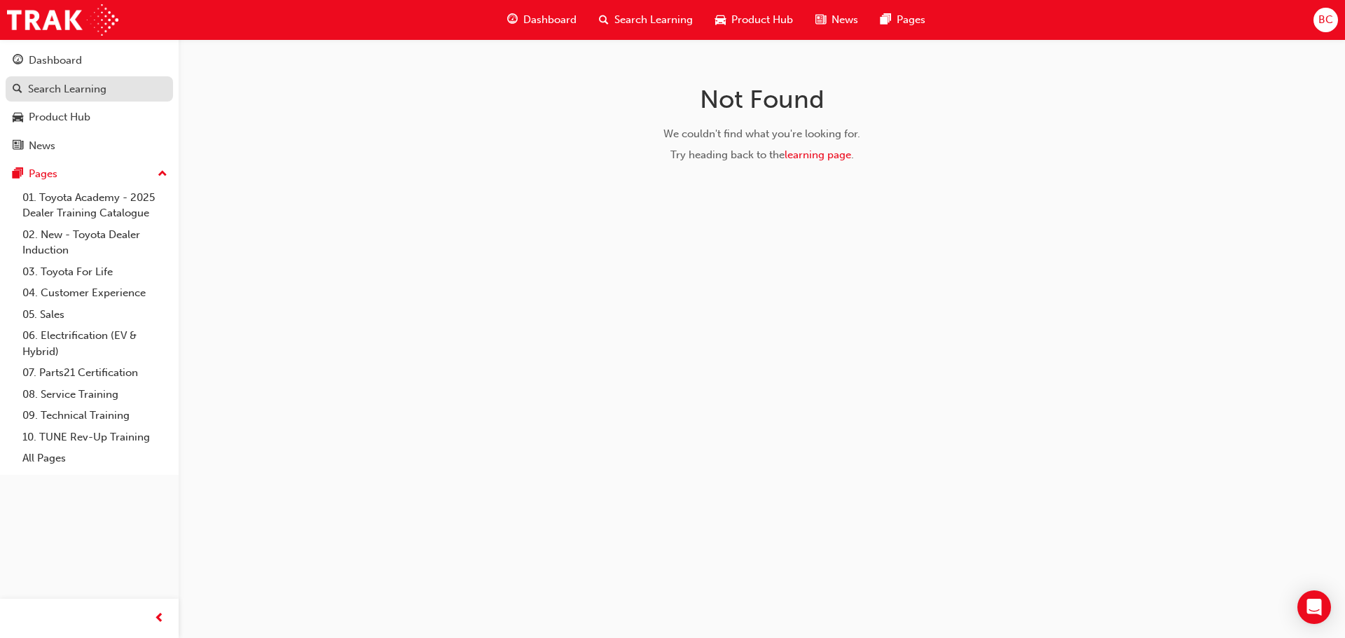
click at [71, 83] on div "Search Learning" at bounding box center [67, 89] width 78 height 16
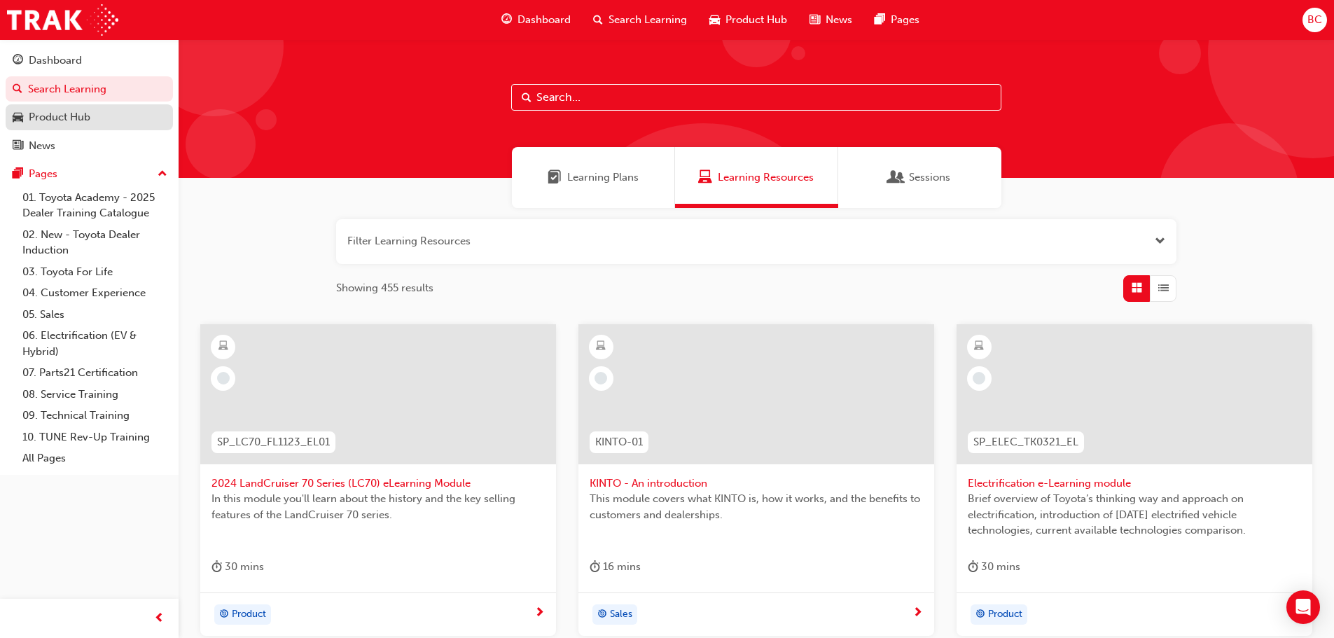
click at [72, 113] on div "Product Hub" at bounding box center [60, 117] width 62 height 16
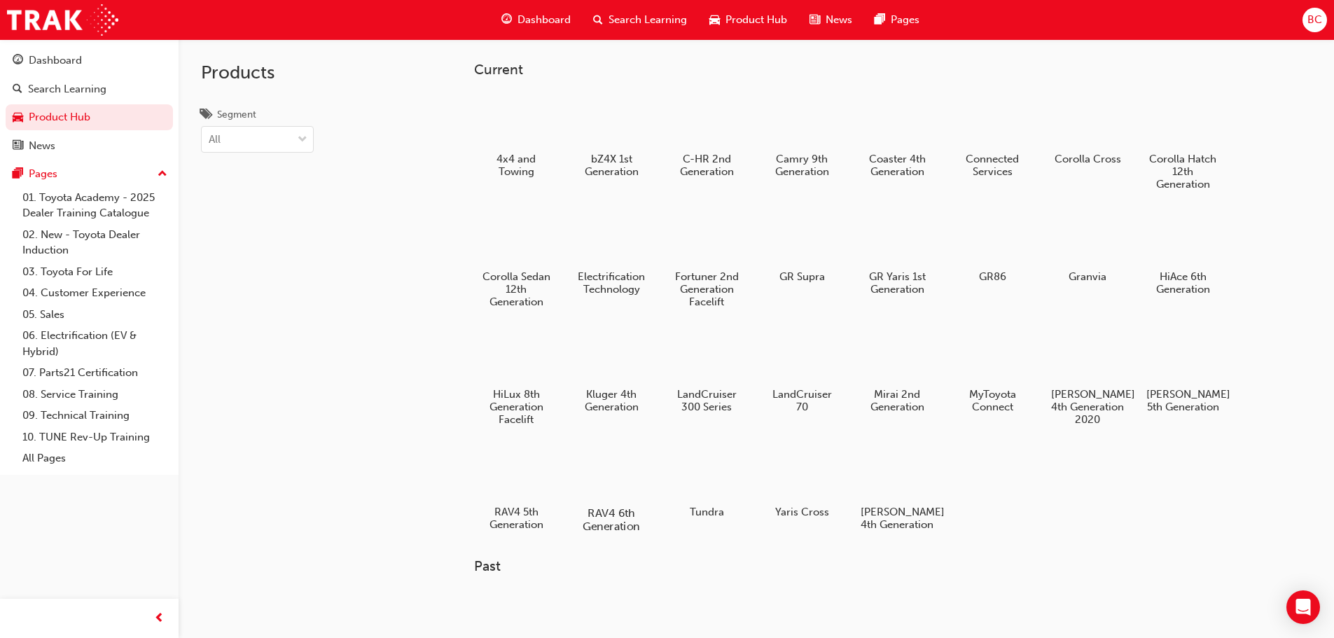
click at [629, 517] on h5 "RAV4 6th Generation" at bounding box center [611, 519] width 78 height 27
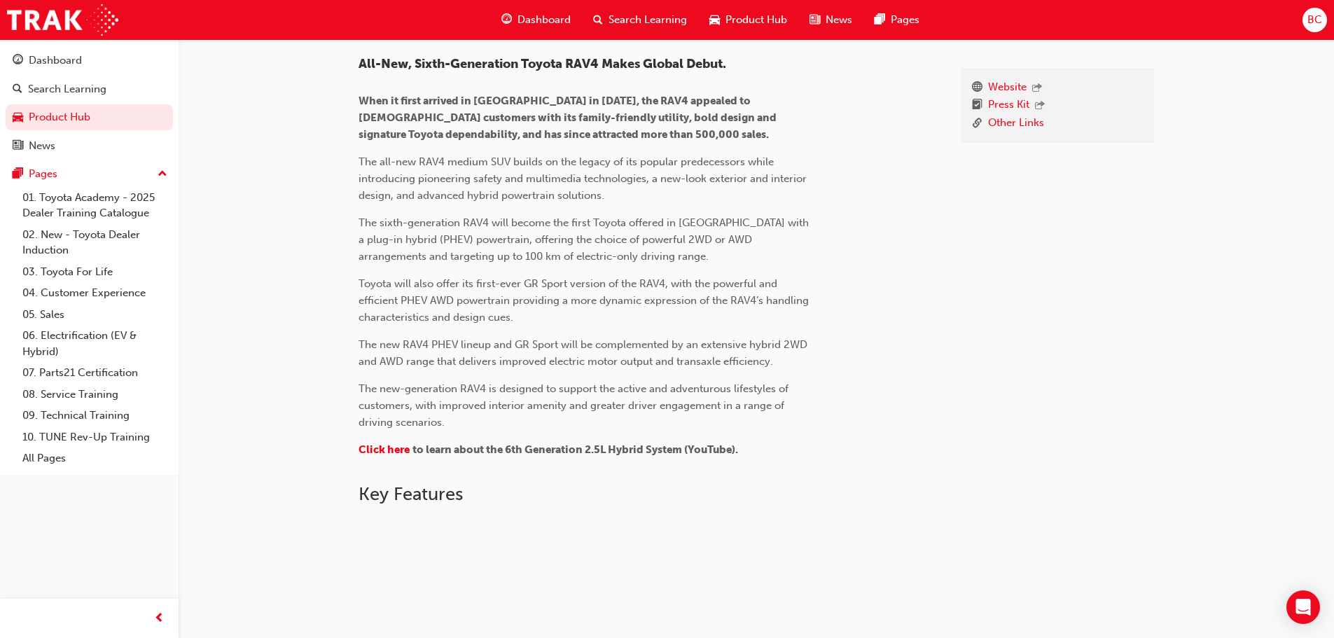
scroll to position [204, 0]
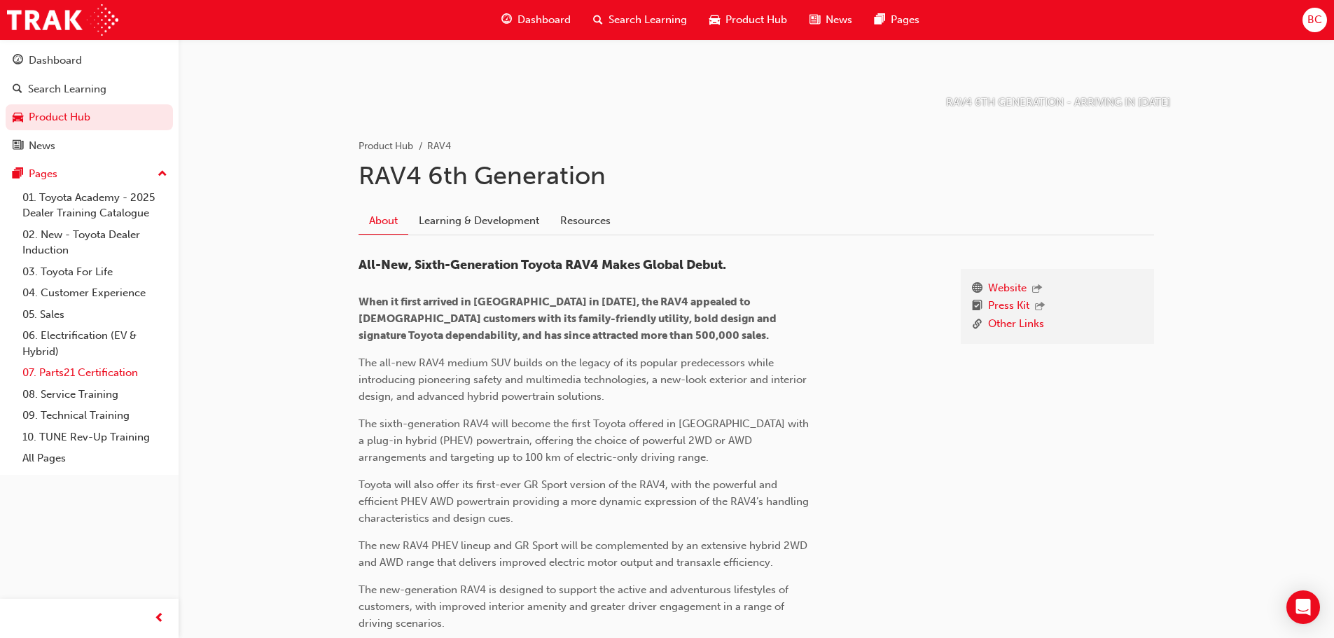
click at [113, 380] on link "07. Parts21 Certification" at bounding box center [95, 373] width 156 height 22
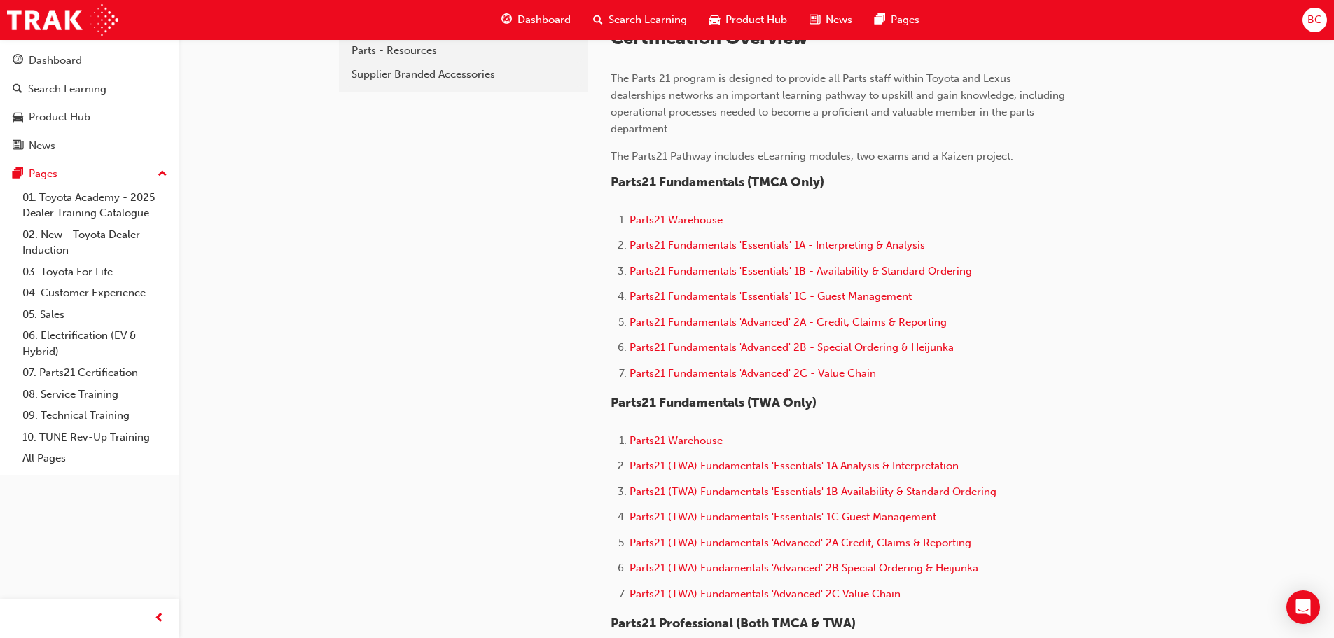
scroll to position [490, 0]
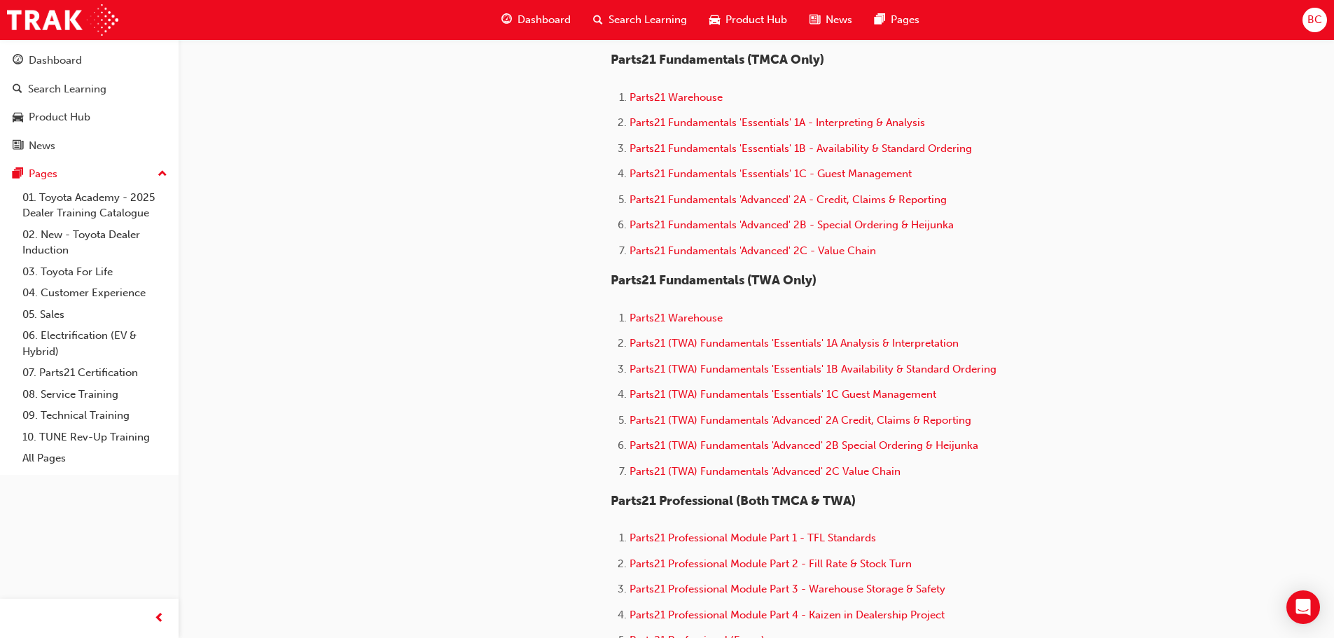
click at [764, 483] on div "Certification Overview The Parts 21 program is designed to provide all Parts st…" at bounding box center [838, 456] width 455 height 1103
click at [763, 476] on span "Parts21 (TWA) Fundamentals 'Advanced' 2C Value Chain" at bounding box center [765, 471] width 271 height 13
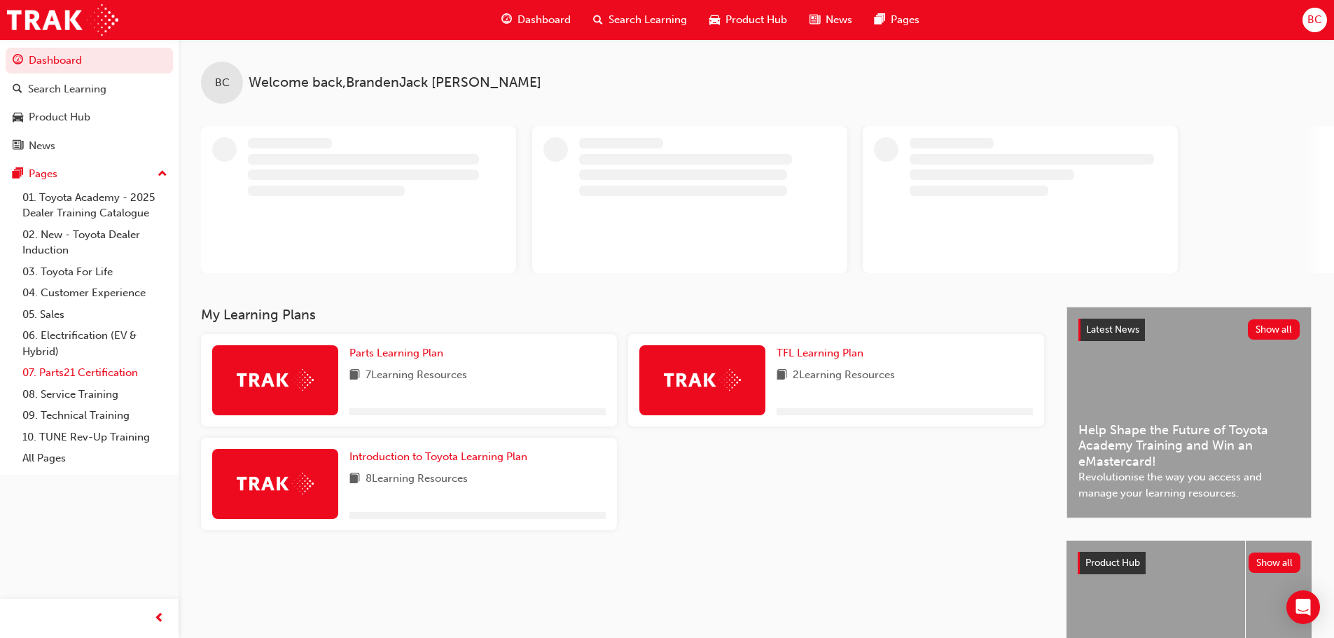
click at [108, 374] on link "07. Parts21 Certification" at bounding box center [95, 373] width 156 height 22
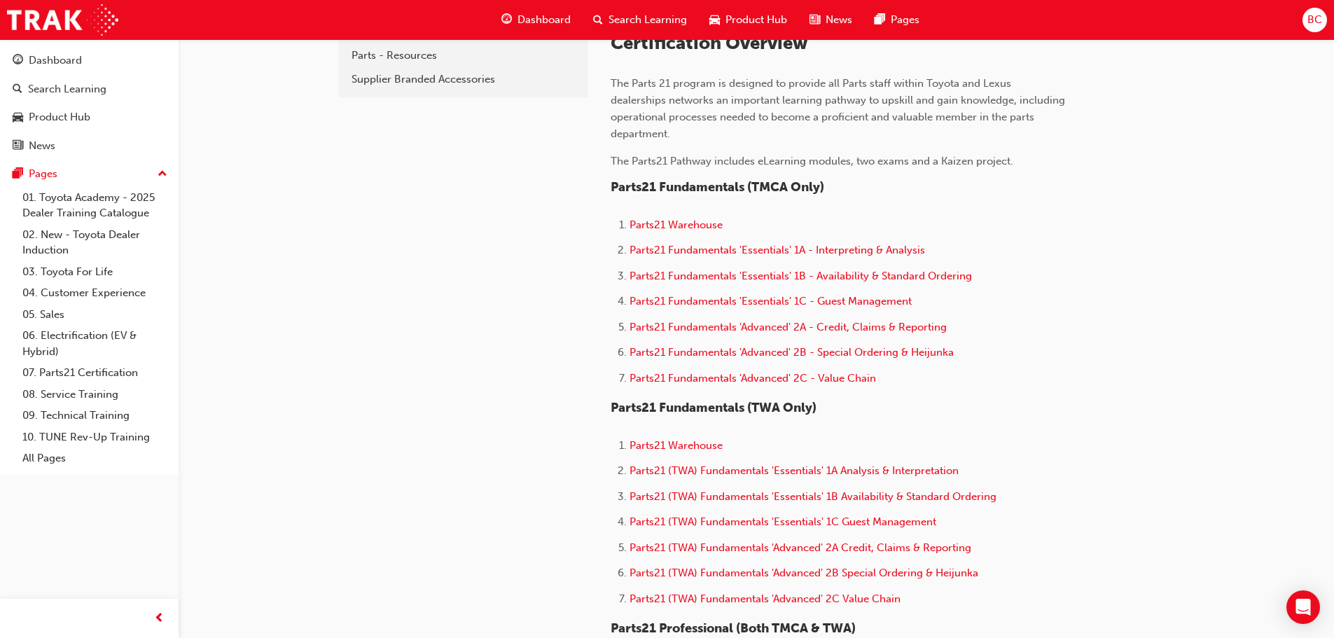
scroll to position [420, 0]
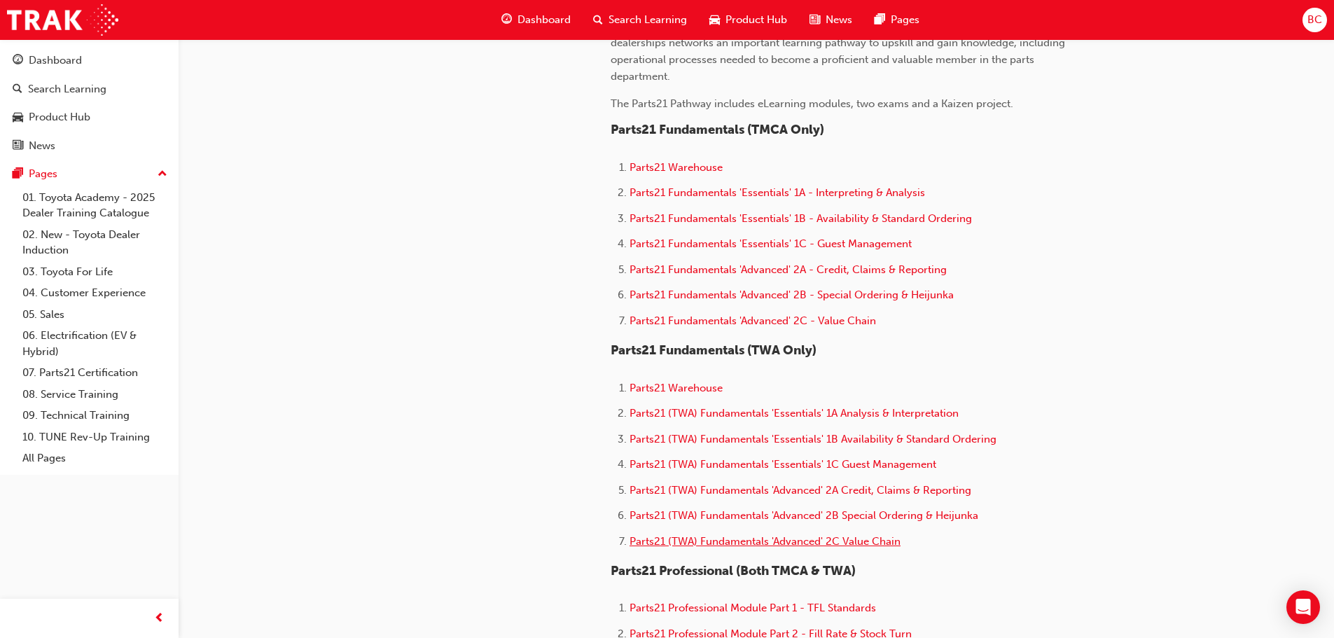
click at [800, 542] on span "Parts21 (TWA) Fundamentals 'Advanced' 2C Value Chain" at bounding box center [765, 541] width 271 height 13
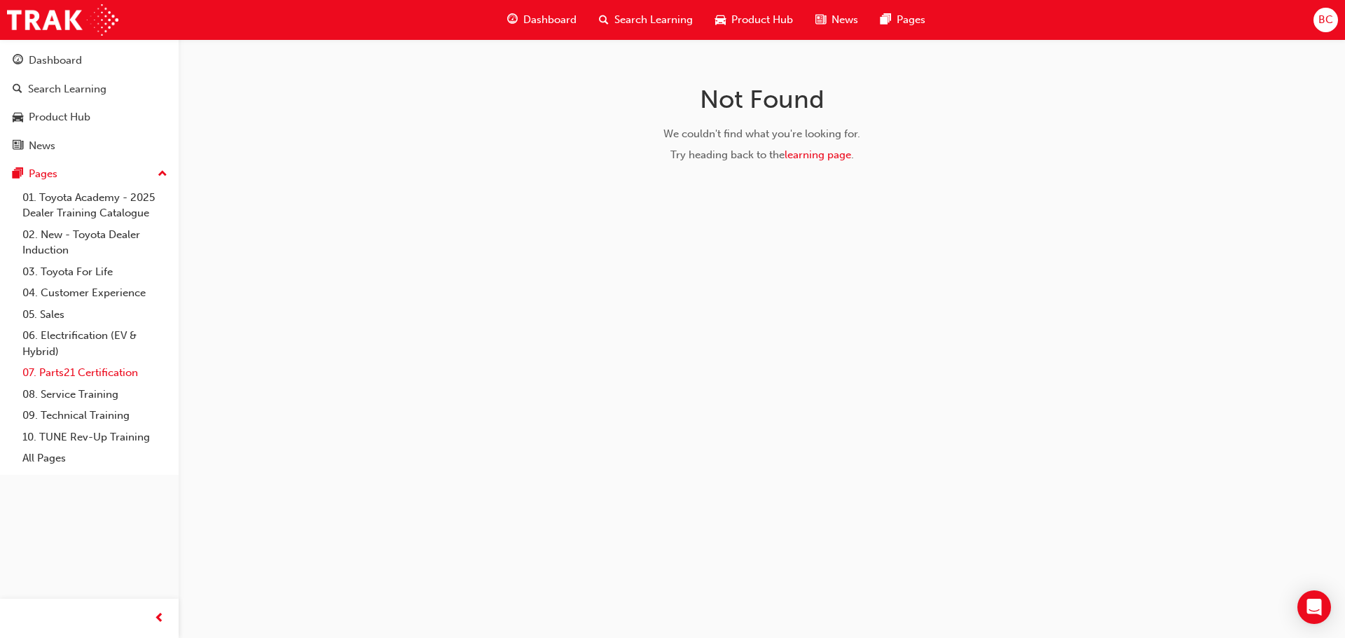
click at [95, 370] on link "07. Parts21 Certification" at bounding box center [95, 373] width 156 height 22
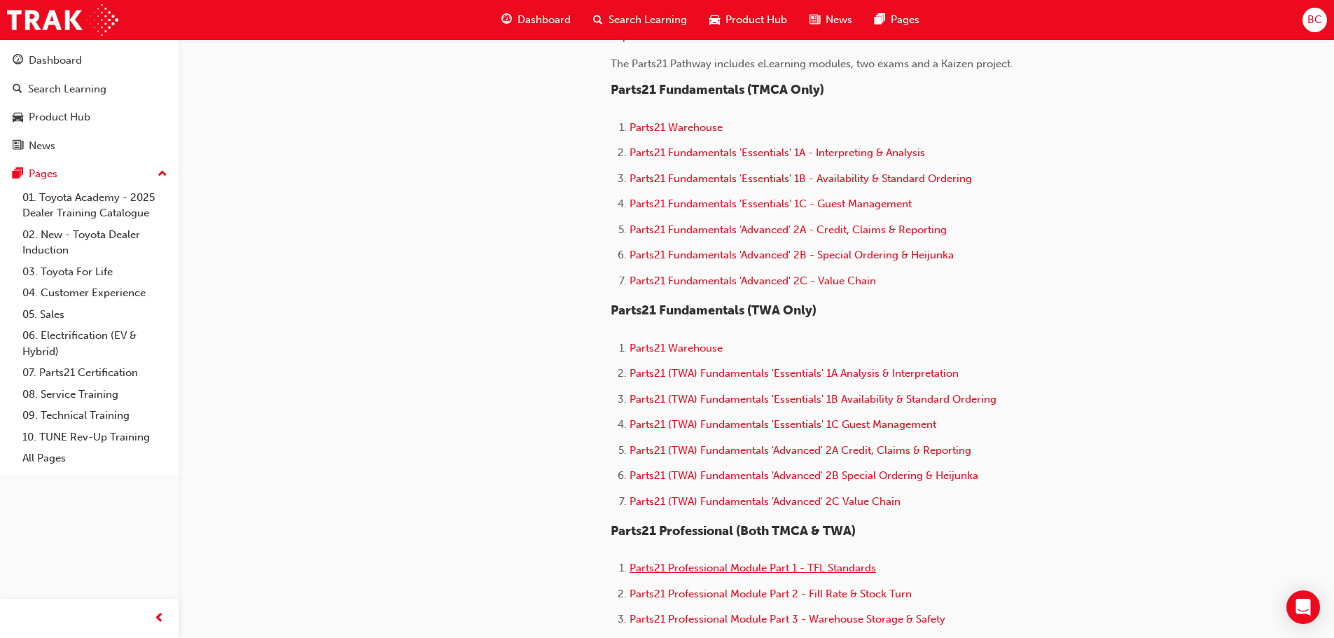
scroll to position [560, 0]
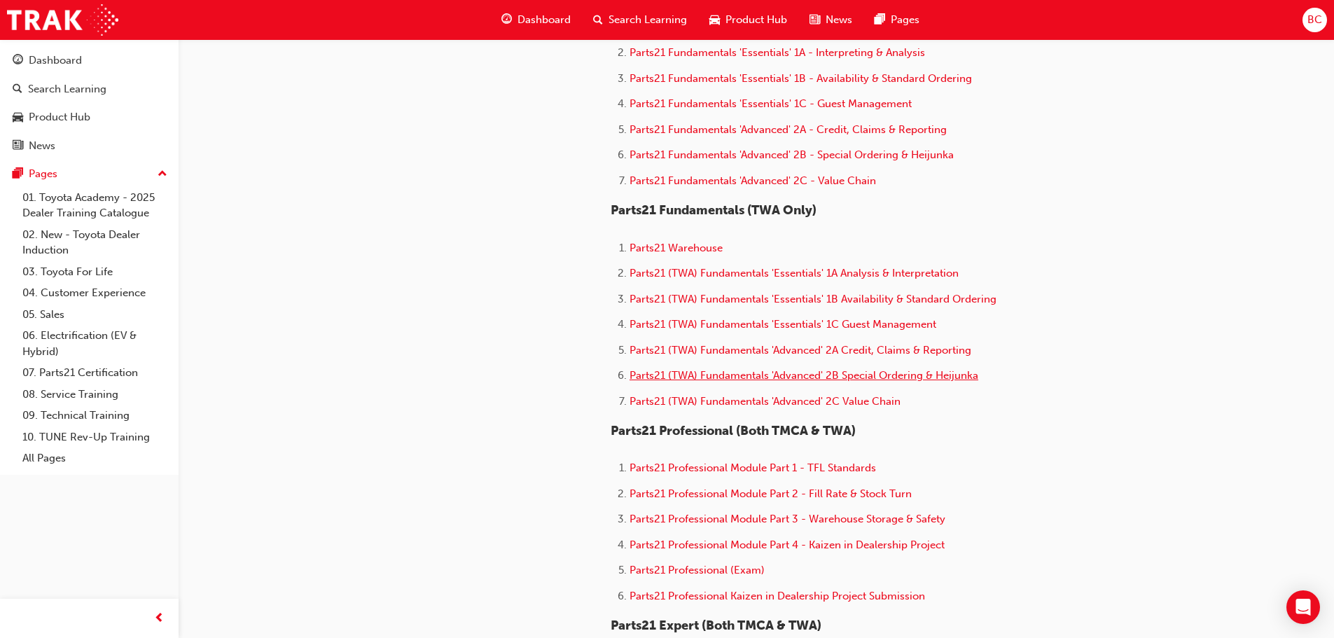
click at [787, 382] on span "Parts21 (TWA) Fundamentals 'Advanced' 2B Special Ordering & Heijunka" at bounding box center [804, 375] width 349 height 13
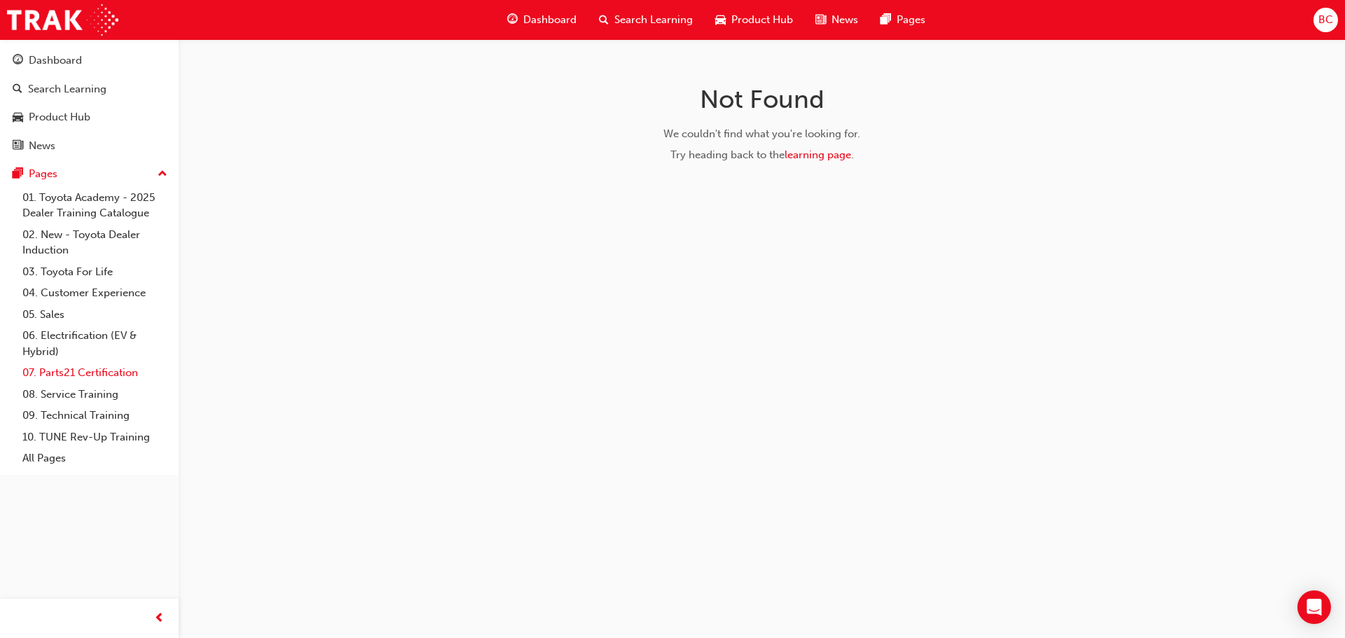
click at [93, 380] on link "07. Parts21 Certification" at bounding box center [95, 373] width 156 height 22
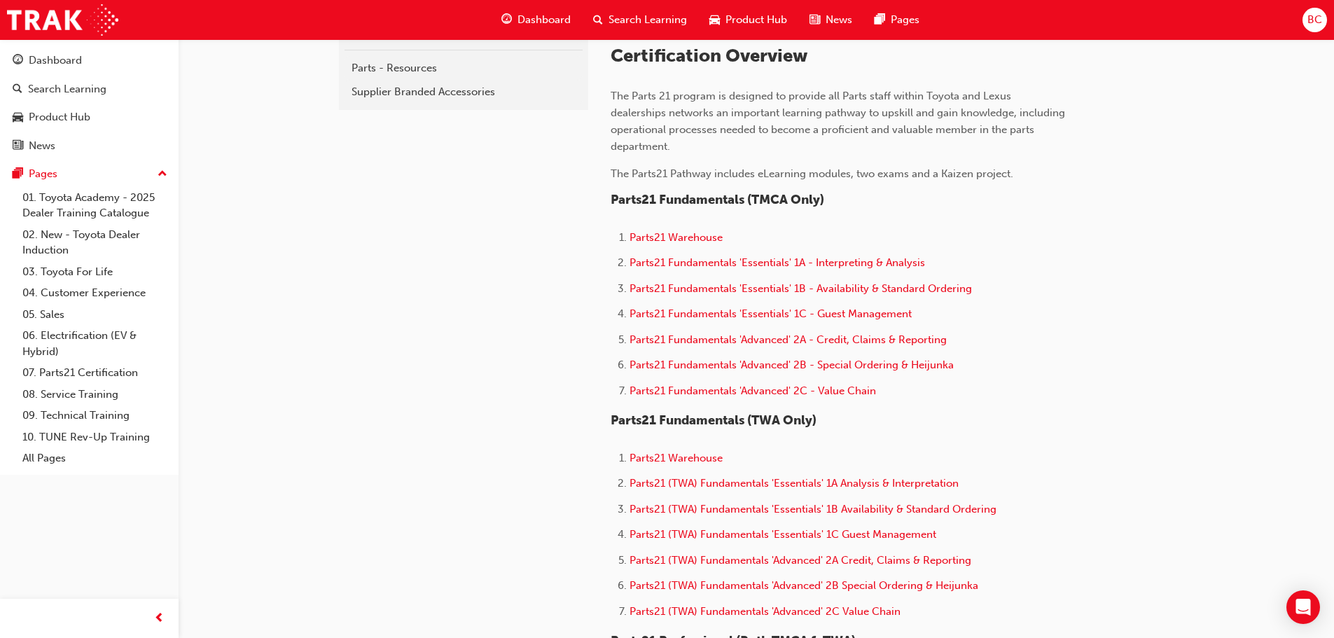
scroll to position [420, 0]
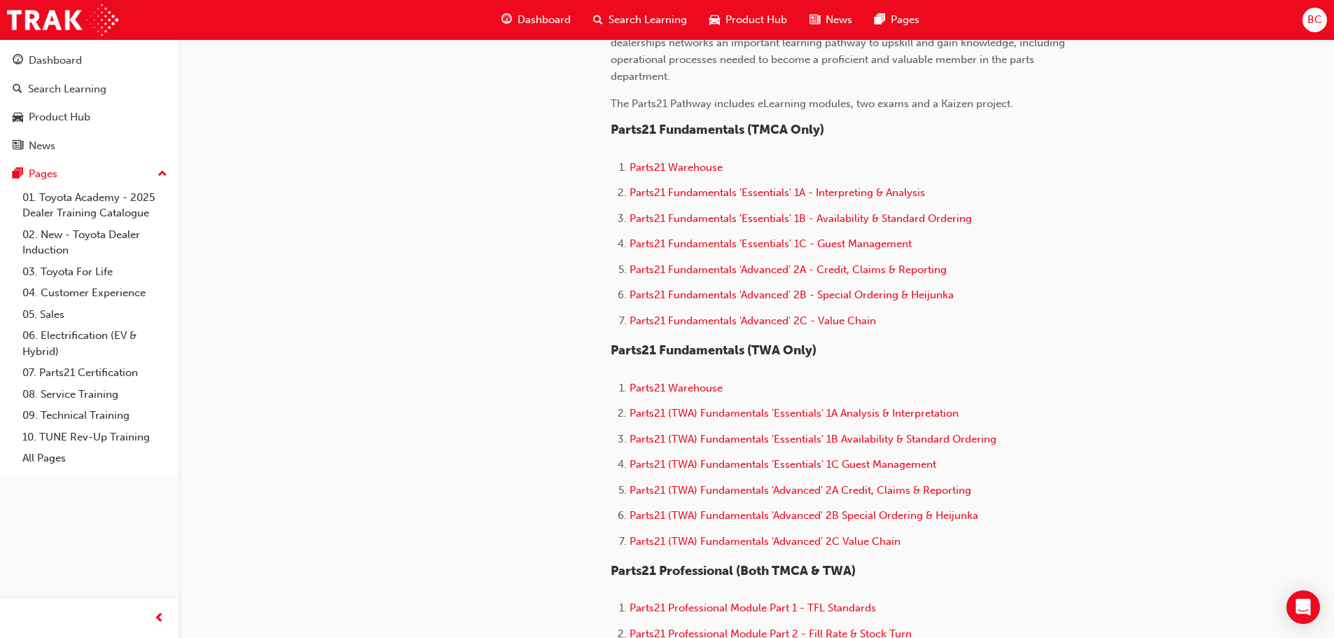
click at [796, 522] on li "Parts21 (TWA) Fundamentals 'Advanced' 2B Special Ordering & Heijunka" at bounding box center [848, 517] width 436 height 20
click at [794, 521] on span "Parts21 (TWA) Fundamentals 'Advanced' 2B Special Ordering & Heijunka" at bounding box center [804, 515] width 349 height 13
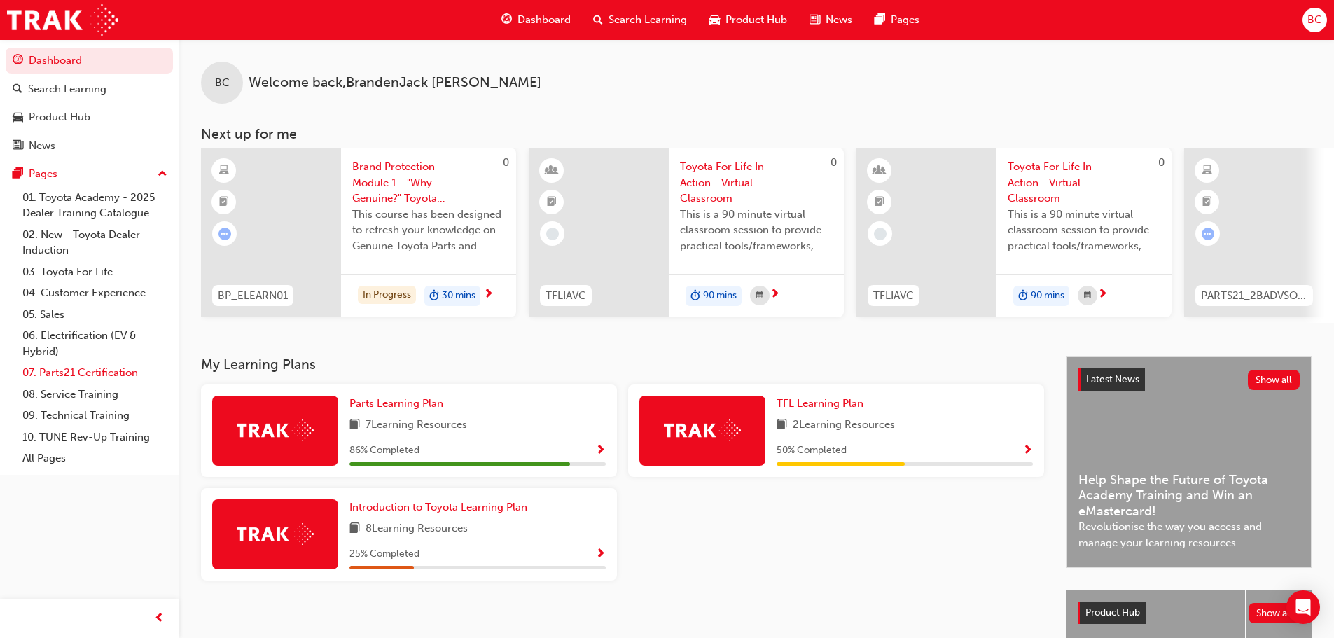
click at [116, 377] on link "07. Parts21 Certification" at bounding box center [95, 373] width 156 height 22
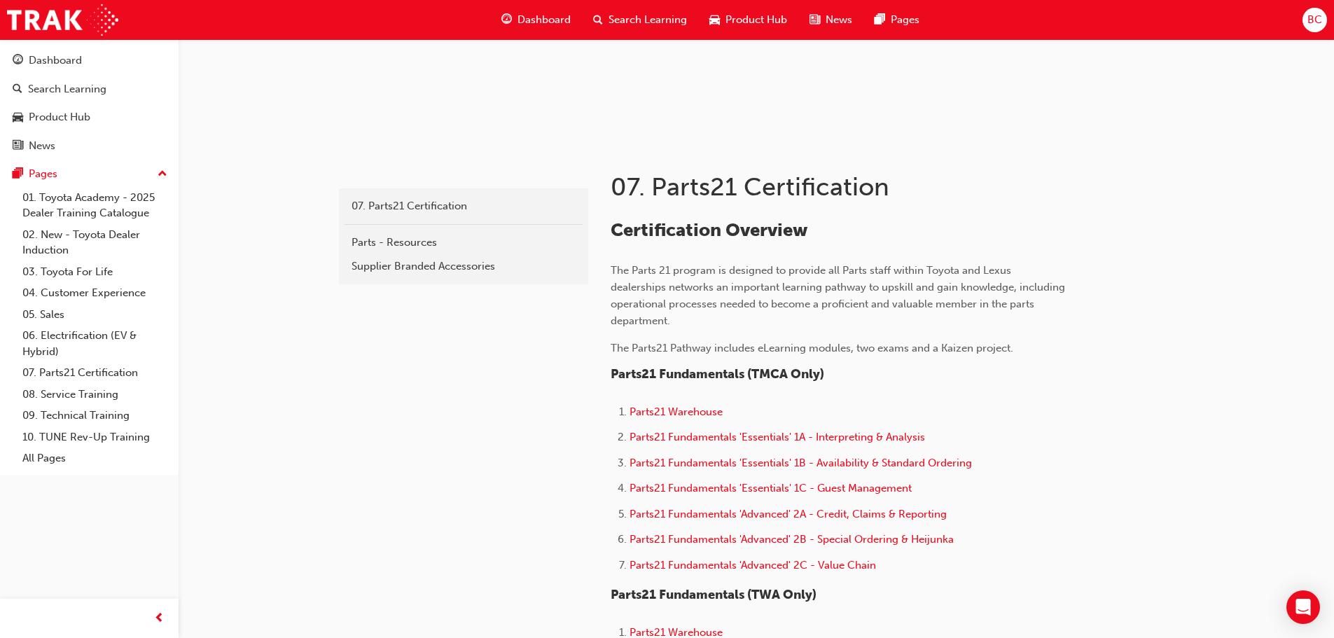
scroll to position [490, 0]
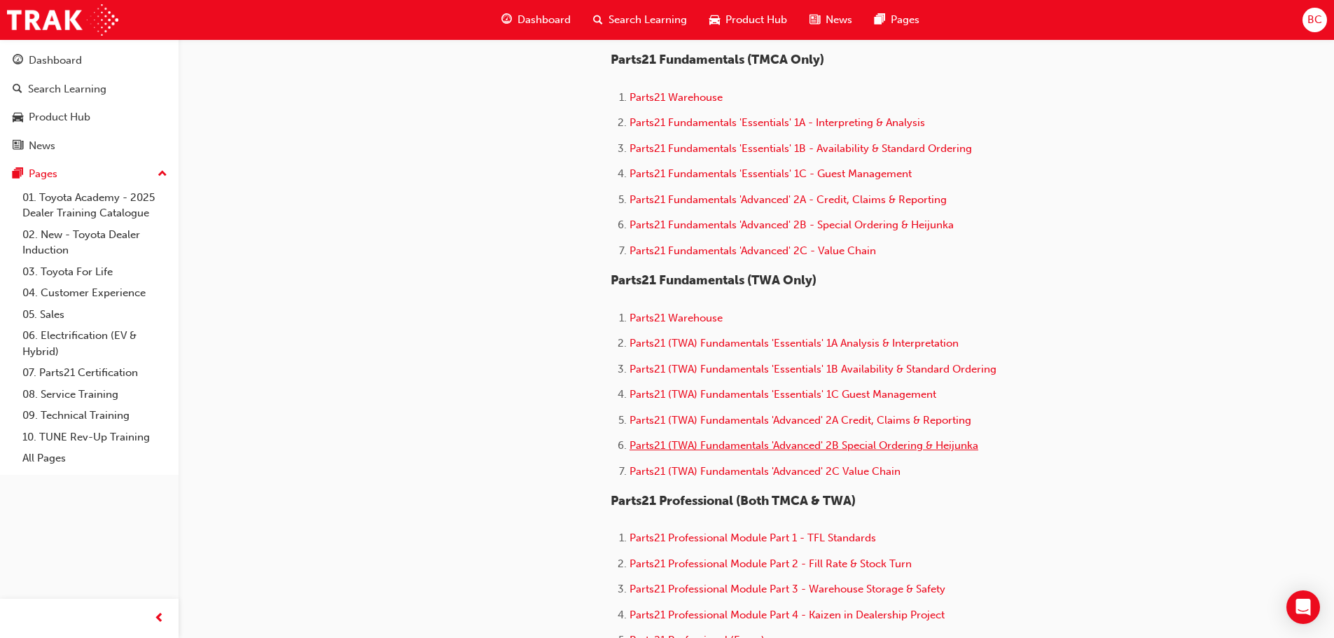
click at [724, 448] on span "Parts21 (TWA) Fundamentals 'Advanced' 2B Special Ordering & Heijunka" at bounding box center [804, 445] width 349 height 13
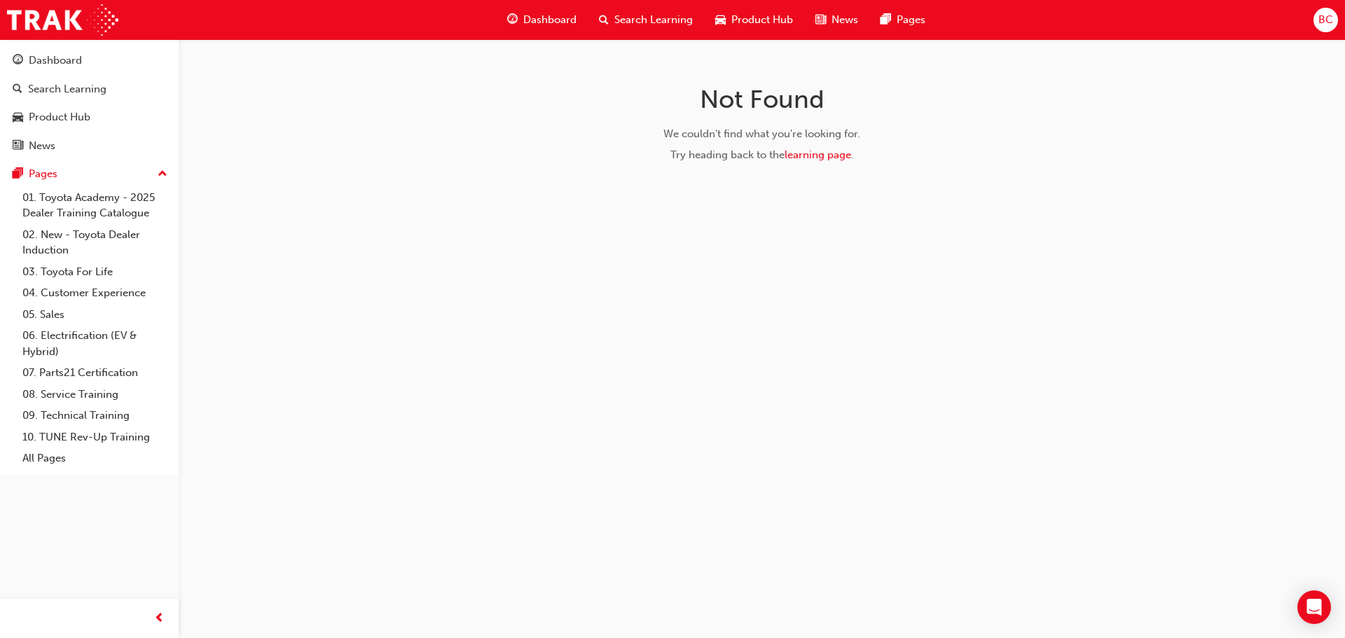
click at [1317, 10] on div "BC" at bounding box center [1325, 20] width 25 height 25
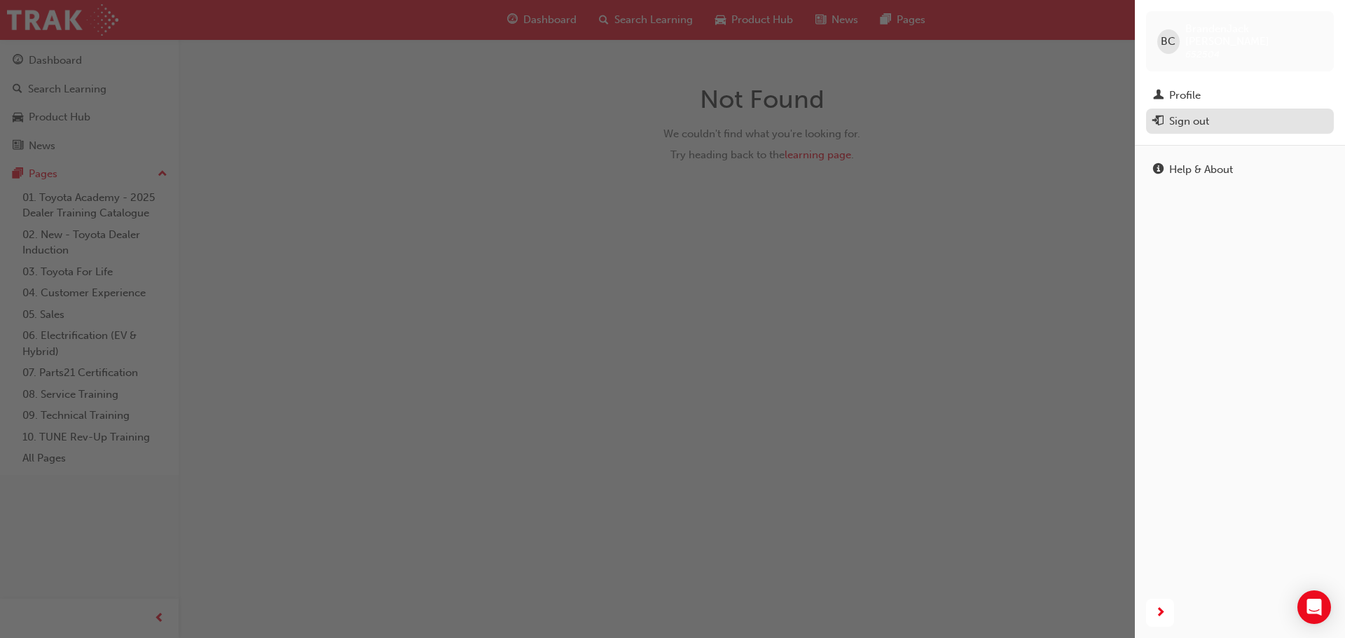
click at [1193, 114] on div "Sign out" at bounding box center [1189, 121] width 40 height 16
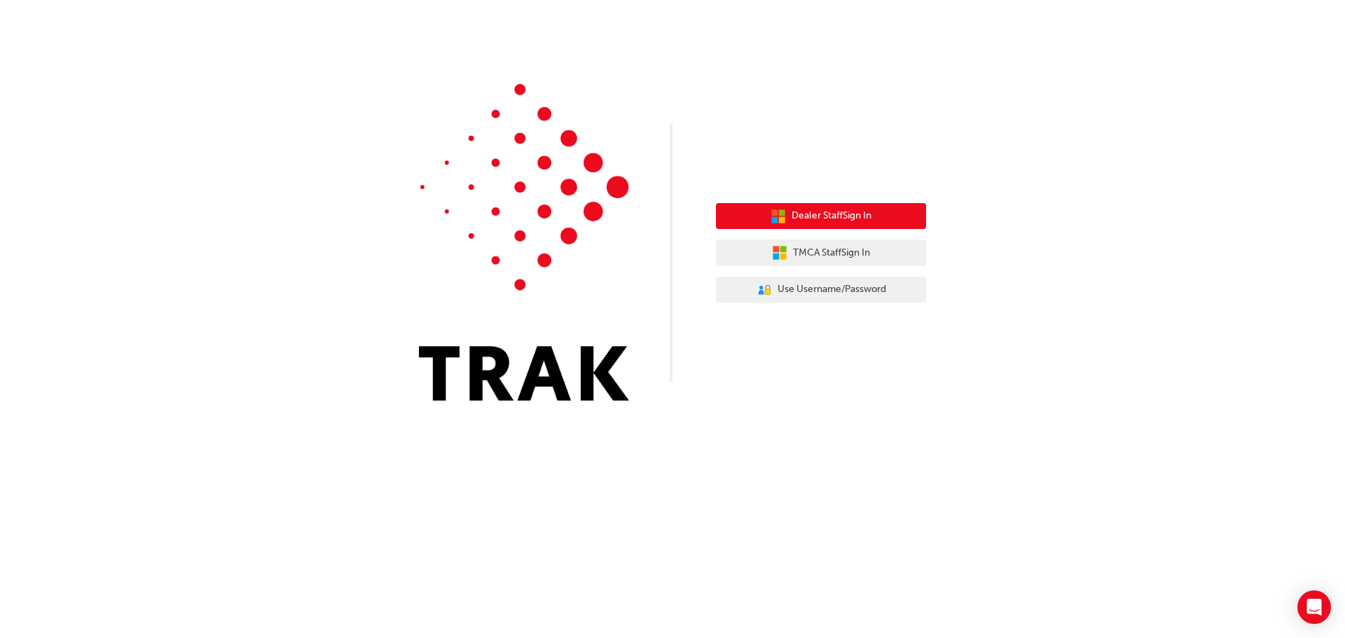
click at [841, 219] on span "Dealer Staff Sign In" at bounding box center [831, 216] width 80 height 16
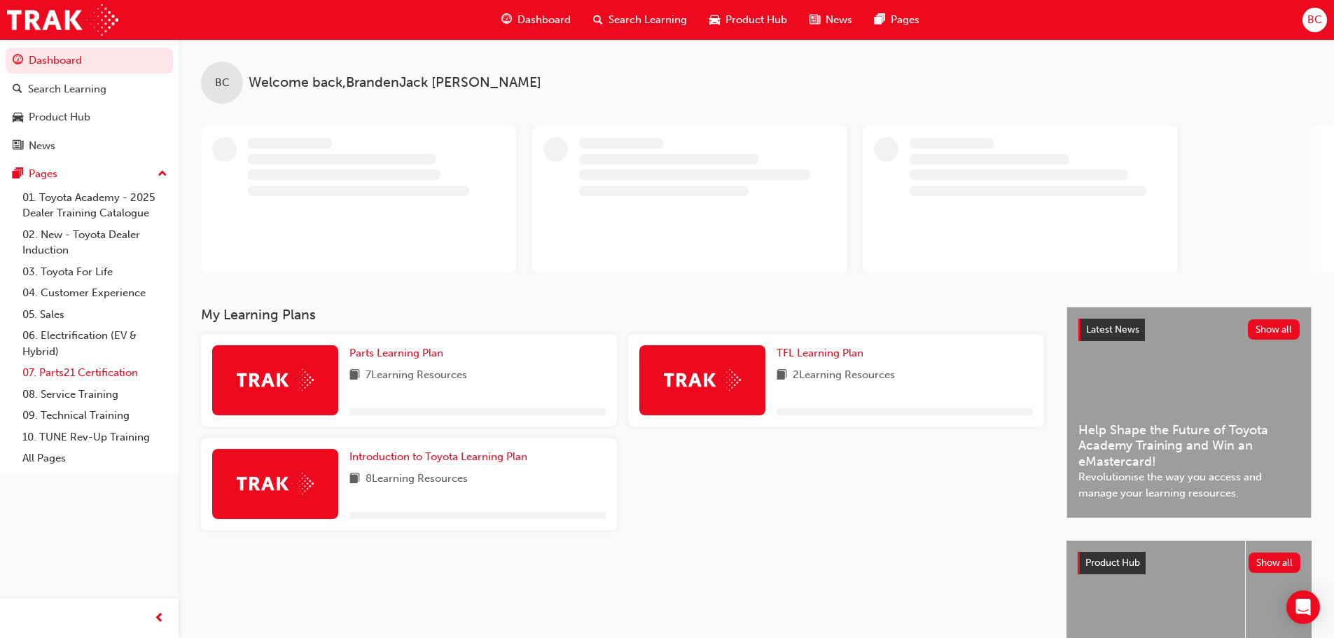
click at [95, 376] on link "07. Parts21 Certification" at bounding box center [95, 373] width 156 height 22
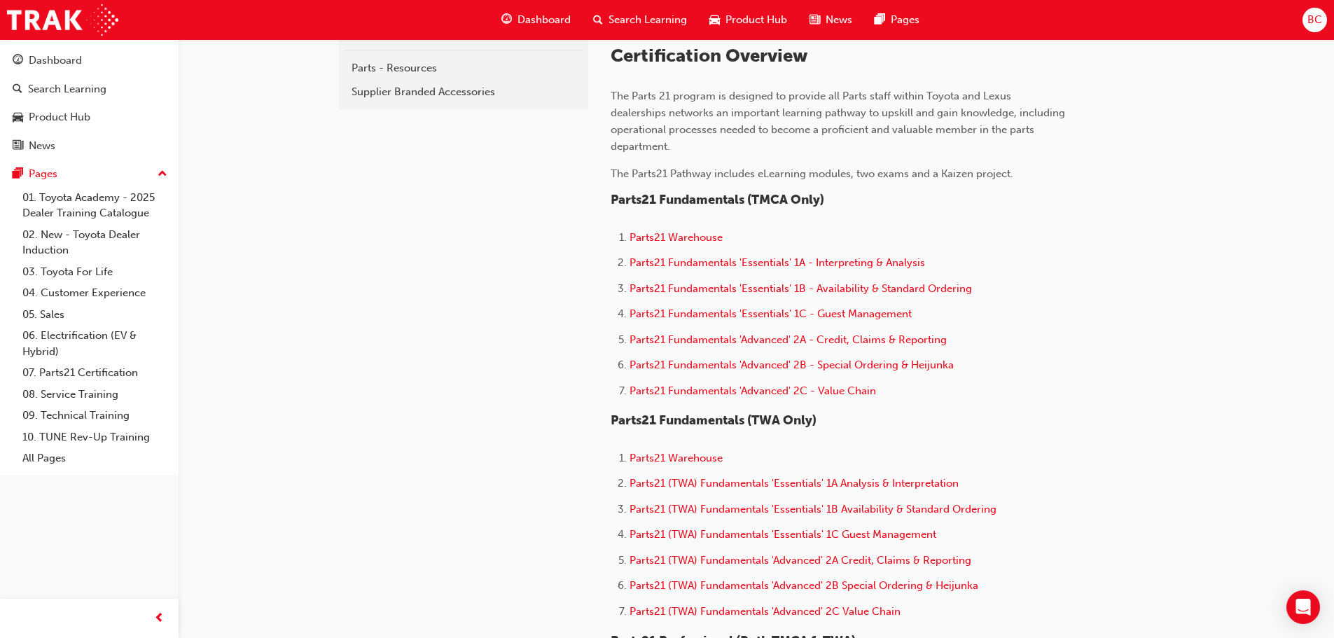
scroll to position [420, 0]
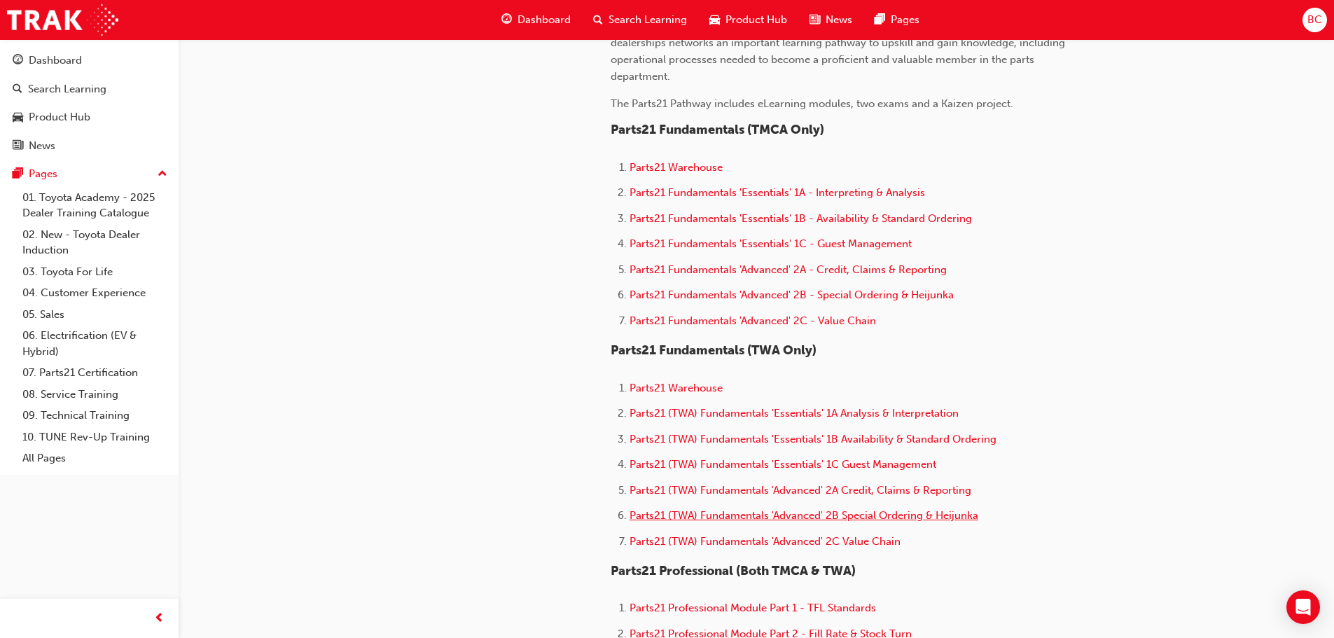
click at [814, 517] on span "Parts21 (TWA) Fundamentals 'Advanced' 2B Special Ordering & Heijunka" at bounding box center [804, 515] width 349 height 13
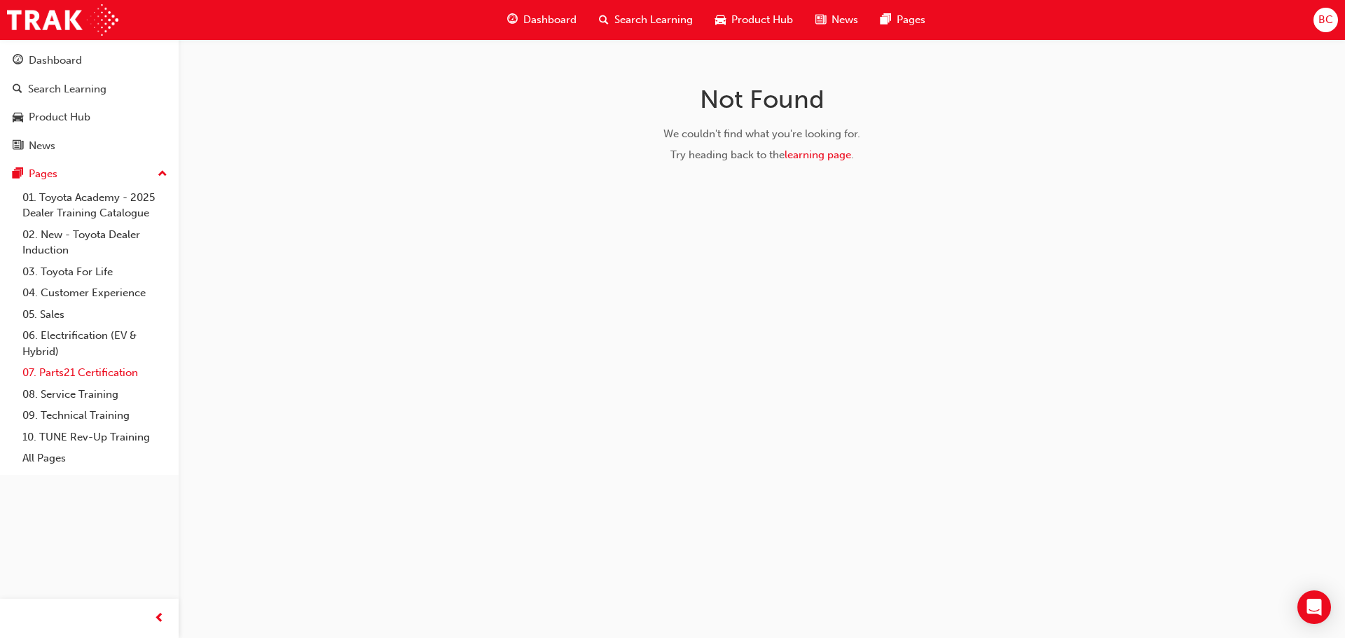
click at [76, 377] on link "07. Parts21 Certification" at bounding box center [95, 373] width 156 height 22
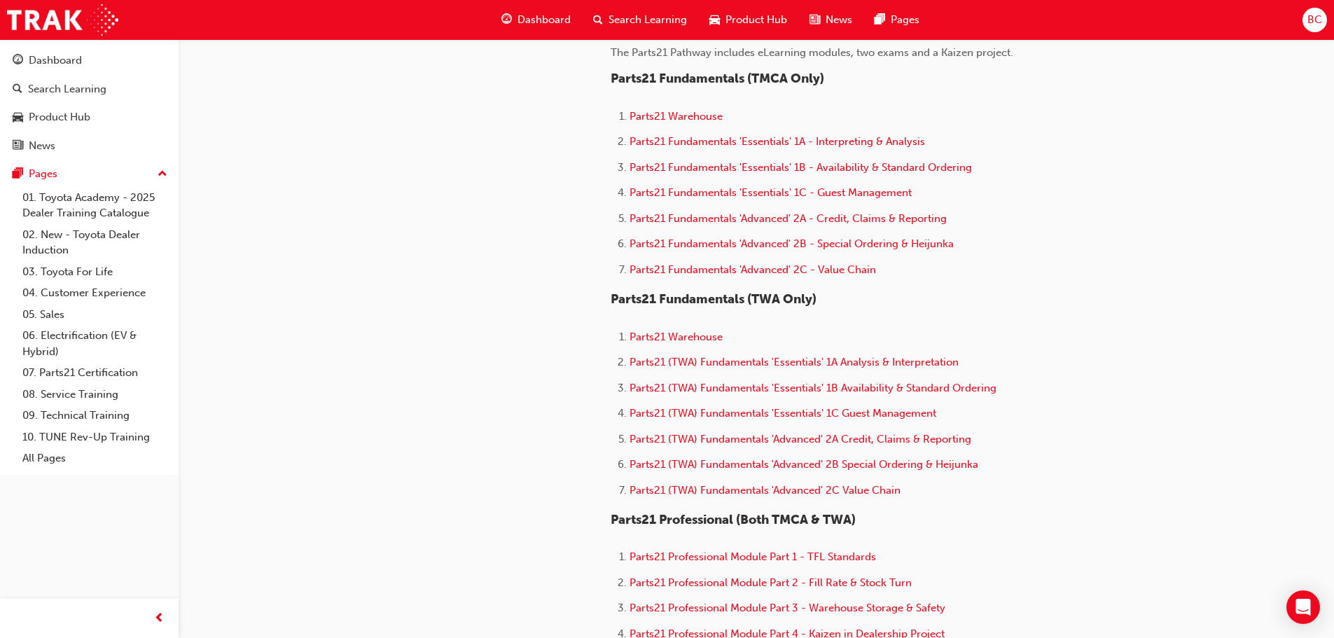
scroll to position [490, 0]
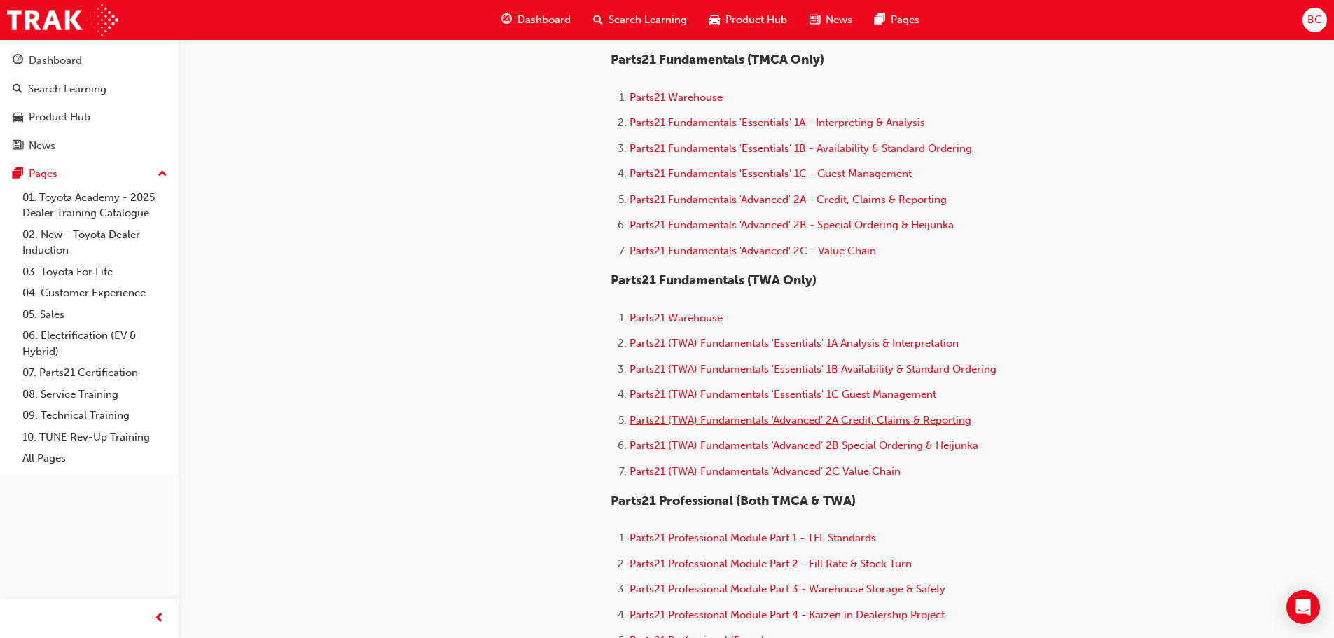
click at [914, 424] on span "Parts21 (TWA) Fundamentals 'Advanced' 2A Credit, Claims & Reporting" at bounding box center [801, 420] width 342 height 13
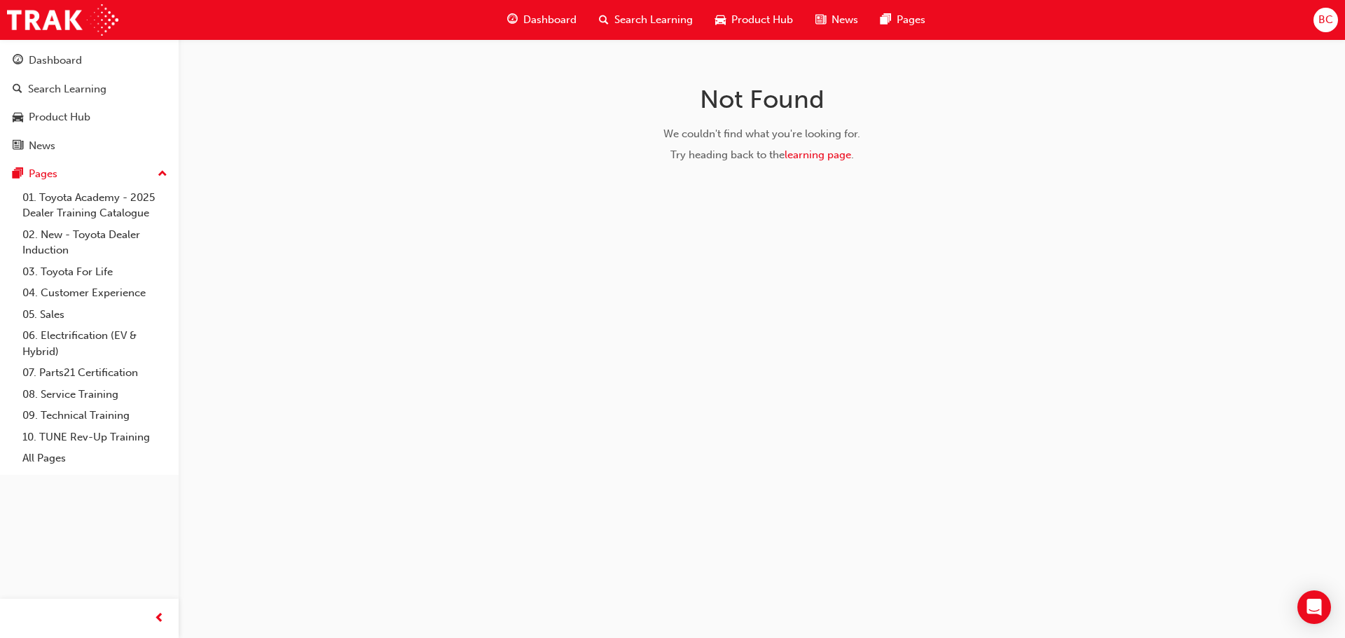
click at [1318, 19] on span "BC" at bounding box center [1325, 20] width 15 height 16
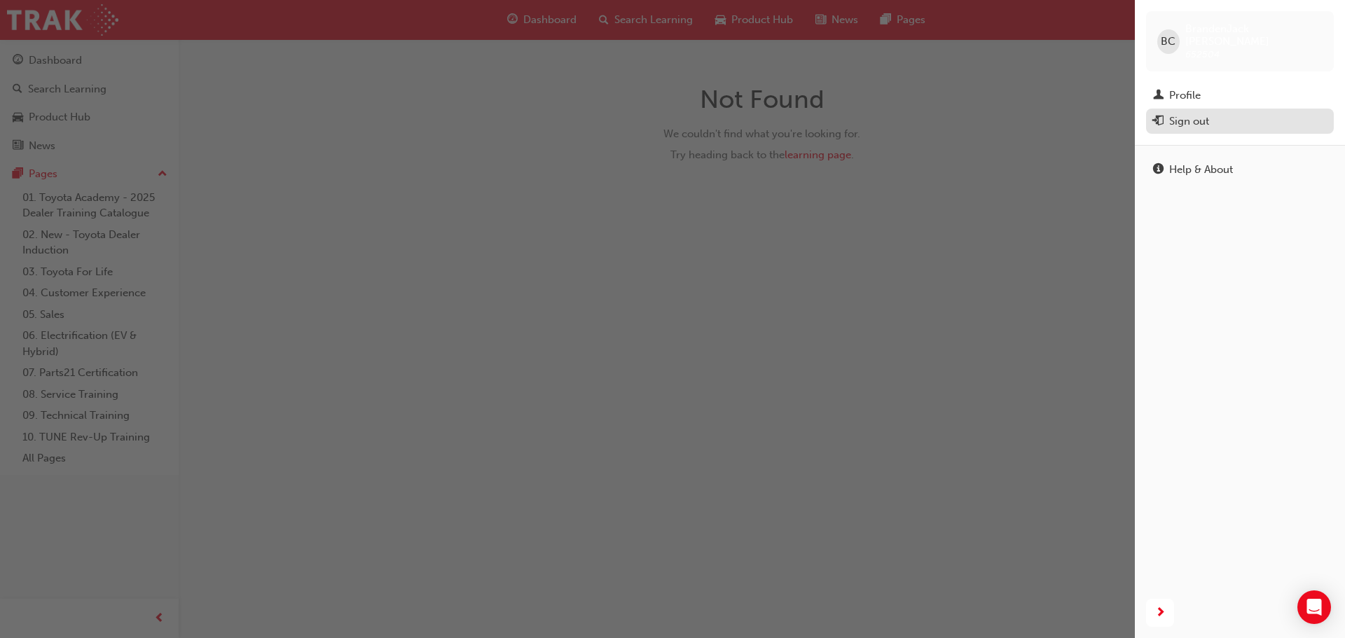
click at [1196, 113] on div "Sign out" at bounding box center [1189, 121] width 40 height 16
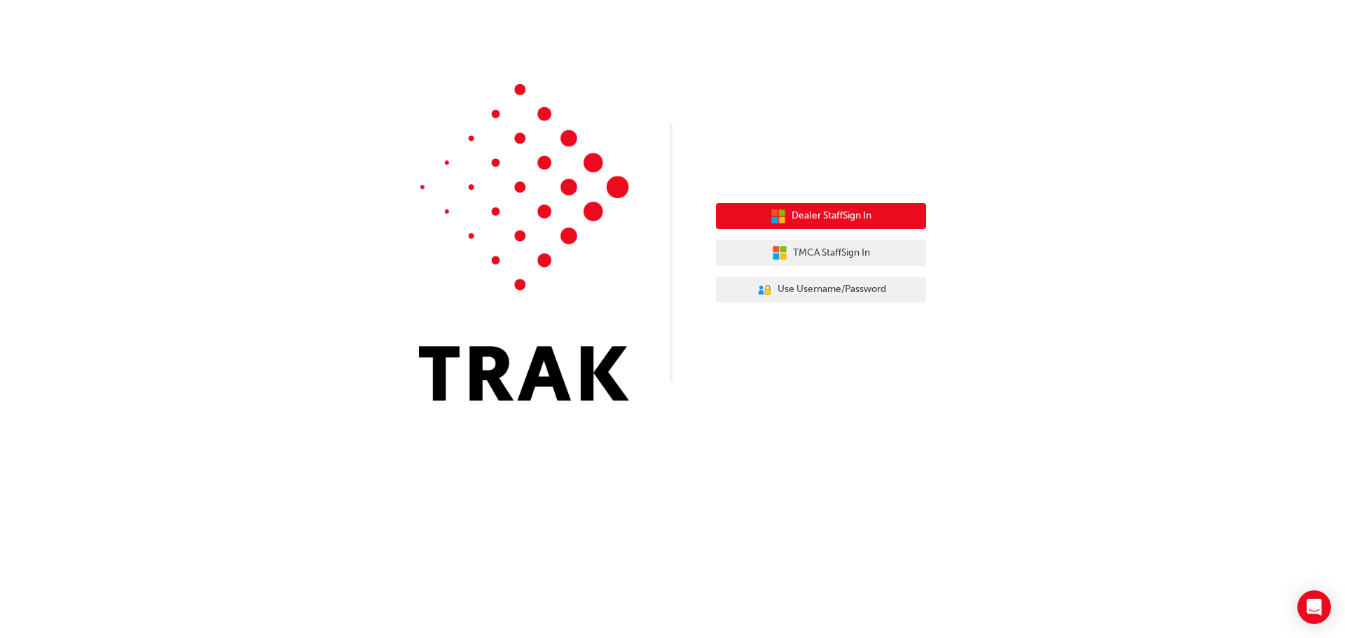
click at [830, 205] on button "Dealer Staff Sign In" at bounding box center [821, 216] width 210 height 27
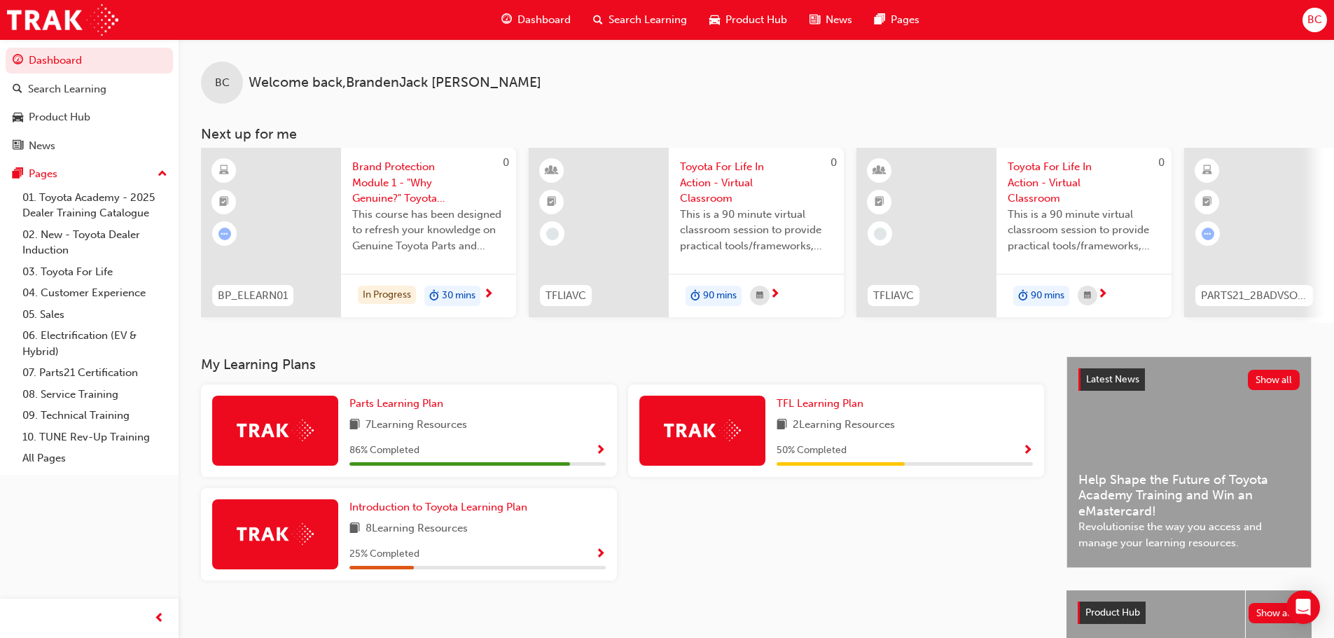
click at [516, 434] on div "7 Learning Resources" at bounding box center [477, 426] width 256 height 18
click at [602, 454] on span "Show Progress" at bounding box center [600, 451] width 11 height 13
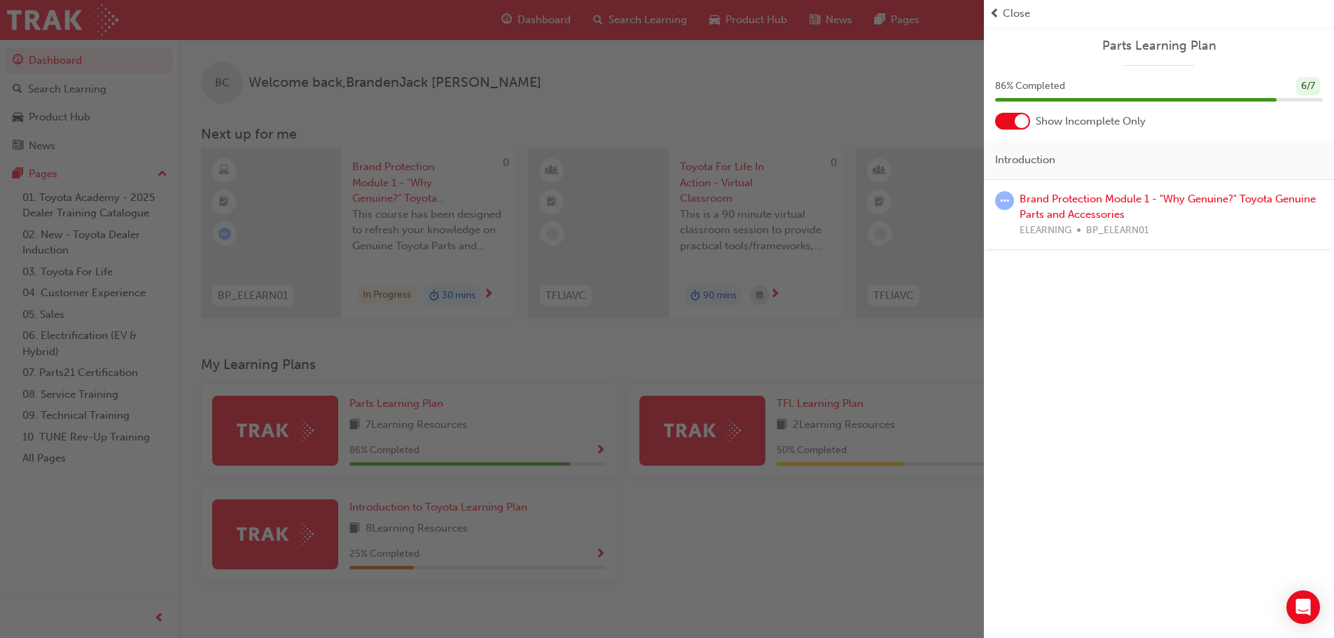
click at [679, 565] on div "button" at bounding box center [492, 319] width 984 height 638
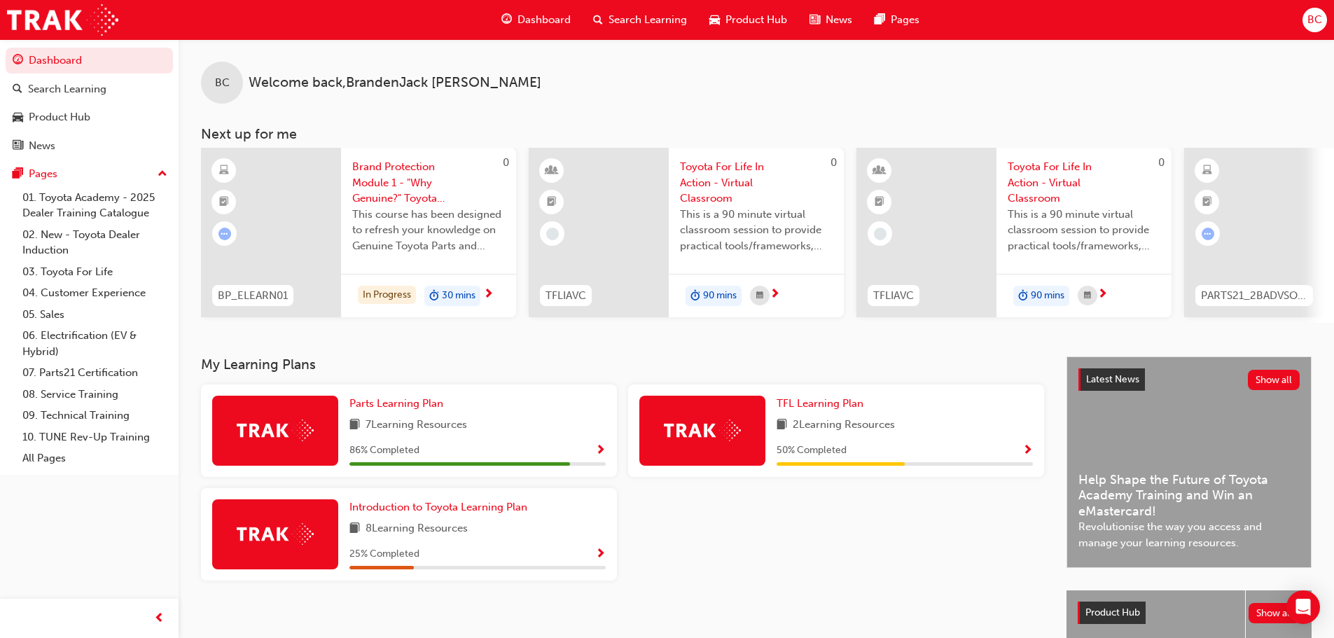
click at [1025, 454] on span "Show Progress" at bounding box center [1028, 451] width 11 height 13
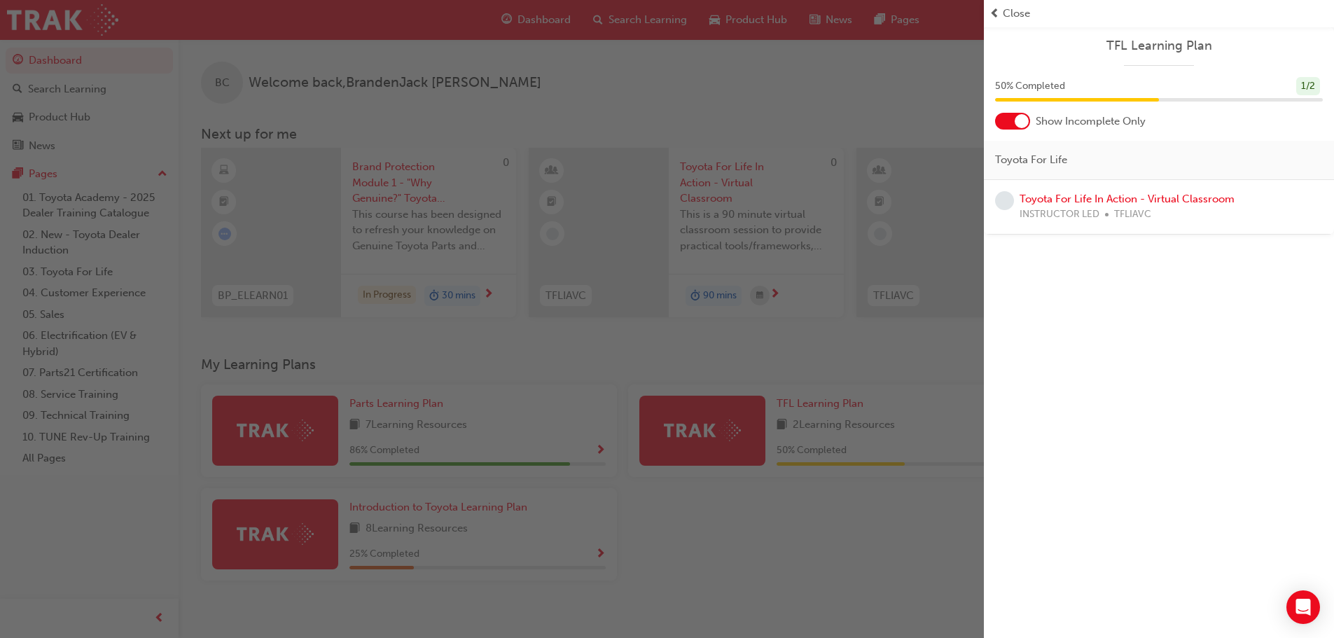
click at [803, 536] on div "button" at bounding box center [492, 319] width 984 height 638
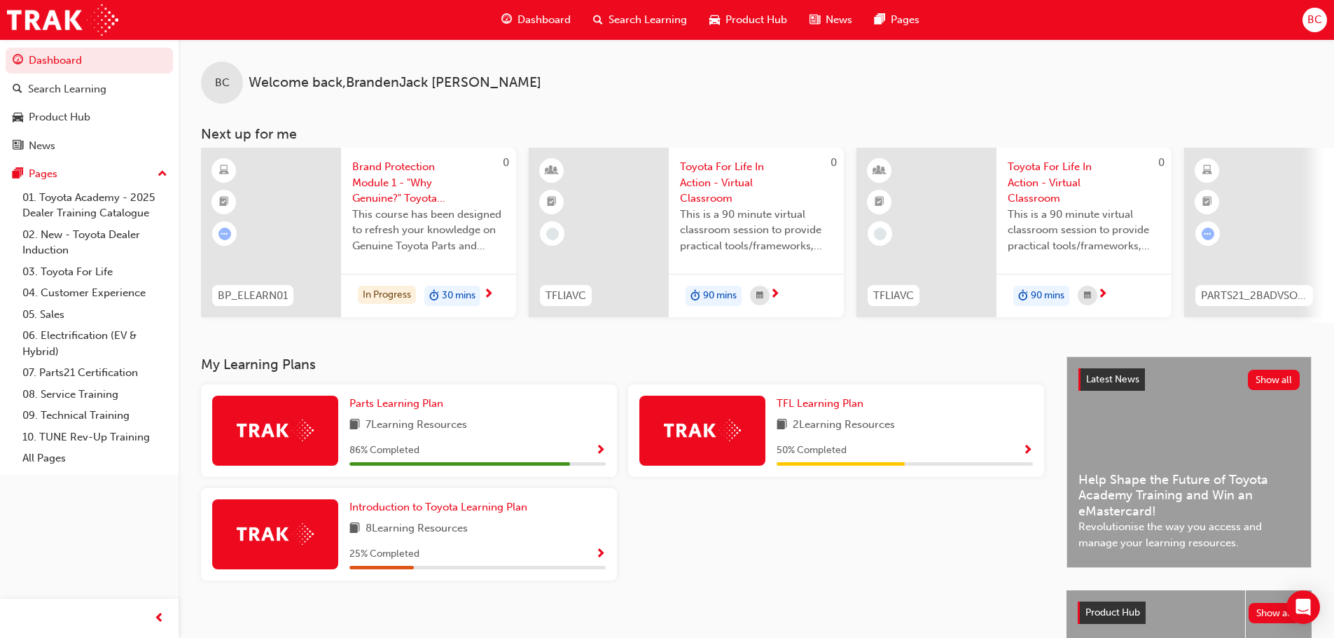
click at [595, 559] on span "Show Progress" at bounding box center [600, 554] width 11 height 13
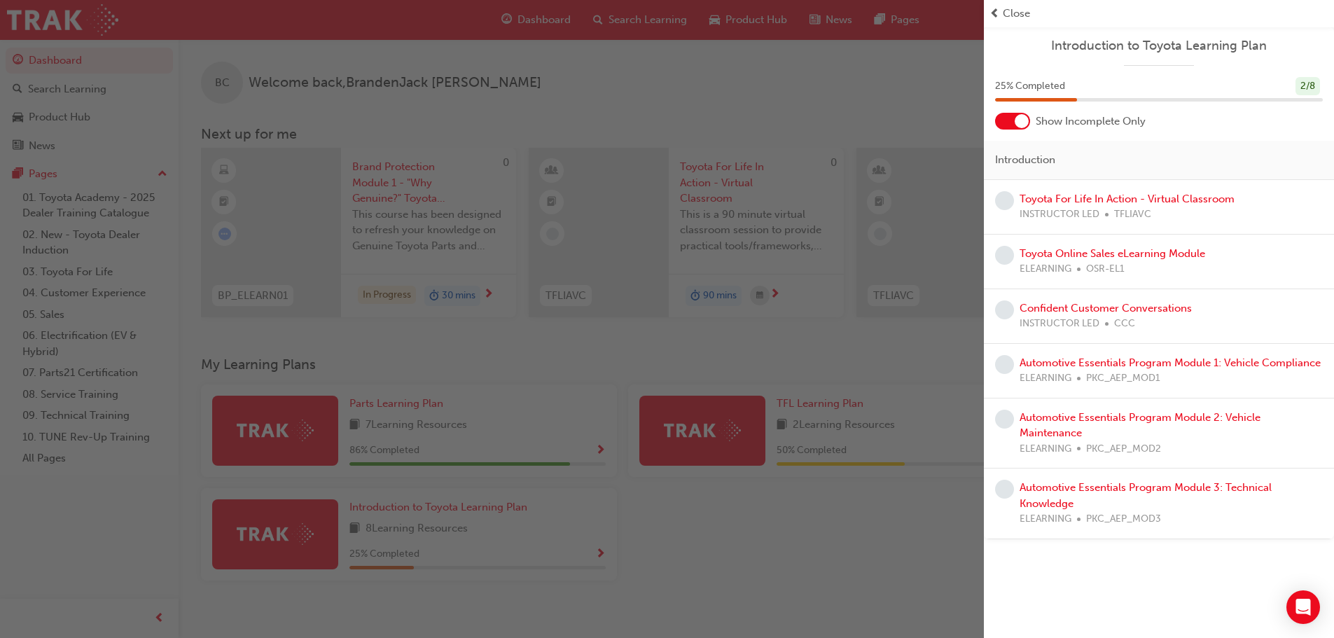
click at [749, 548] on div "button" at bounding box center [492, 319] width 984 height 638
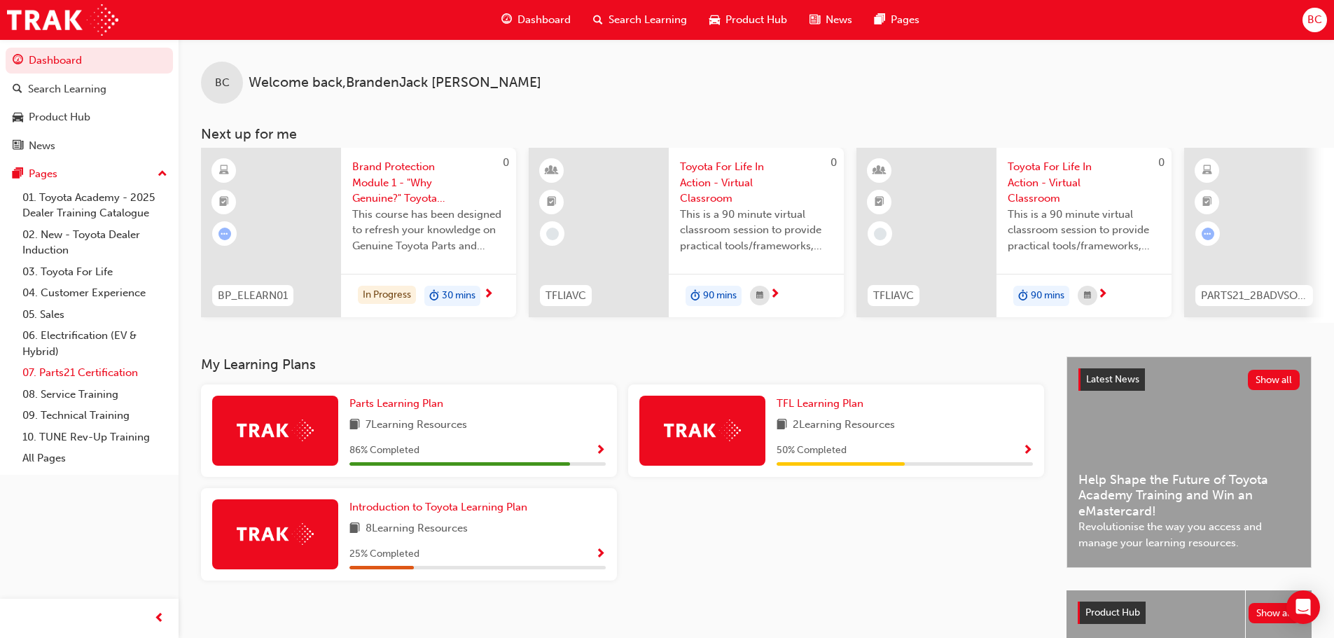
click at [77, 378] on link "07. Parts21 Certification" at bounding box center [95, 373] width 156 height 22
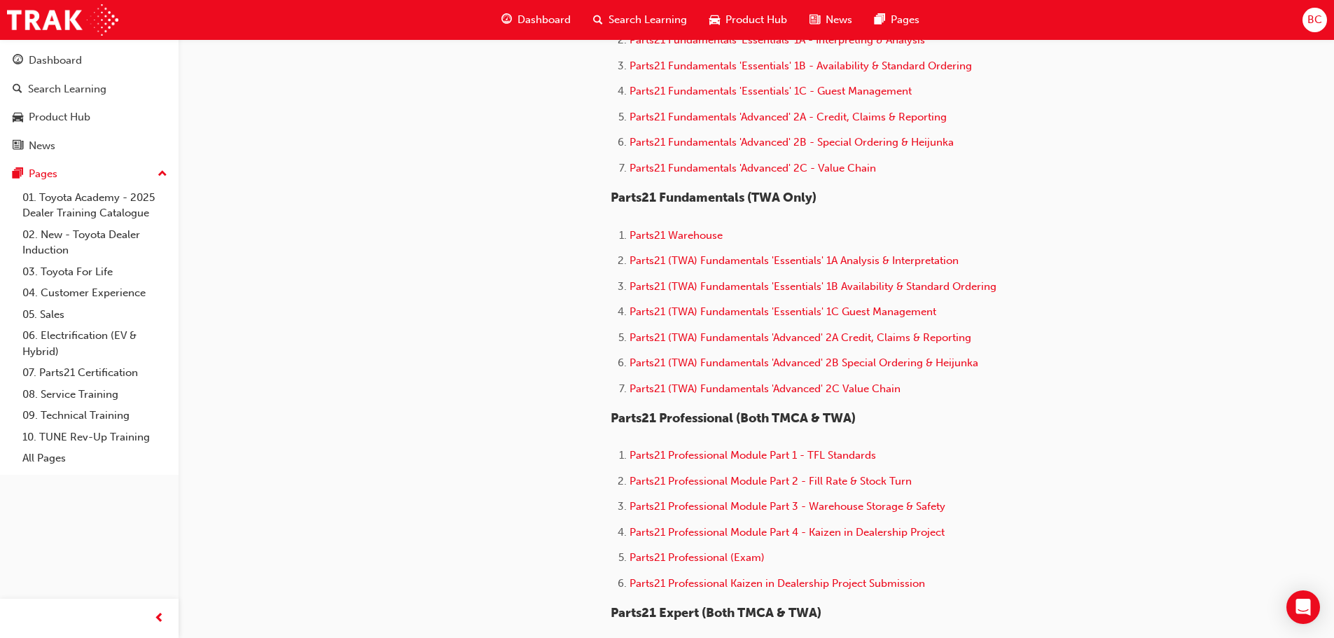
scroll to position [630, 0]
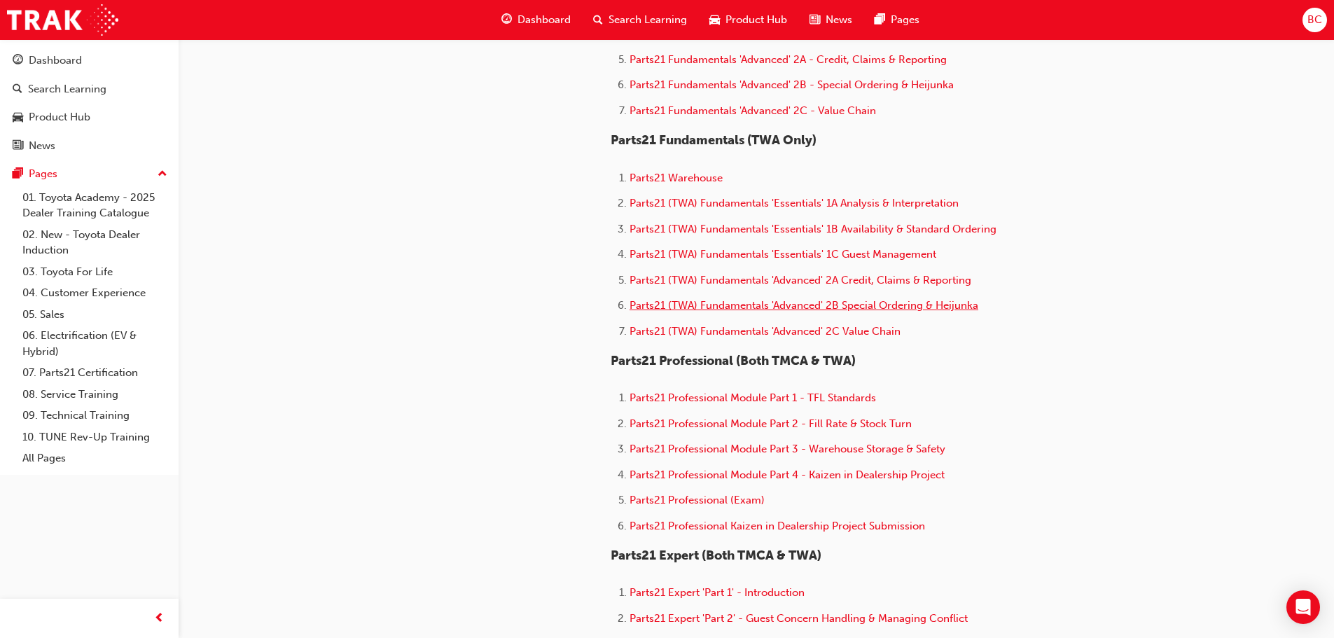
click at [736, 310] on span "Parts21 (TWA) Fundamentals 'Advanced' 2B Special Ordering & Heijunka" at bounding box center [804, 305] width 349 height 13
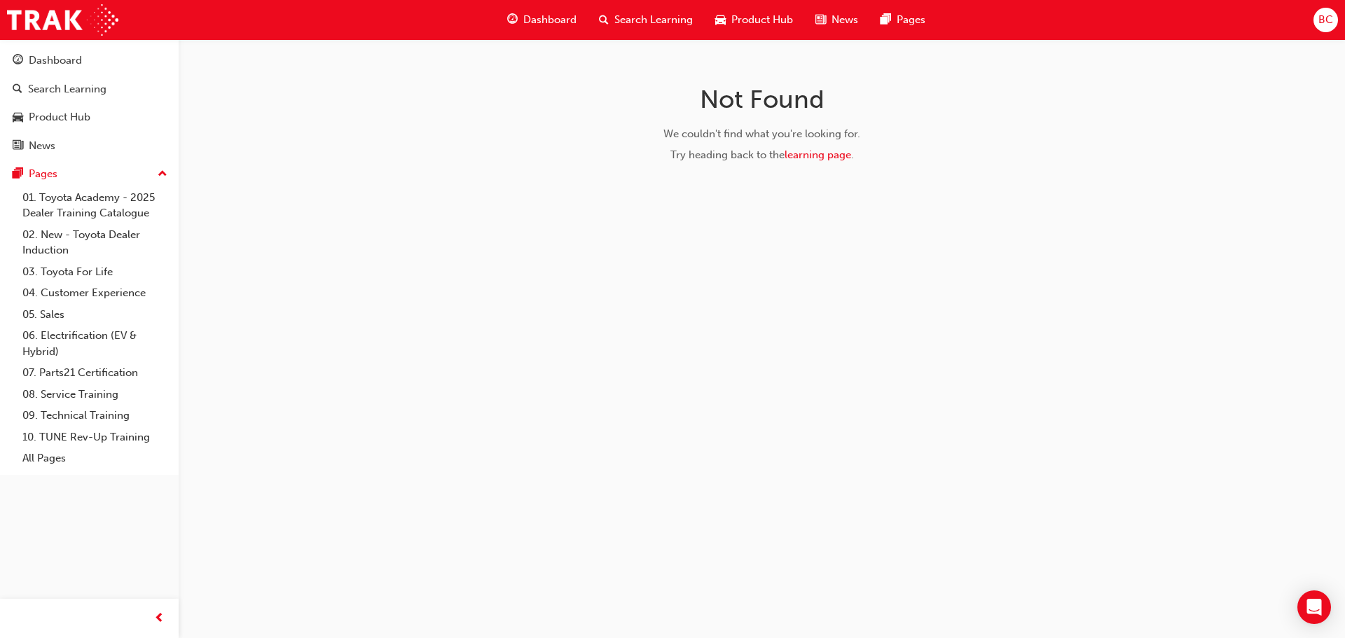
click at [541, 22] on span "Dashboard" at bounding box center [549, 20] width 53 height 16
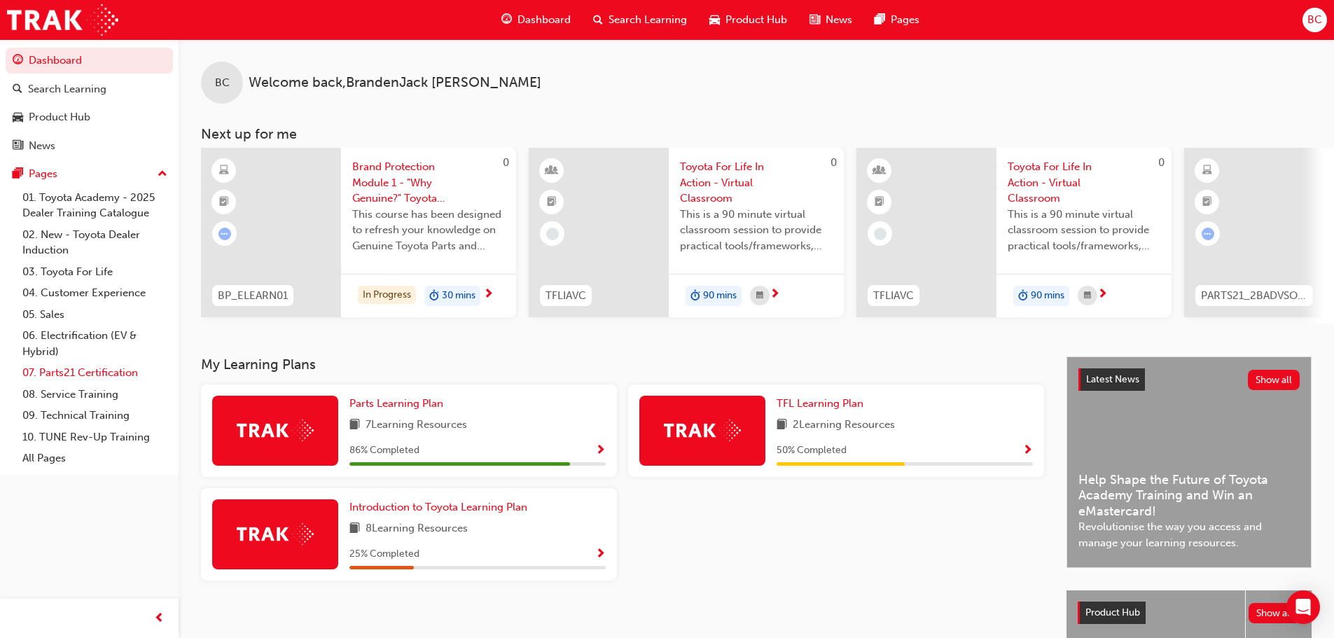
click at [59, 370] on link "07. Parts21 Certification" at bounding box center [95, 373] width 156 height 22
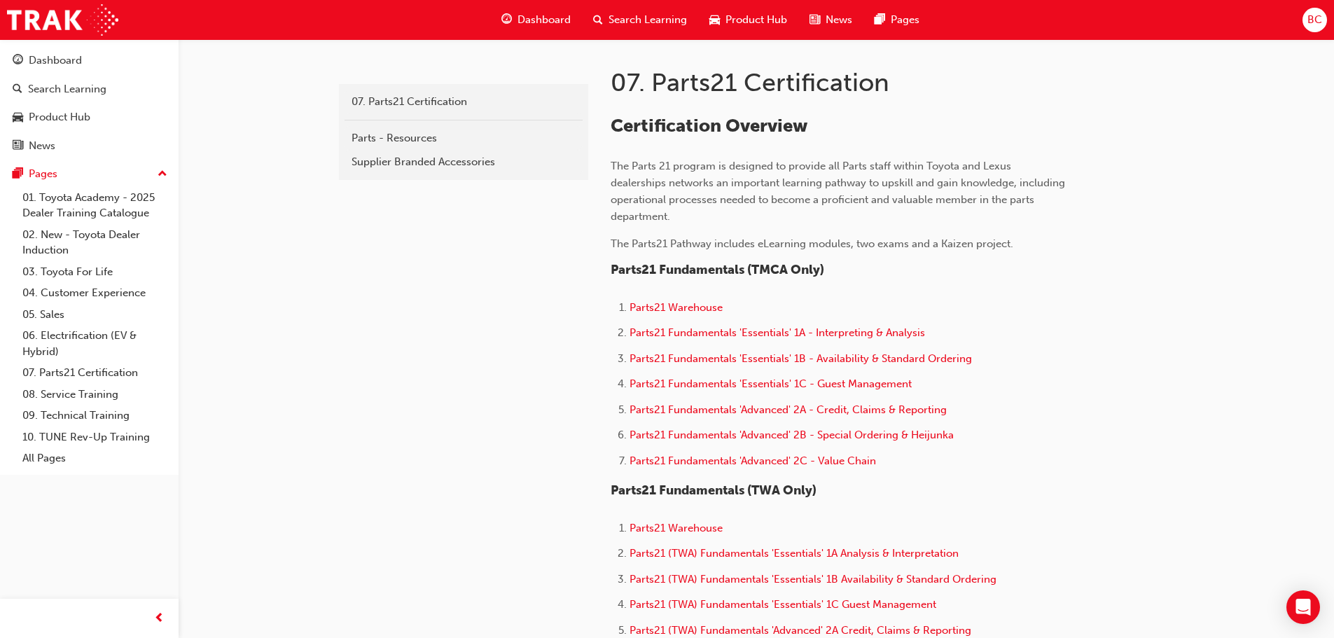
scroll to position [420, 0]
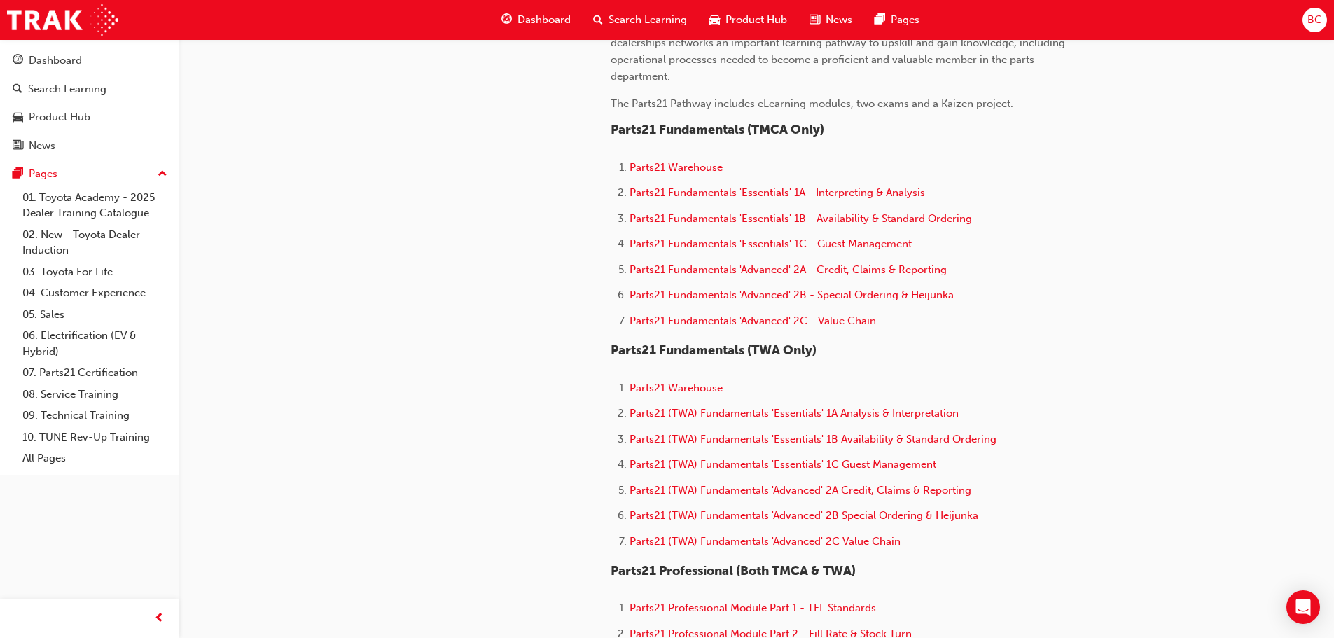
click at [747, 516] on span "Parts21 (TWA) Fundamentals 'Advanced' 2B Special Ordering & Heijunka" at bounding box center [804, 515] width 349 height 13
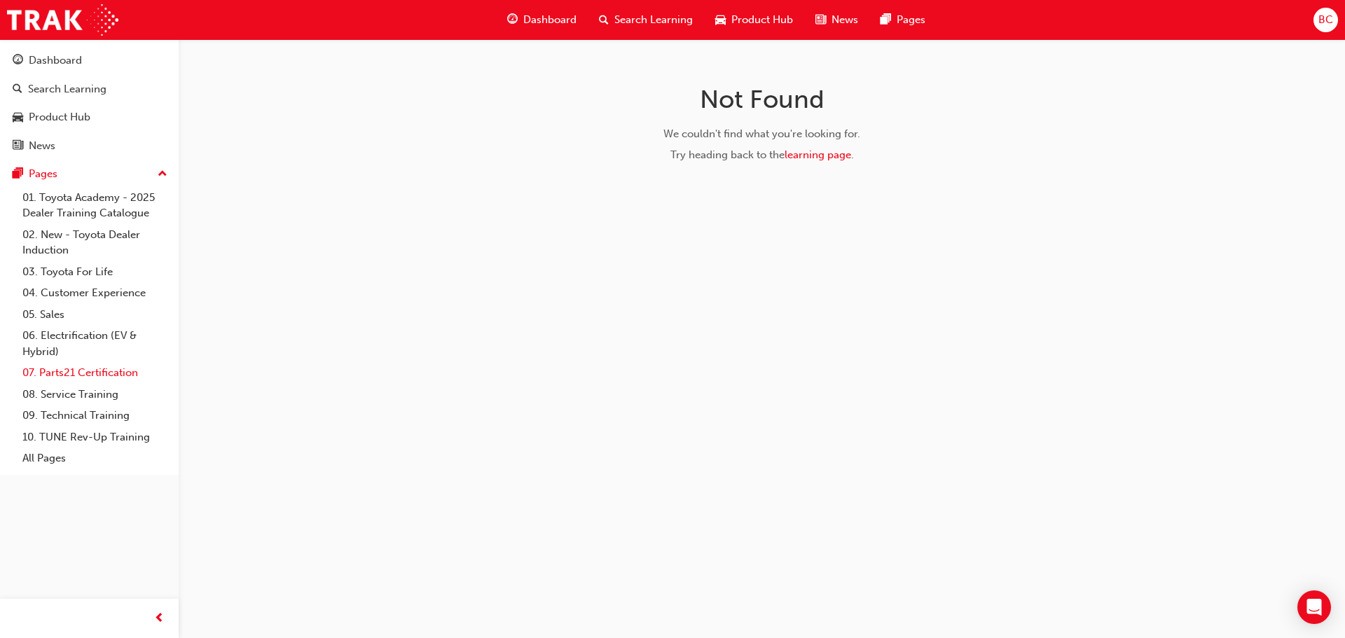
click at [96, 368] on link "07. Parts21 Certification" at bounding box center [95, 373] width 156 height 22
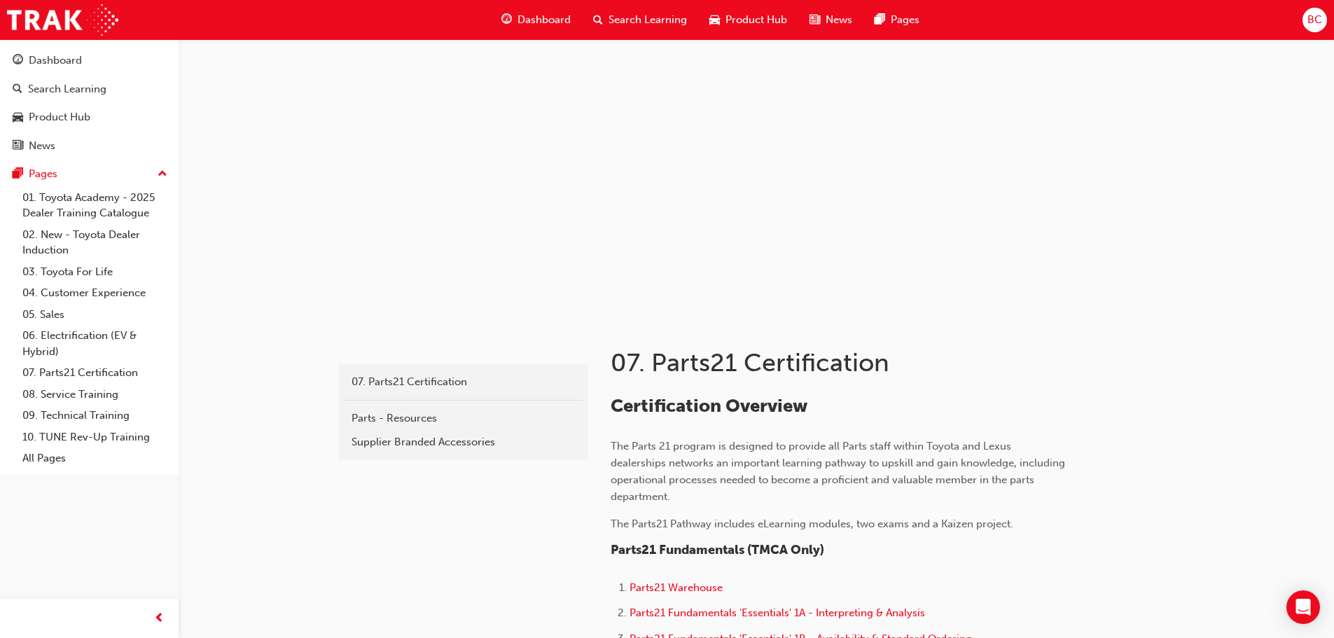
scroll to position [350, 0]
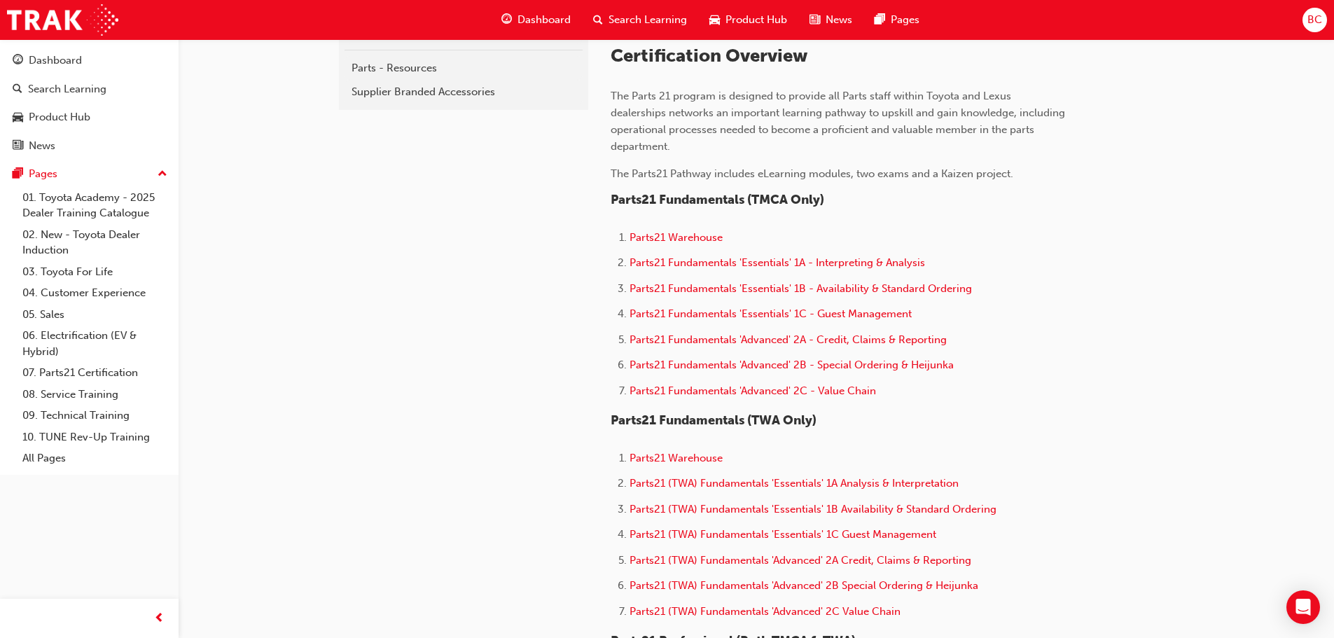
click at [819, 567] on li "Parts21 (TWA) Fundamentals 'Advanced' 2A Credit, Claims & Reporting" at bounding box center [848, 562] width 436 height 20
click at [814, 562] on span "Parts21 (TWA) Fundamentals 'Advanced' 2A Credit, Claims & Reporting" at bounding box center [801, 560] width 342 height 13
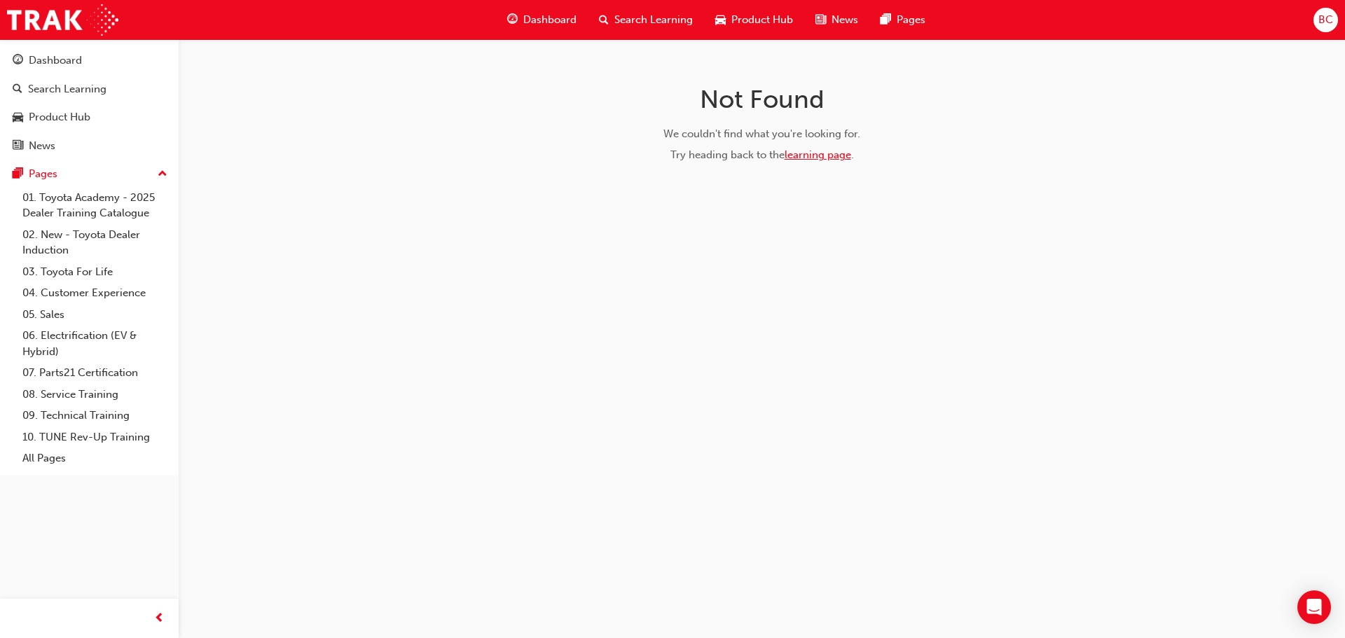
click at [810, 152] on link "learning page" at bounding box center [817, 154] width 67 height 13
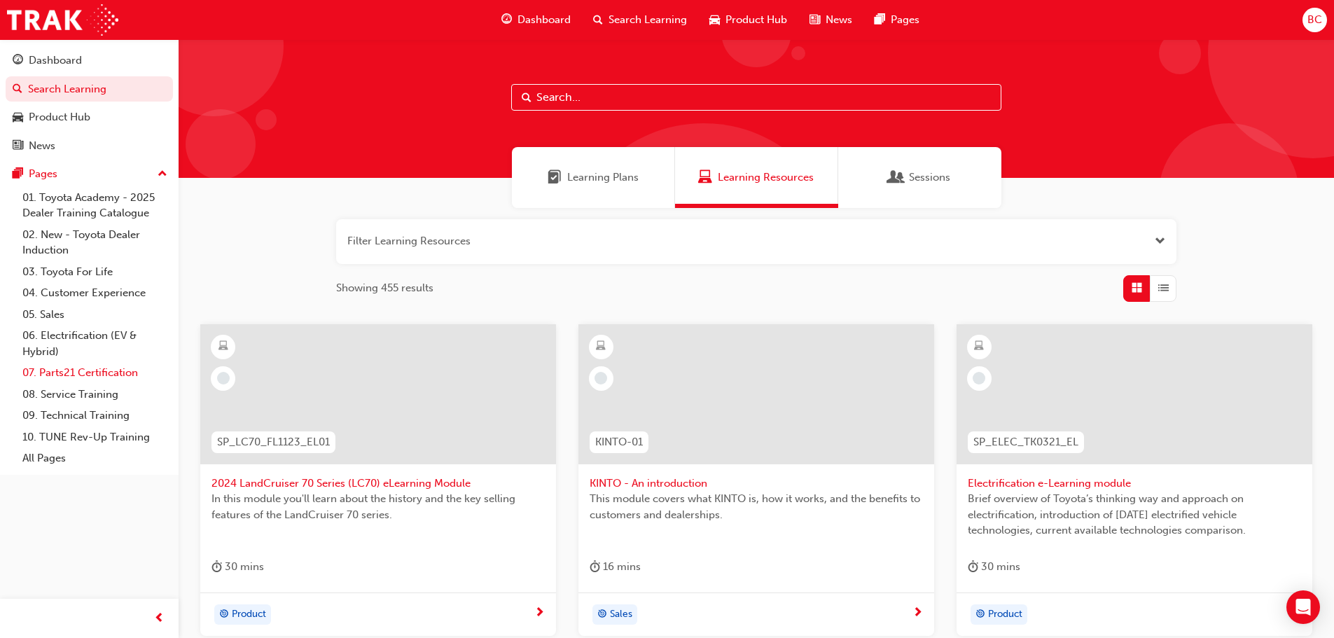
click at [76, 373] on link "07. Parts21 Certification" at bounding box center [95, 373] width 156 height 22
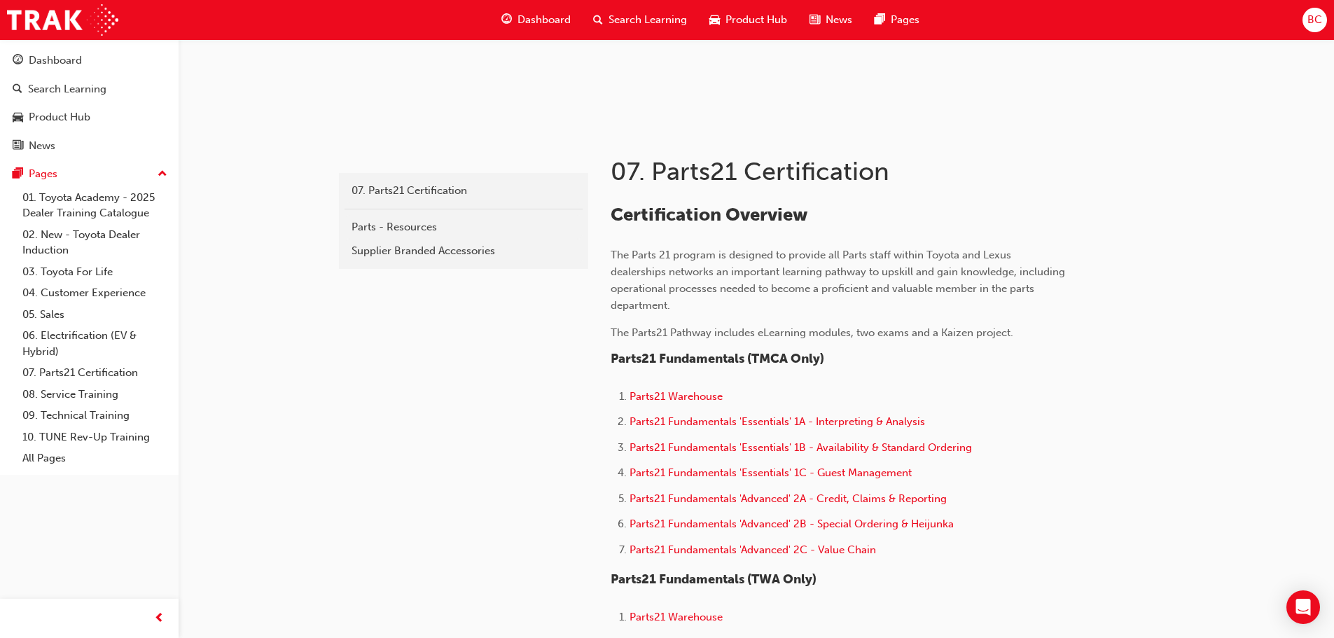
scroll to position [210, 0]
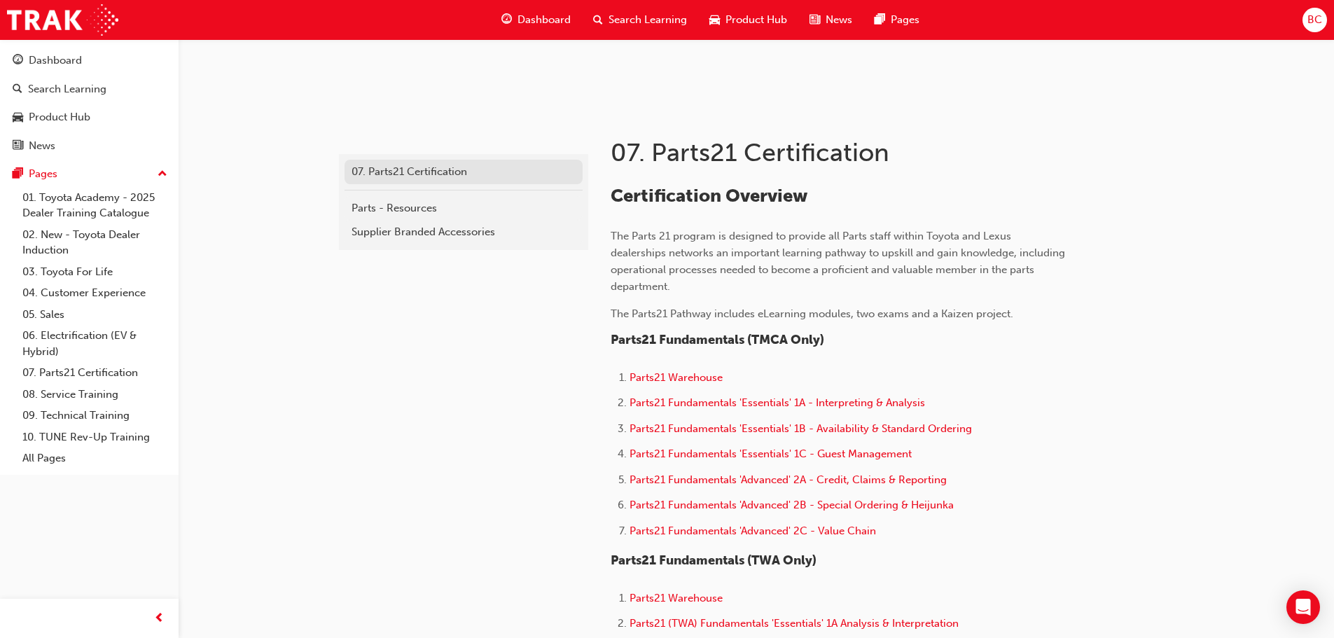
click at [408, 174] on div "07. Parts21 Certification" at bounding box center [464, 172] width 224 height 16
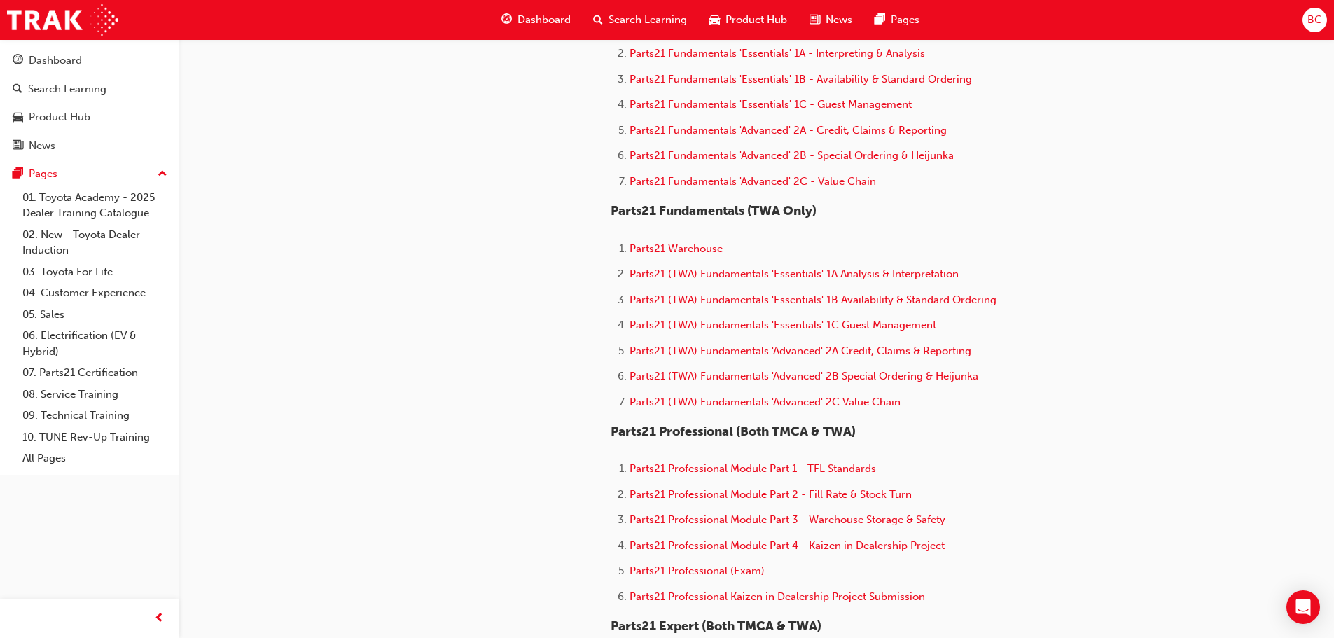
scroll to position [560, 0]
click at [747, 403] on span "Parts21 (TWA) Fundamentals 'Advanced' 2C Value Chain" at bounding box center [765, 401] width 271 height 13
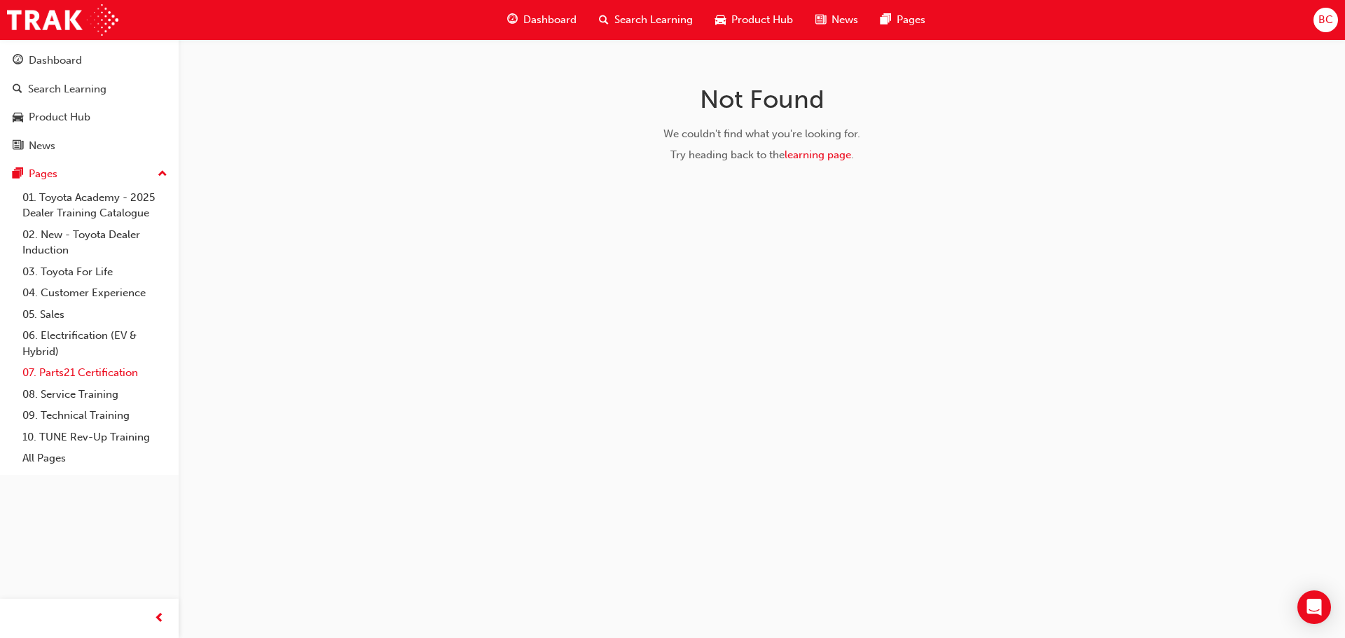
click at [108, 373] on link "07. Parts21 Certification" at bounding box center [95, 373] width 156 height 22
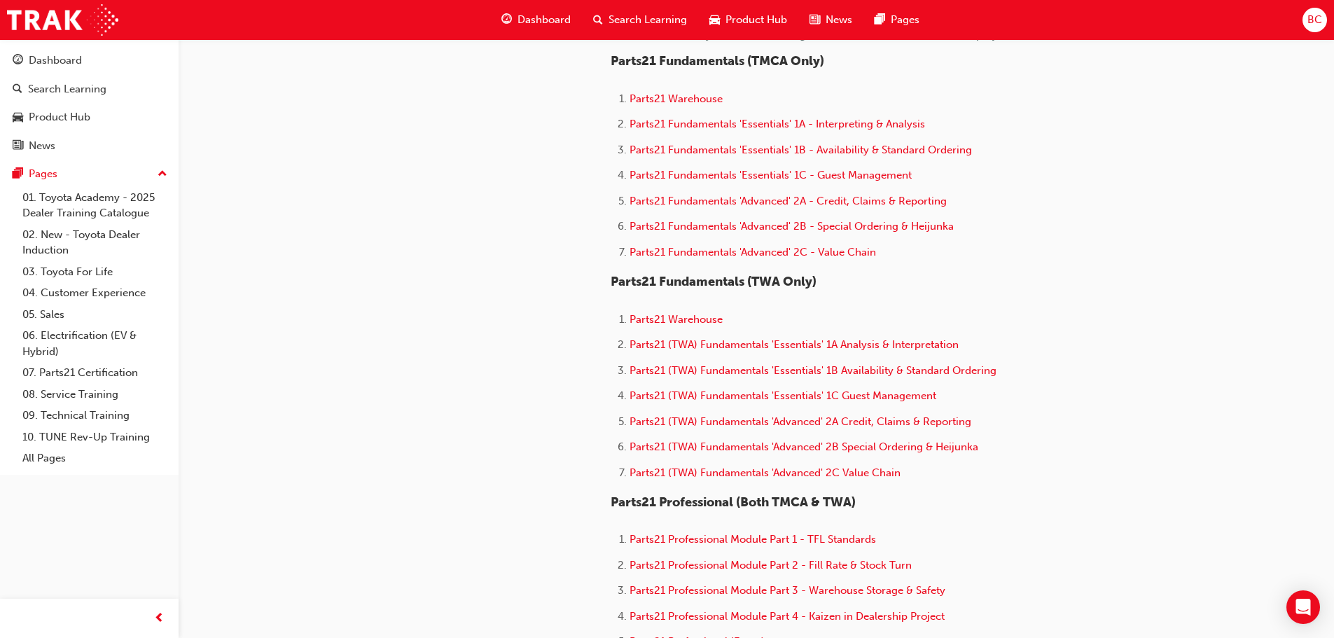
scroll to position [490, 0]
click at [695, 445] on span "Parts21 (TWA) Fundamentals 'Advanced' 2B Special Ordering & Heijunka" at bounding box center [804, 445] width 349 height 13
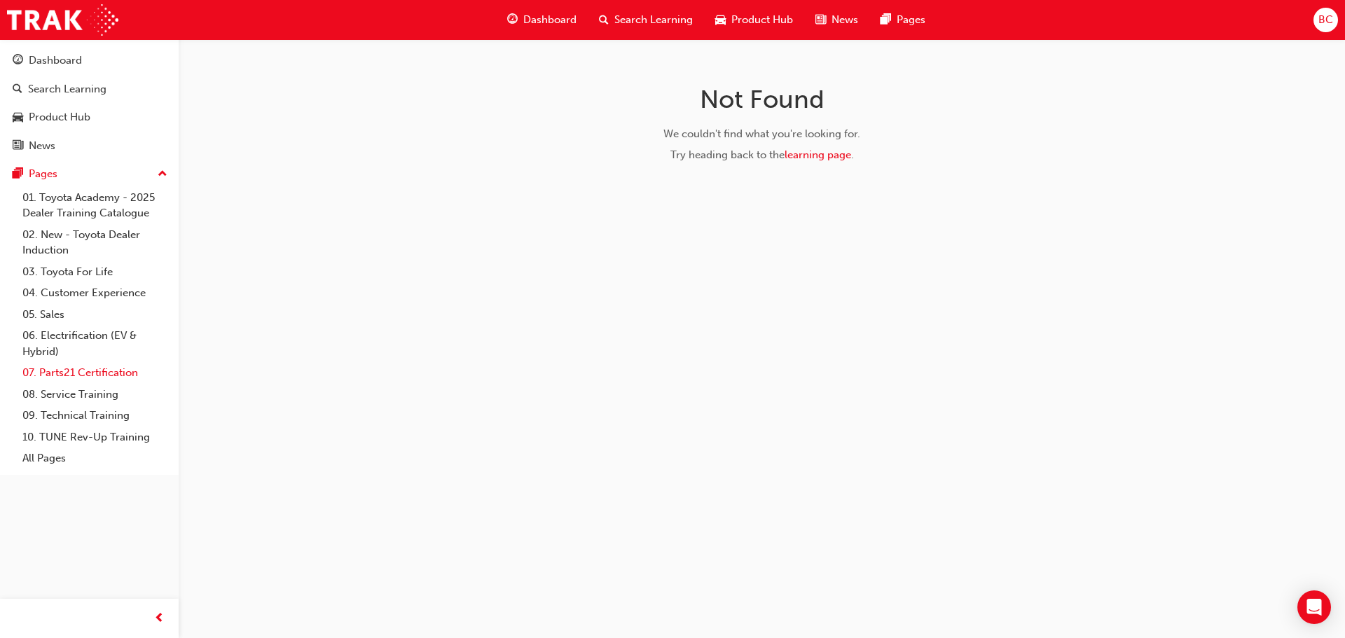
click at [48, 375] on link "07. Parts21 Certification" at bounding box center [95, 373] width 156 height 22
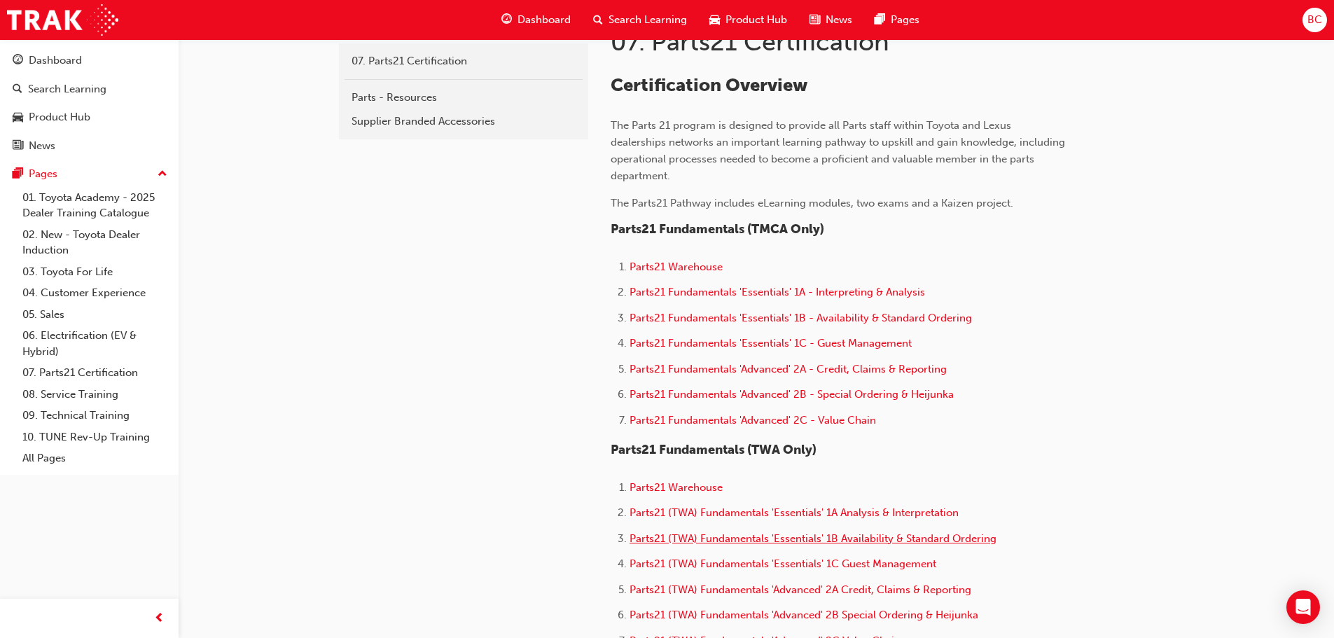
scroll to position [420, 0]
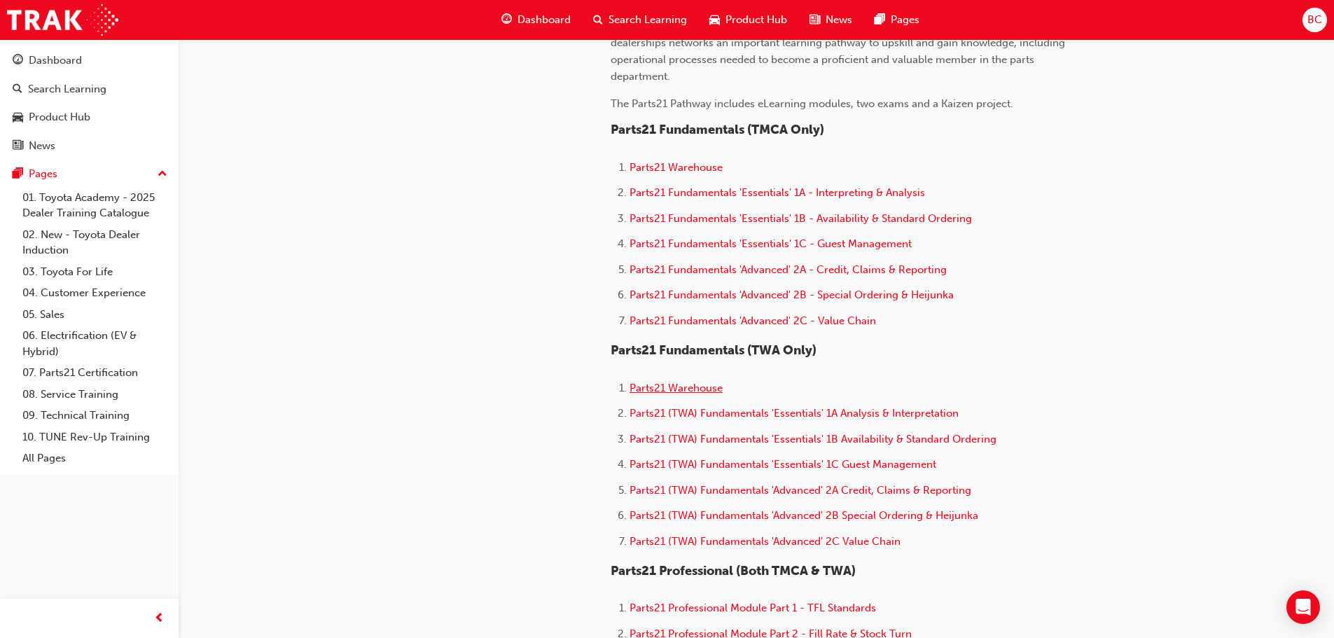
click at [676, 391] on span "Parts21 Warehouse" at bounding box center [676, 388] width 93 height 13
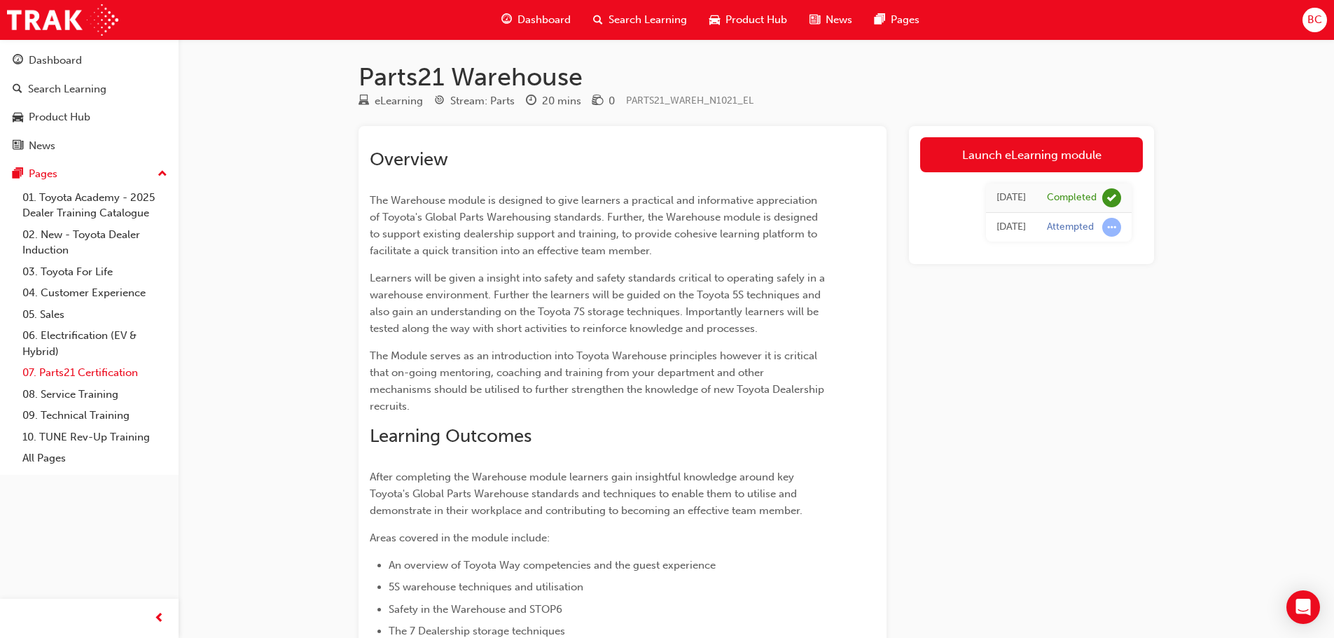
click at [80, 372] on link "07. Parts21 Certification" at bounding box center [95, 373] width 156 height 22
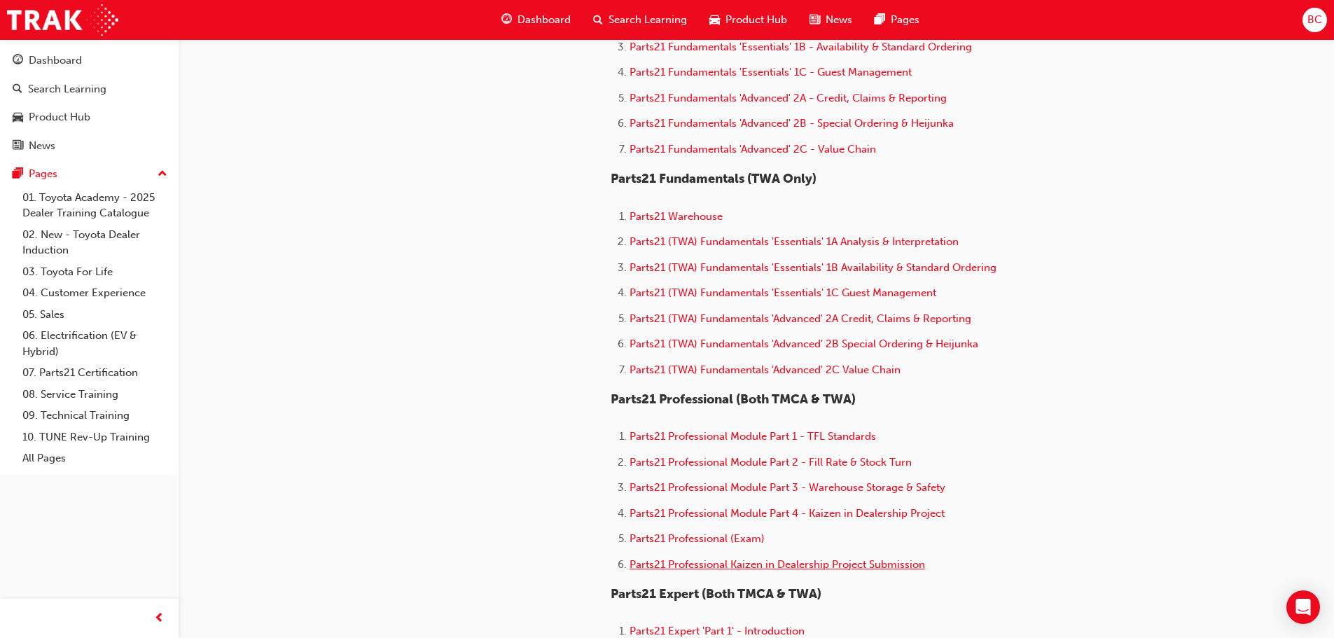
scroll to position [630, 0]
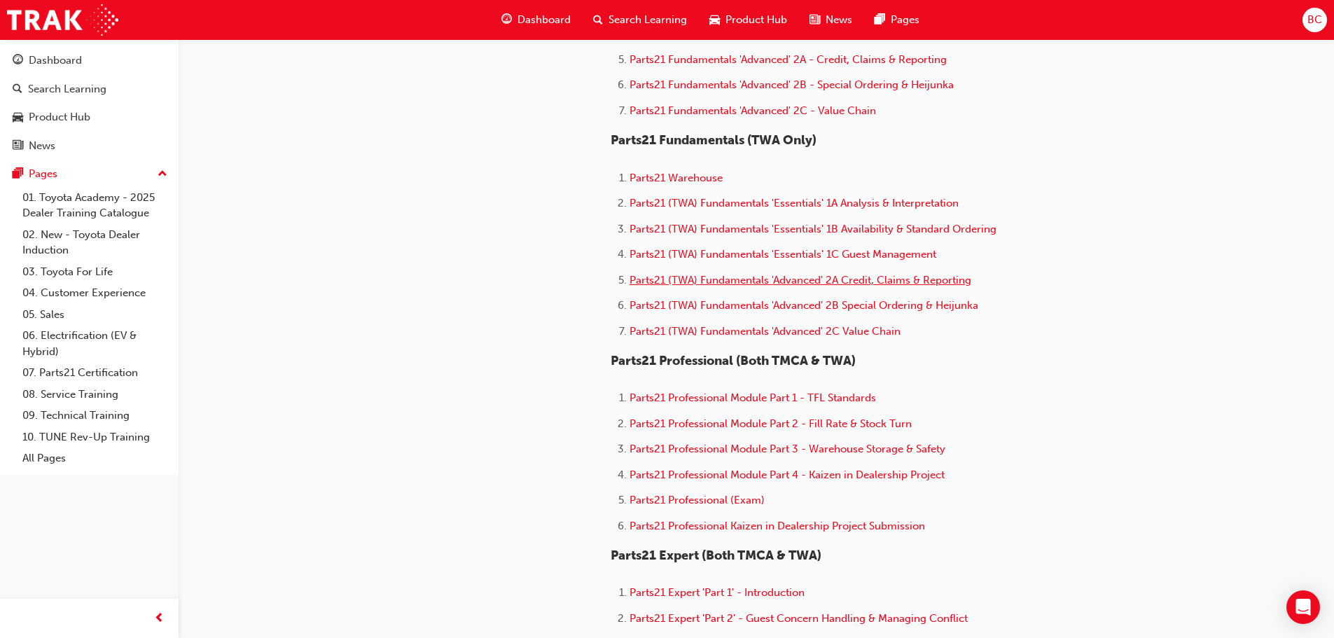
click at [752, 282] on span "Parts21 (TWA) Fundamentals 'Advanced' 2A Credit, Claims & Reporting" at bounding box center [801, 280] width 342 height 13
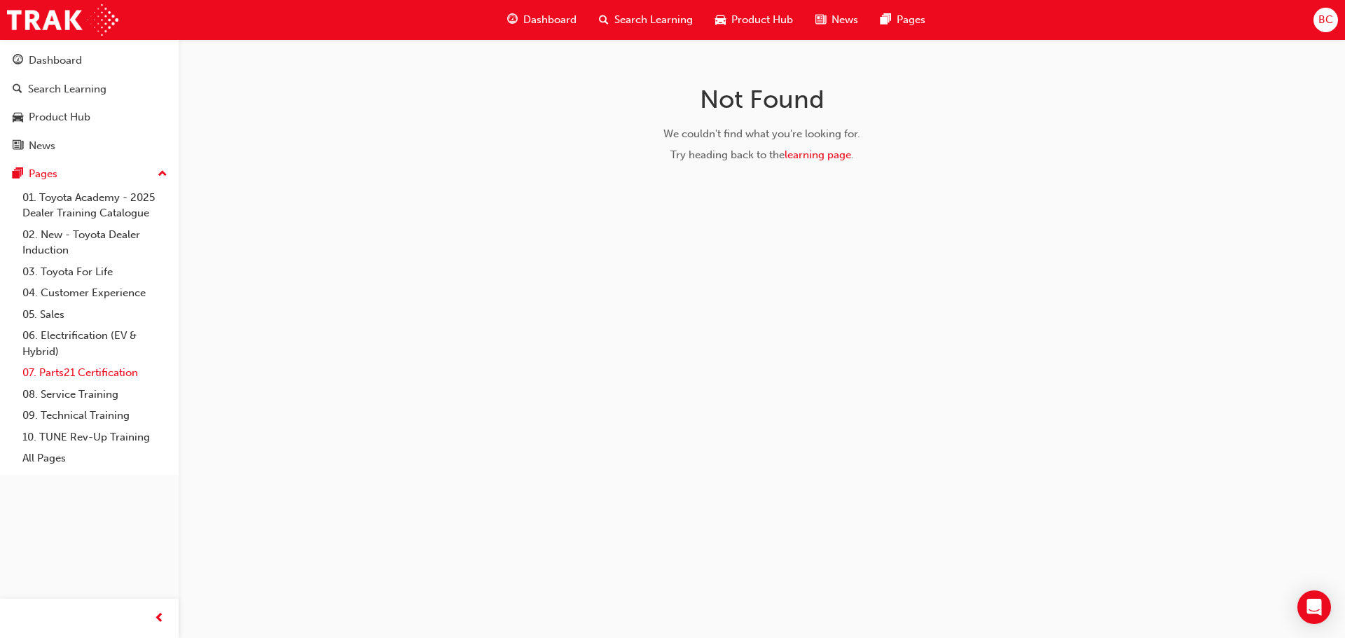
click at [96, 375] on link "07. Parts21 Certification" at bounding box center [95, 373] width 156 height 22
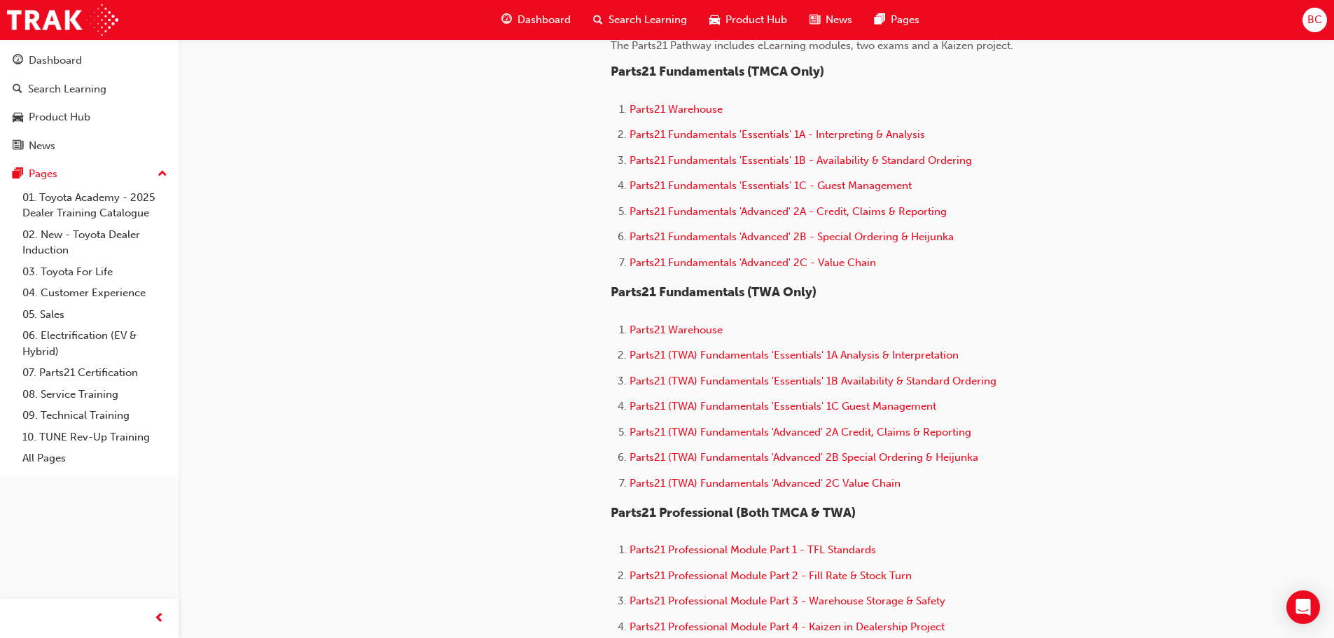
scroll to position [490, 0]
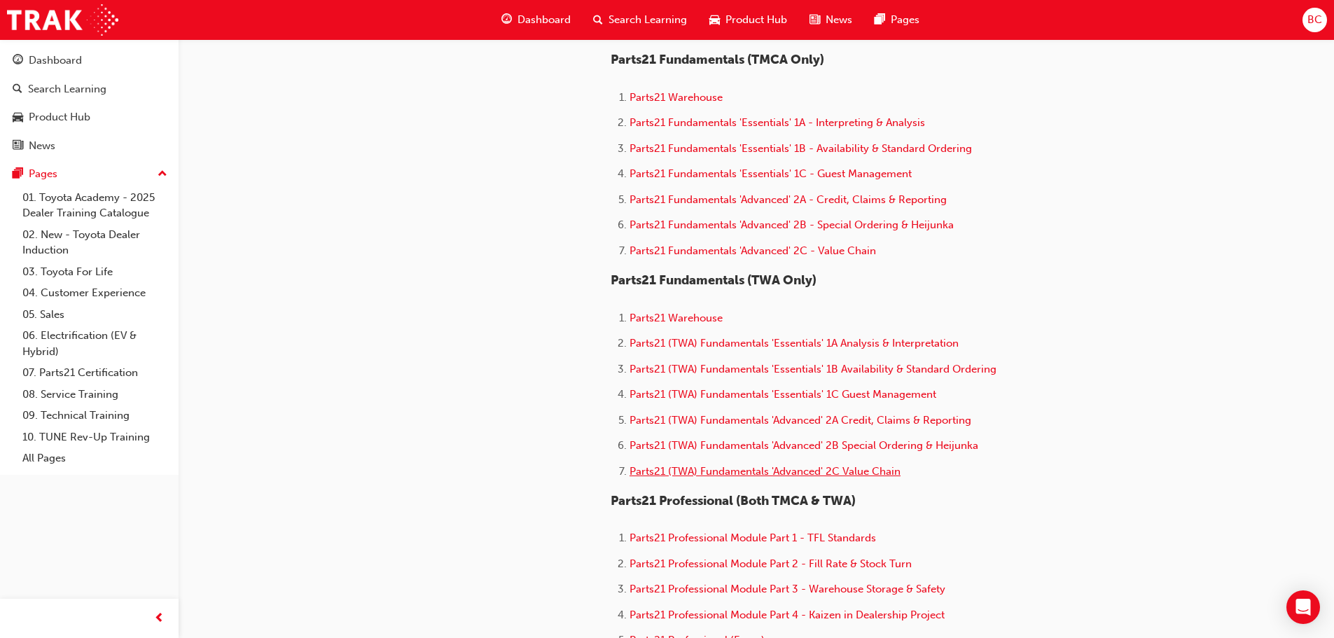
click at [761, 475] on span "Parts21 (TWA) Fundamentals 'Advanced' 2C Value Chain" at bounding box center [765, 471] width 271 height 13
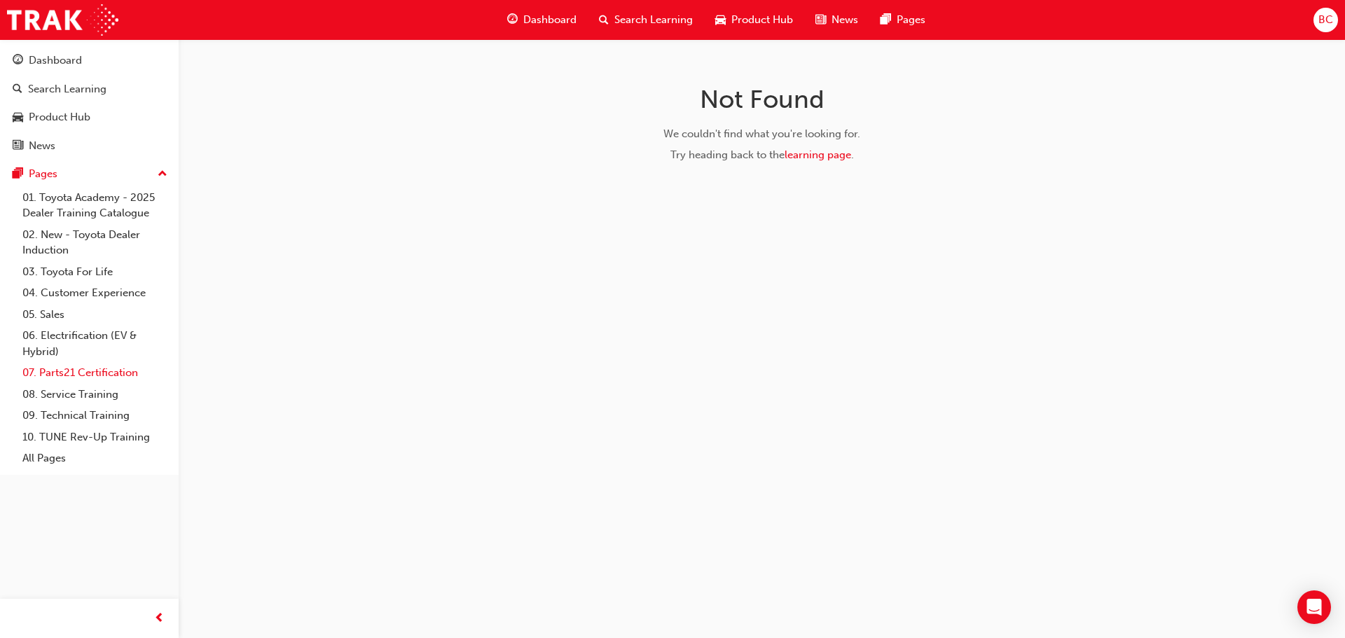
click at [86, 376] on link "07. Parts21 Certification" at bounding box center [95, 373] width 156 height 22
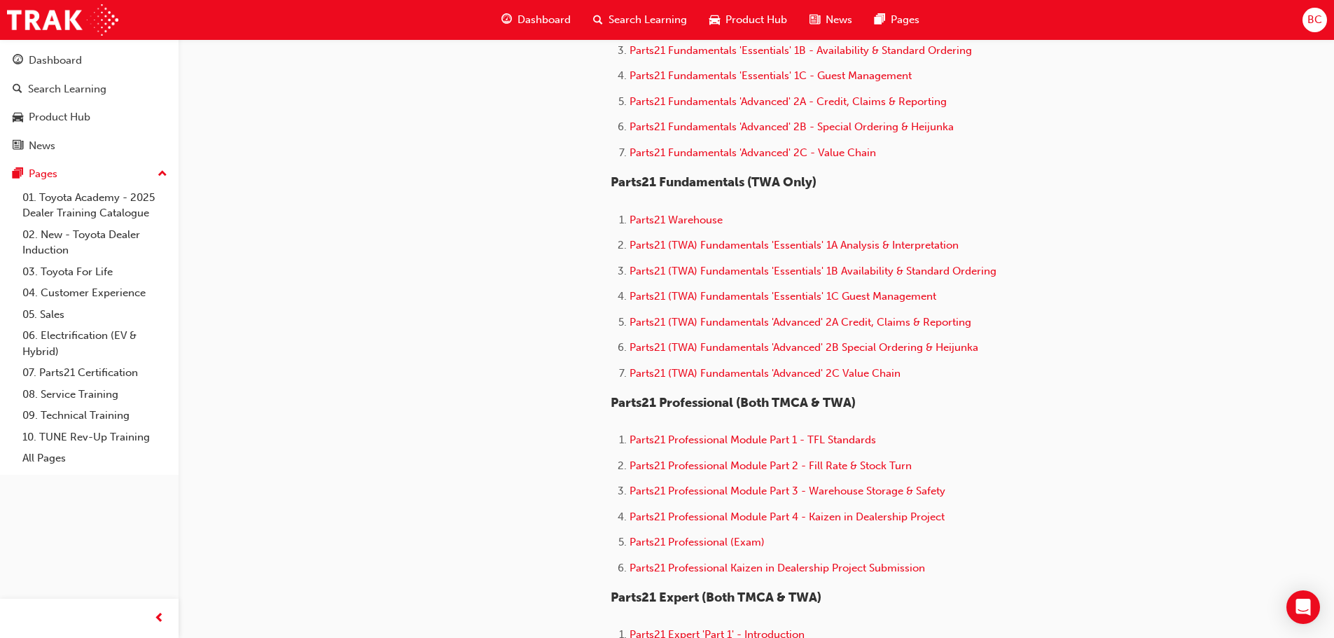
scroll to position [630, 0]
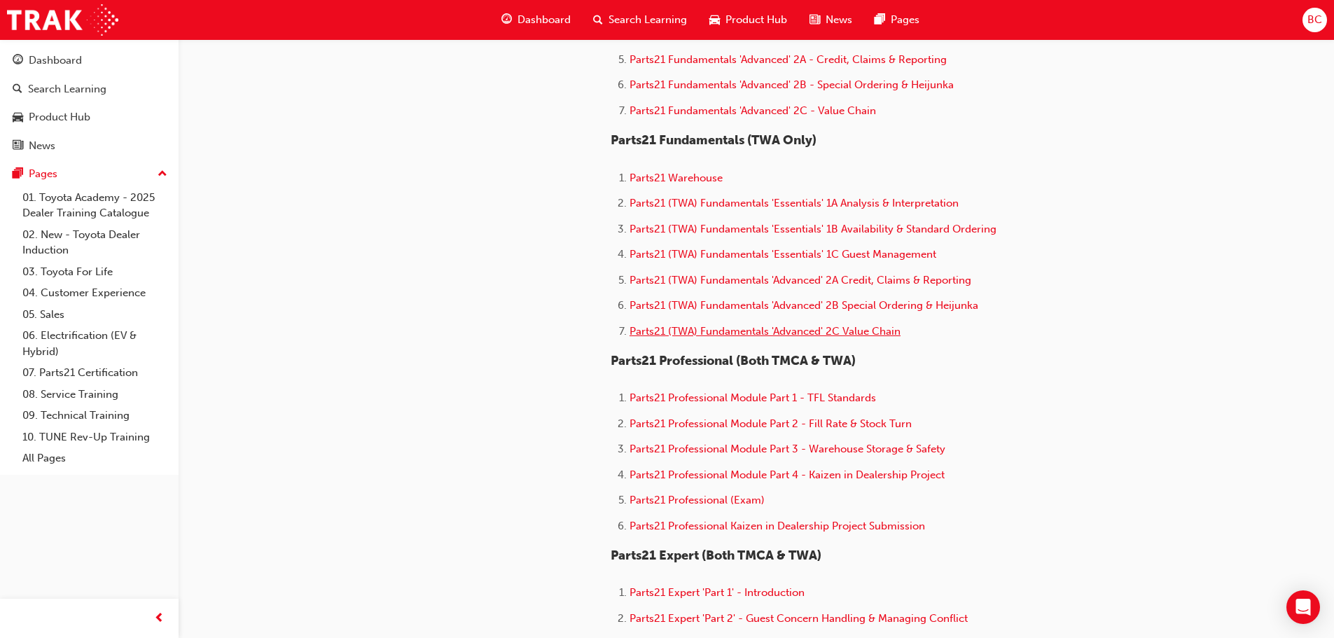
click at [772, 332] on span "Parts21 (TWA) Fundamentals 'Advanced' 2C Value Chain" at bounding box center [765, 331] width 271 height 13
